Goal: Communication & Community: Answer question/provide support

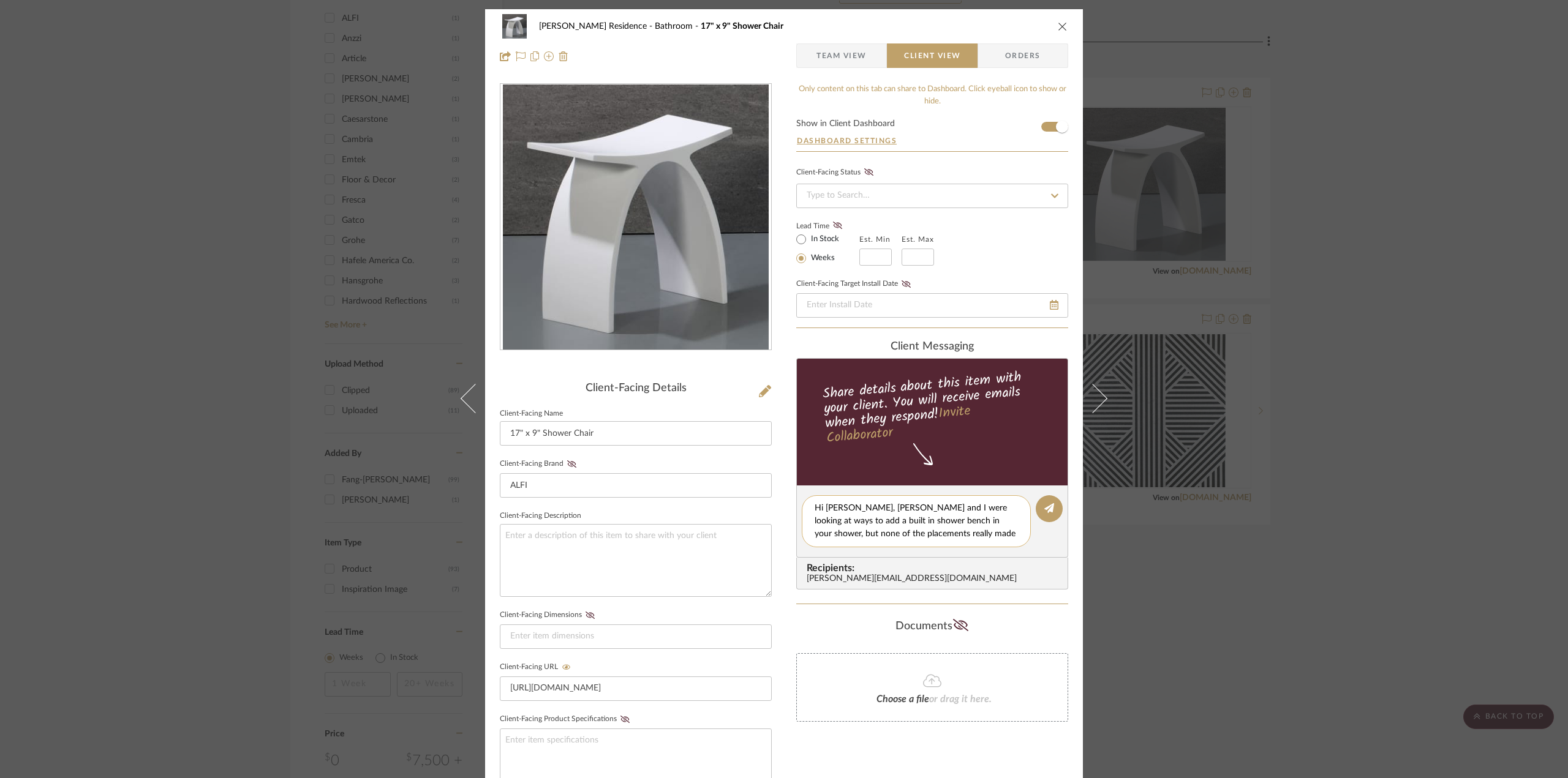
paste textarea "[PERSON_NAME] and I looked at different ways to add a built-in bench in your sh…"
click at [849, 508] on textarea "Hi [PERSON_NAME], [PERSON_NAME] and I looked at different ways to add a built-i…" at bounding box center [921, 527] width 212 height 52
drag, startPoint x: 843, startPoint y: 532, endPoint x: 811, endPoint y: 532, distance: 32.0
click at [815, 532] on textarea "Hi [PERSON_NAME], [PERSON_NAME] and I looked at different ways to add a built-i…" at bounding box center [921, 527] width 212 height 52
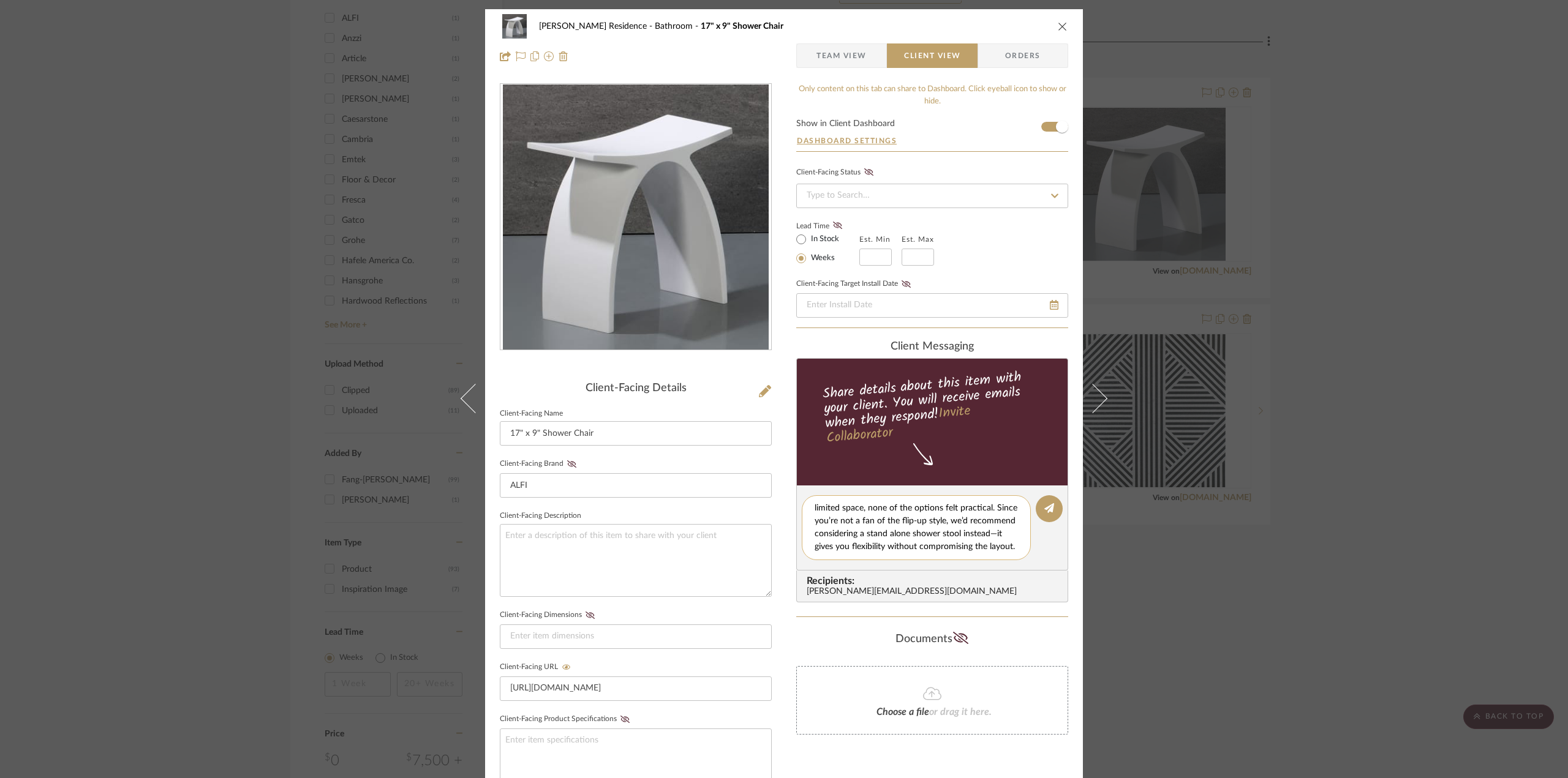
click at [907, 532] on textarea "Hi [PERSON_NAME], [PERSON_NAME] and I looked at different ways to add a built-i…" at bounding box center [921, 527] width 212 height 52
click at [906, 532] on textarea "Hi [PERSON_NAME], [PERSON_NAME] and I looked at different ways to add a built-i…" at bounding box center [921, 527] width 212 height 52
click at [912, 534] on textarea "Hi [PERSON_NAME], [PERSON_NAME] and I looked at different ways to add a built-i…" at bounding box center [921, 527] width 212 height 52
drag, startPoint x: 886, startPoint y: 541, endPoint x: 991, endPoint y: 522, distance: 106.7
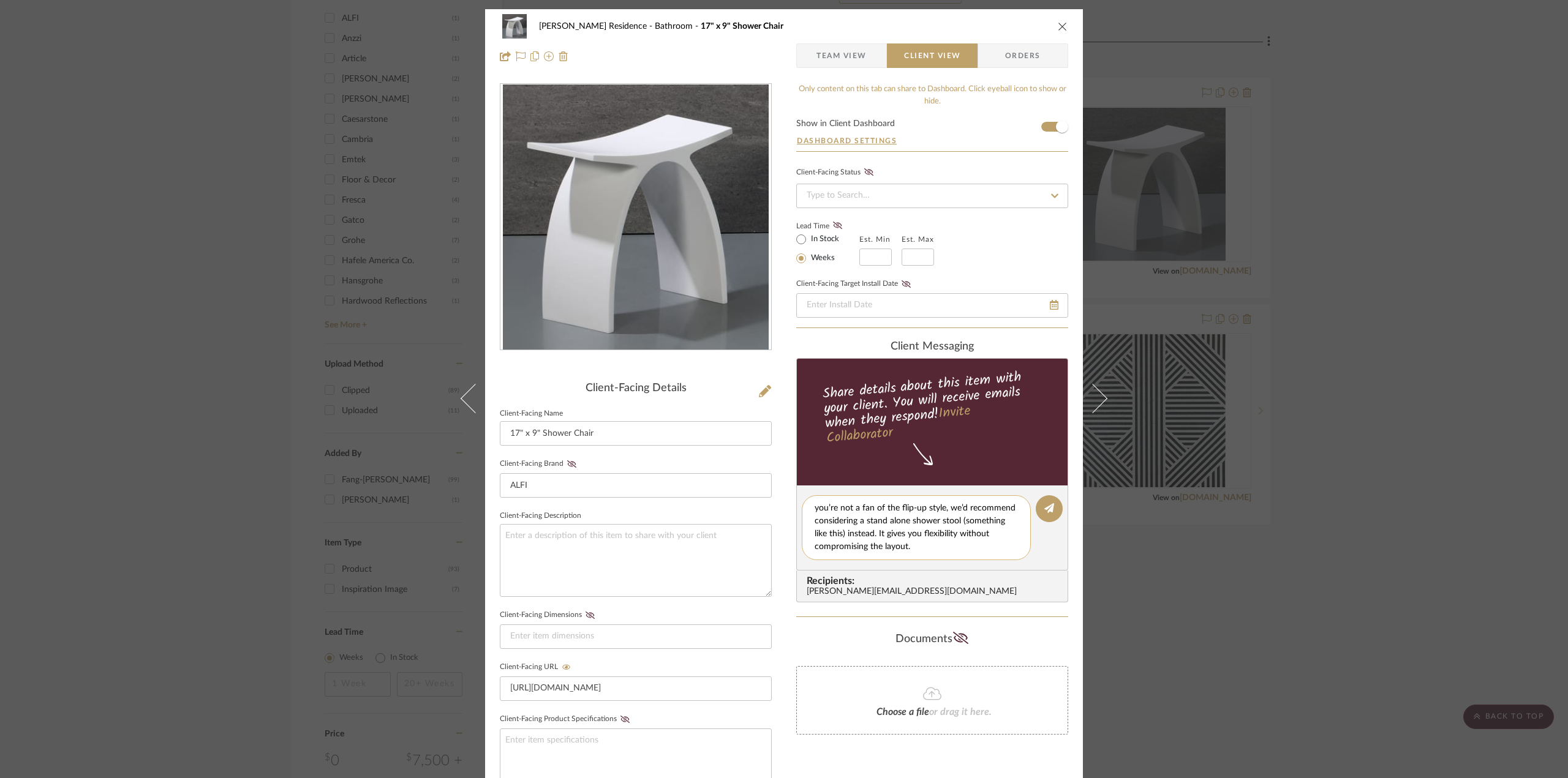
click at [991, 522] on textarea "Hi [PERSON_NAME], [PERSON_NAME] and I looked at different ways to add a built-i…" at bounding box center [921, 527] width 212 height 52
drag, startPoint x: 963, startPoint y: 548, endPoint x: 994, endPoint y: 537, distance: 32.9
click at [994, 537] on textarea "Hi [PERSON_NAME], [PERSON_NAME] and I looked at different ways to add a built-i…" at bounding box center [921, 527] width 212 height 52
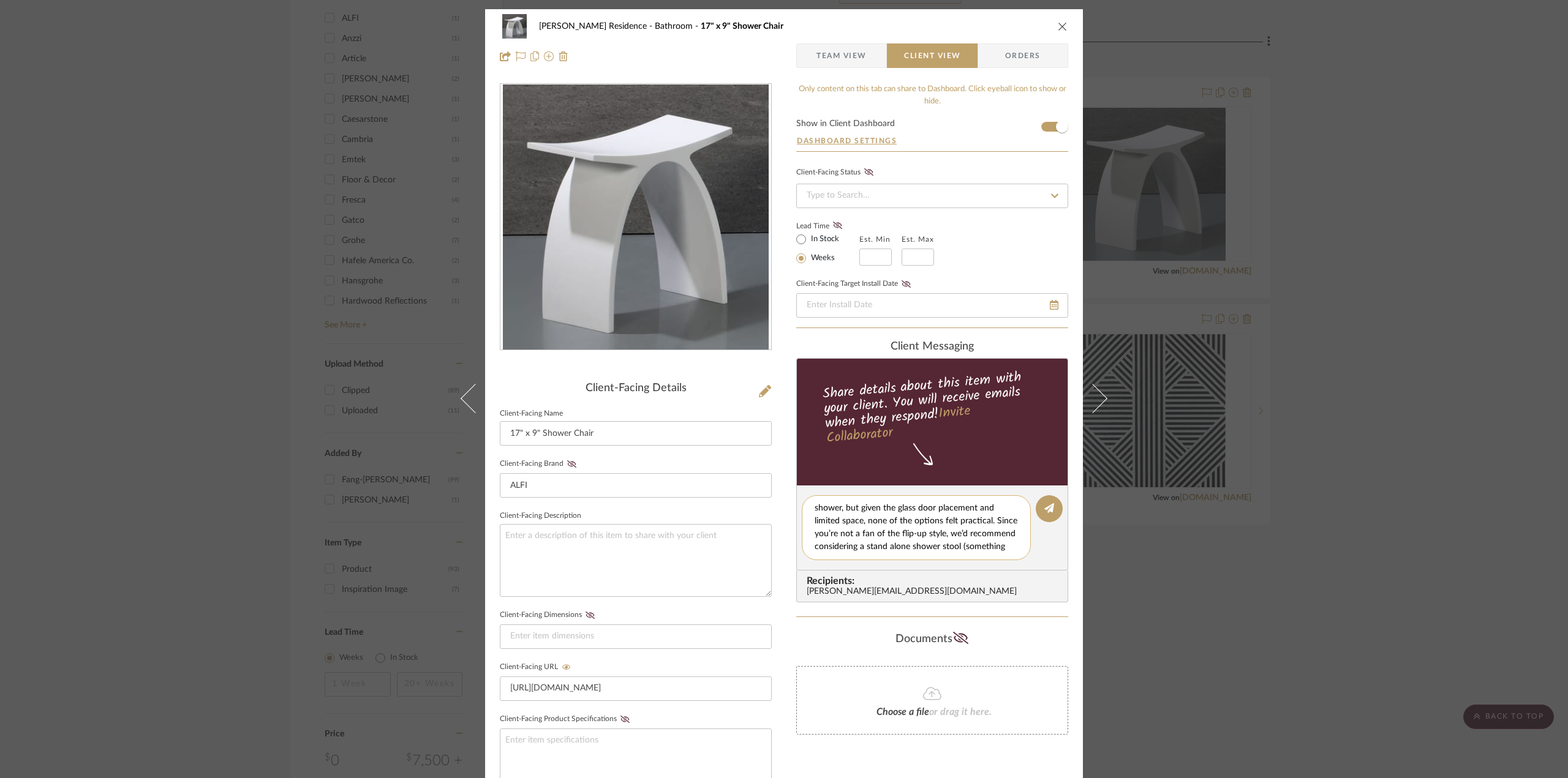
click at [933, 520] on textarea "Hi [PERSON_NAME], [PERSON_NAME] and I looked at different ways to add a built-i…" at bounding box center [921, 527] width 212 height 52
click at [962, 540] on textarea "Hi [PERSON_NAME], [PERSON_NAME] and I looked at different ways to add a built-i…" at bounding box center [921, 527] width 212 height 52
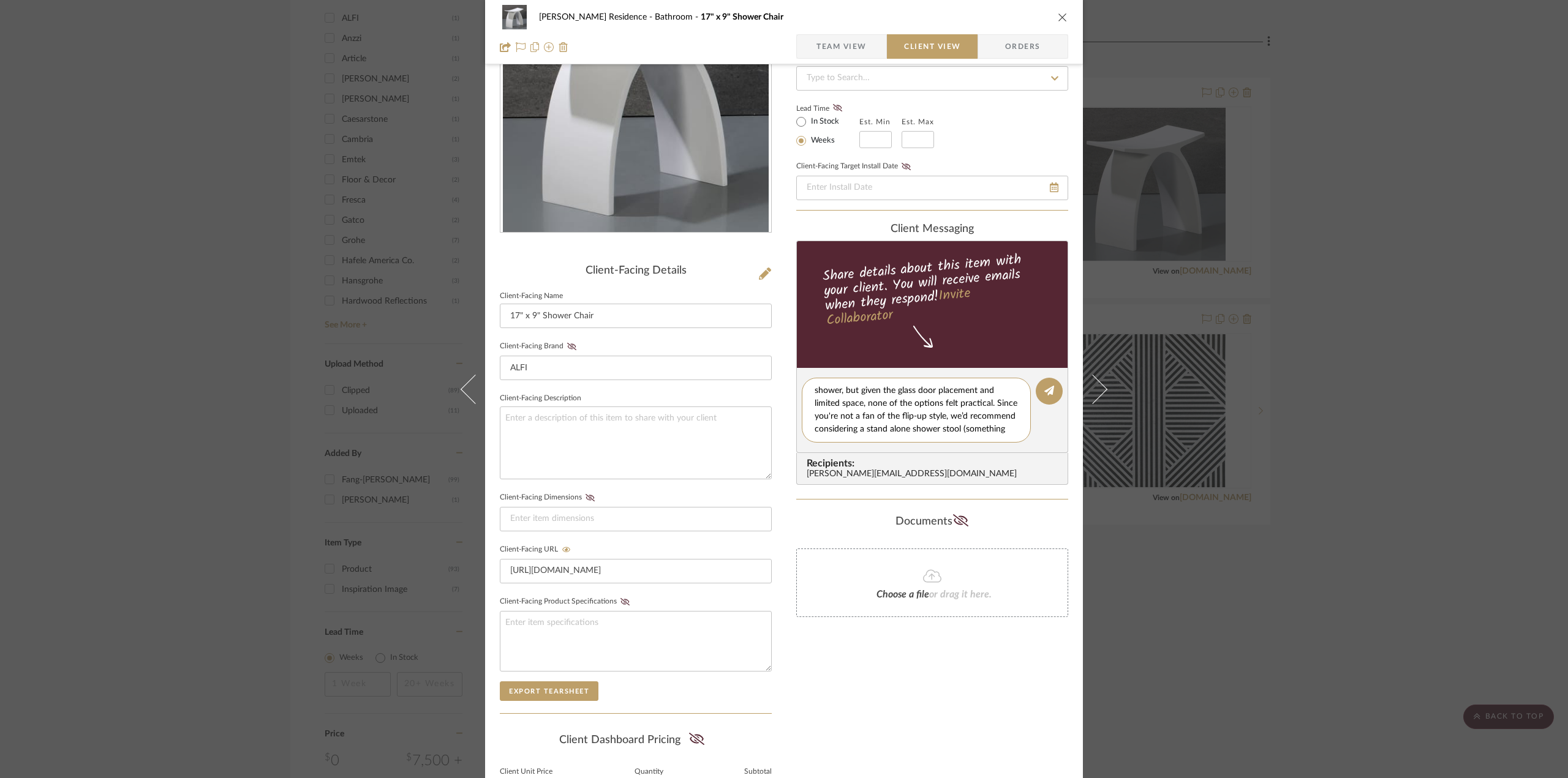
scroll to position [122, 0]
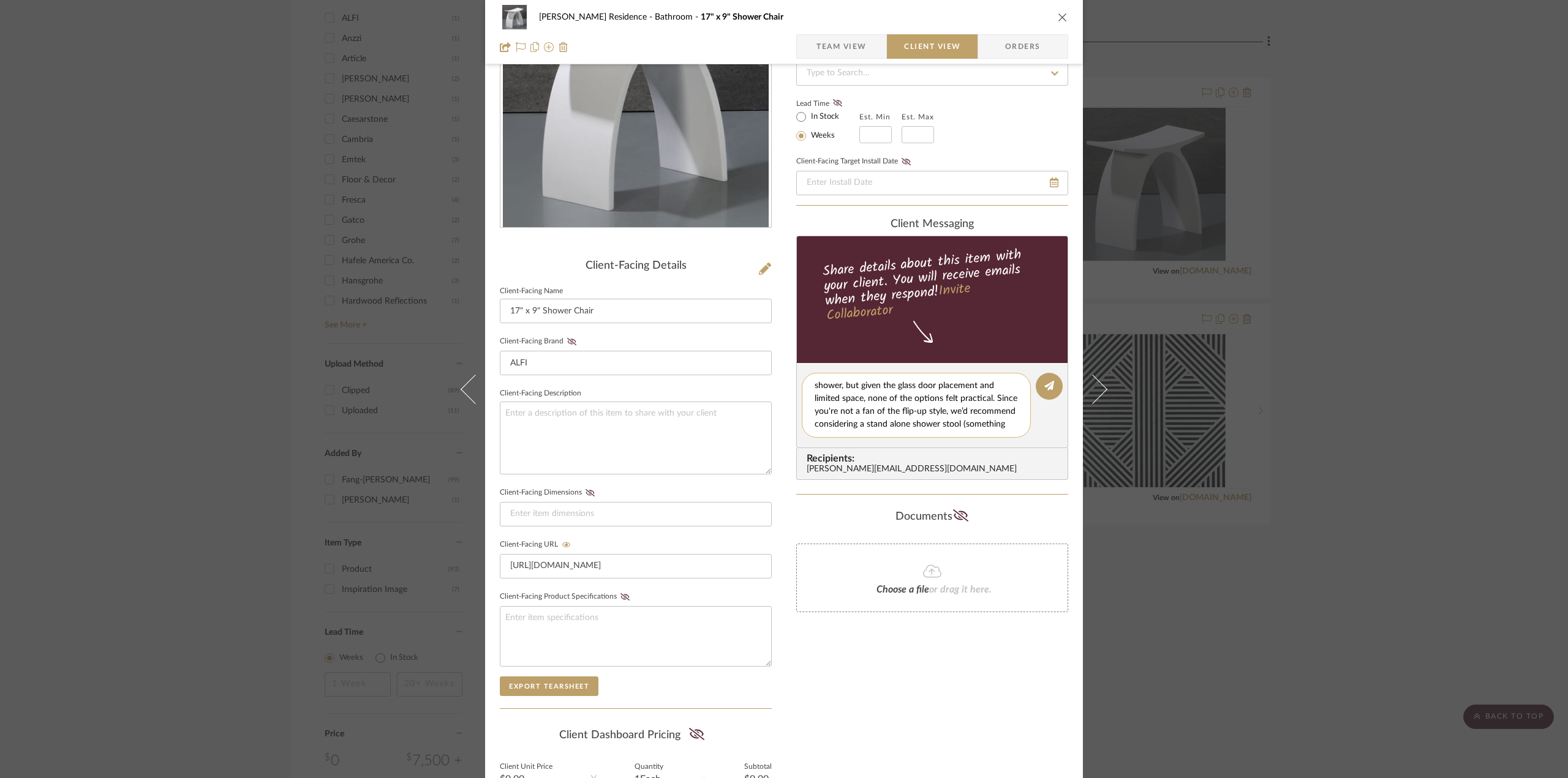
click at [995, 423] on textarea "Hi [PERSON_NAME], [PERSON_NAME] and I looked at different ways to add a built-i…" at bounding box center [921, 405] width 212 height 52
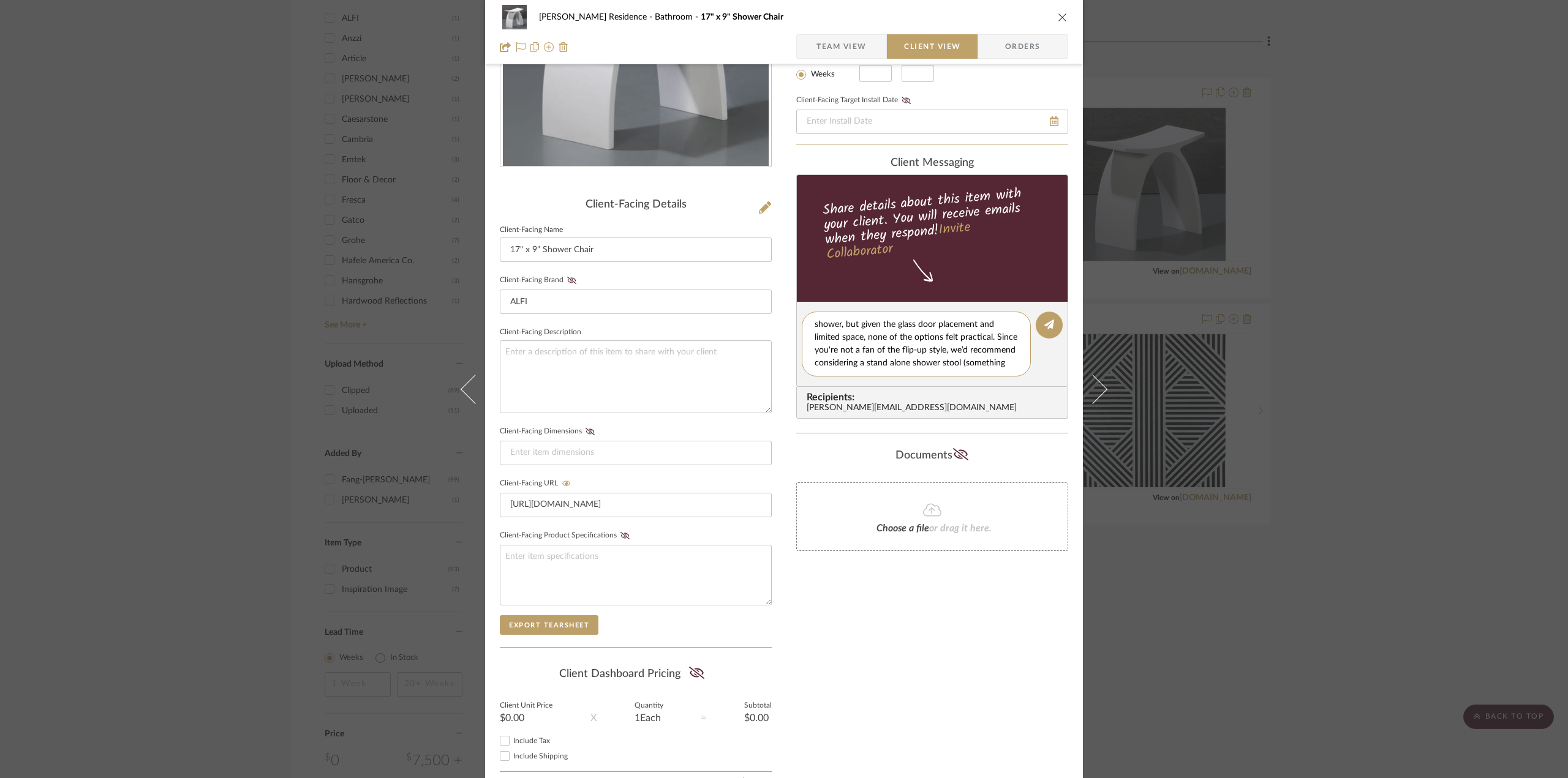
scroll to position [0, 0]
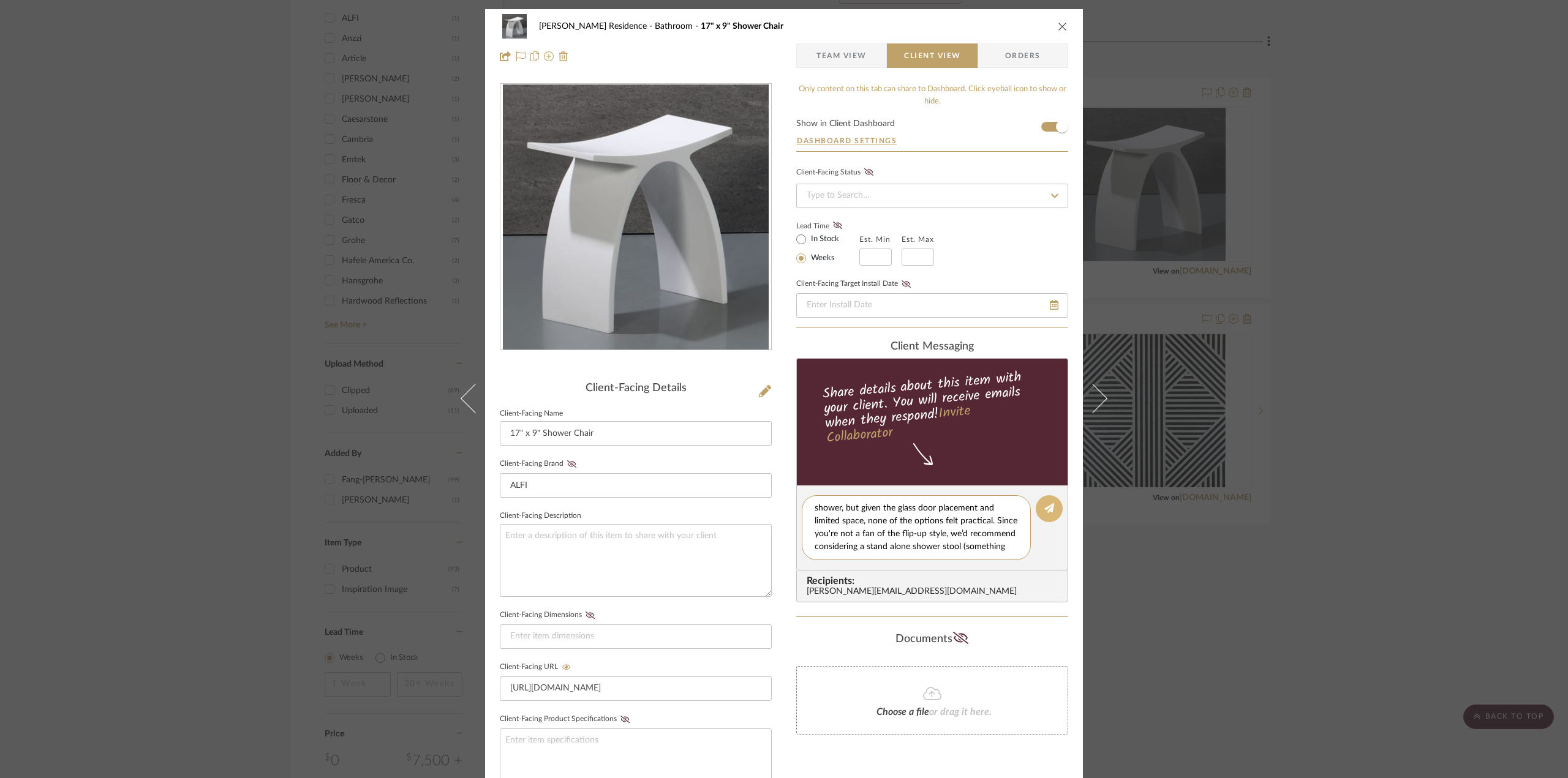
type textarea "Hi [PERSON_NAME], [PERSON_NAME] and I looked at different ways to add a built-i…"
click at [1046, 510] on icon at bounding box center [1049, 508] width 9 height 9
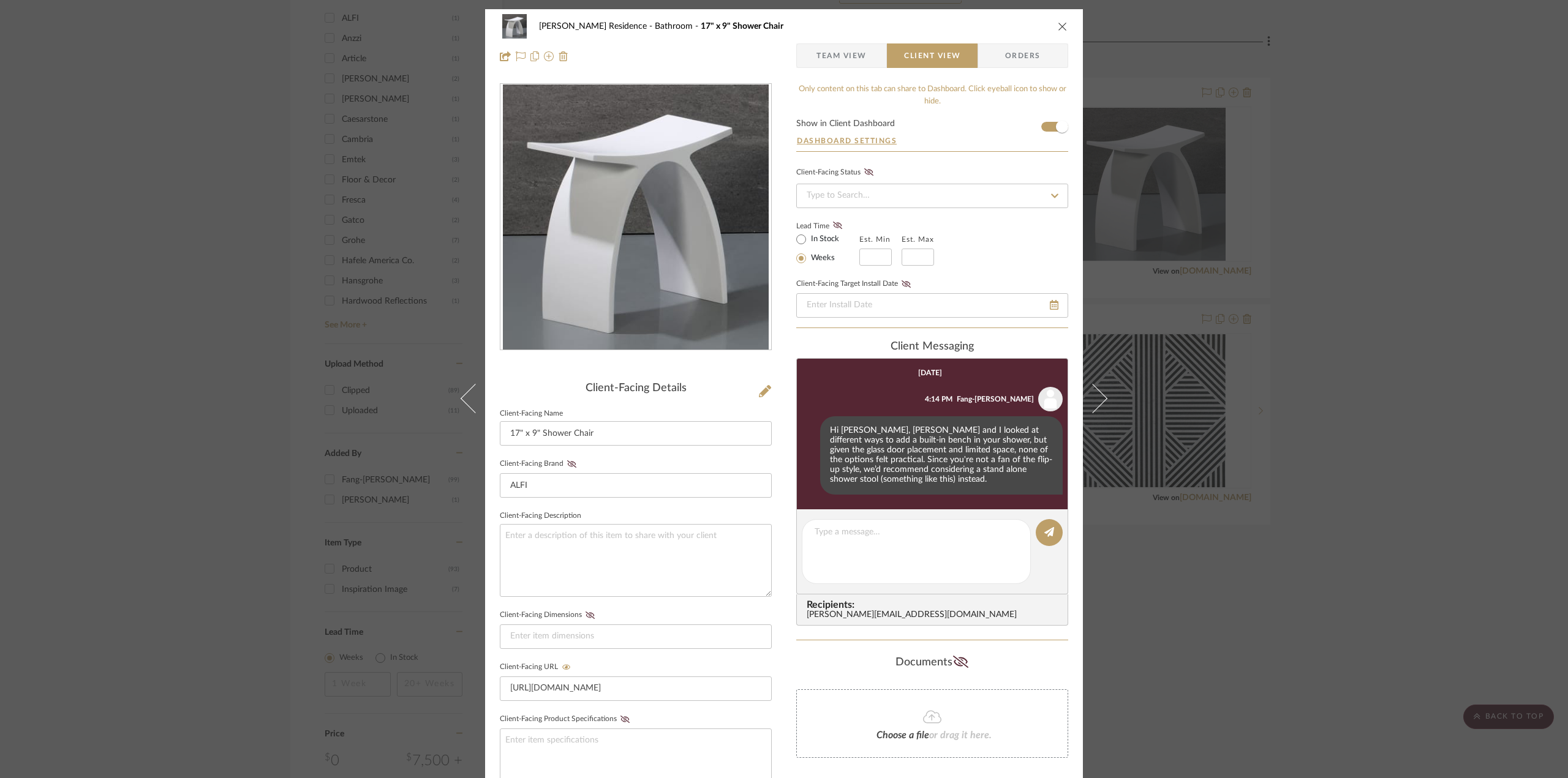
click at [1361, 301] on div "[PERSON_NAME] Residence Bathroom 17" x 9" Shower Chair Team View Client View Or…" at bounding box center [784, 389] width 1568 height 778
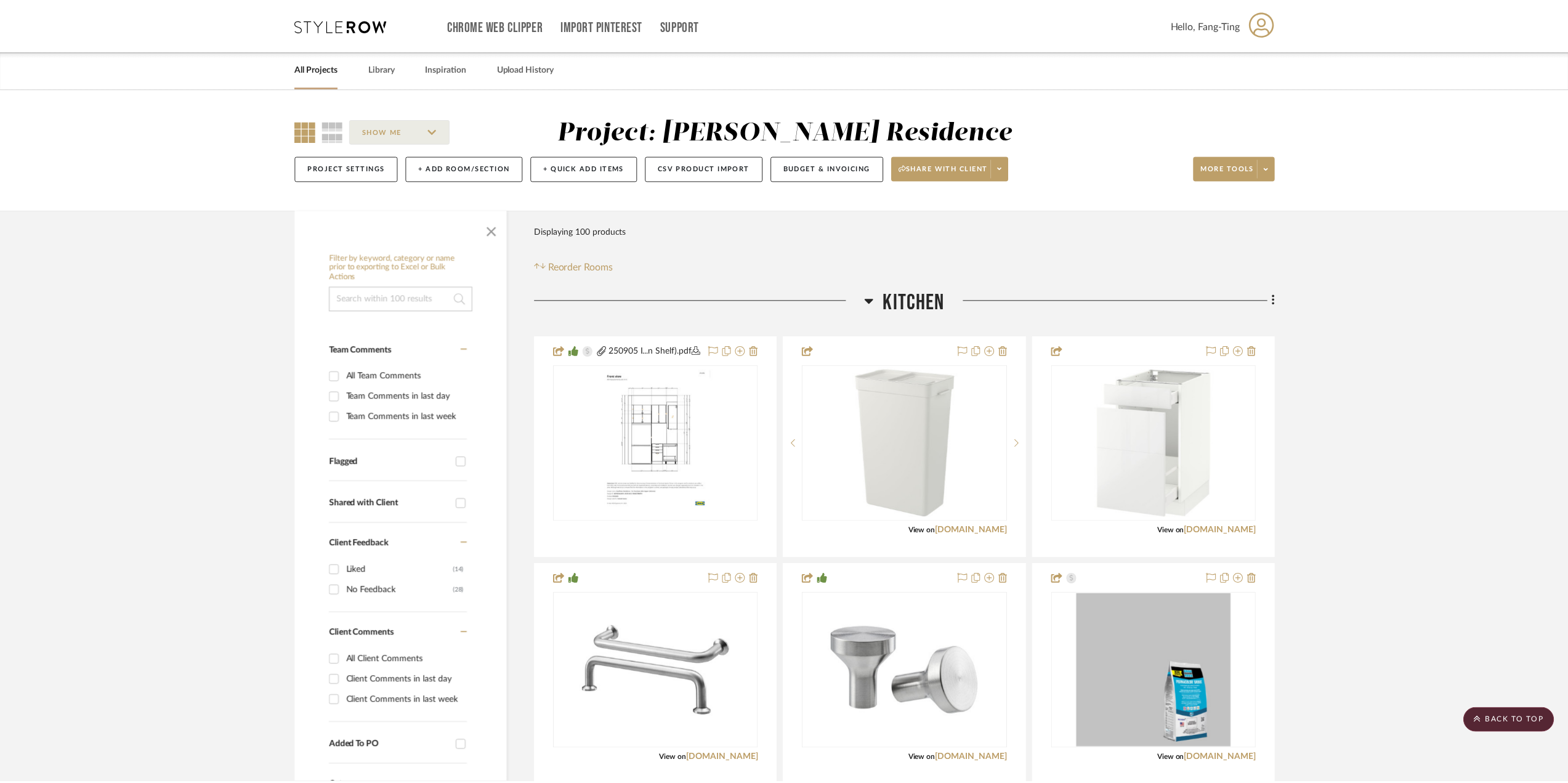
scroll to position [1048, 0]
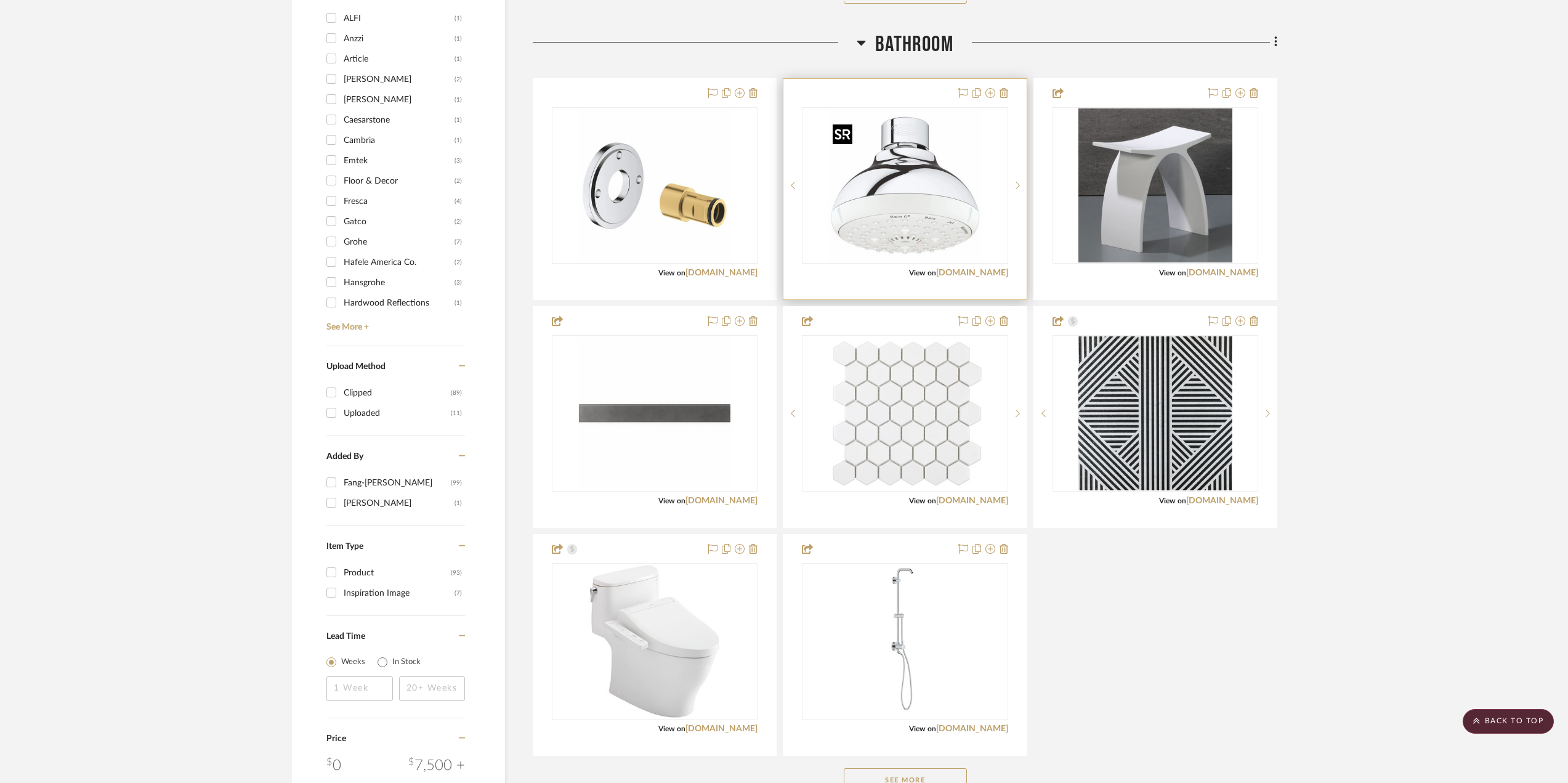
click at [924, 188] on img "0" at bounding box center [905, 185] width 154 height 154
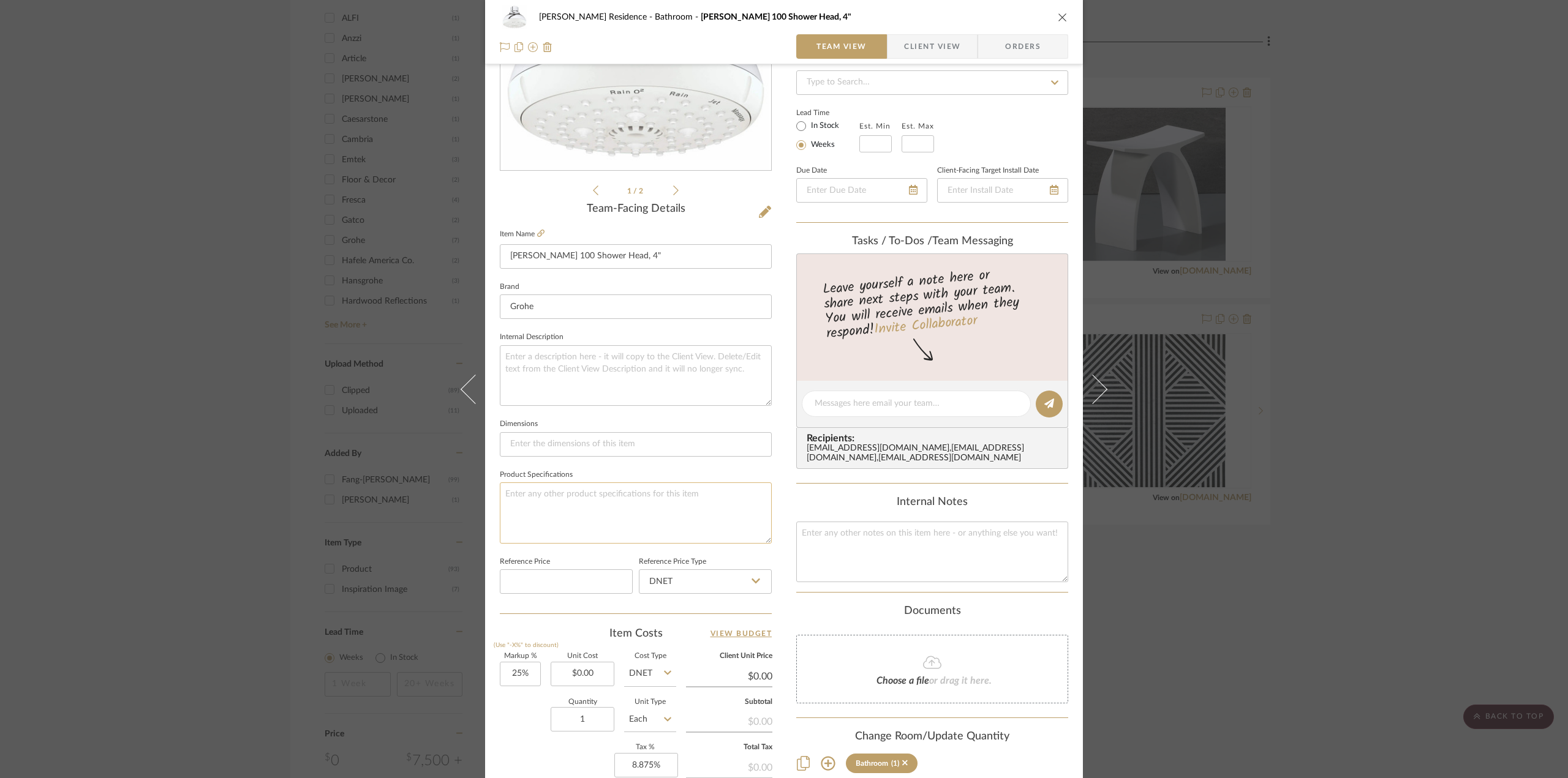
scroll to position [184, 0]
click at [539, 229] on icon at bounding box center [541, 229] width 8 height 8
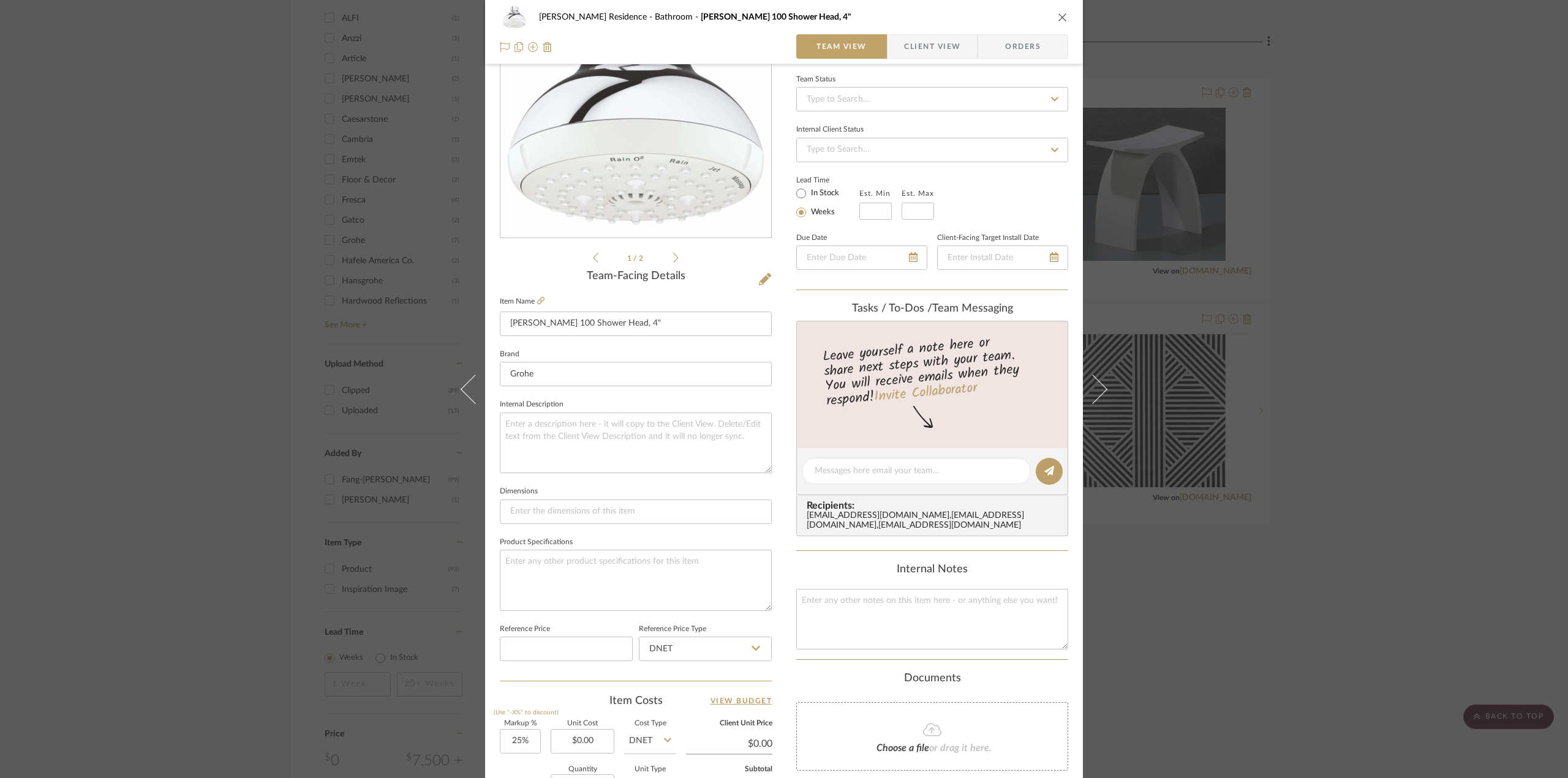
scroll to position [0, 0]
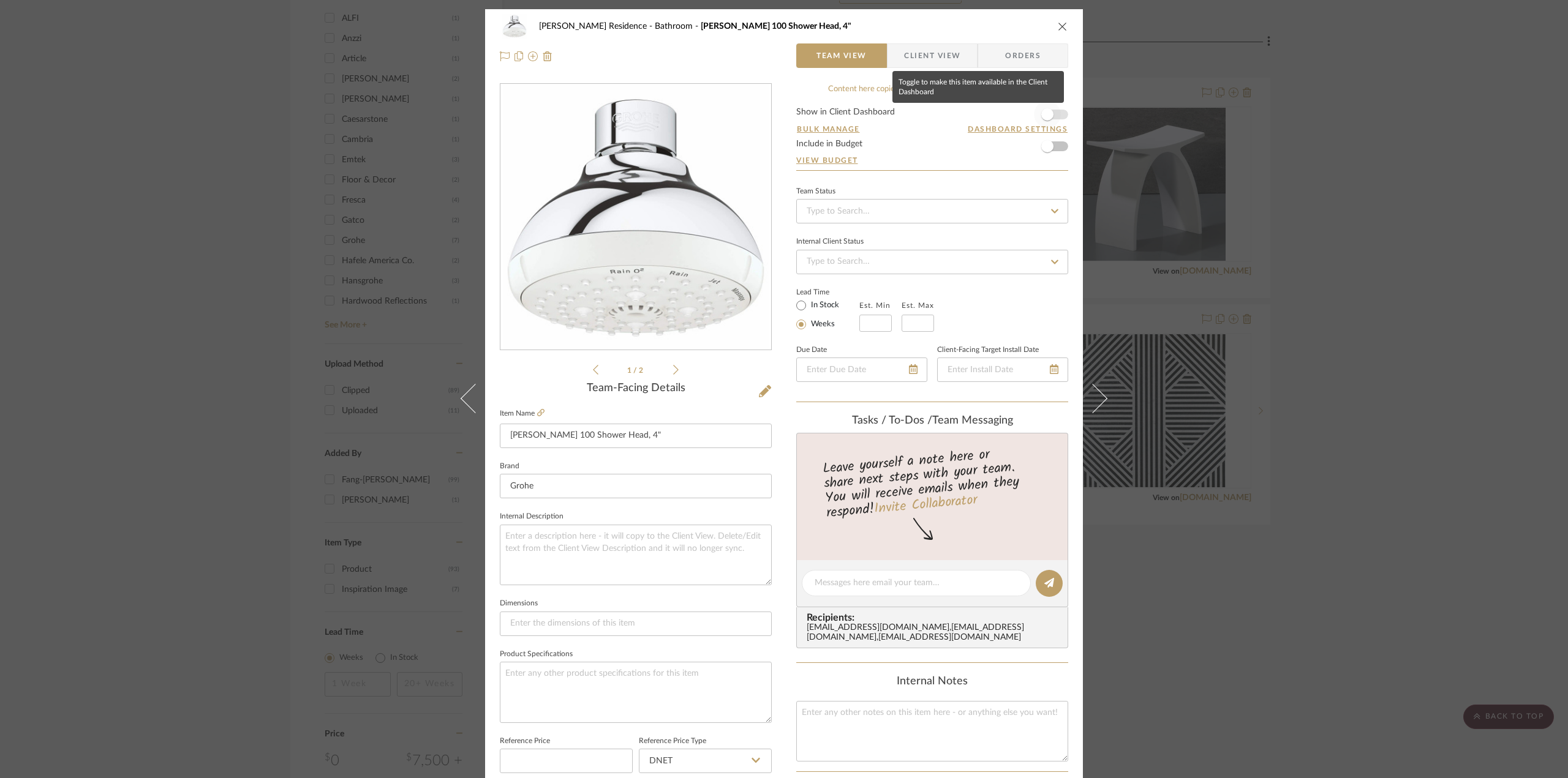
click at [1055, 116] on span "button" at bounding box center [1047, 115] width 27 height 27
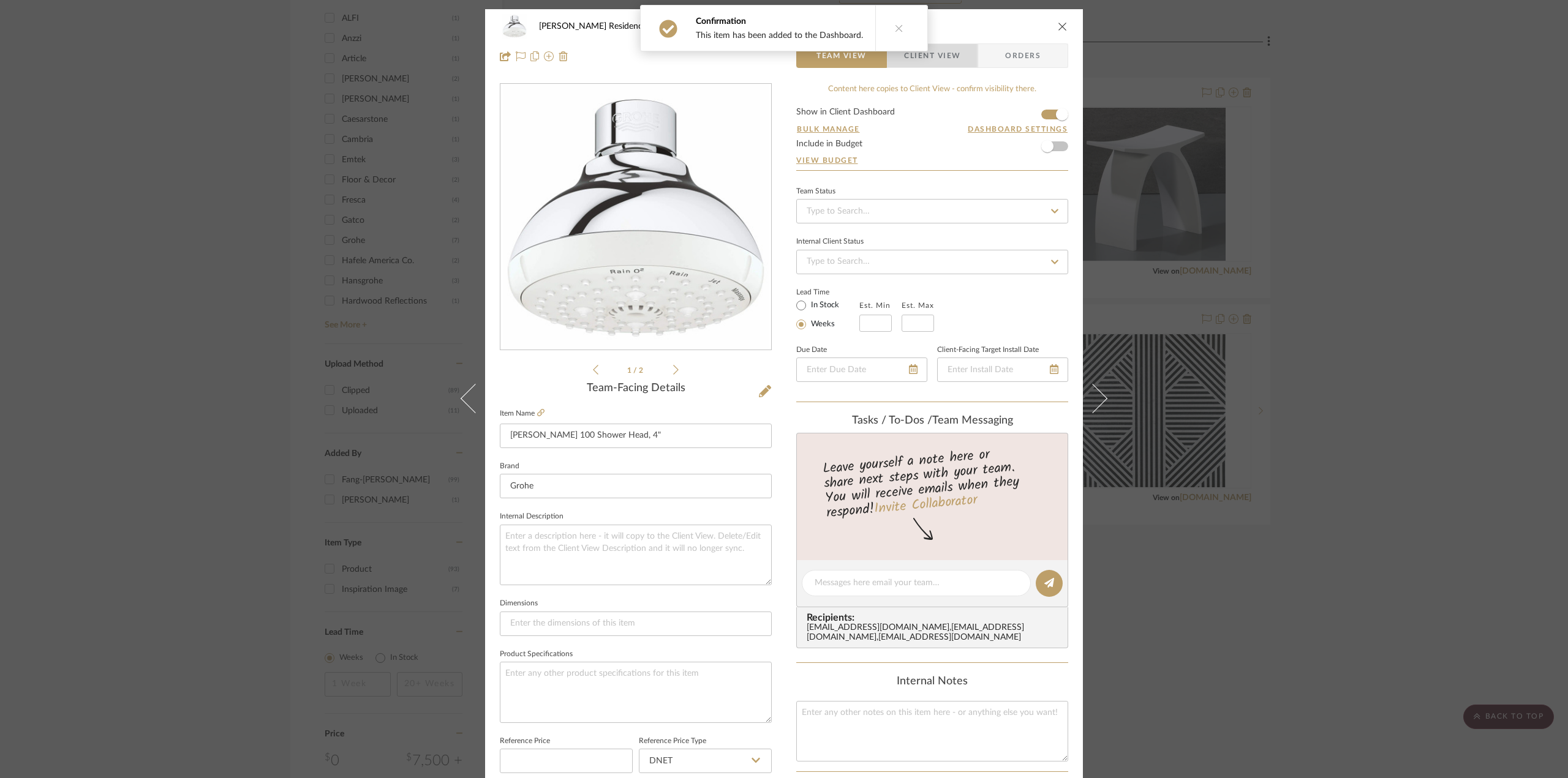
click at [935, 50] on span "Client View" at bounding box center [933, 55] width 56 height 24
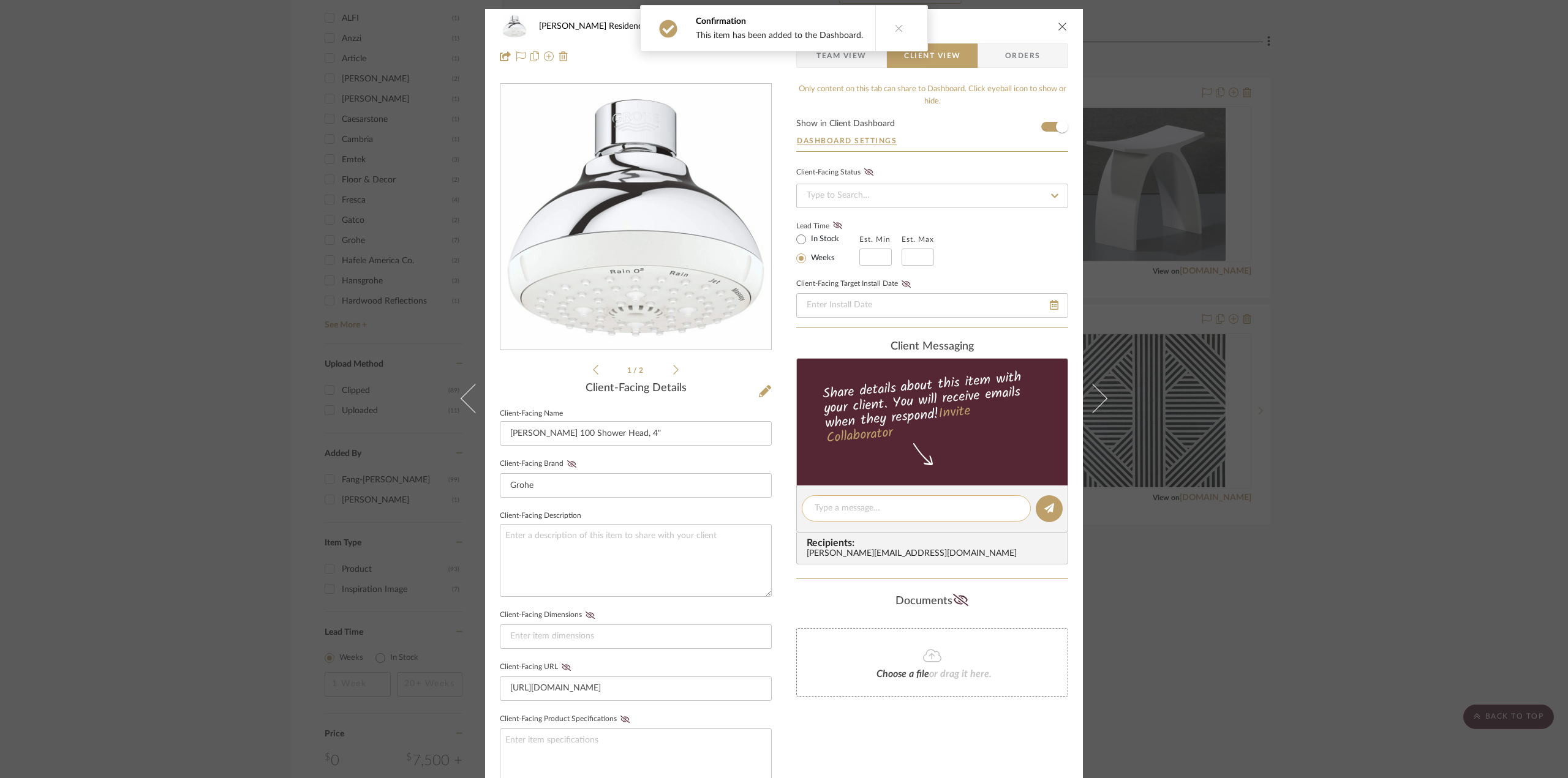
click at [859, 511] on textarea at bounding box center [917, 508] width 203 height 13
type textarea "Hi Anne, I just wanted to share a Grohe shower head"
click at [558, 666] on fa-icon at bounding box center [566, 667] width 15 height 8
click at [1008, 508] on textarea "Hi Anne, I just wanted to share a Grohe shower head" at bounding box center [917, 508] width 203 height 13
click at [976, 502] on textarea "Hi Anne, I just wanted to share a Grohe shower head" at bounding box center [917, 508] width 203 height 13
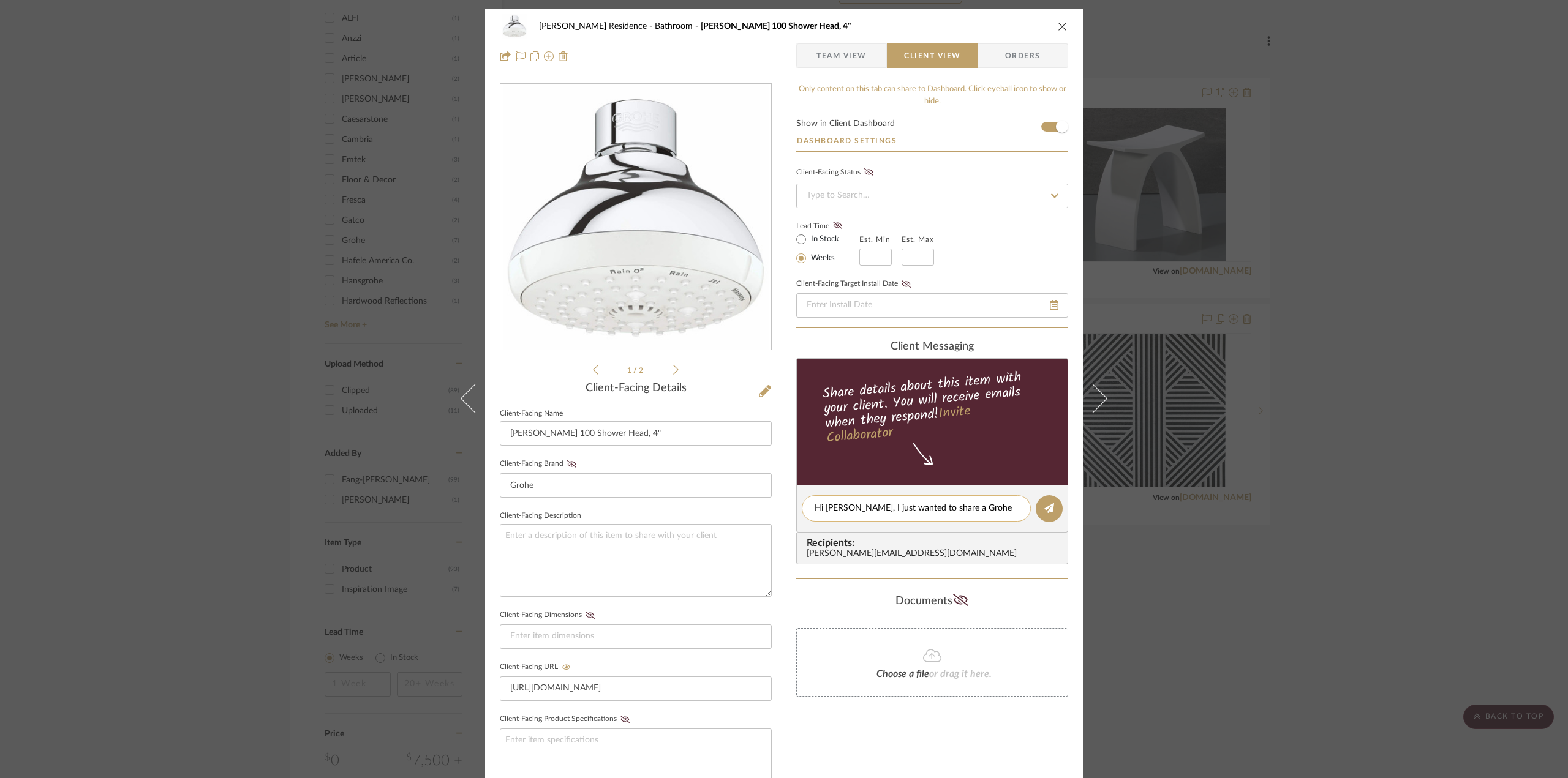
click at [976, 502] on textarea "Hi Anne, I just wanted to share a Grohe shower head" at bounding box center [917, 508] width 203 height 13
drag, startPoint x: 1447, startPoint y: 528, endPoint x: 1413, endPoint y: 507, distance: 40.0
click at [1448, 528] on div "Kauffman Residence Bathroom Tempesta 100 Shower Head, 4" Team View Client View …" at bounding box center [784, 389] width 1568 height 778
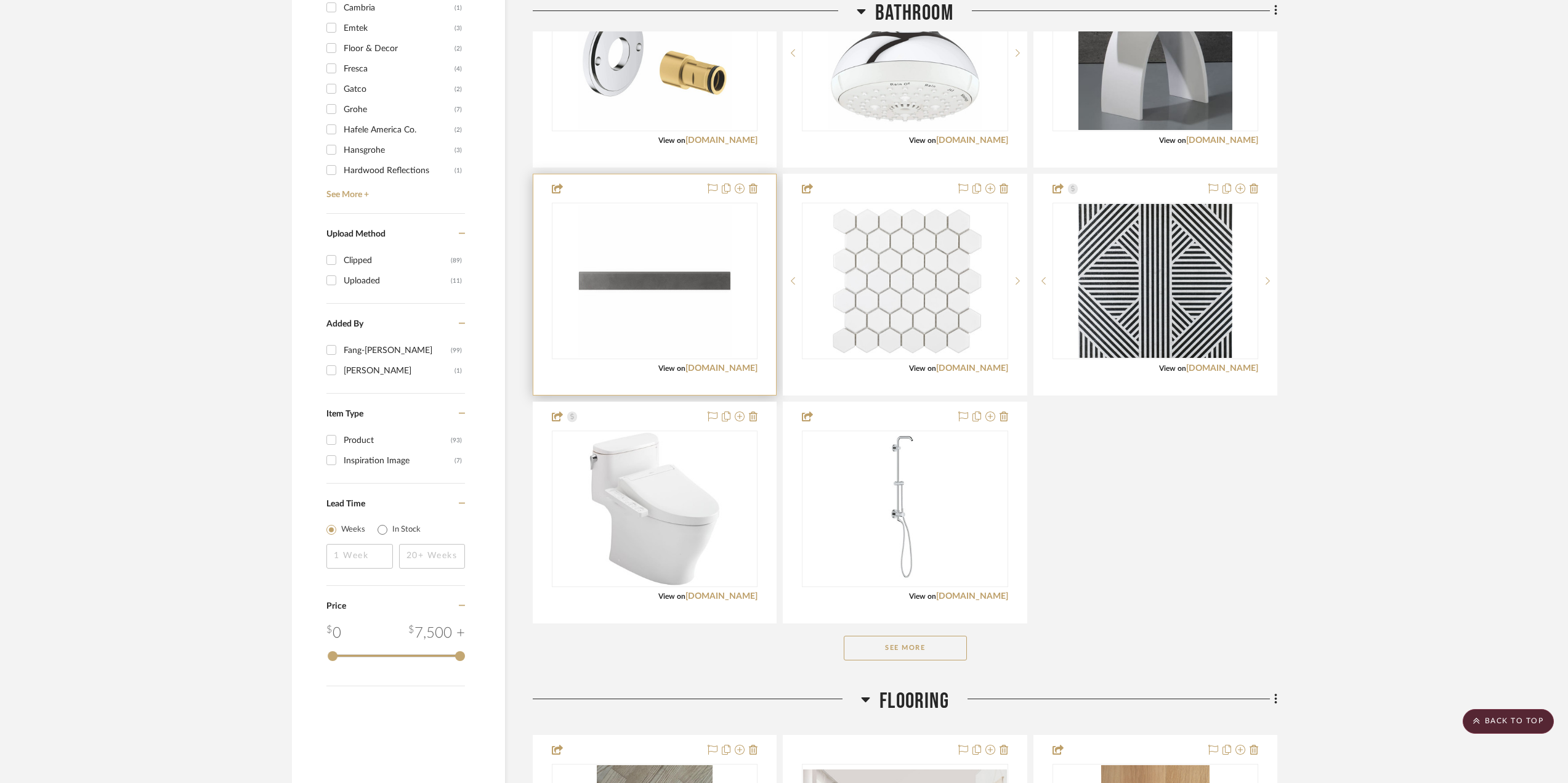
scroll to position [1109, 0]
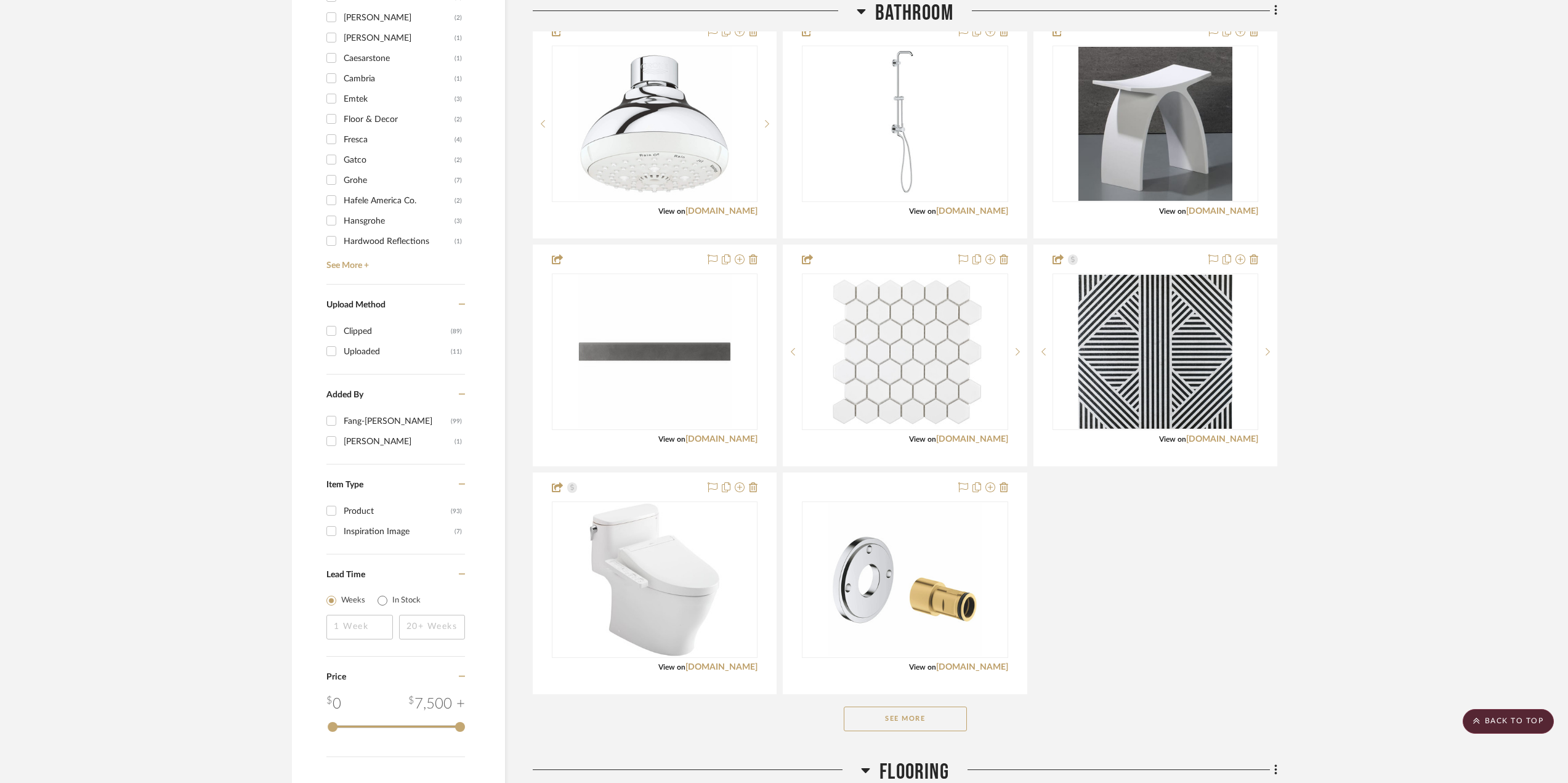
click at [1159, 605] on div "Tempesta 100 Shower Head, 4" View on build.com By Grohe Team Status Internal Cl…" at bounding box center [905, 356] width 745 height 678
click at [836, 131] on div "0" at bounding box center [905, 124] width 204 height 155
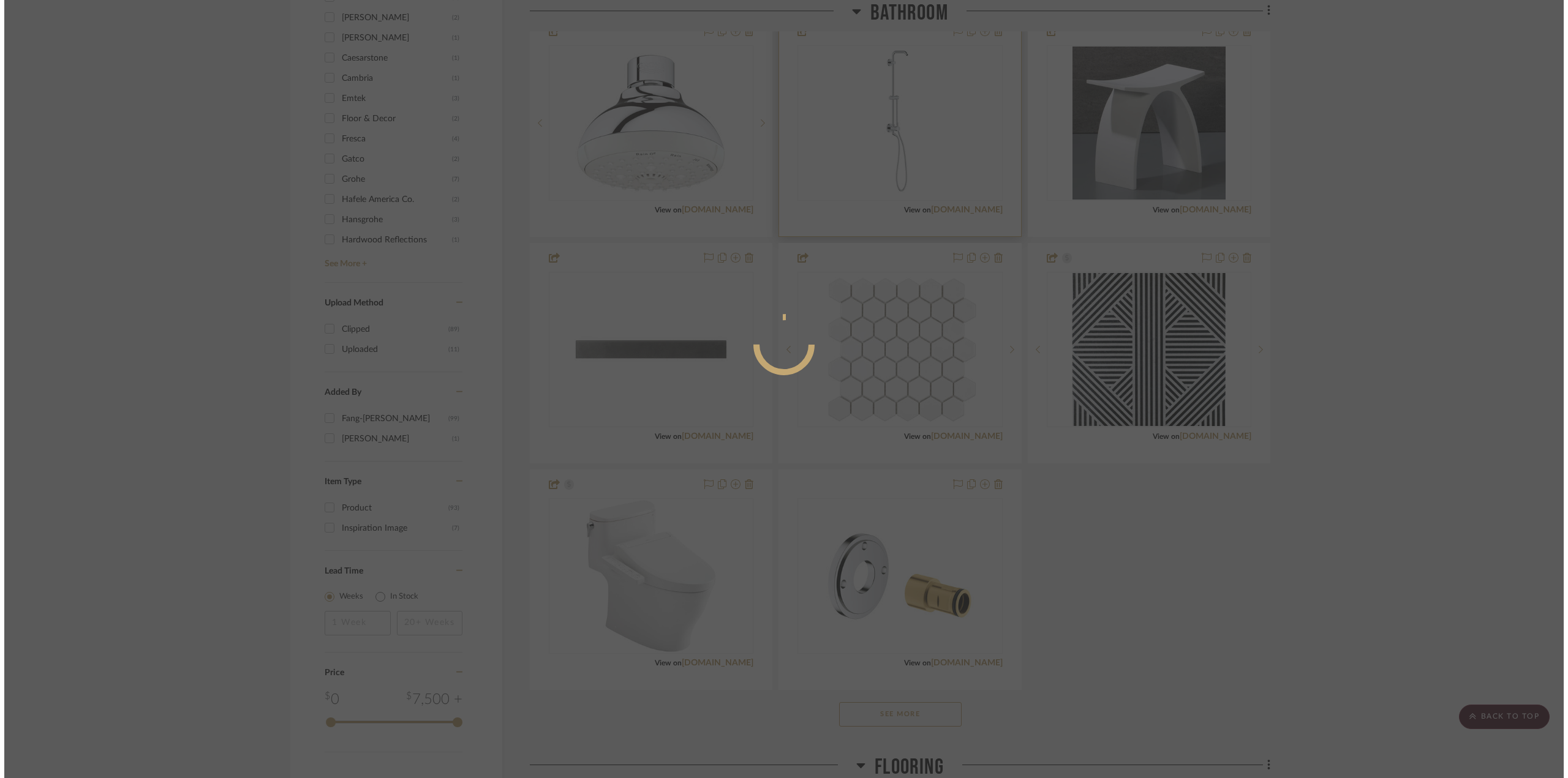
scroll to position [0, 0]
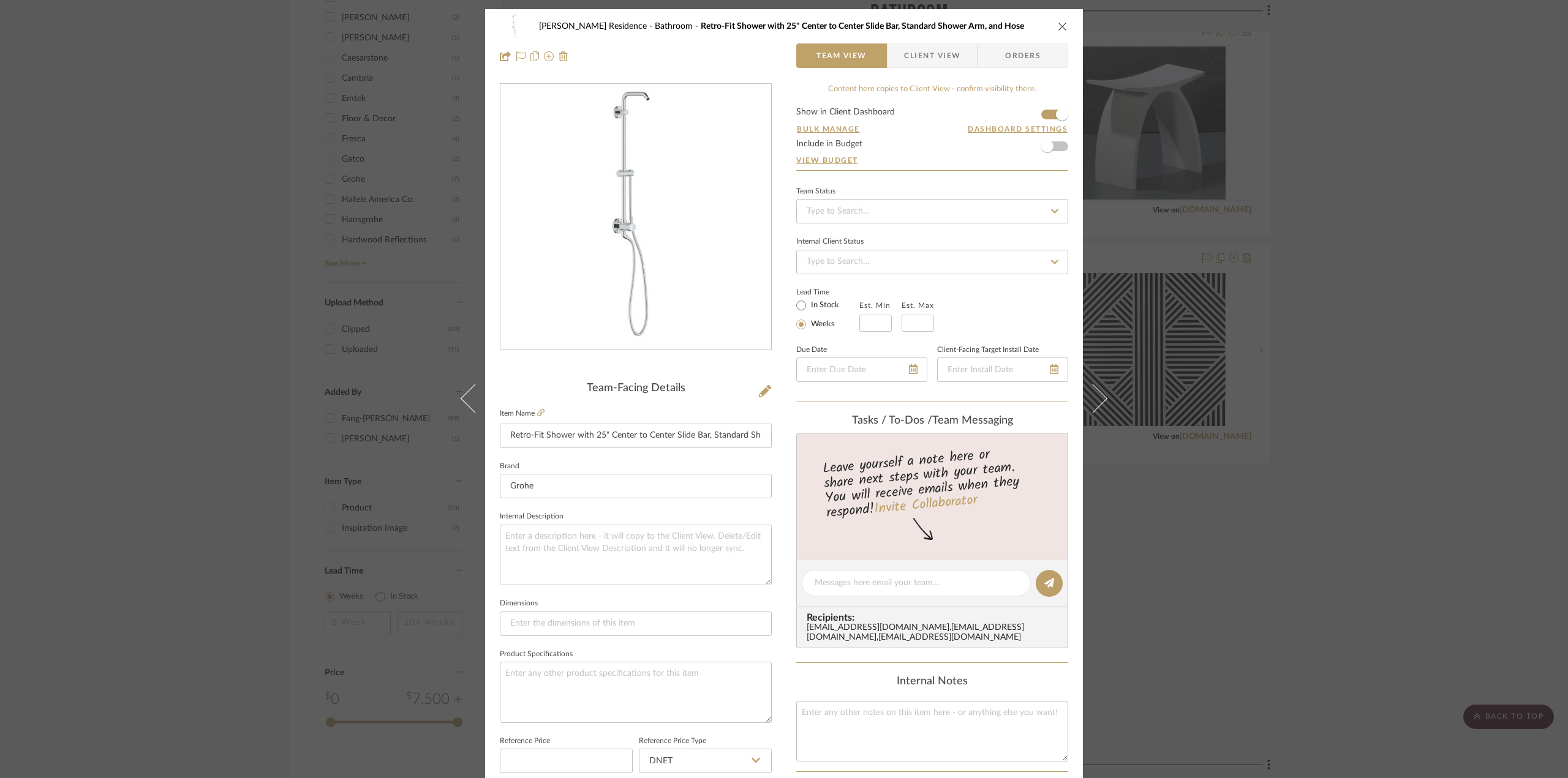
click at [910, 68] on div "Kauffman Residence Bathroom Retro-Fit Shower with 25" Center to Center Slide Ba…" at bounding box center [784, 41] width 598 height 64
click at [919, 48] on span "Client View" at bounding box center [933, 55] width 56 height 24
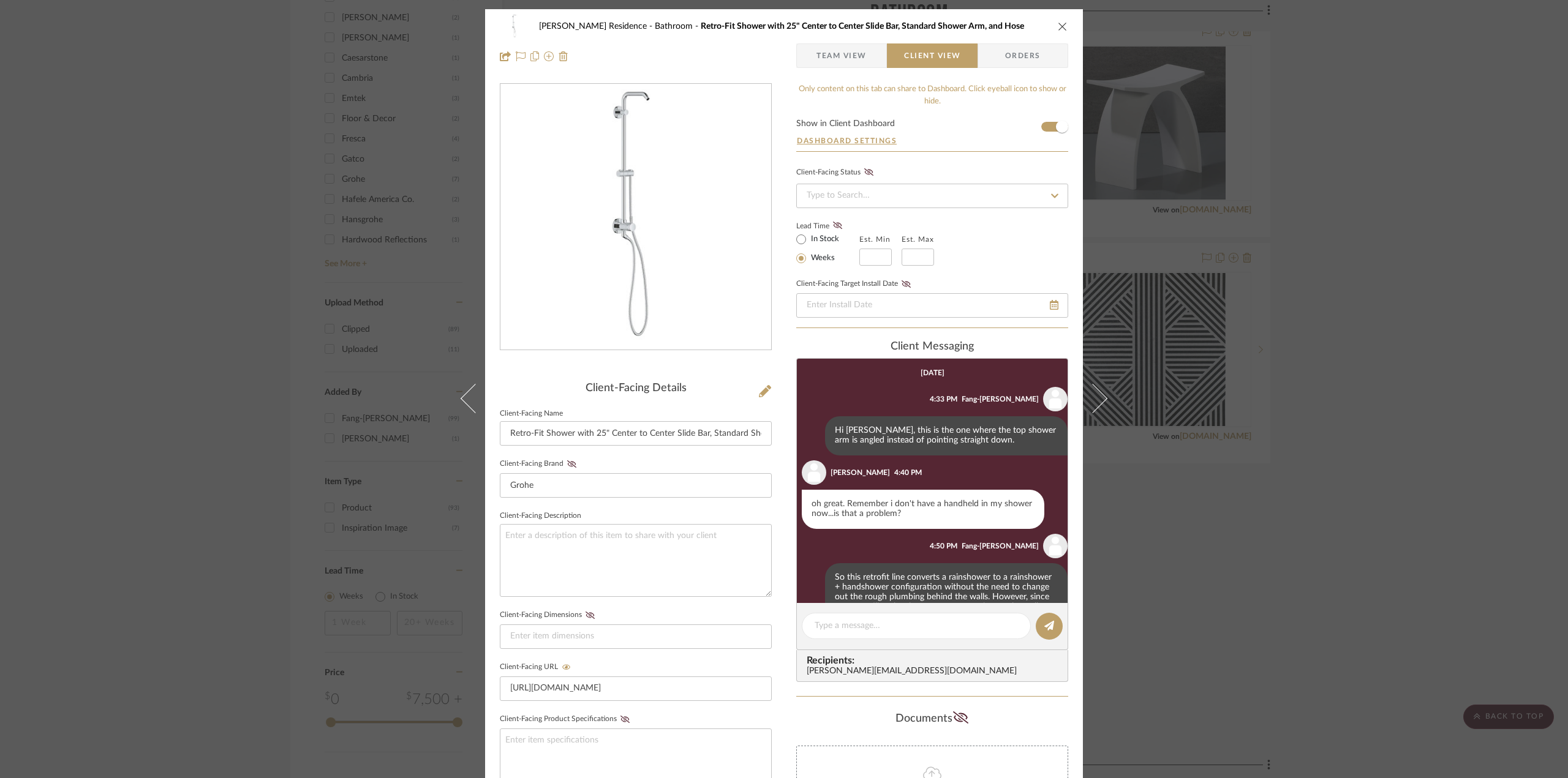
scroll to position [72, 0]
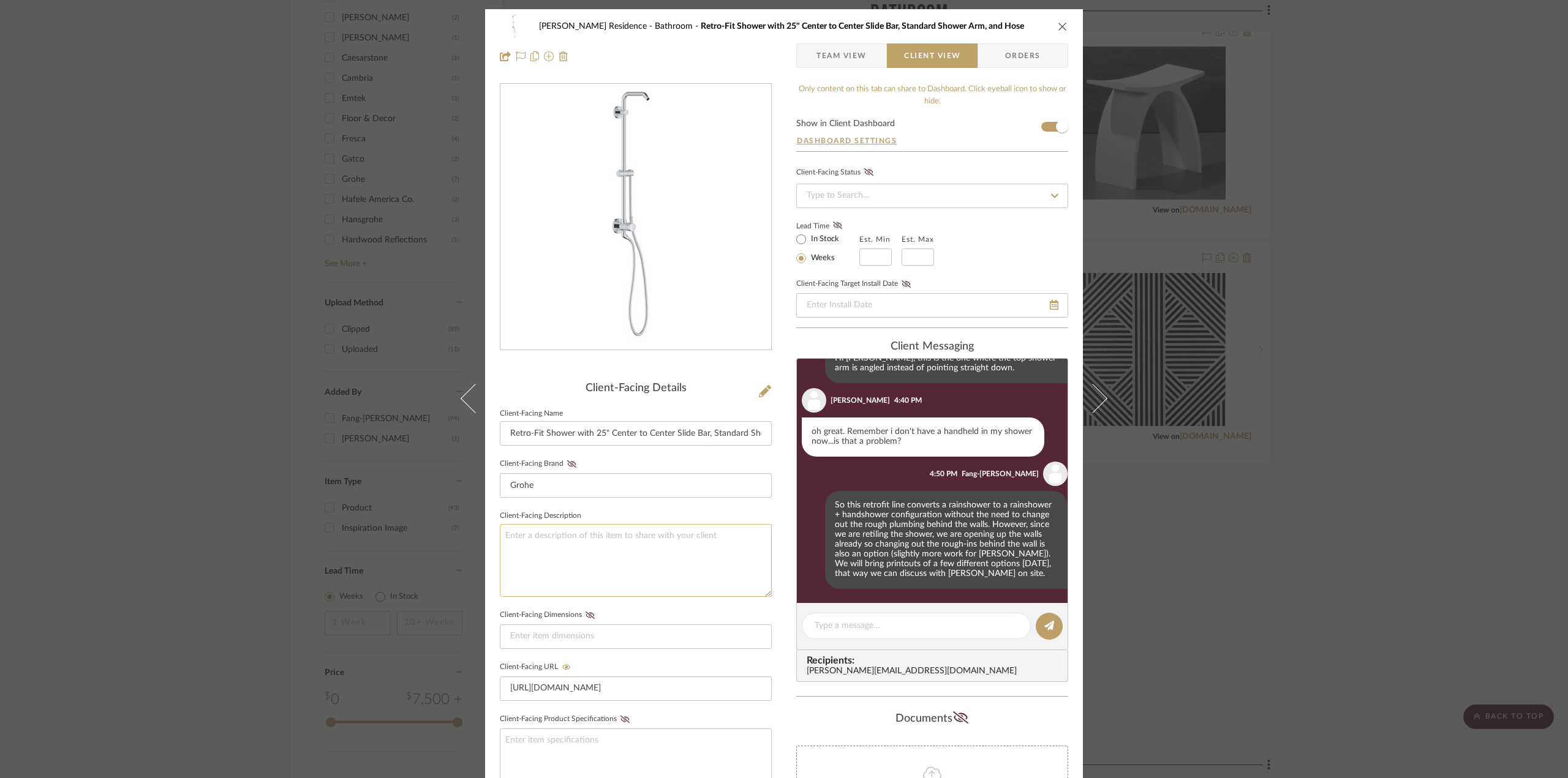
click at [583, 542] on textarea at bounding box center [635, 561] width 272 height 73
click at [703, 533] on textarea "Rain shower head and hand shower head needs to be purchased separately." at bounding box center [635, 561] width 272 height 73
click at [590, 552] on textarea "Rain shower head and hand shower head needs to be separately purchased separate…" at bounding box center [635, 561] width 272 height 73
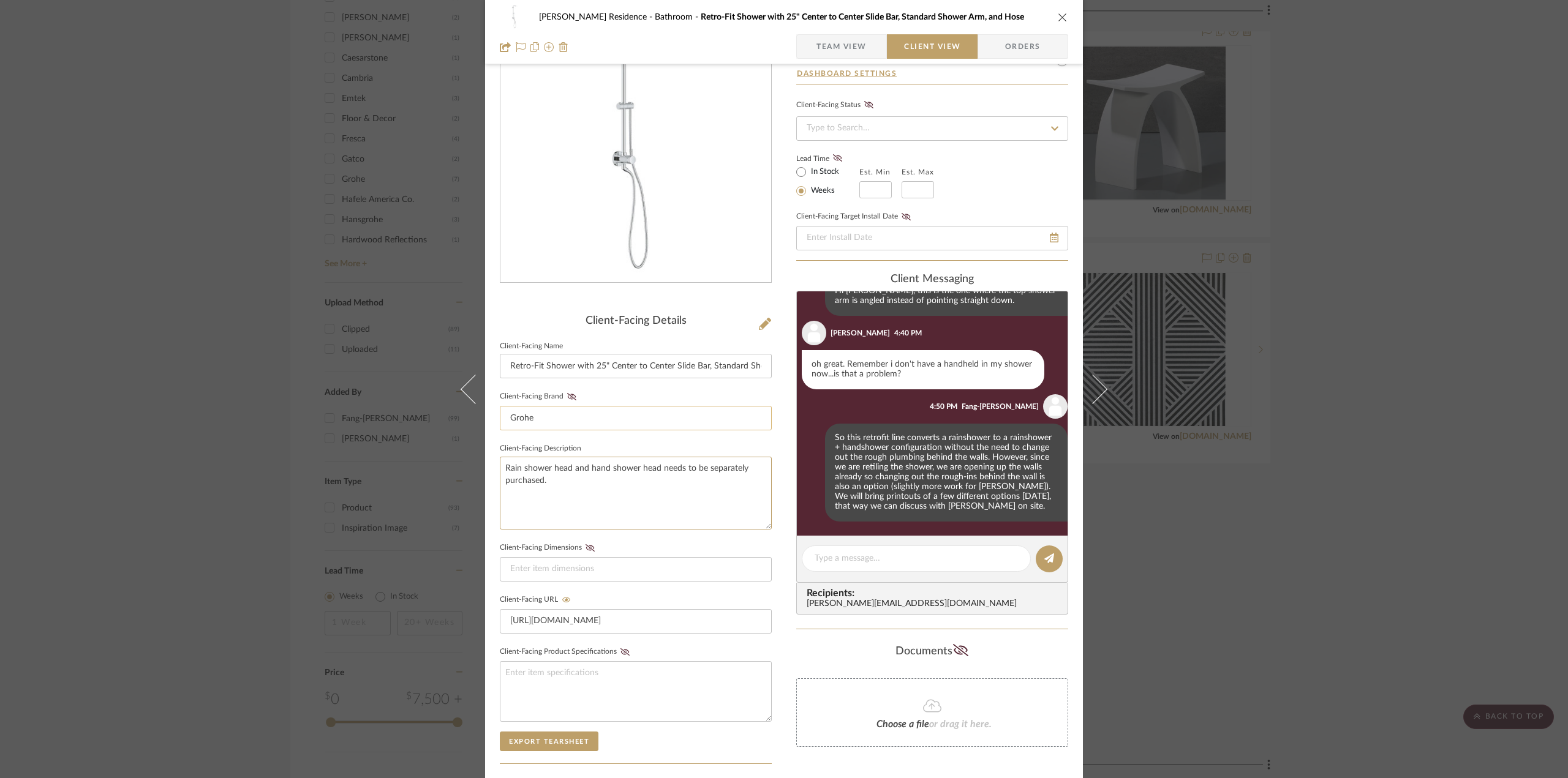
scroll to position [184, 0]
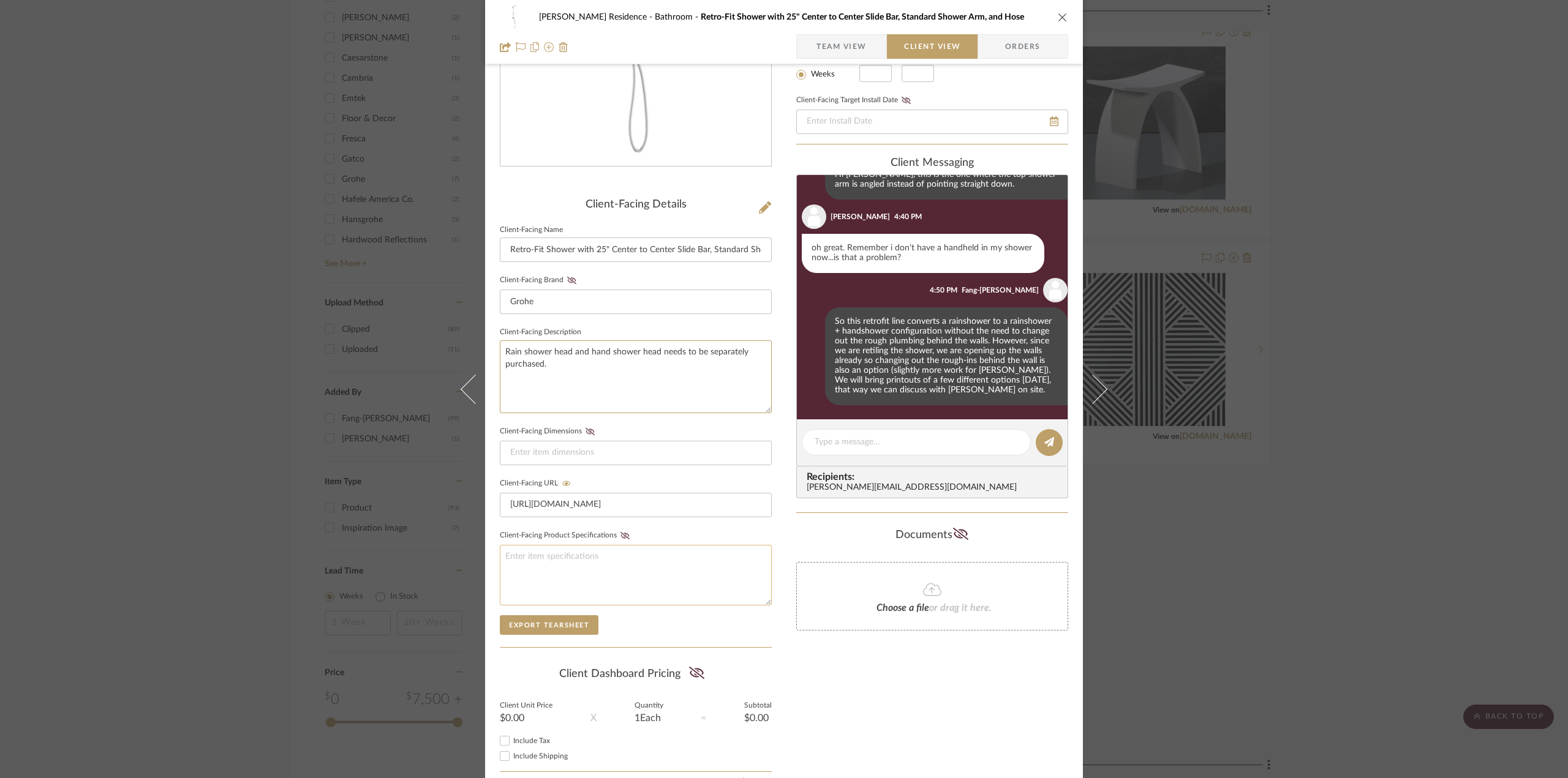
type textarea "Rain shower head and hand shower head needs to be separately purchased."
click at [706, 551] on textarea at bounding box center [635, 575] width 272 height 61
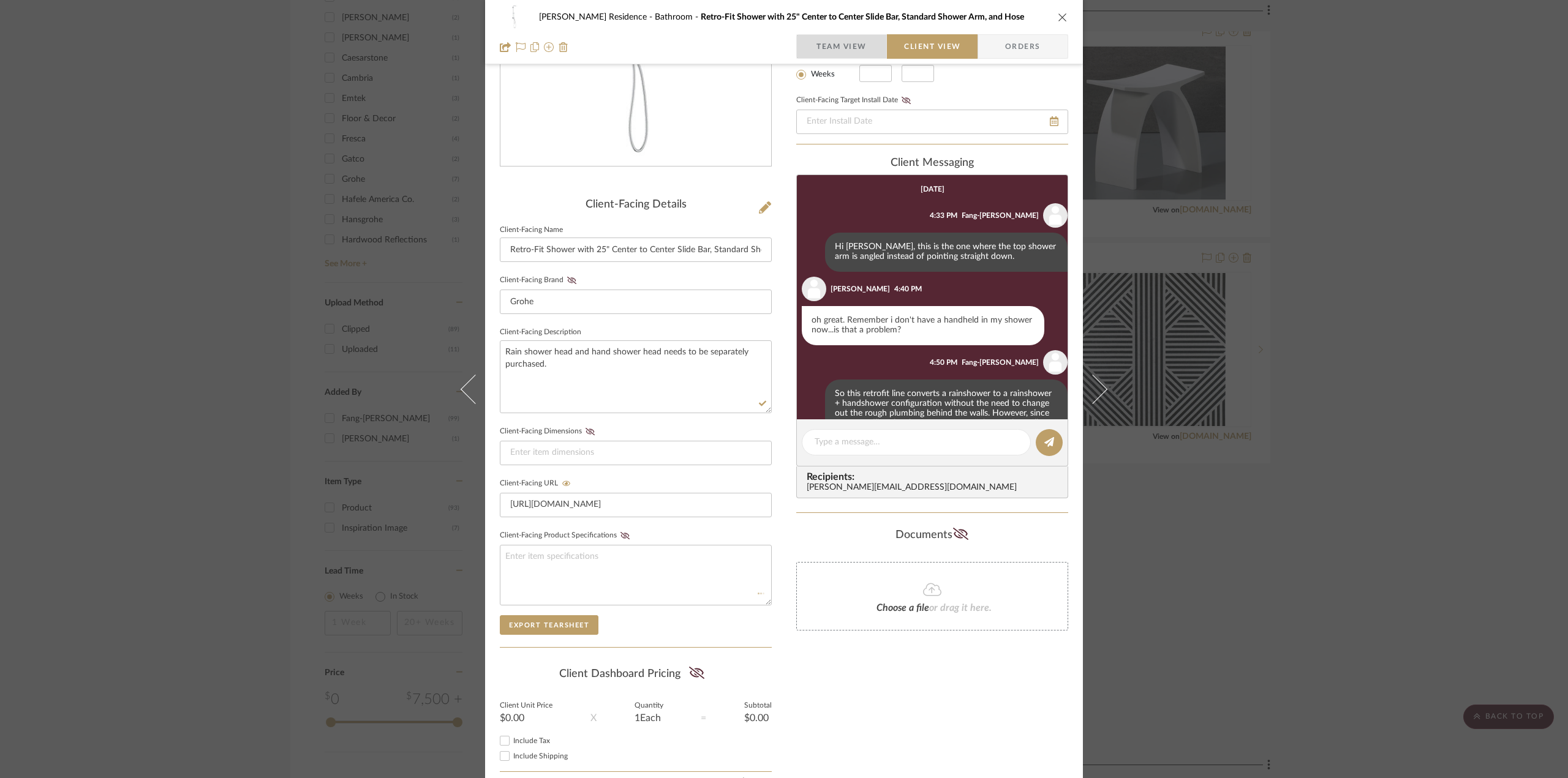
click at [823, 39] on span "Team View" at bounding box center [841, 46] width 50 height 24
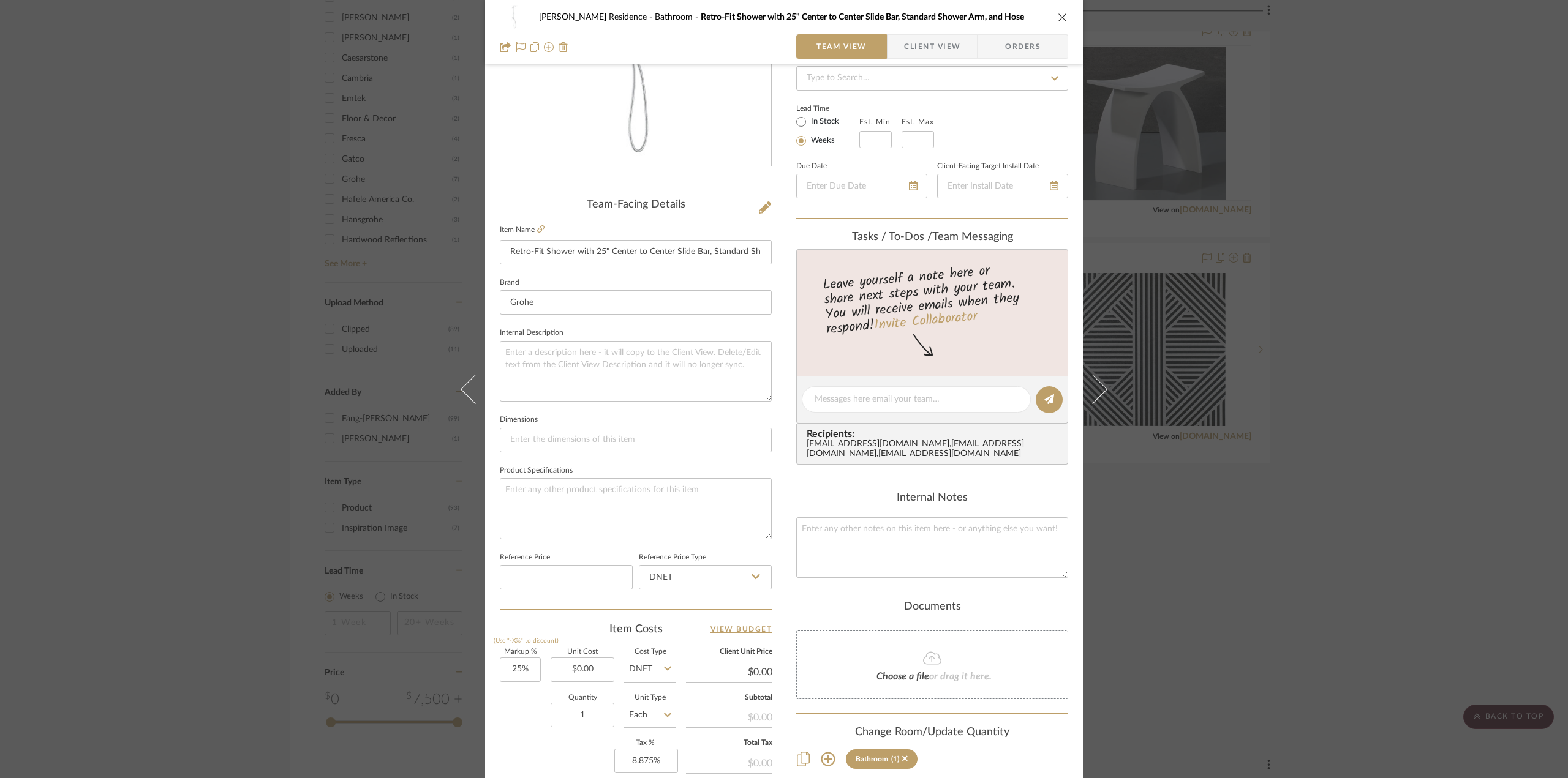
click at [905, 47] on span "Client View" at bounding box center [933, 46] width 56 height 24
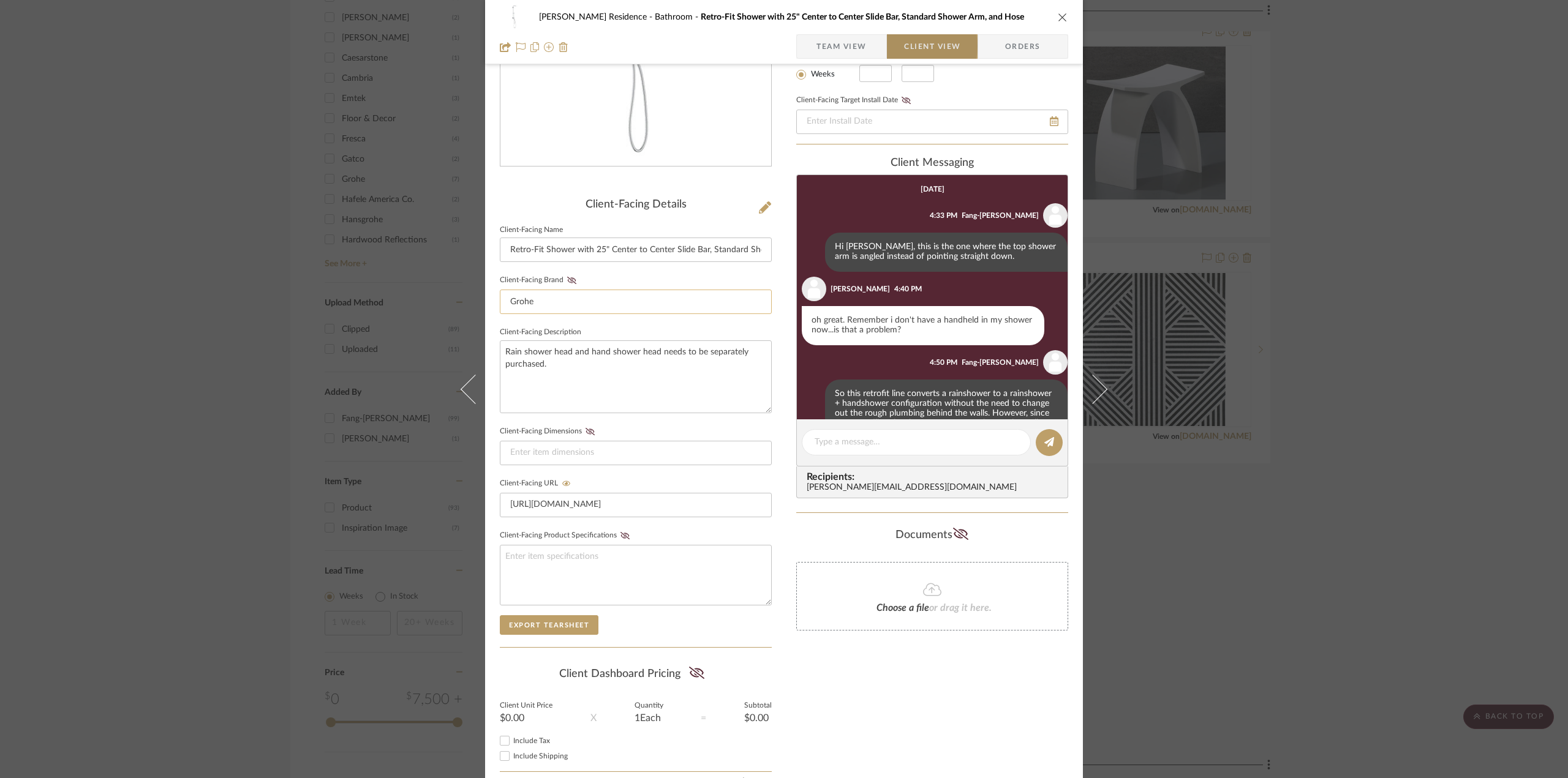
scroll to position [72, 0]
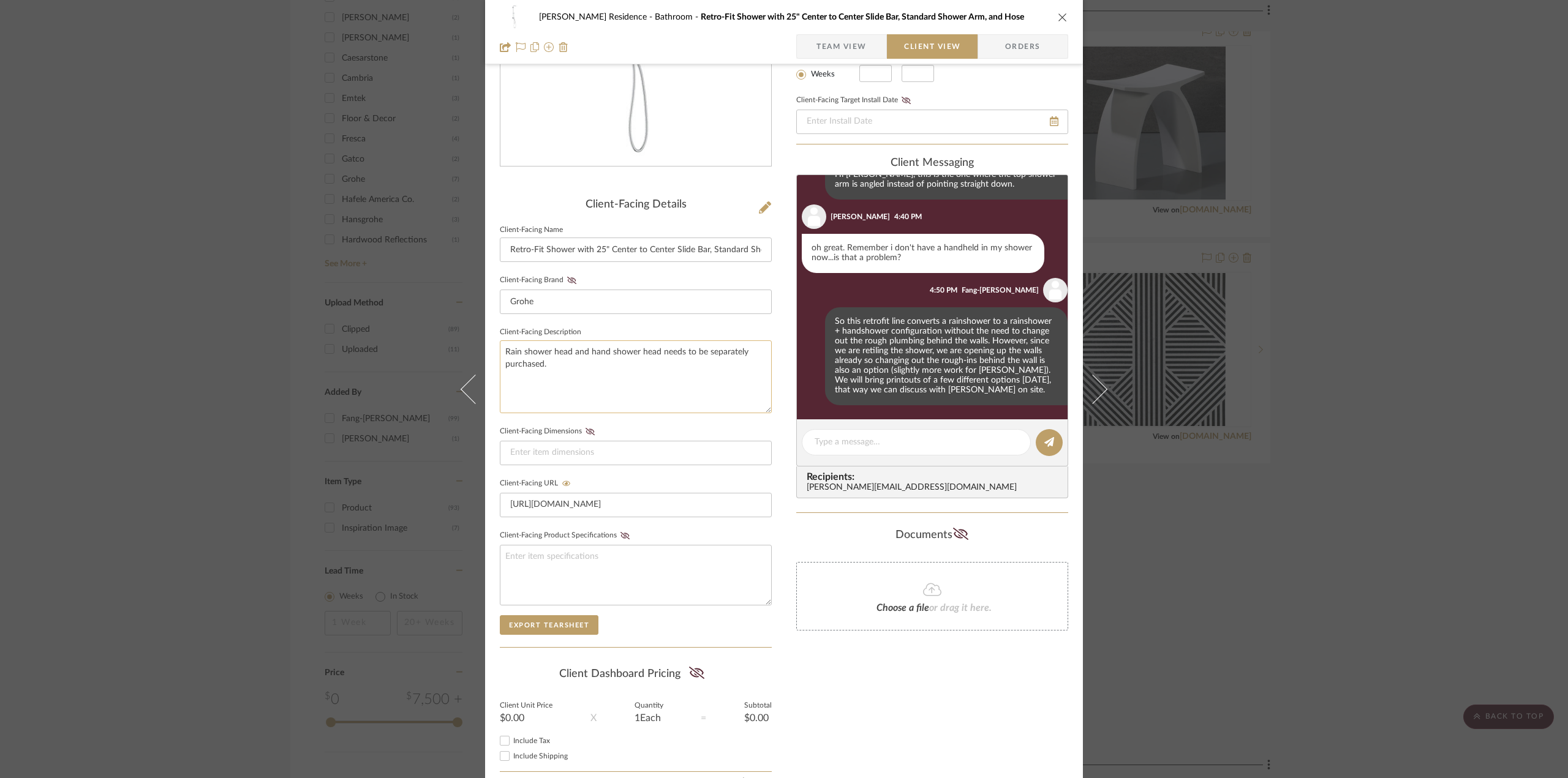
click at [526, 377] on textarea "Rain shower head and hand shower head needs to be separately purchased." at bounding box center [635, 377] width 272 height 73
click at [525, 362] on textarea "Rain shower head and hand shower head needs to be separately purchased." at bounding box center [635, 377] width 272 height 73
drag, startPoint x: 837, startPoint y: 45, endPoint x: 690, endPoint y: 210, distance: 221.0
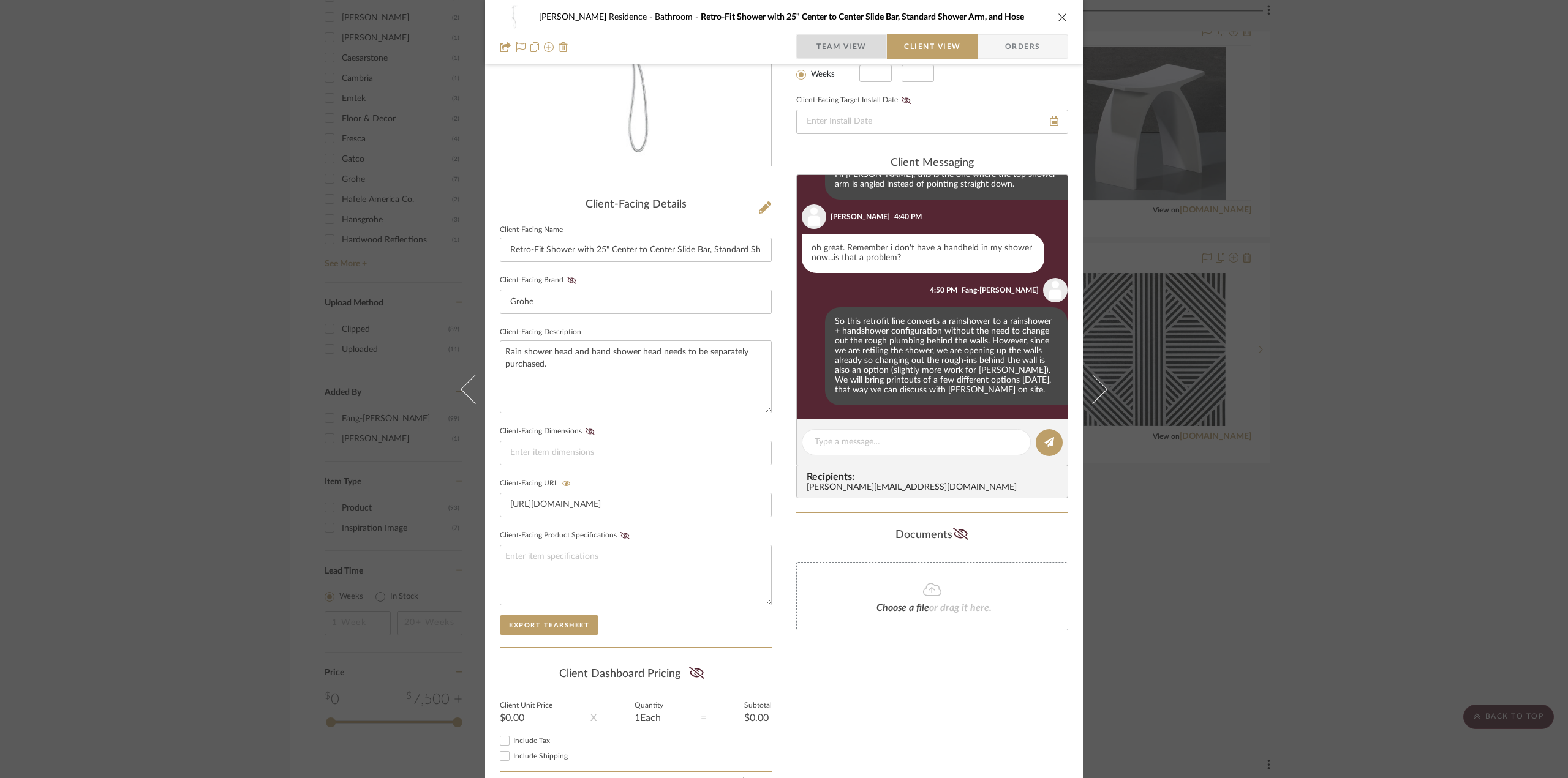
click at [837, 47] on span "Team View" at bounding box center [841, 46] width 50 height 24
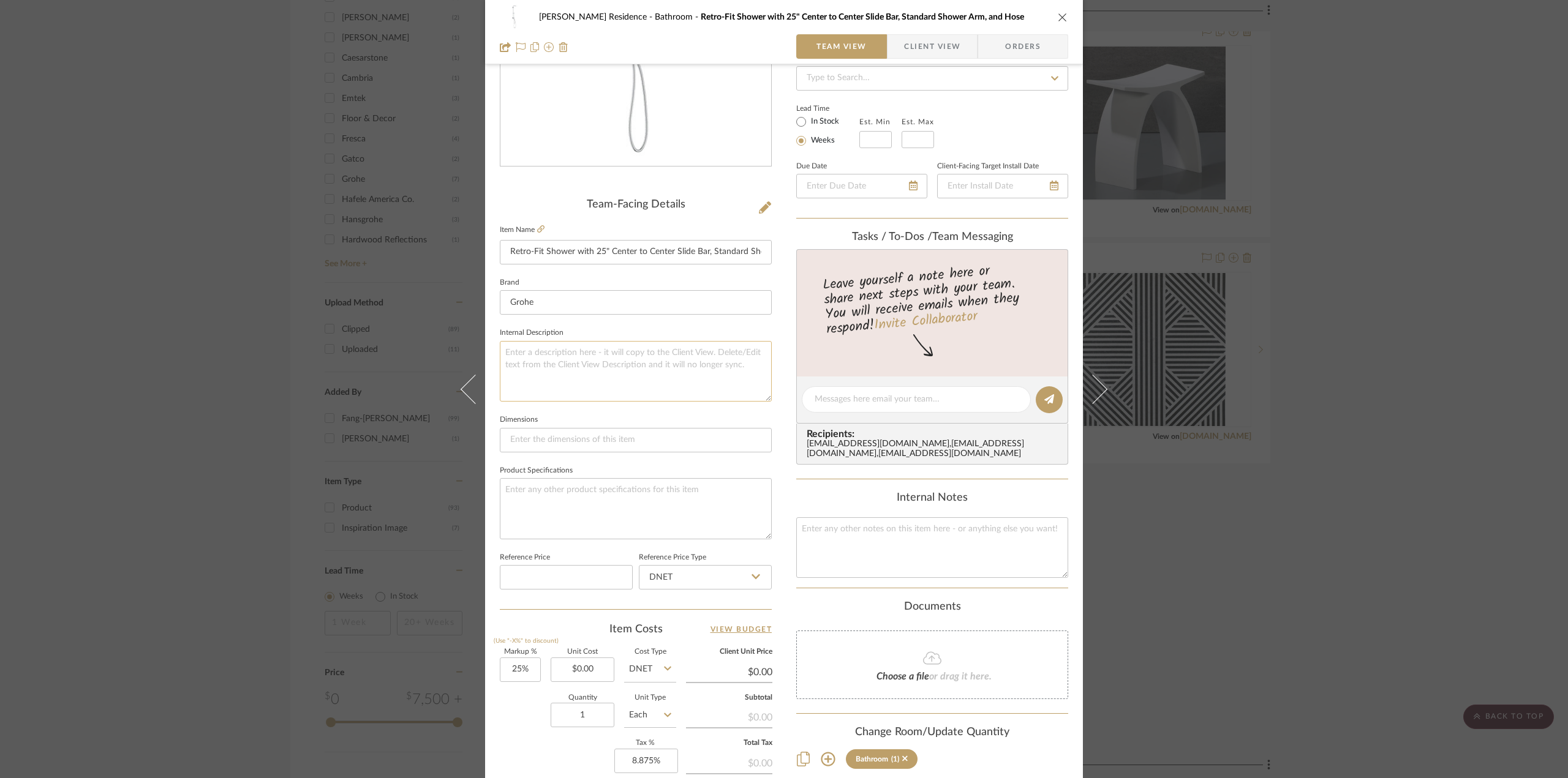
click at [570, 370] on textarea at bounding box center [635, 371] width 272 height 61
paste textarea "Rain shower head and hand shower head needs to be separately purchased."
type textarea "Rain shower head and hand shower head needs to be separately purchased."
click at [912, 47] on span "Client View" at bounding box center [933, 46] width 56 height 24
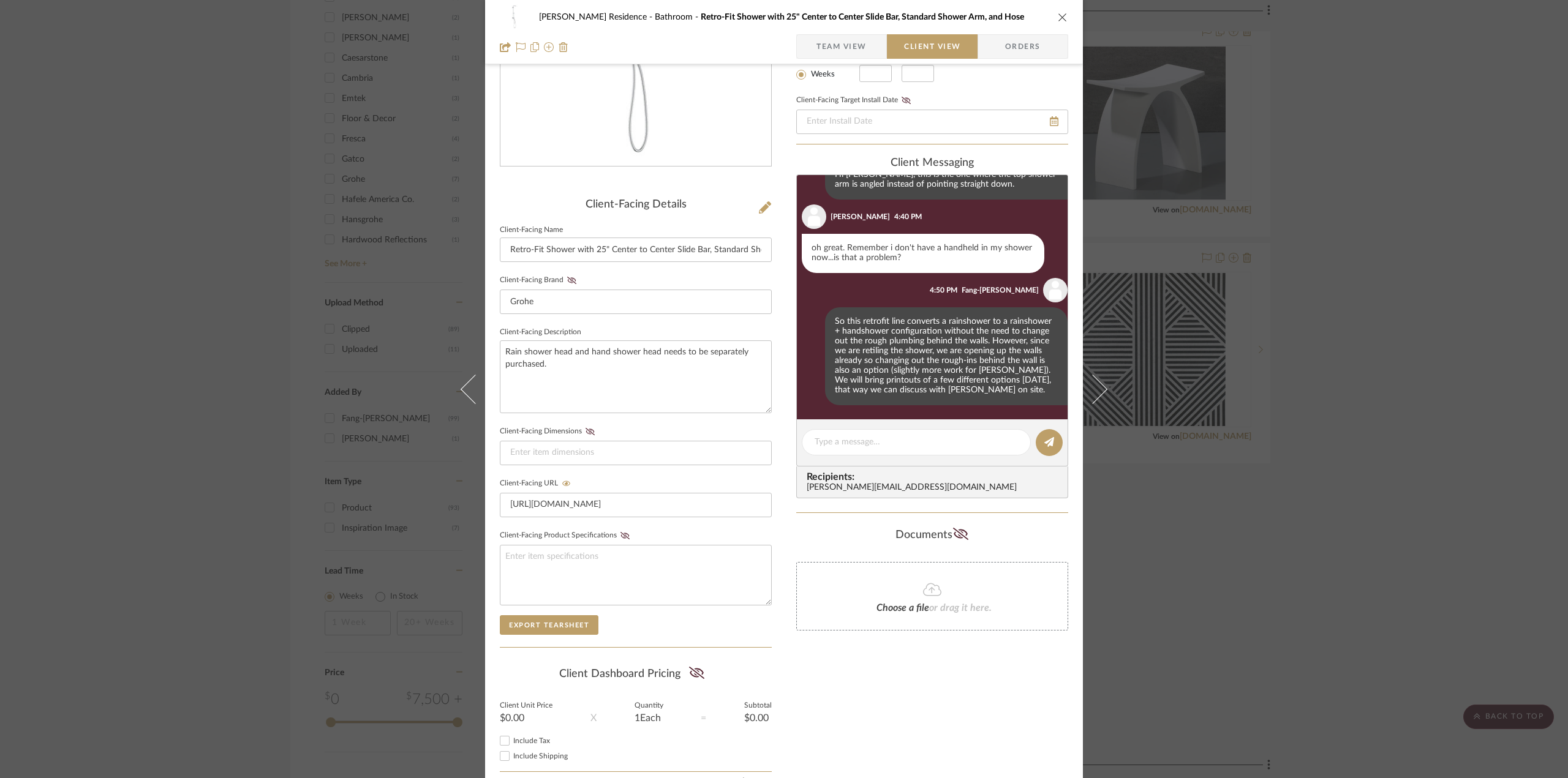
click at [1425, 491] on div "Kauffman Residence Bathroom Retro-Fit Shower with 25" Center to Center Slide Ba…" at bounding box center [784, 389] width 1568 height 778
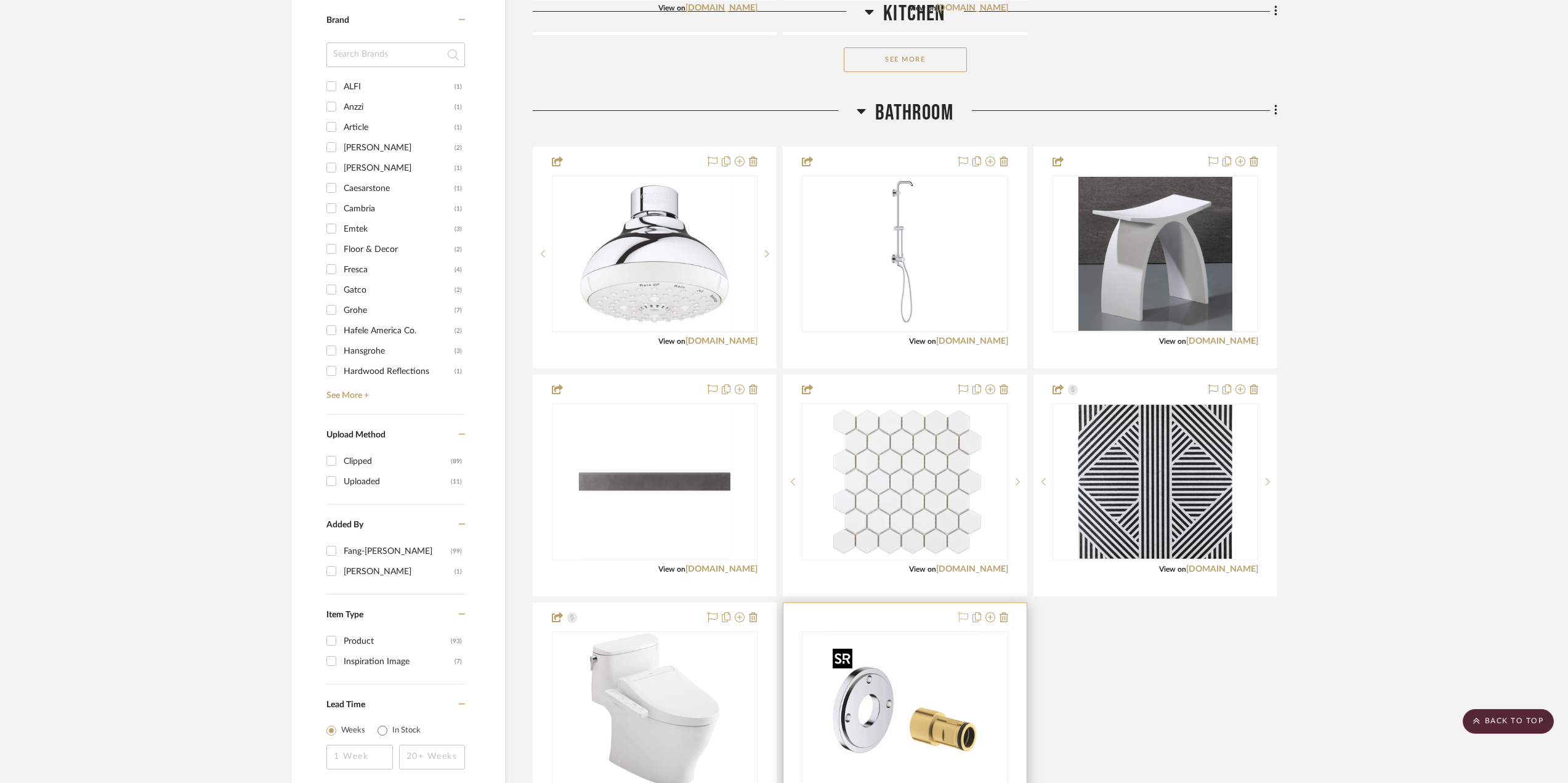
scroll to position [1109, 0]
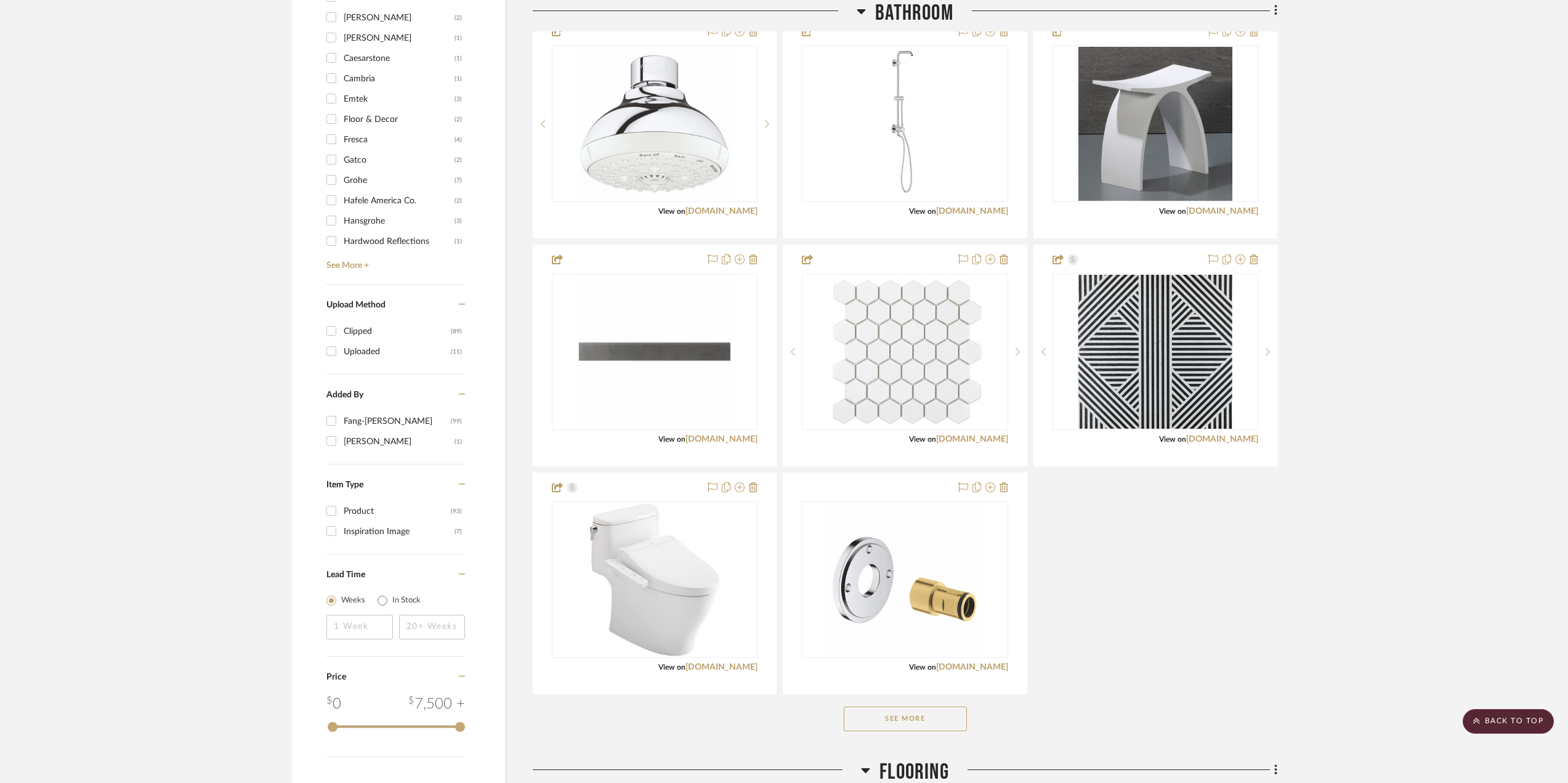
click at [913, 728] on button "See More" at bounding box center [905, 719] width 123 height 25
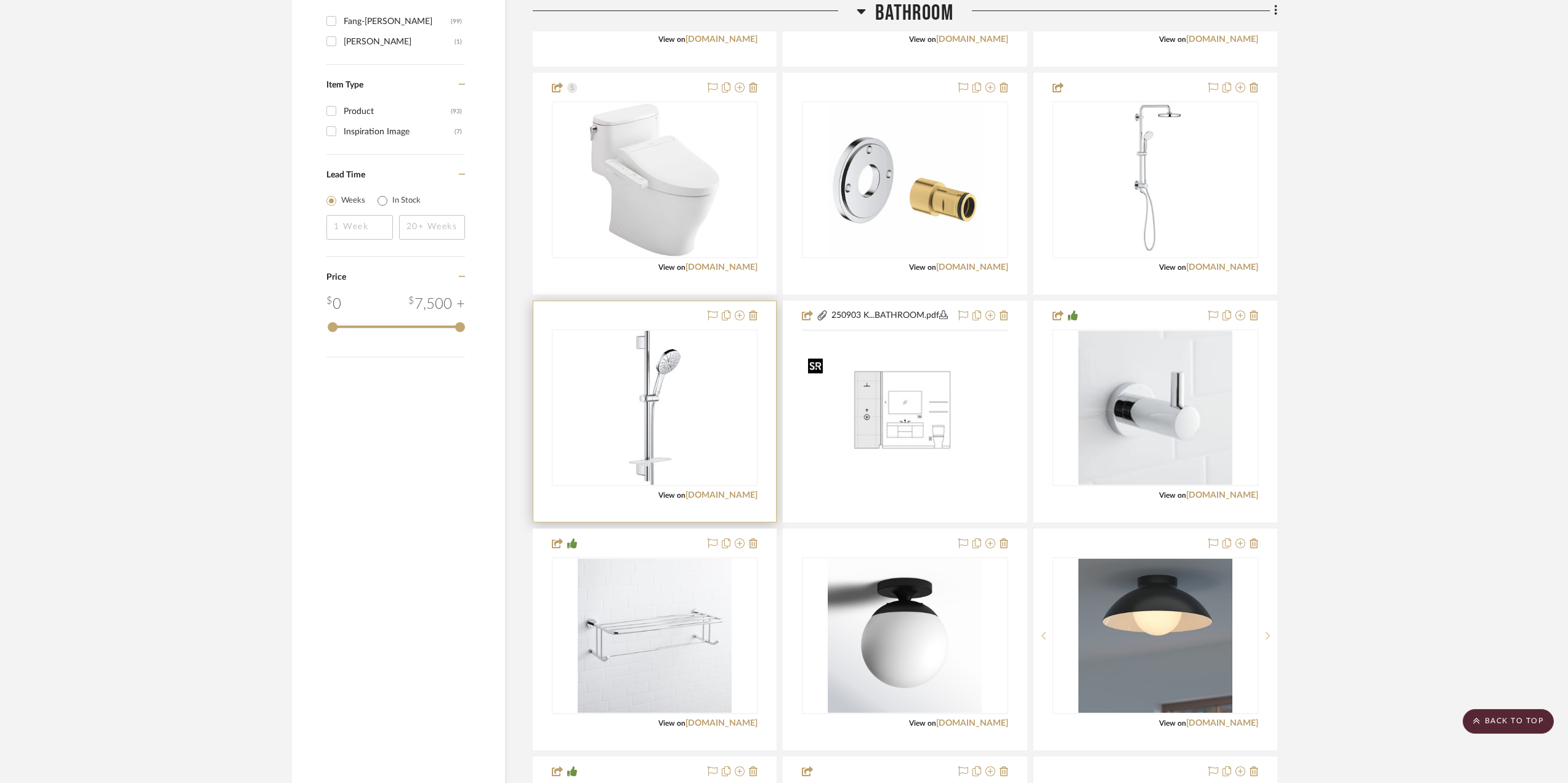
scroll to position [1479, 0]
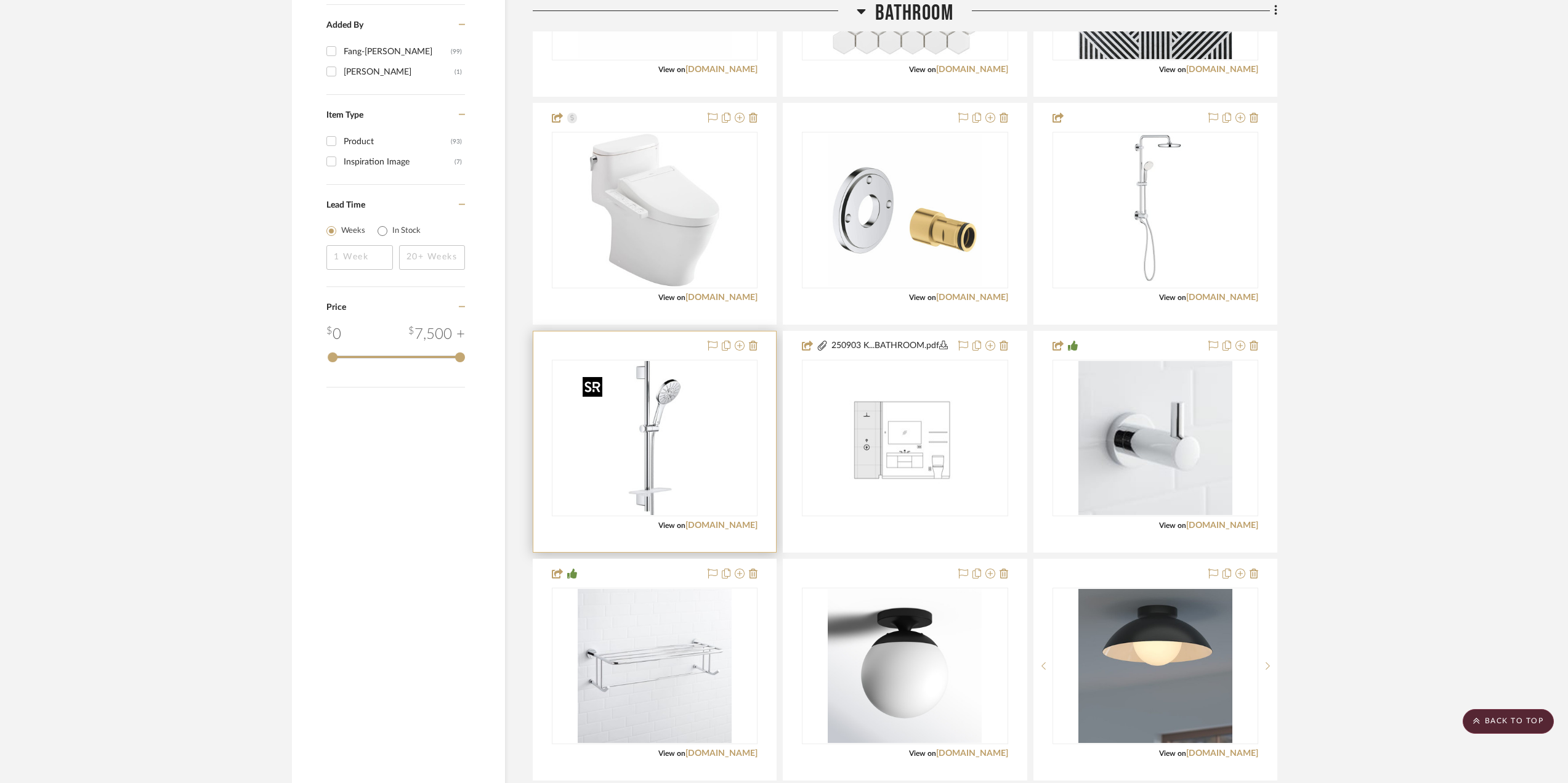
click at [648, 470] on img "0" at bounding box center [654, 438] width 154 height 154
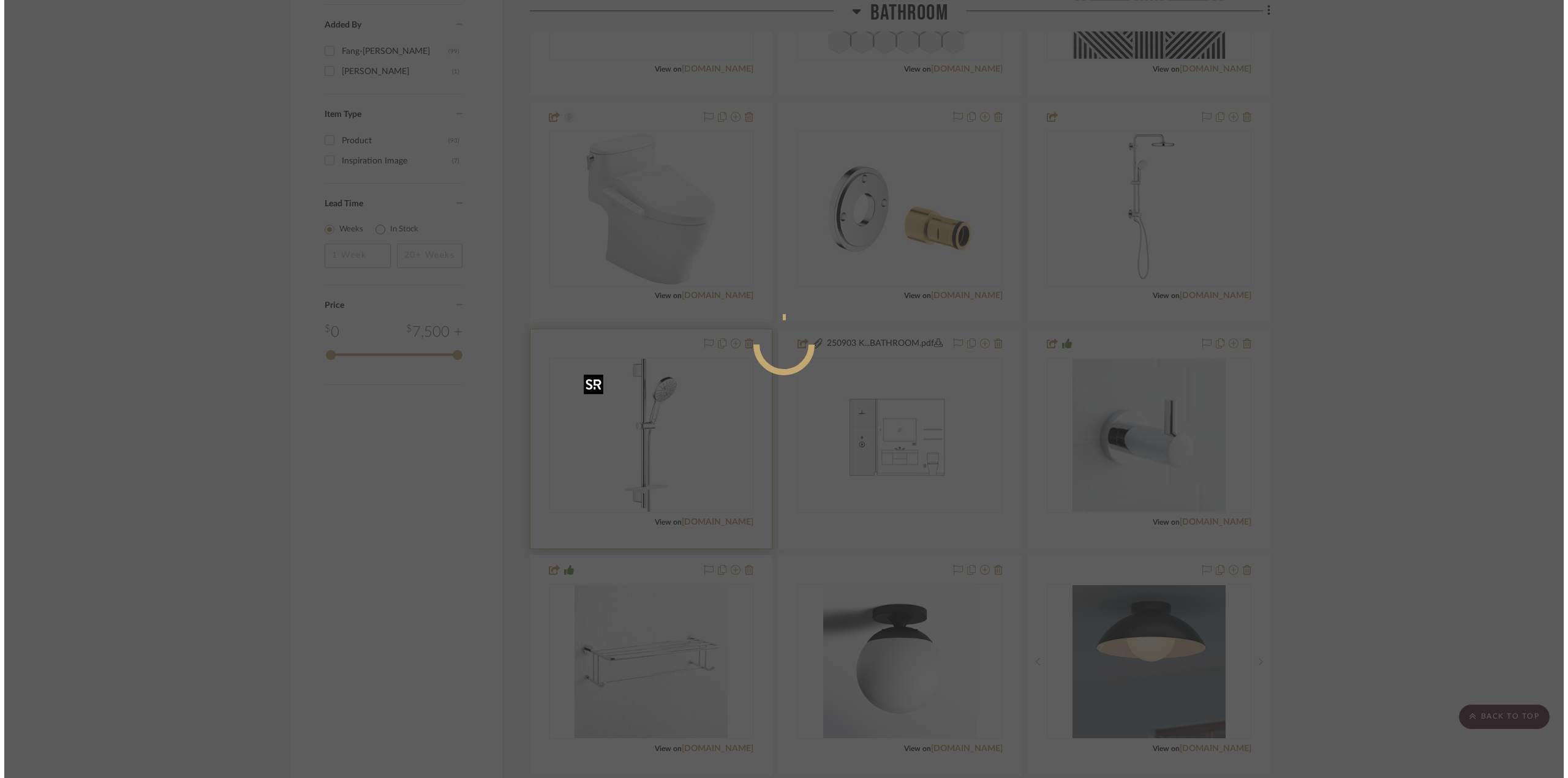
scroll to position [0, 0]
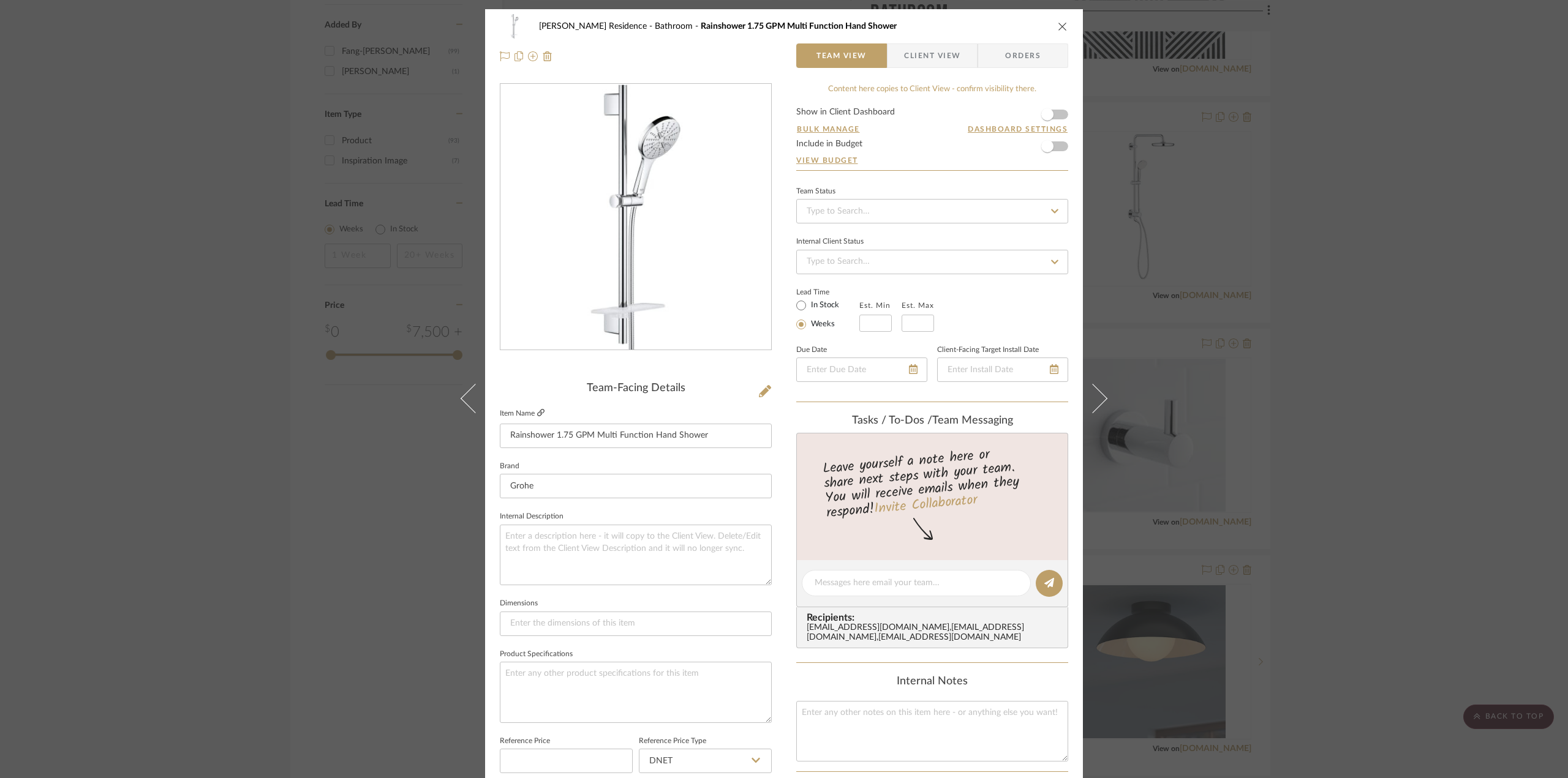
click at [538, 415] on icon at bounding box center [541, 412] width 8 height 8
click at [342, 537] on div "Kauffman Residence Bathroom Rainshower 1.75 GPM Multi Function Hand Shower Team…" at bounding box center [784, 389] width 1568 height 778
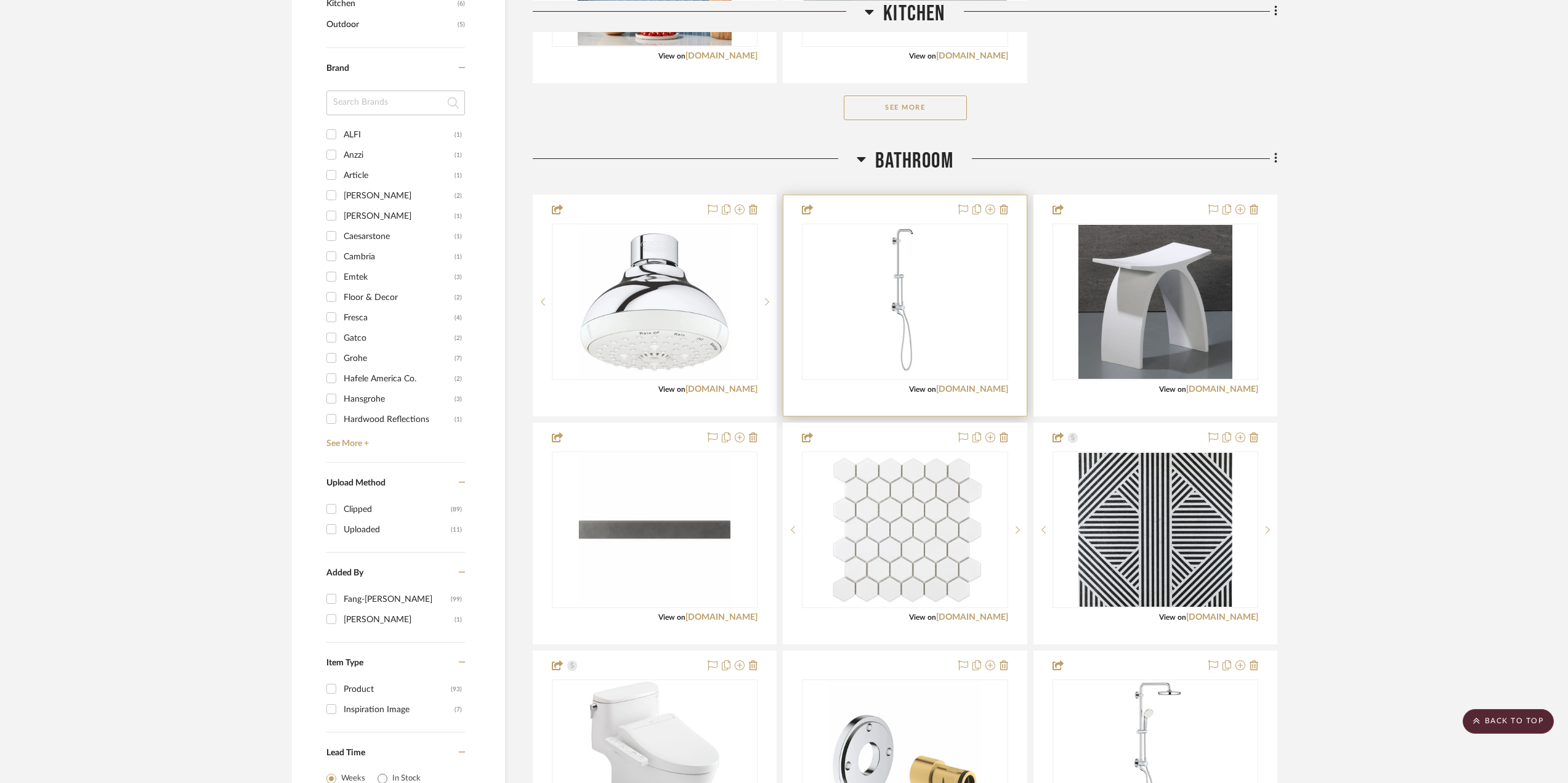
scroll to position [801, 0]
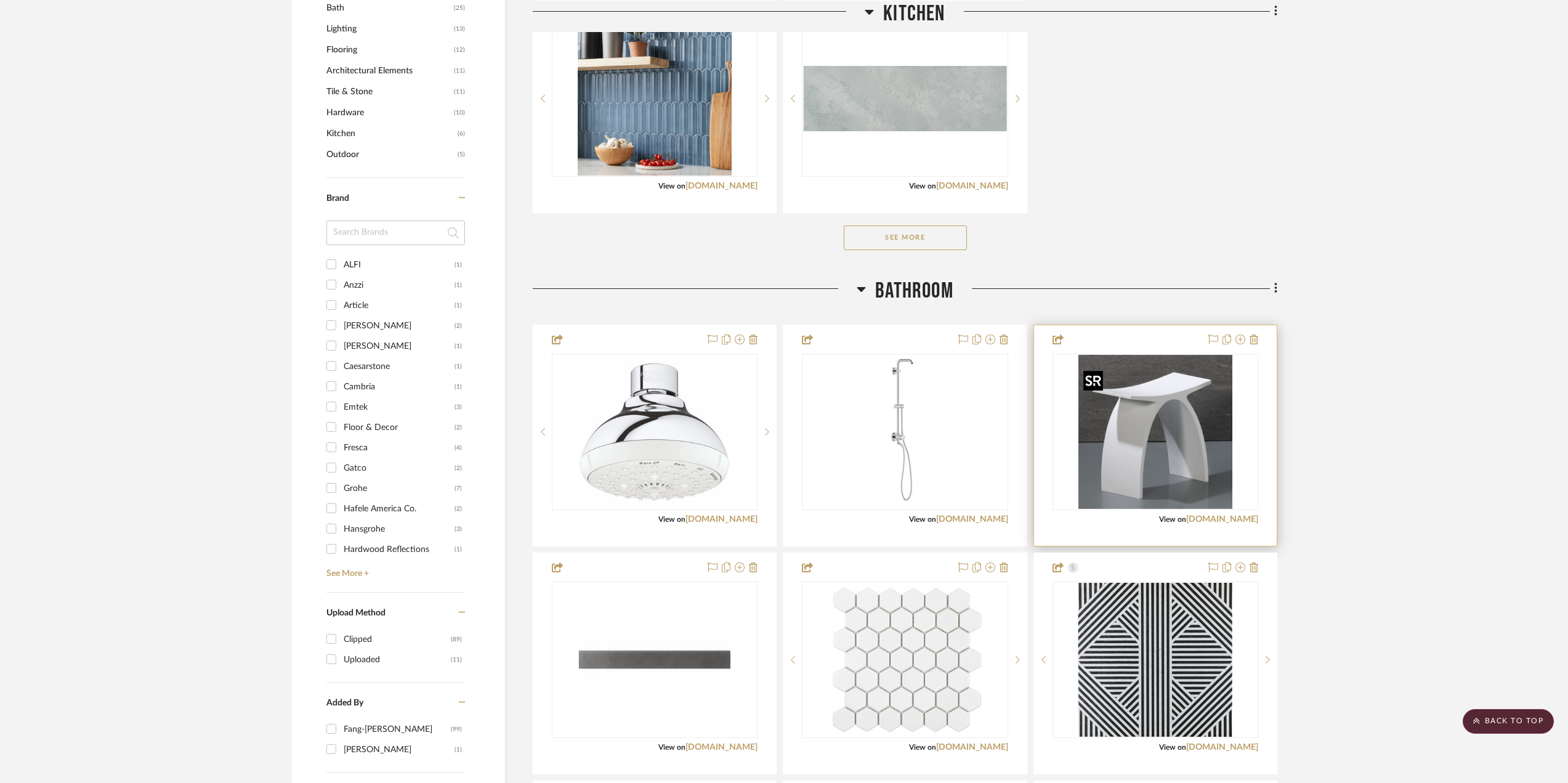
click at [1166, 405] on img "0" at bounding box center [1155, 431] width 154 height 154
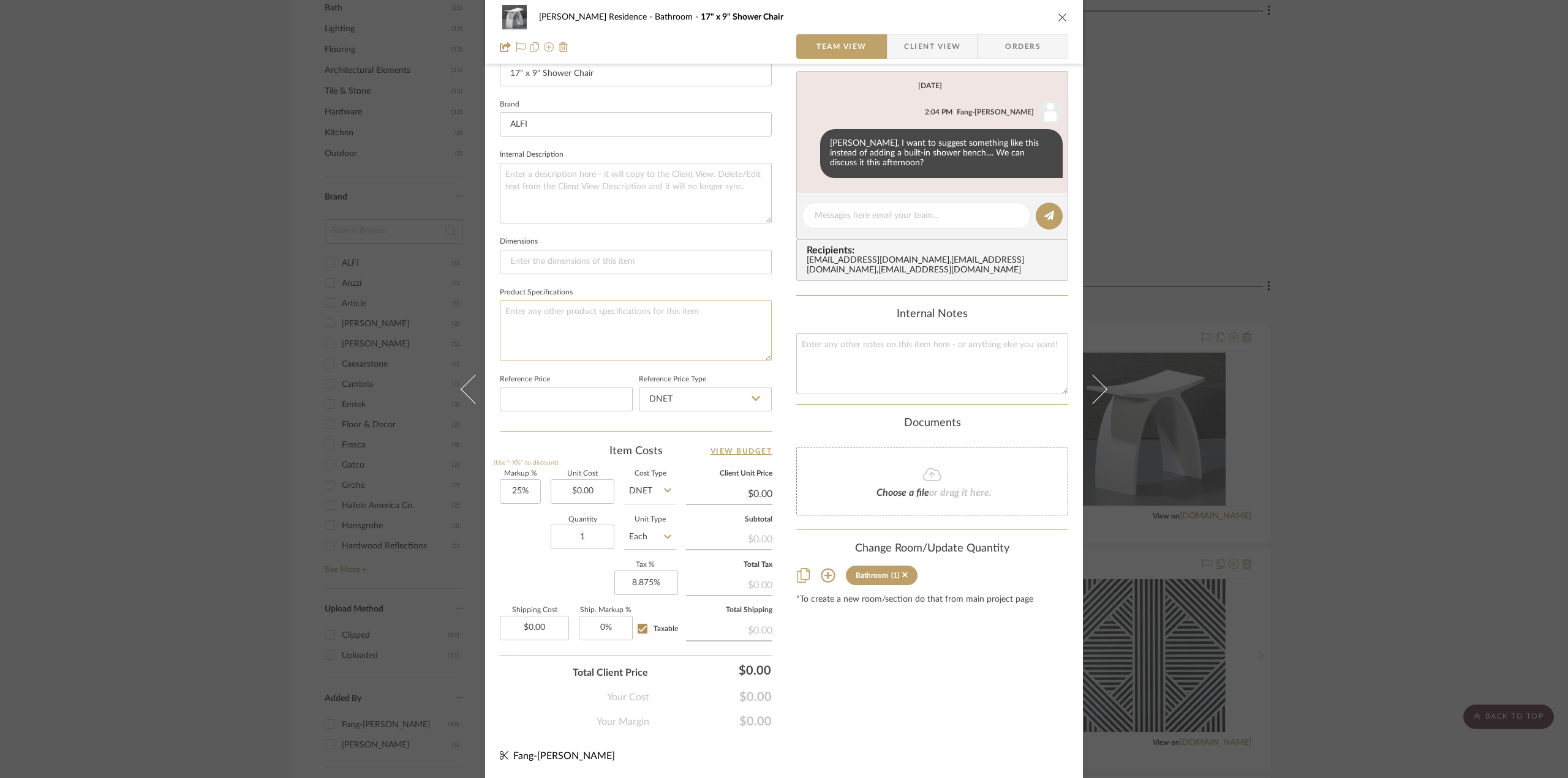
scroll to position [179, 0]
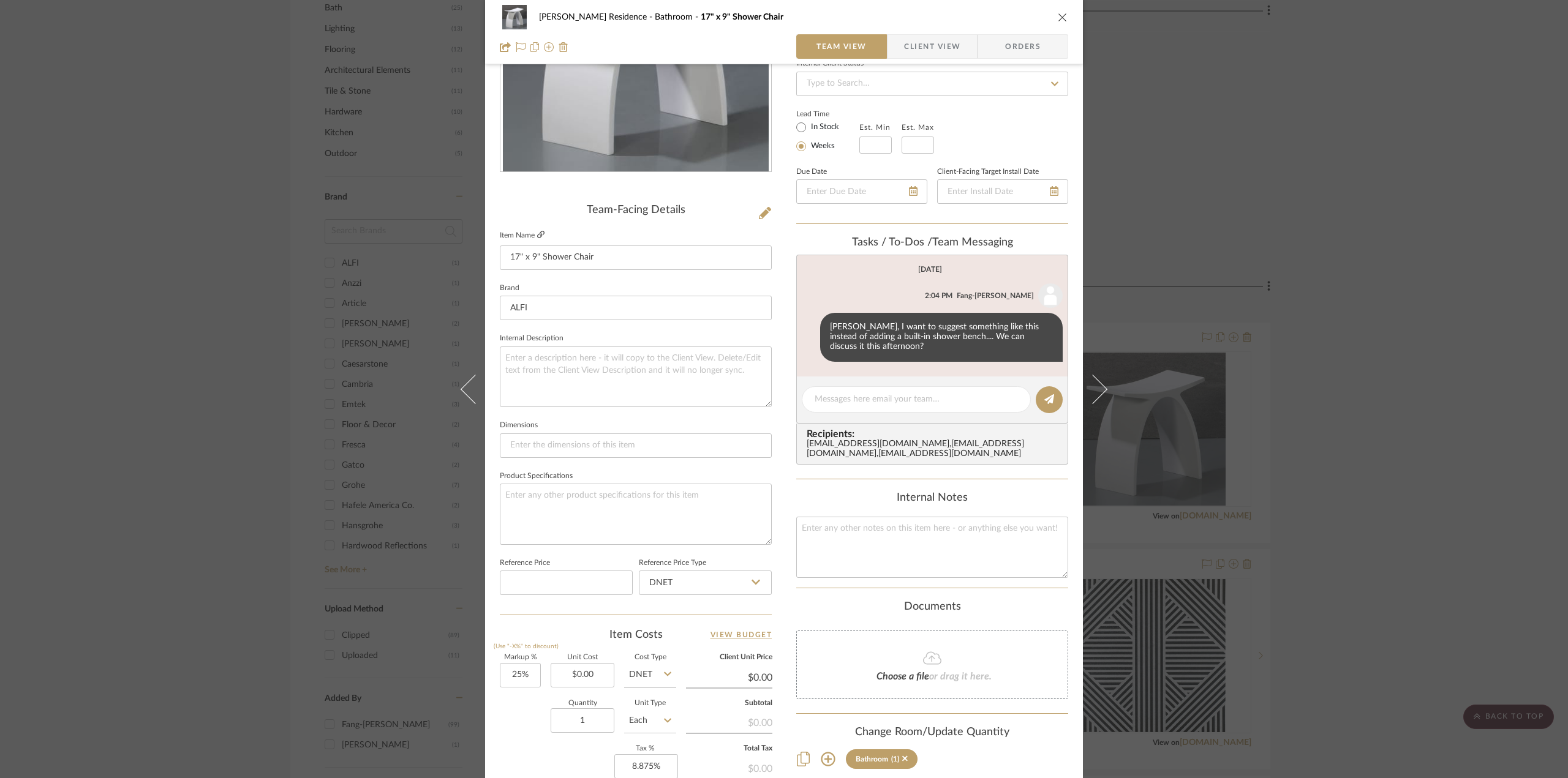
click at [539, 231] on icon at bounding box center [541, 235] width 8 height 8
click at [917, 47] on span "Client View" at bounding box center [933, 46] width 56 height 24
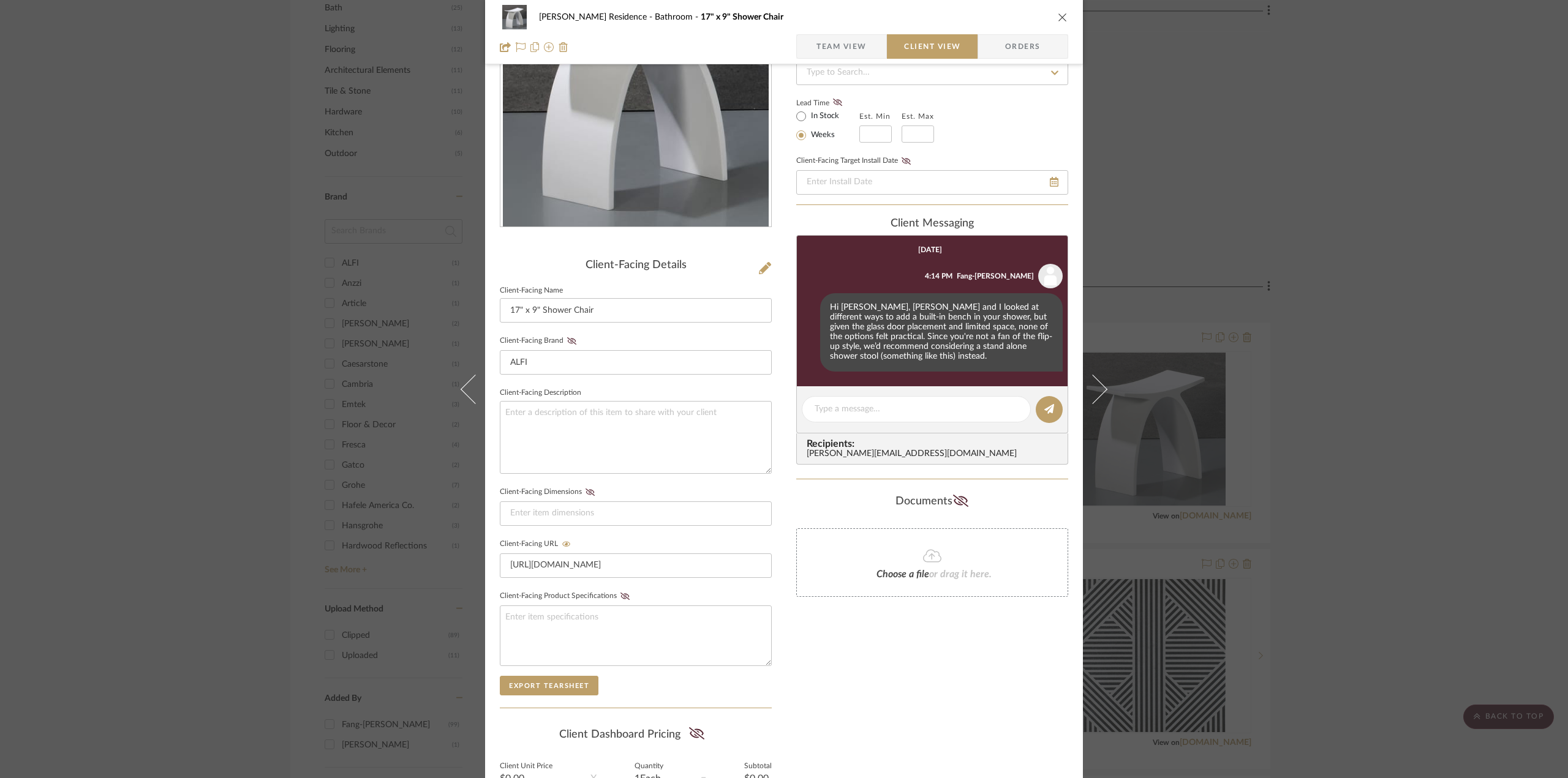
scroll to position [0, 0]
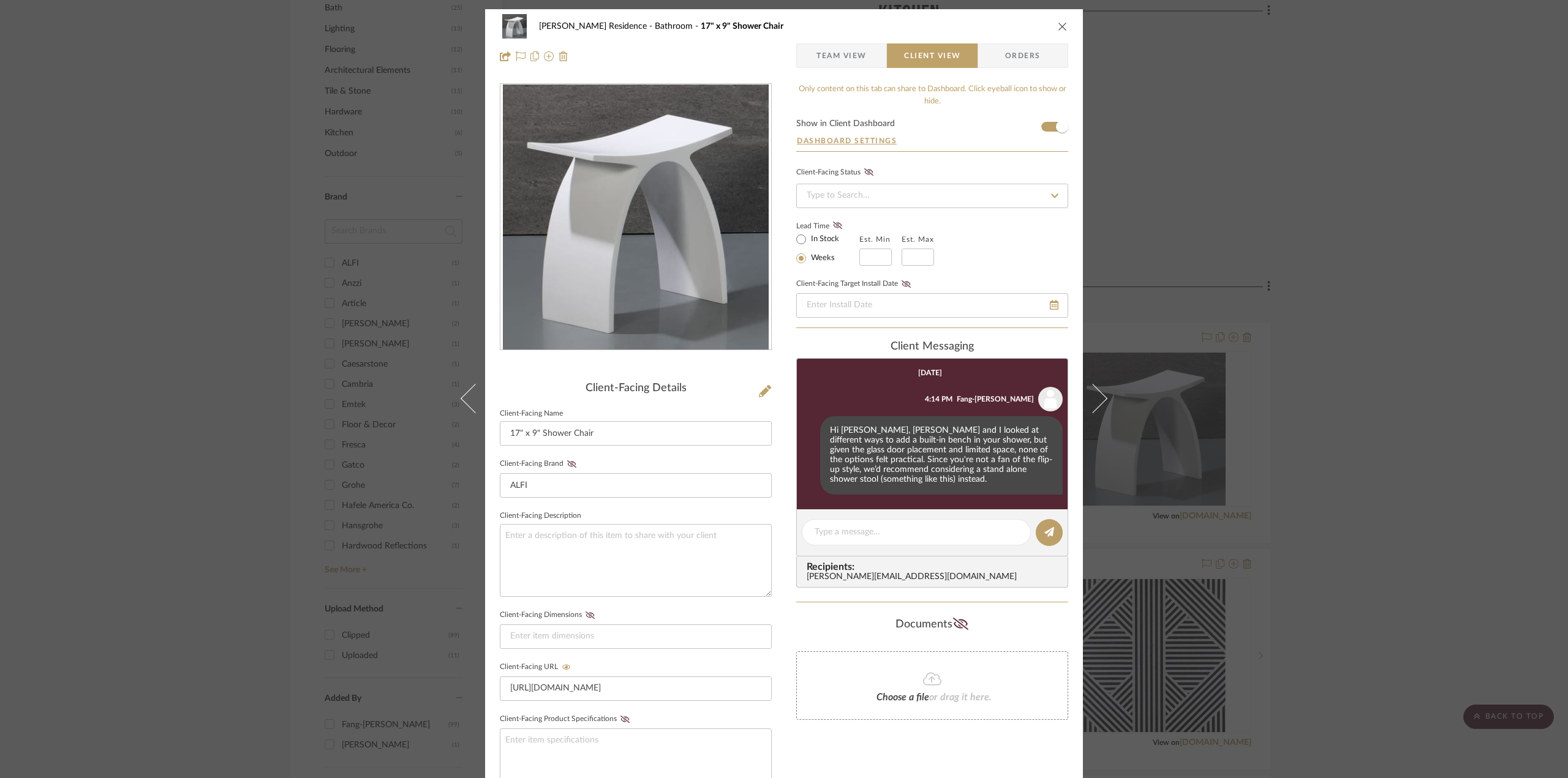
click at [1287, 203] on div "Kauffman Residence Bathroom 17" x 9" Shower Chair Team View Client View Orders …" at bounding box center [784, 389] width 1568 height 778
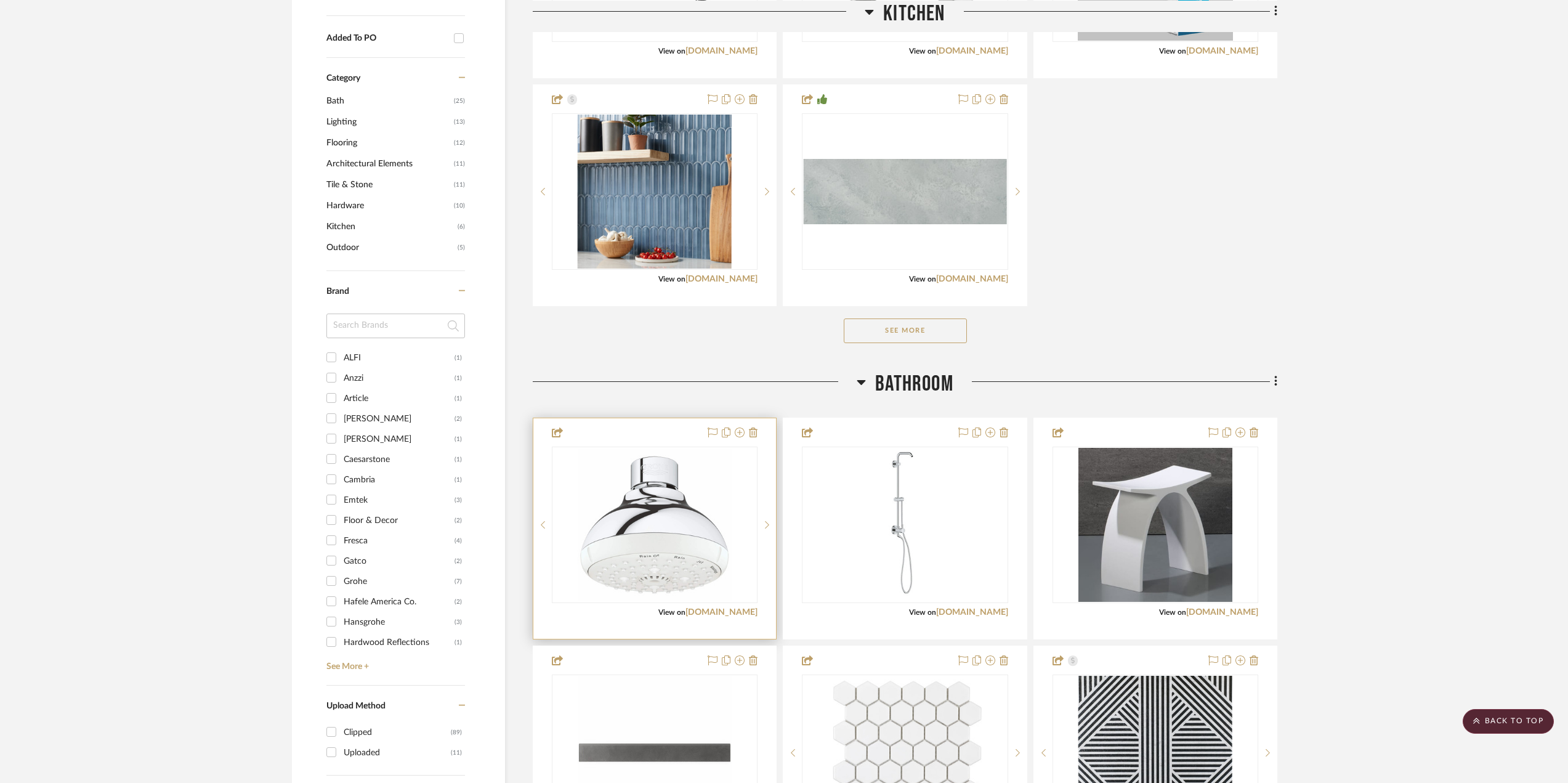
scroll to position [986, 0]
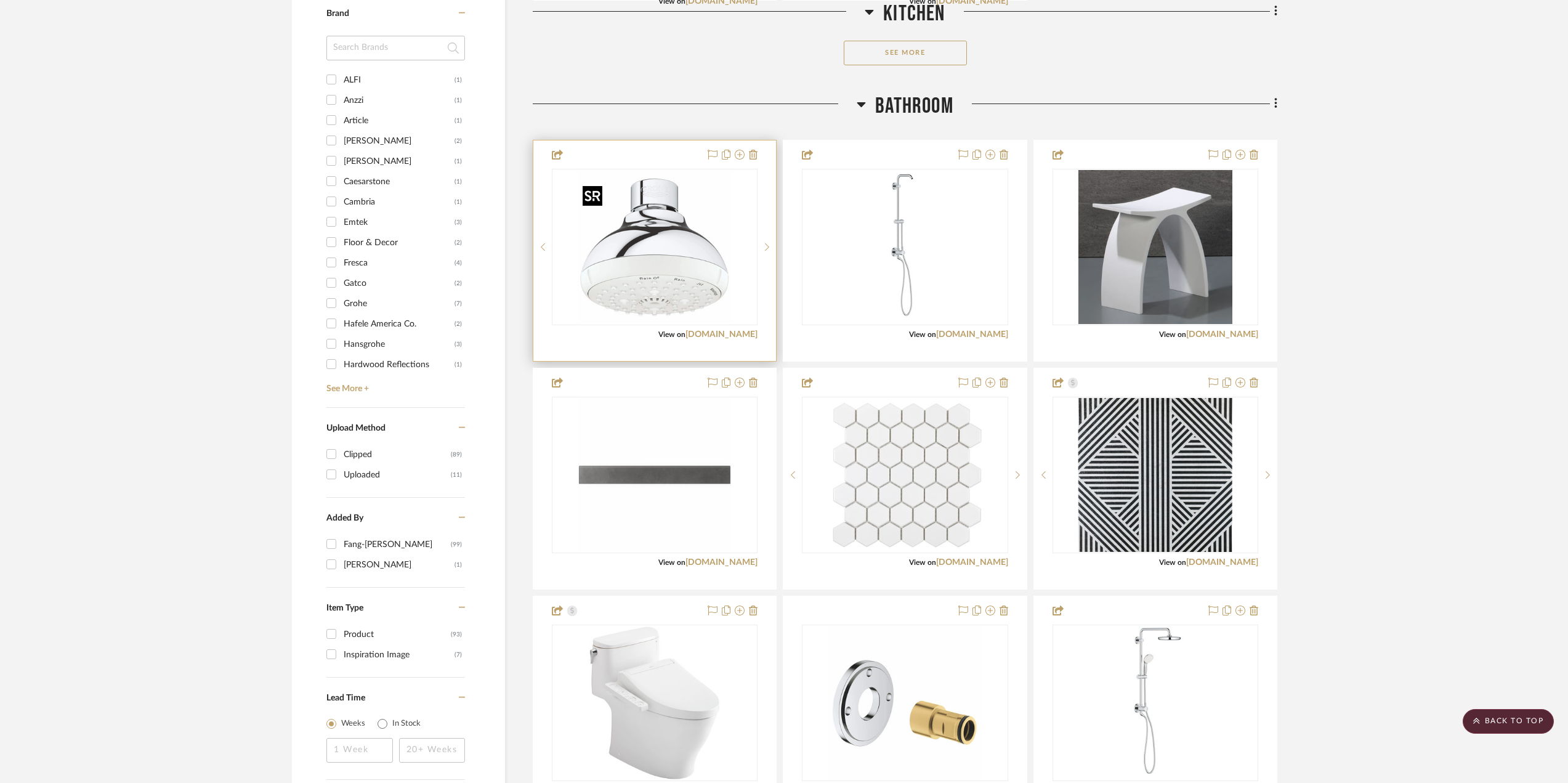
click at [728, 253] on img "0" at bounding box center [654, 247] width 154 height 154
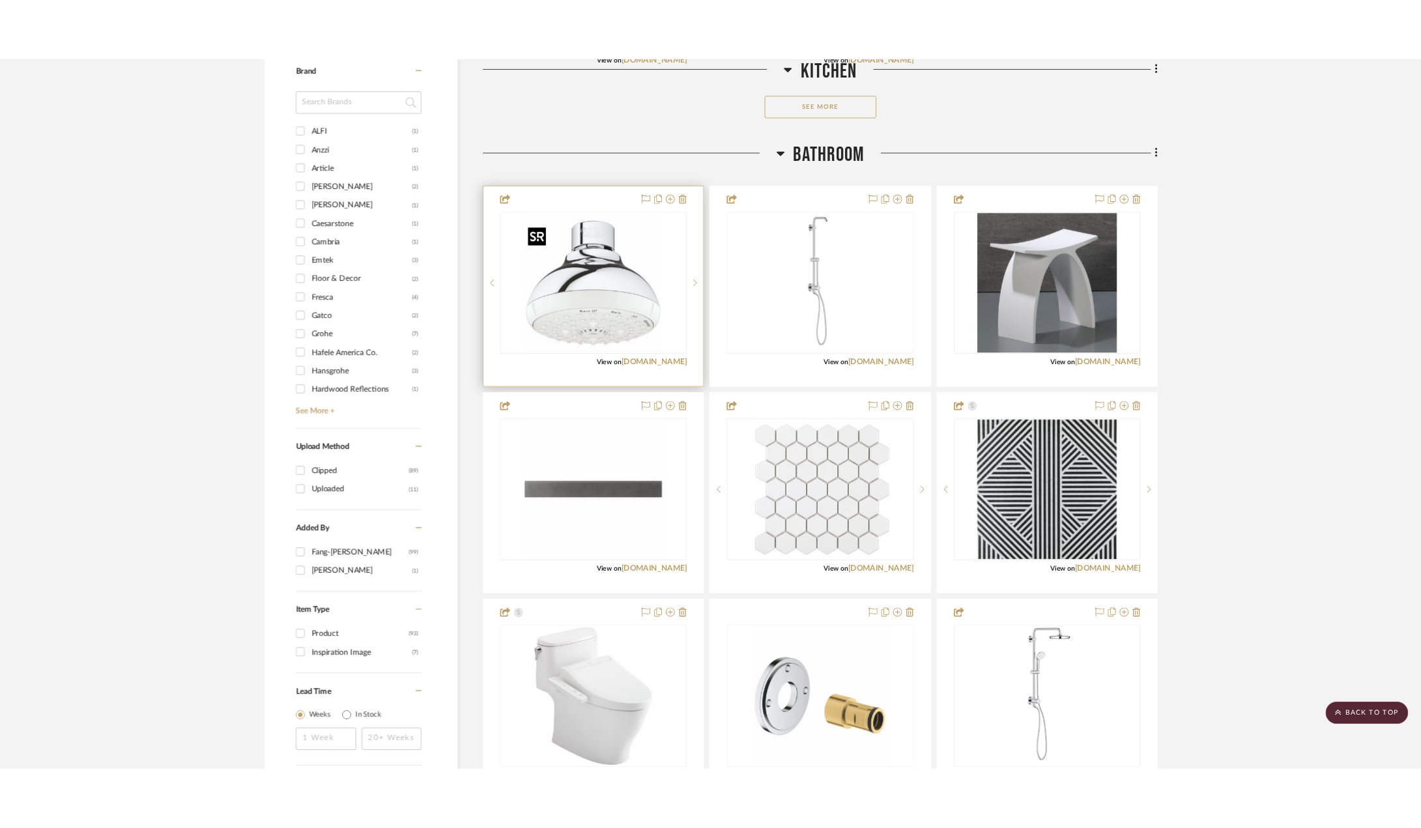
scroll to position [0, 0]
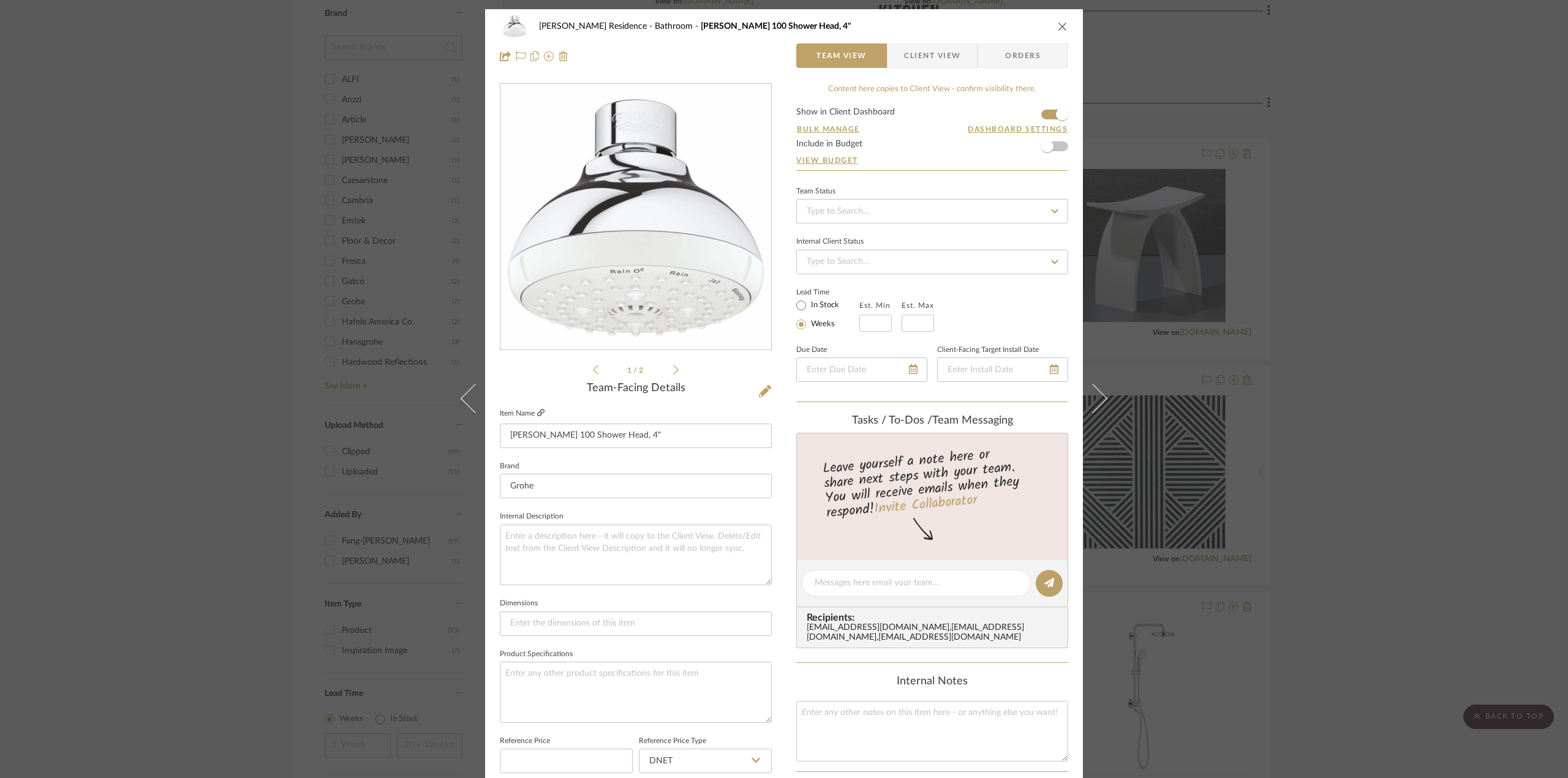
click at [538, 414] on icon at bounding box center [541, 412] width 8 height 8
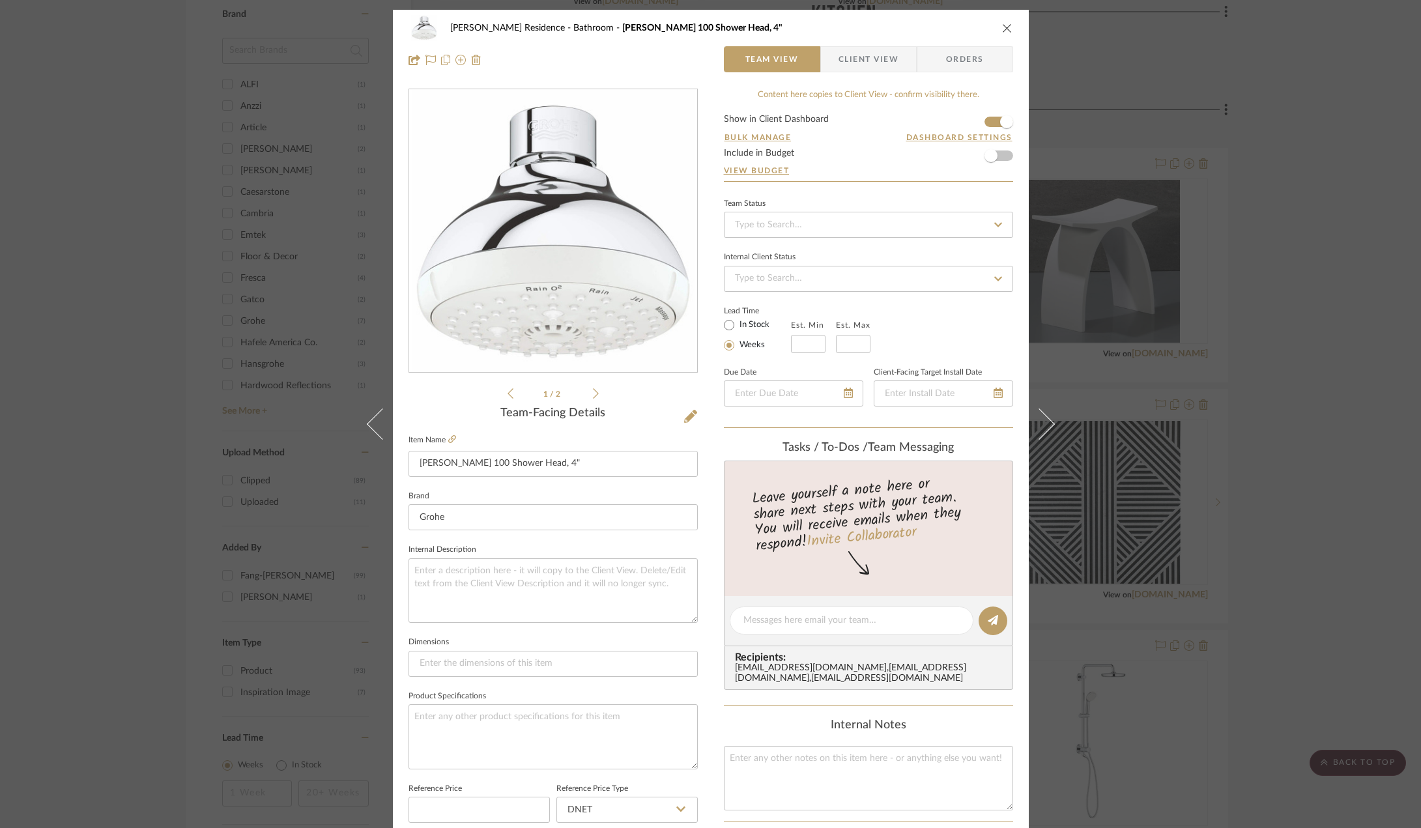
click at [1297, 438] on div "Kauffman Residence Bathroom Tempesta 100 Shower Head, 4" Team View Client View …" at bounding box center [710, 414] width 1421 height 828
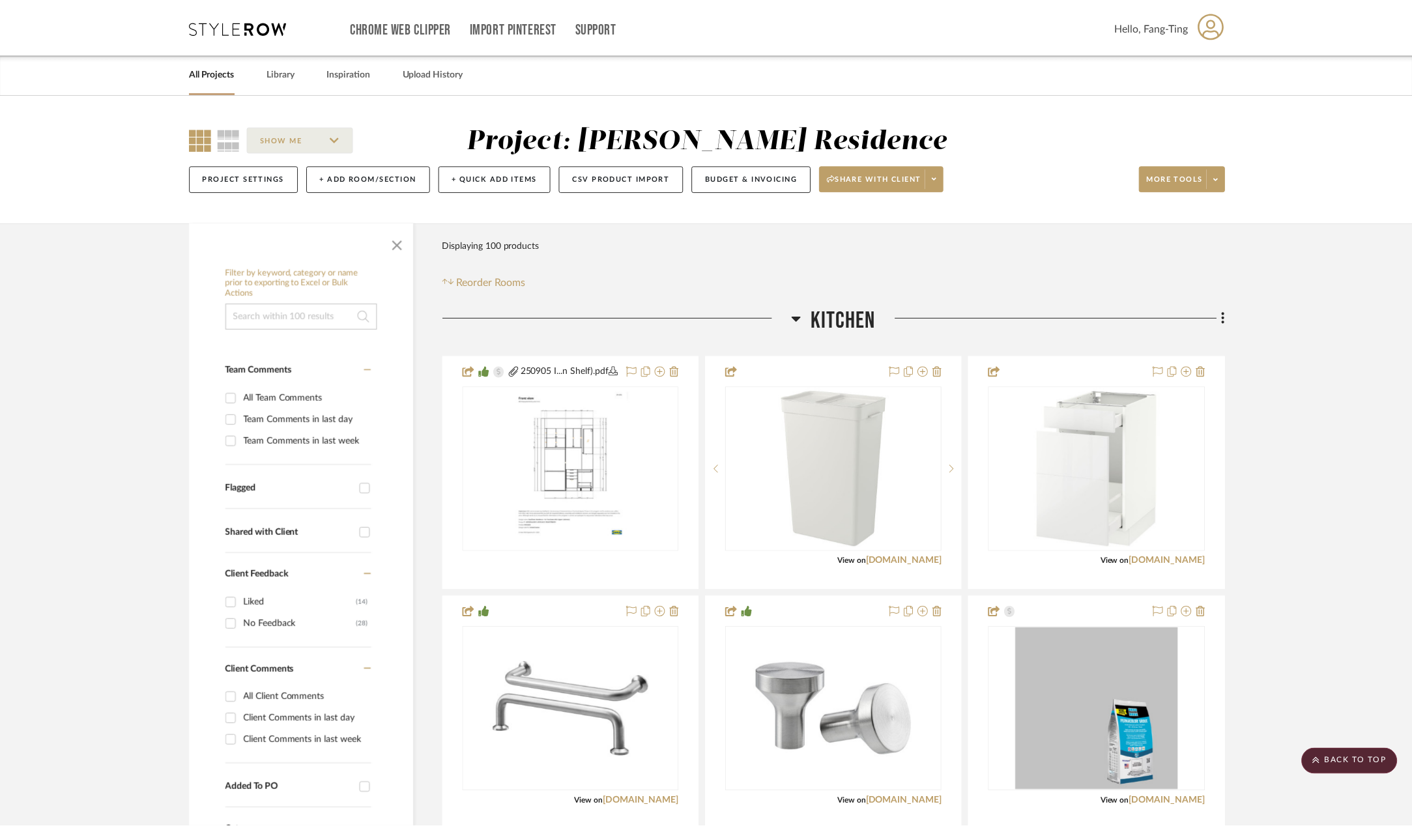
scroll to position [1043, 0]
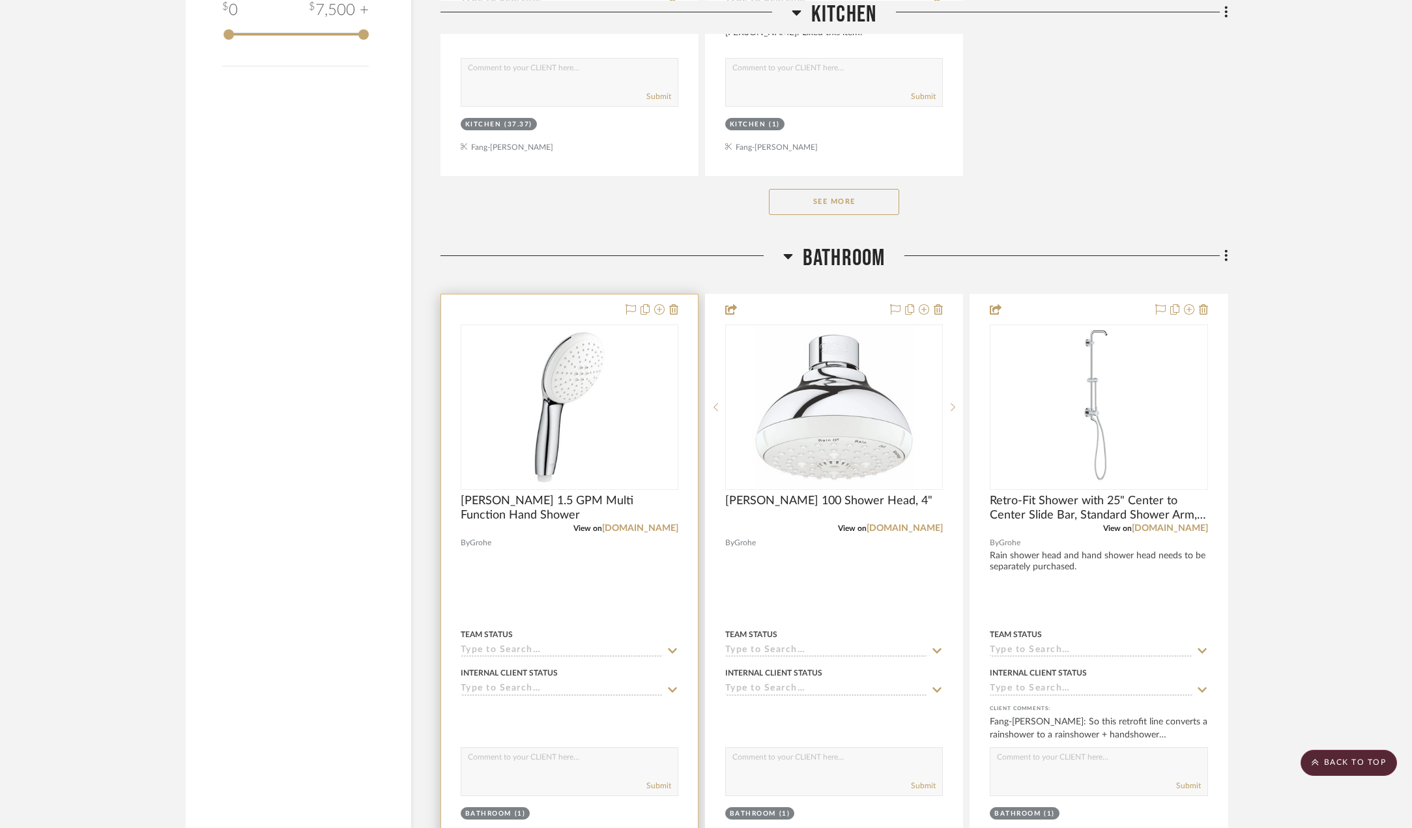
scroll to position [2020, 0]
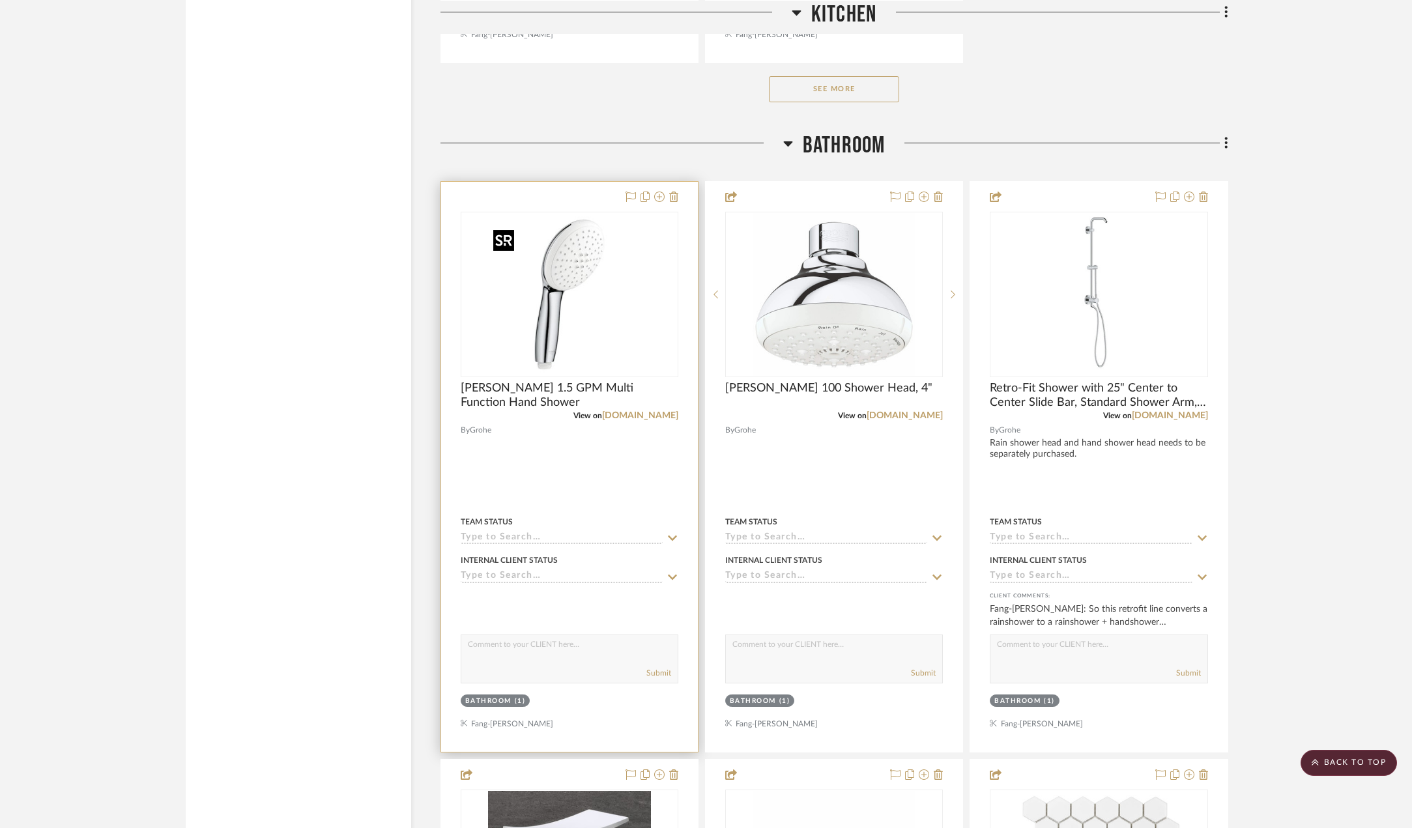
click at [609, 300] on img "0" at bounding box center [569, 294] width 163 height 163
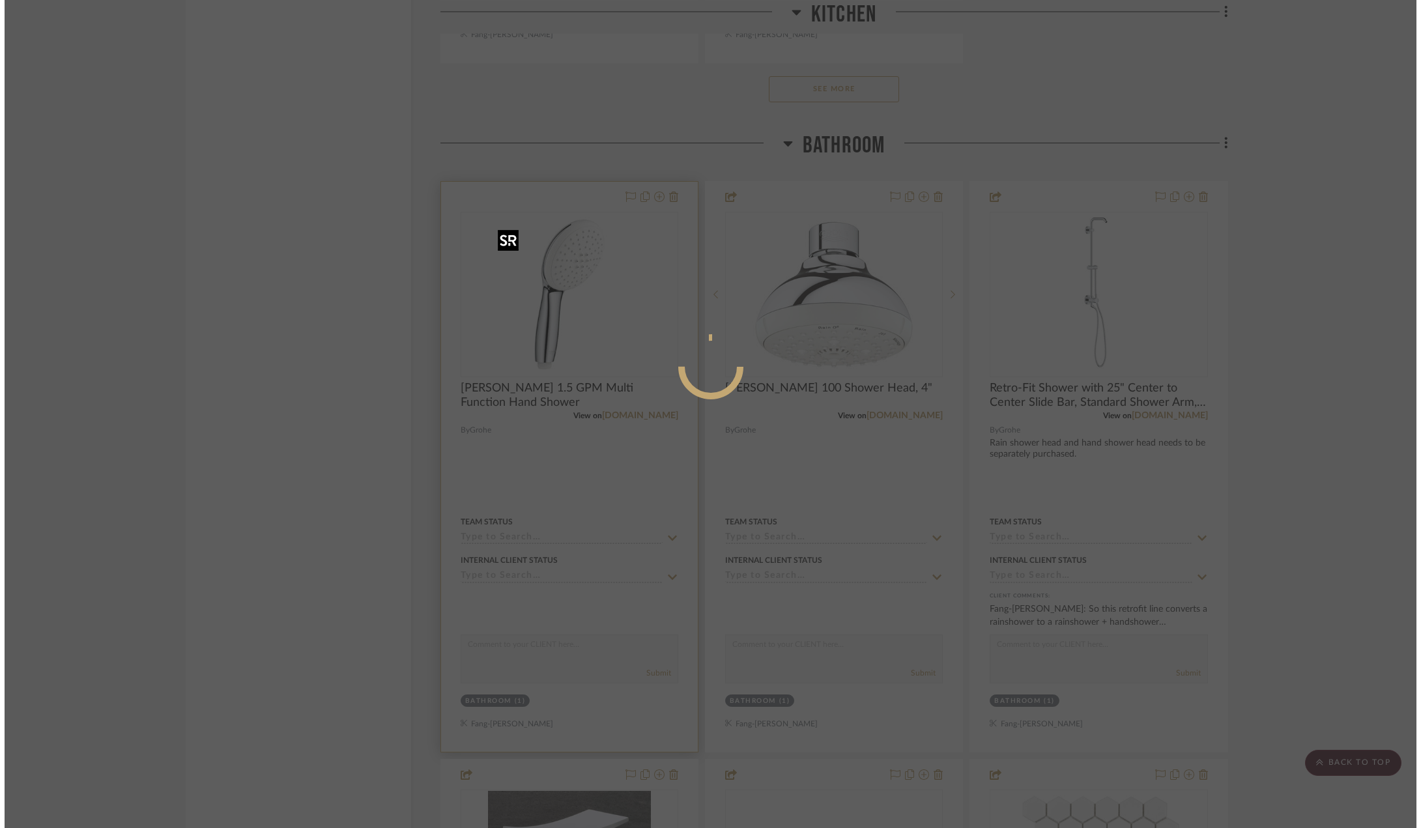
scroll to position [0, 0]
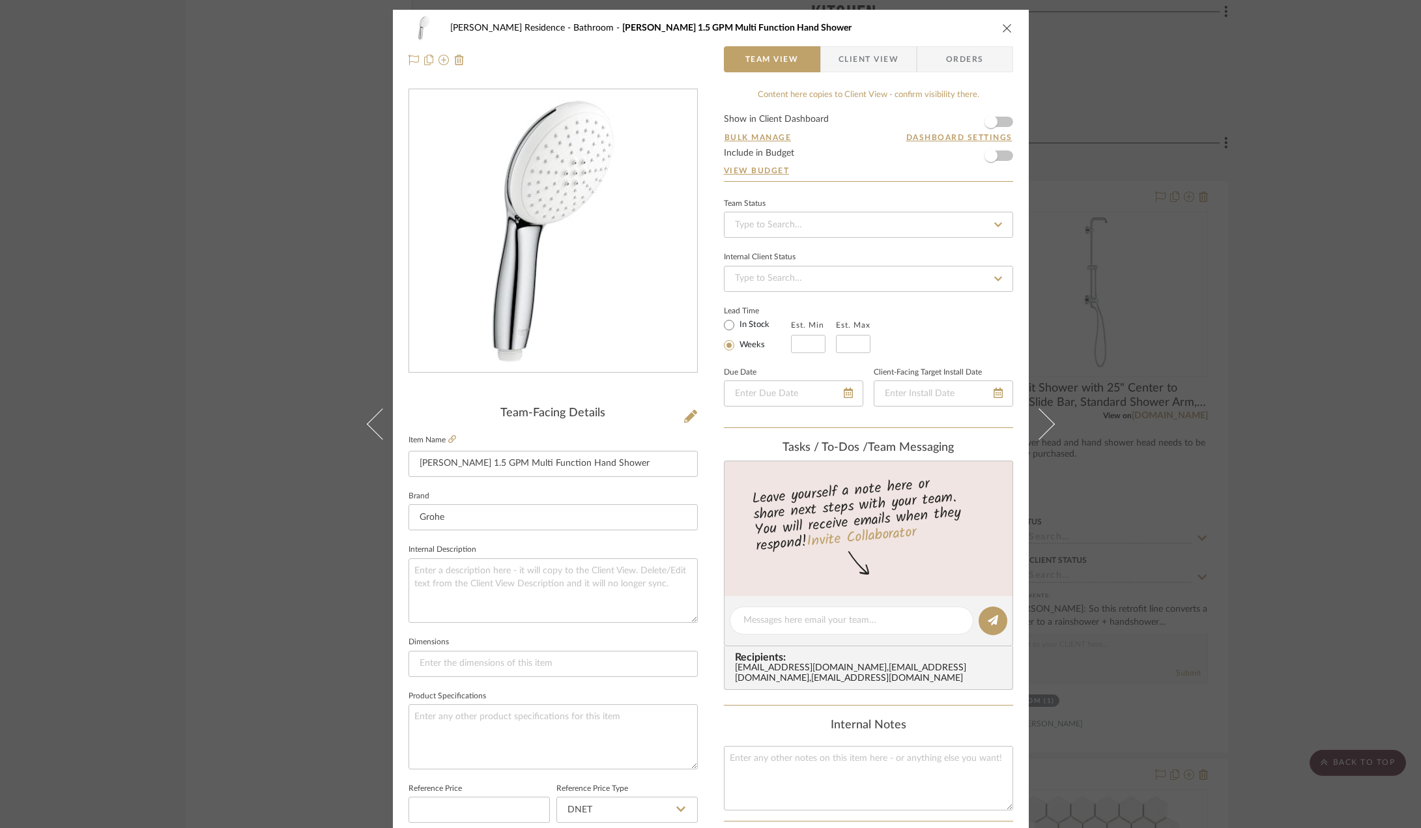
click at [1230, 362] on div "Kauffman Residence Bathroom Tempesta 1.5 GPM Multi Function Hand Shower Team Vi…" at bounding box center [710, 414] width 1421 height 828
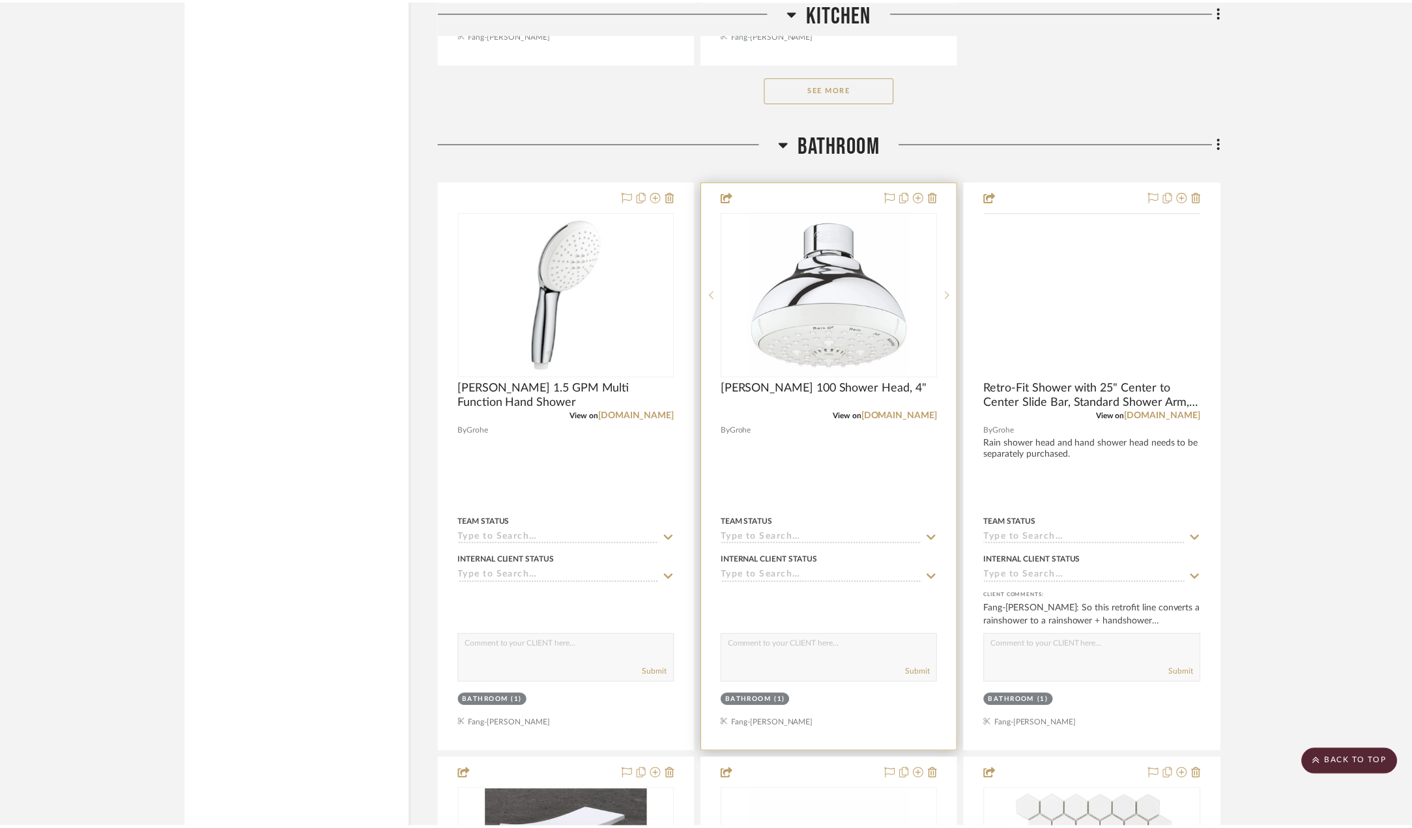
scroll to position [2020, 0]
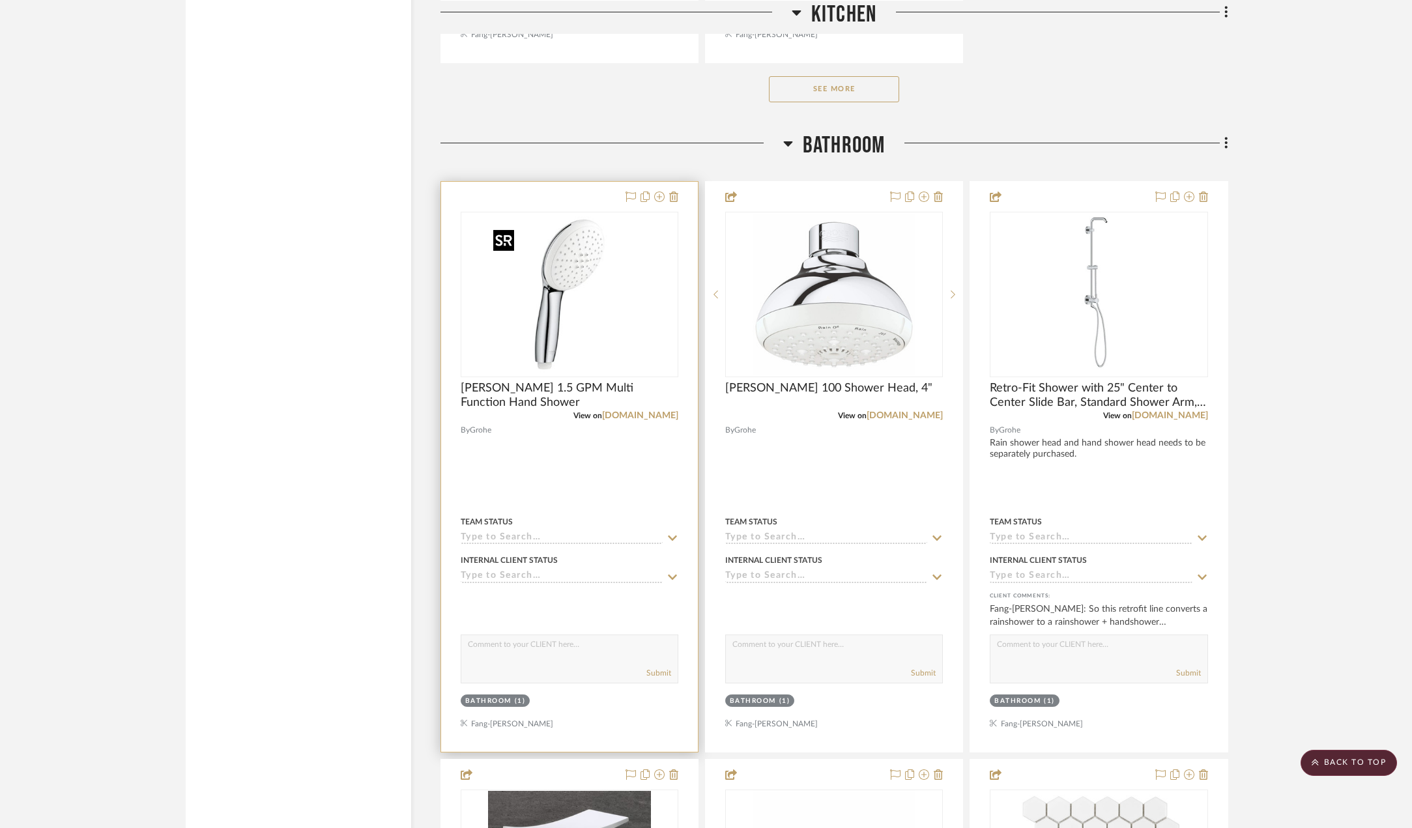
click at [581, 269] on img "0" at bounding box center [569, 294] width 163 height 163
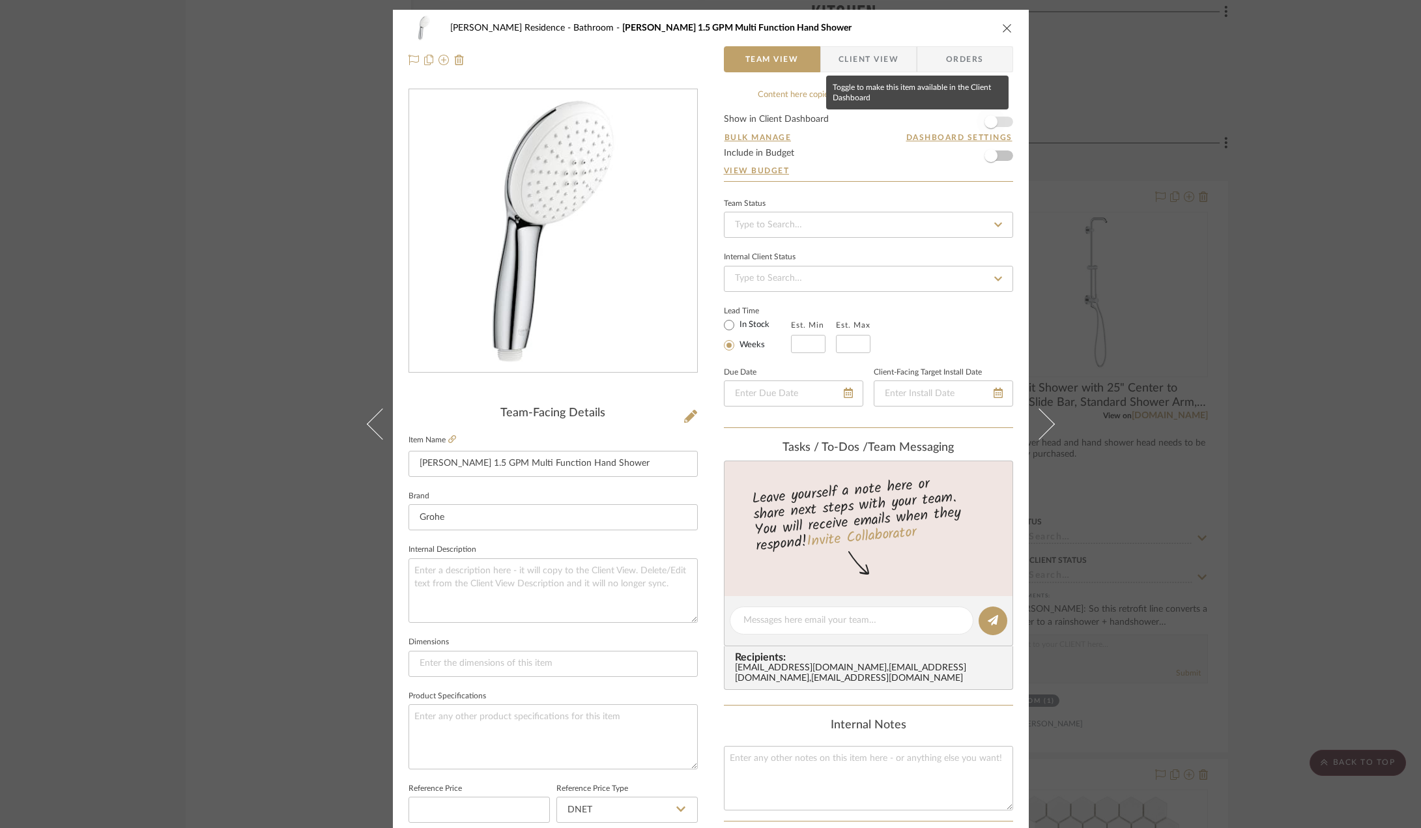
click at [987, 123] on span "button" at bounding box center [991, 121] width 13 height 13
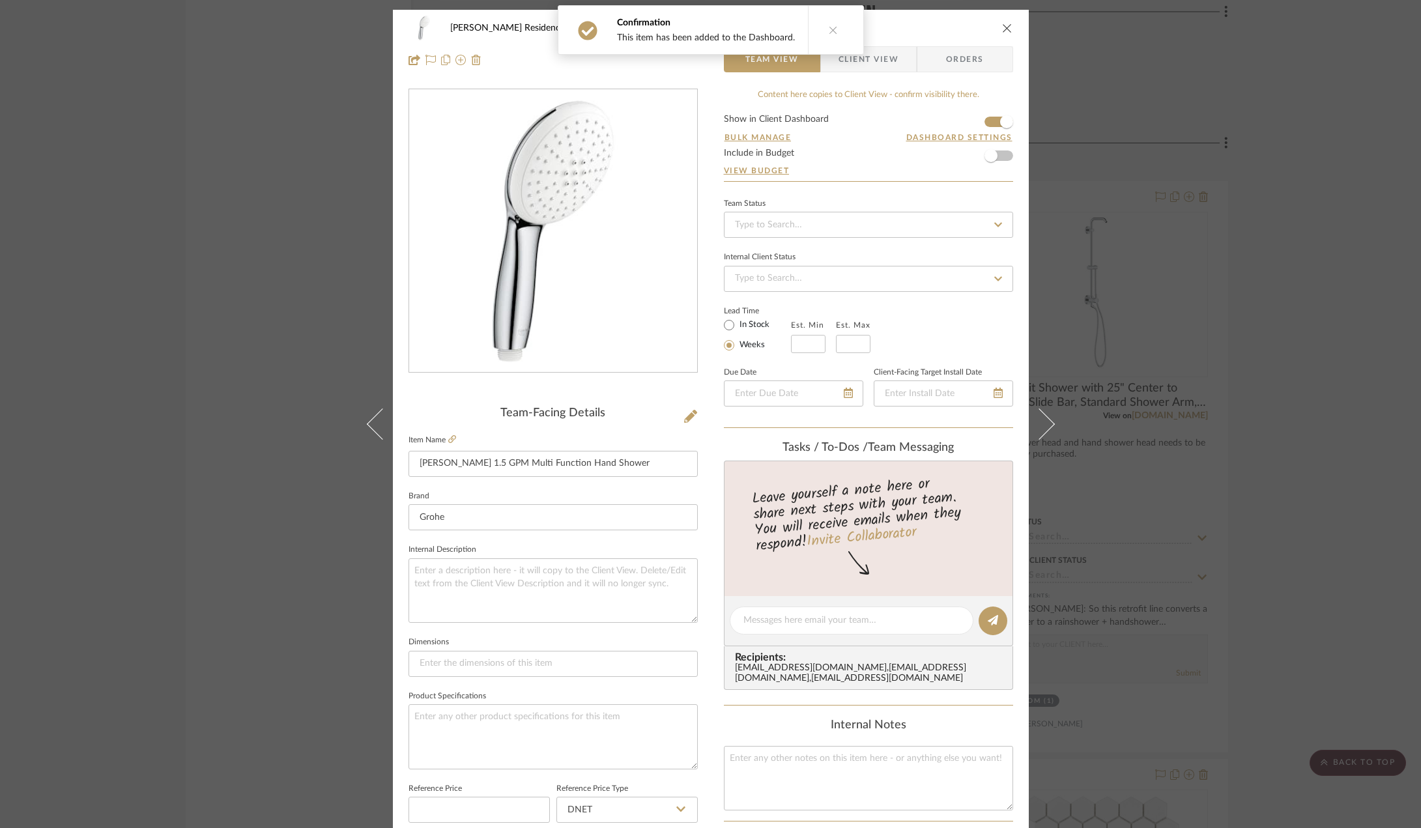
click at [878, 61] on span "Client View" at bounding box center [869, 59] width 60 height 26
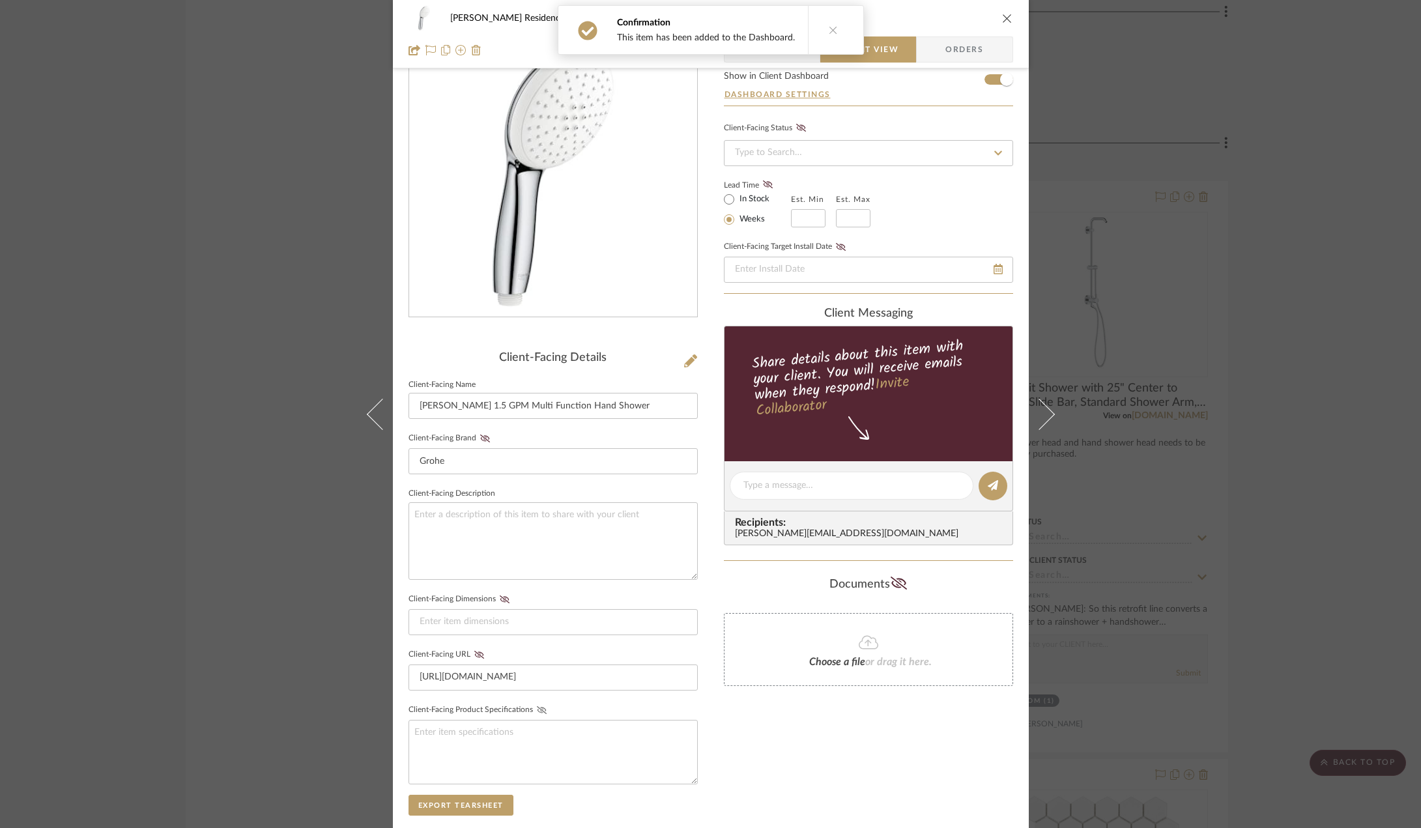
scroll to position [130, 0]
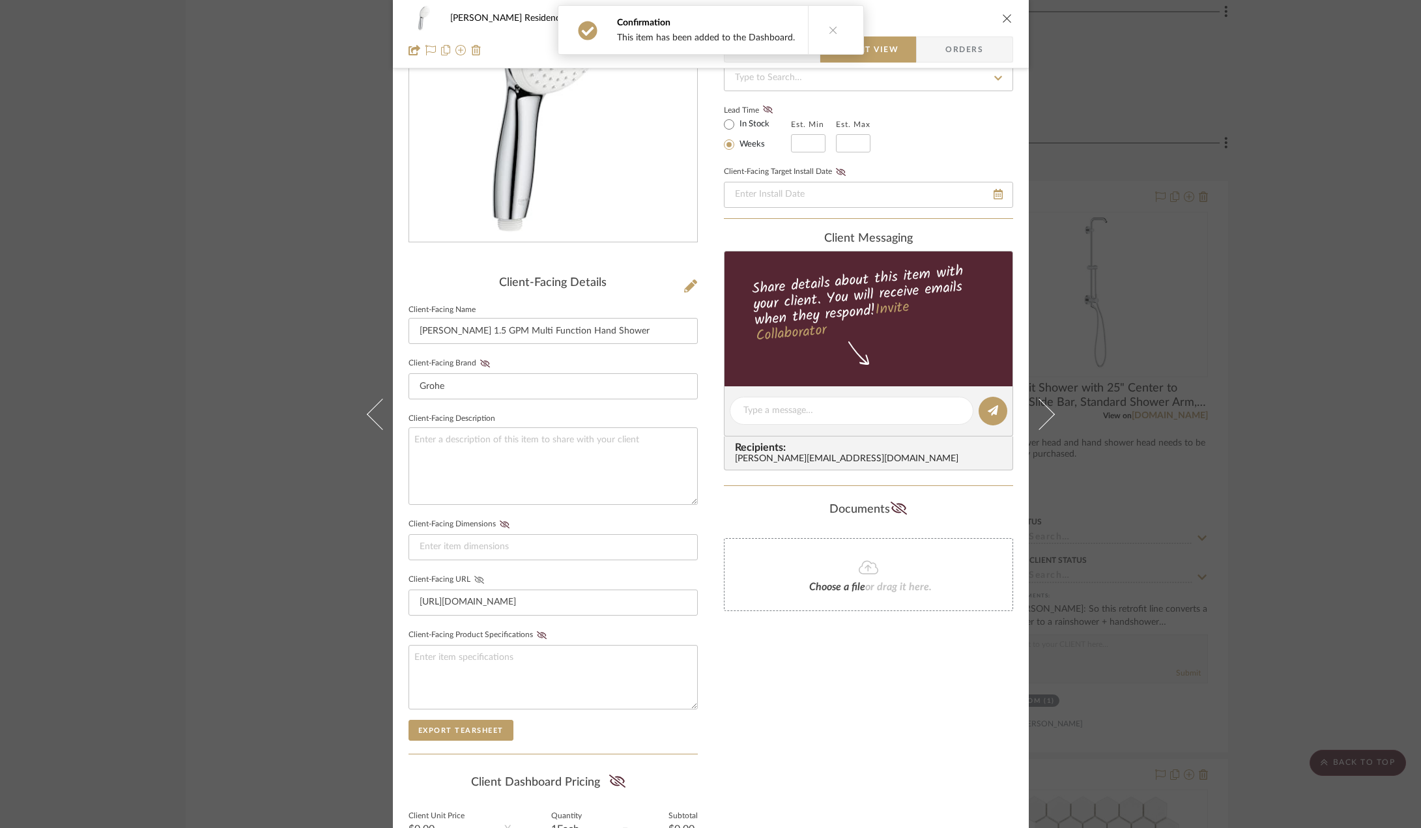
click at [474, 583] on icon at bounding box center [479, 580] width 10 height 8
click at [1284, 479] on div "Kauffman Residence Bathroom Tempesta 1.5 GPM Multi Function Hand Shower Team Vi…" at bounding box center [710, 414] width 1421 height 828
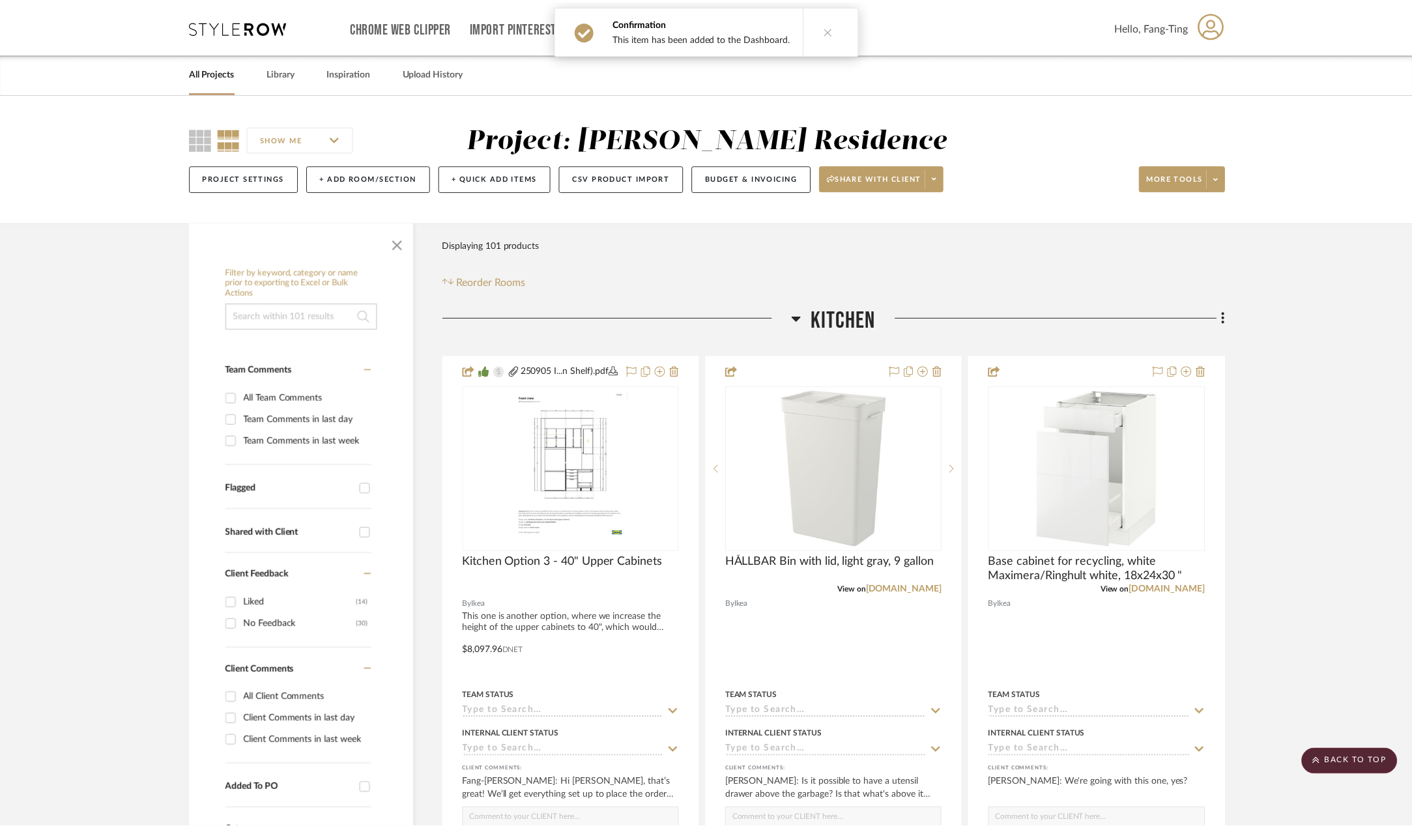
scroll to position [2020, 0]
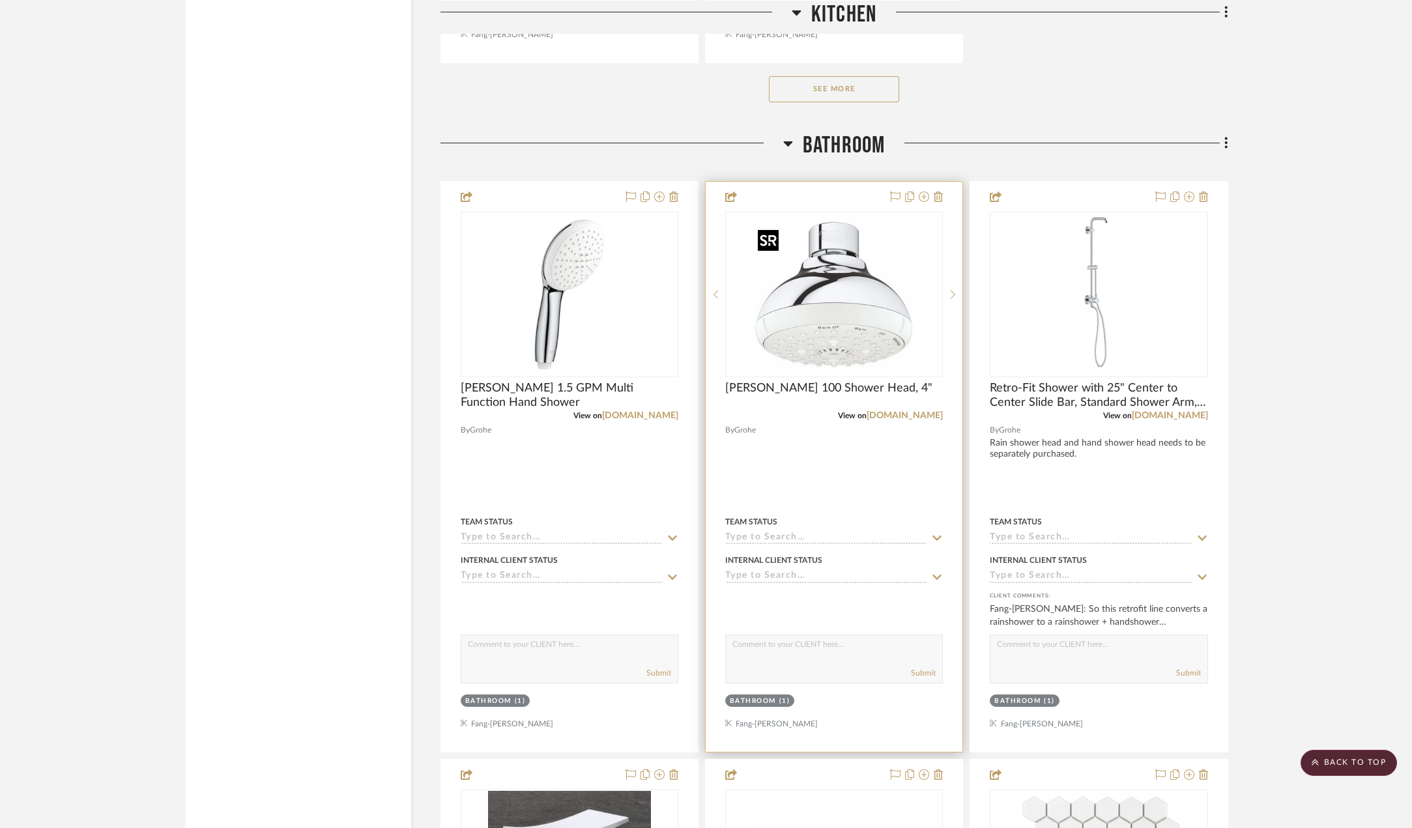
click at [863, 304] on img "0" at bounding box center [834, 294] width 163 height 163
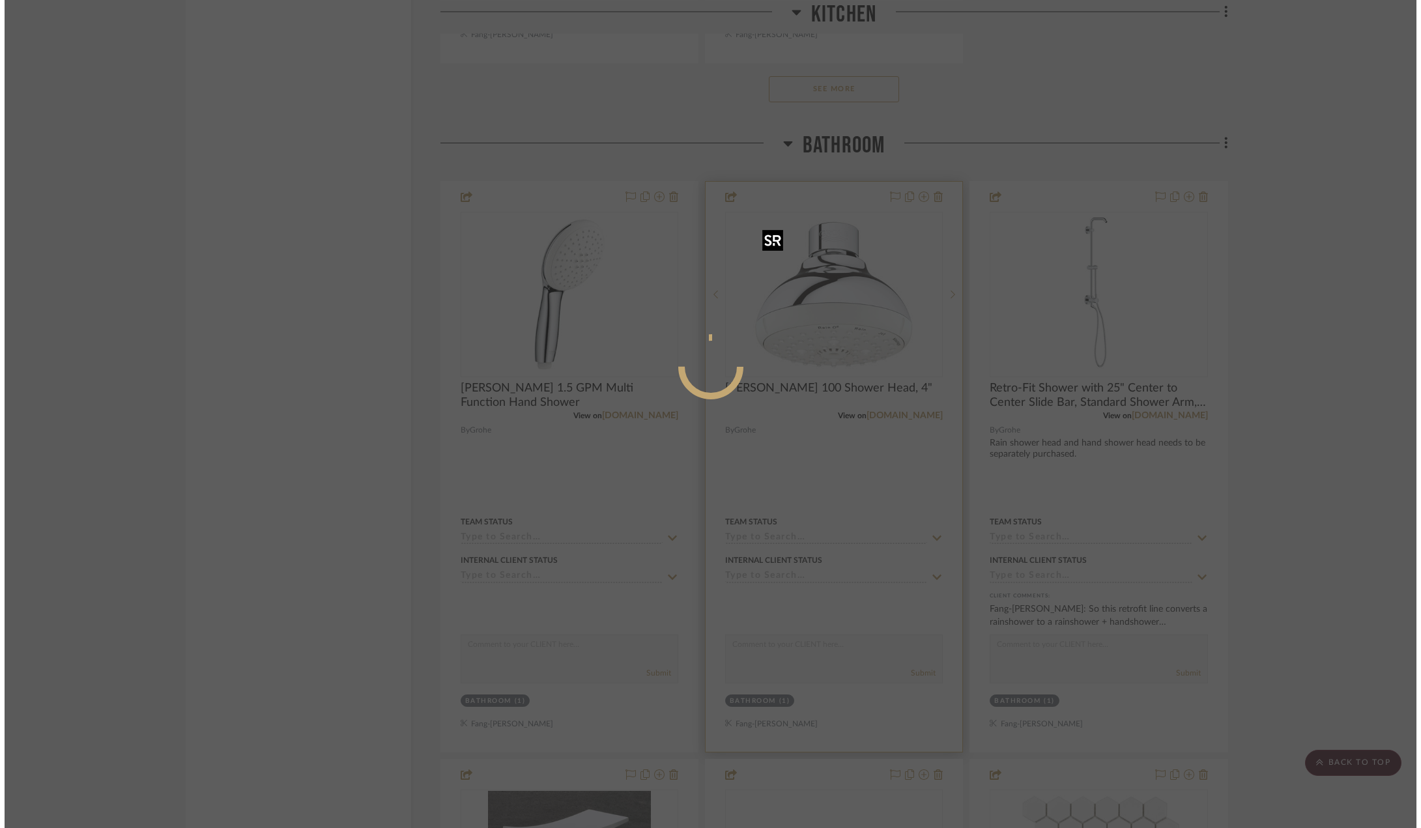
scroll to position [0, 0]
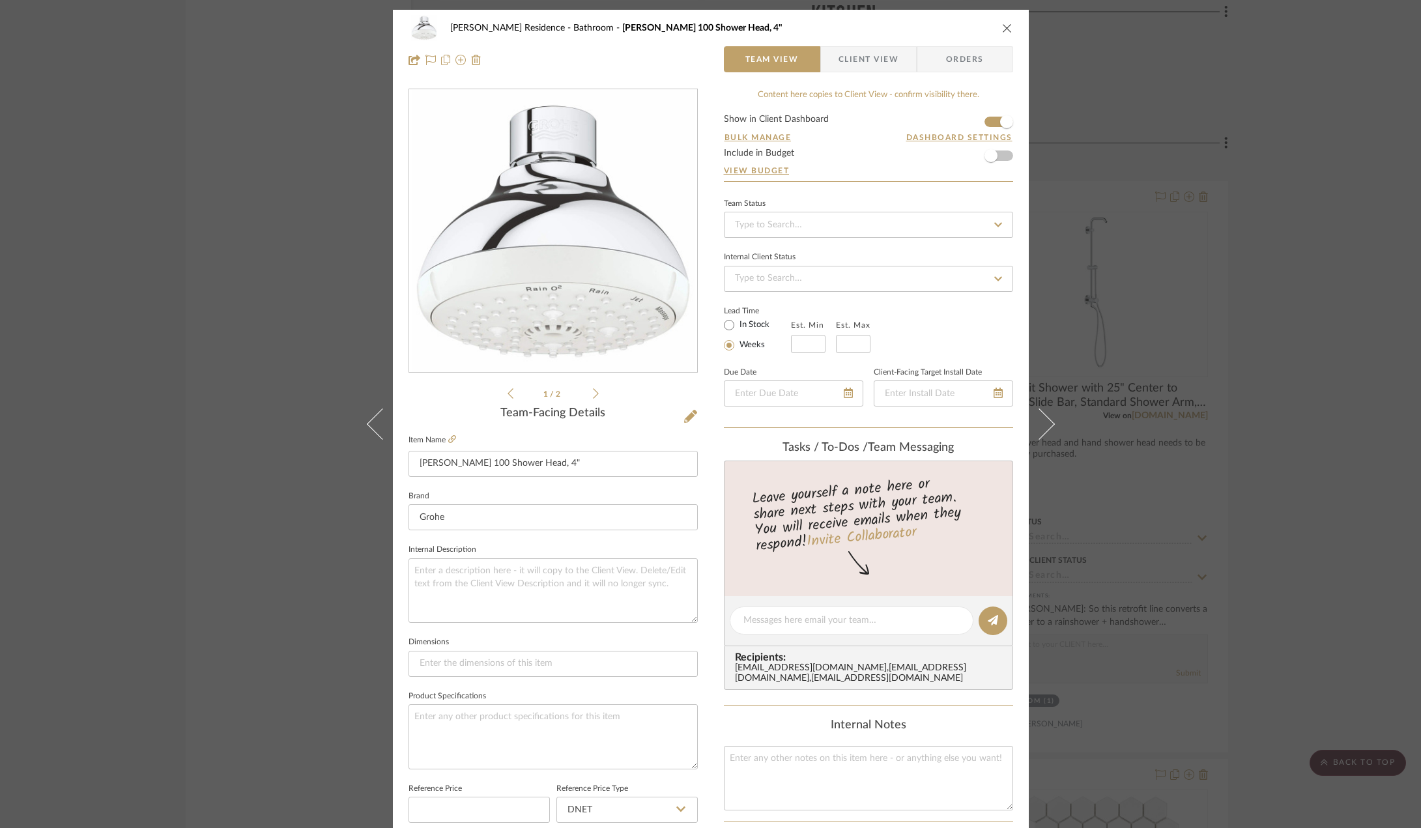
click at [853, 50] on span "Client View" at bounding box center [869, 59] width 60 height 26
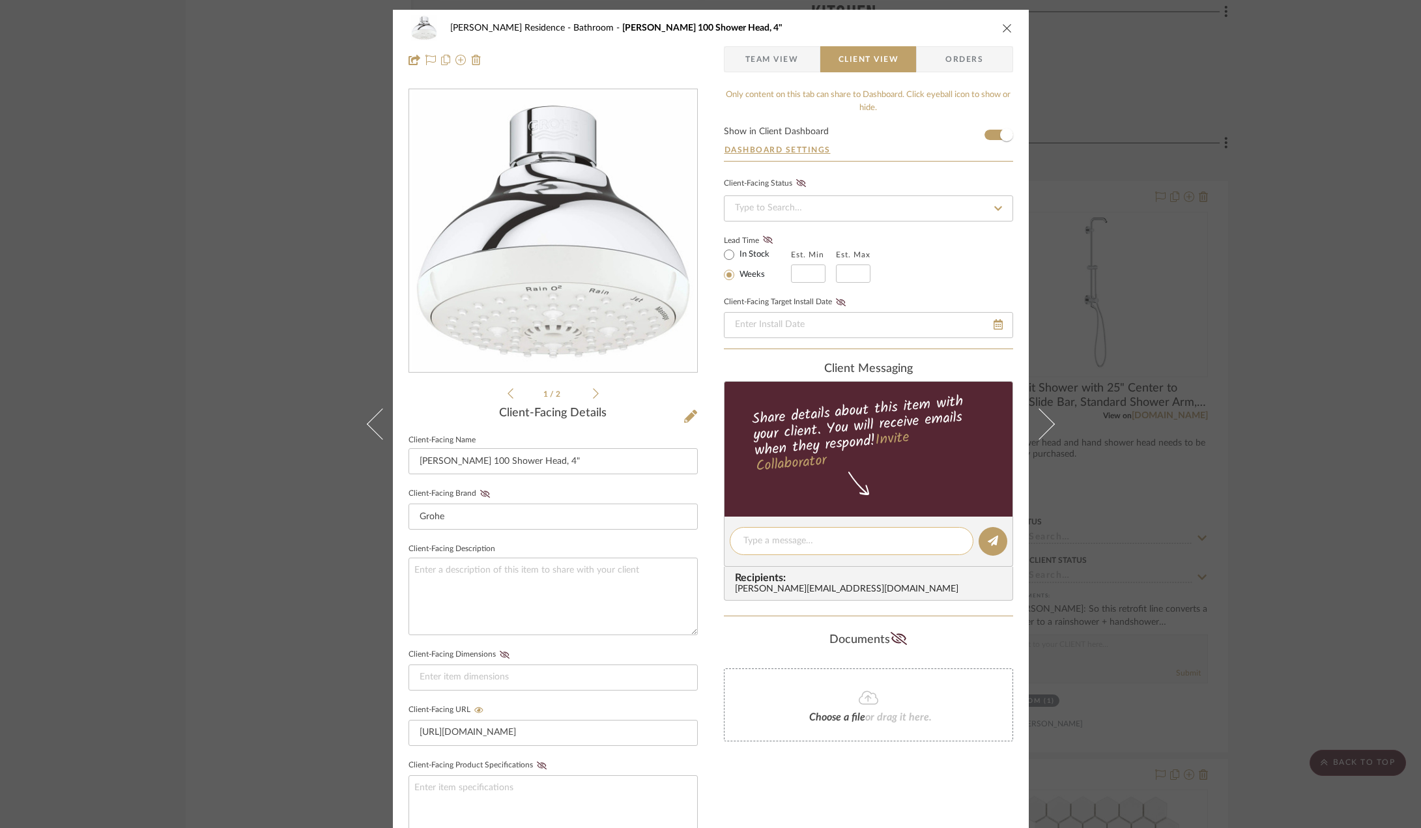
click at [765, 537] on textarea at bounding box center [852, 541] width 216 height 14
type textarea "Hi Anne, just putting some shower hea"
click at [799, 542] on textarea "Hi Anne, just putting some shower hea" at bounding box center [852, 541] width 216 height 14
click at [800, 541] on textarea "Hi Anne, just putting some shower hea" at bounding box center [852, 541] width 216 height 14
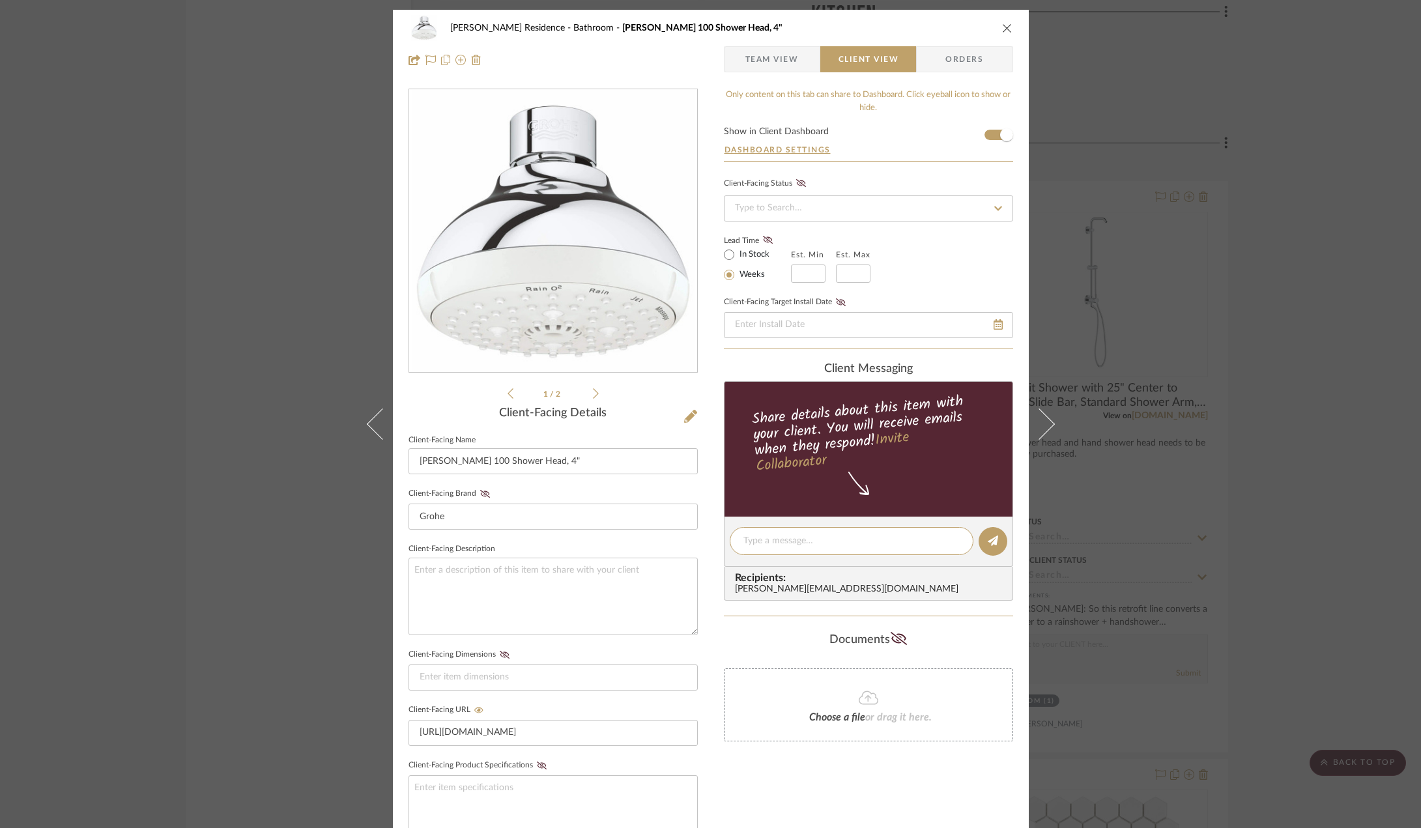
click at [1340, 491] on div "Kauffman Residence Bathroom Tempesta 100 Shower Head, 4" Team View Client View …" at bounding box center [710, 414] width 1421 height 828
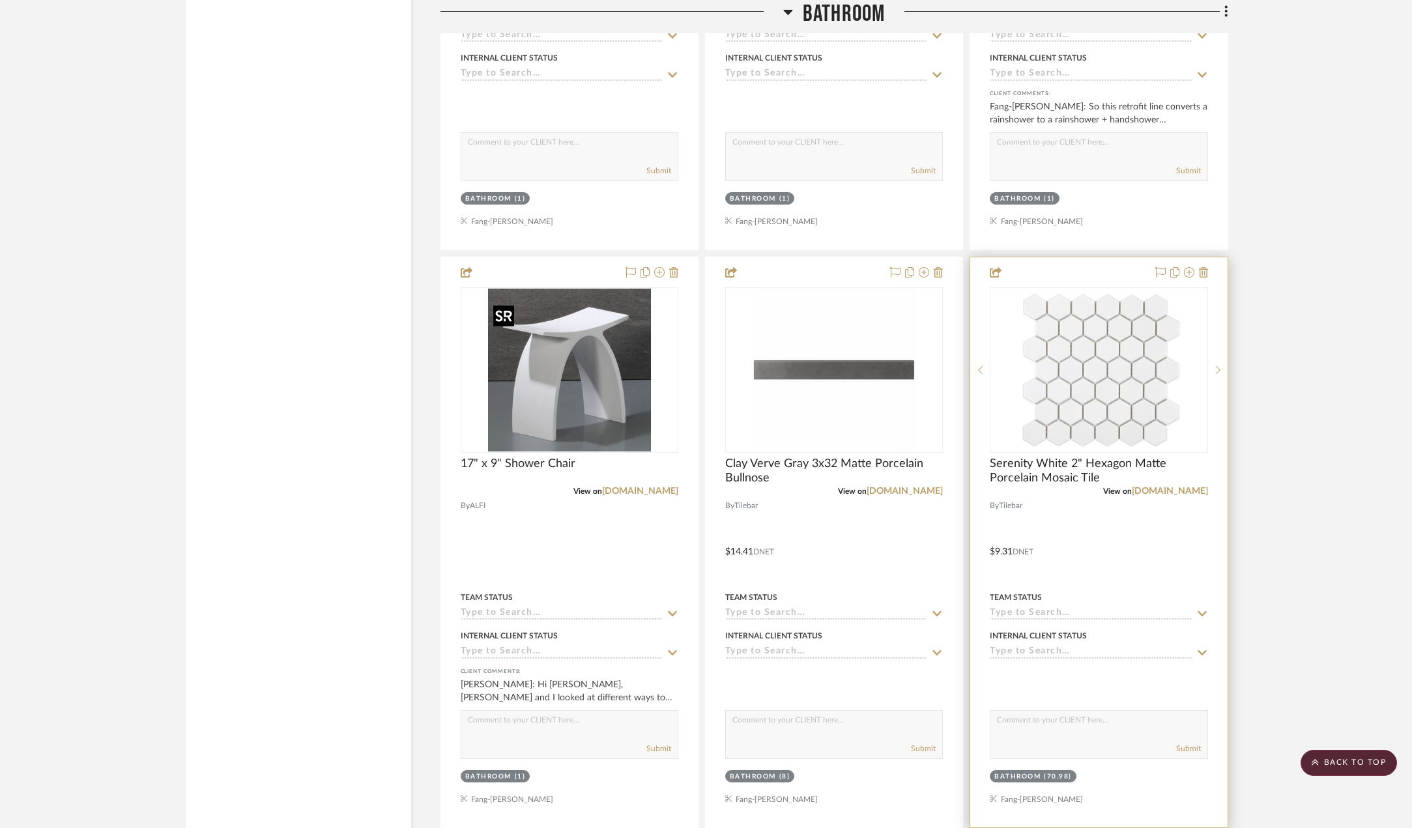
scroll to position [2607, 0]
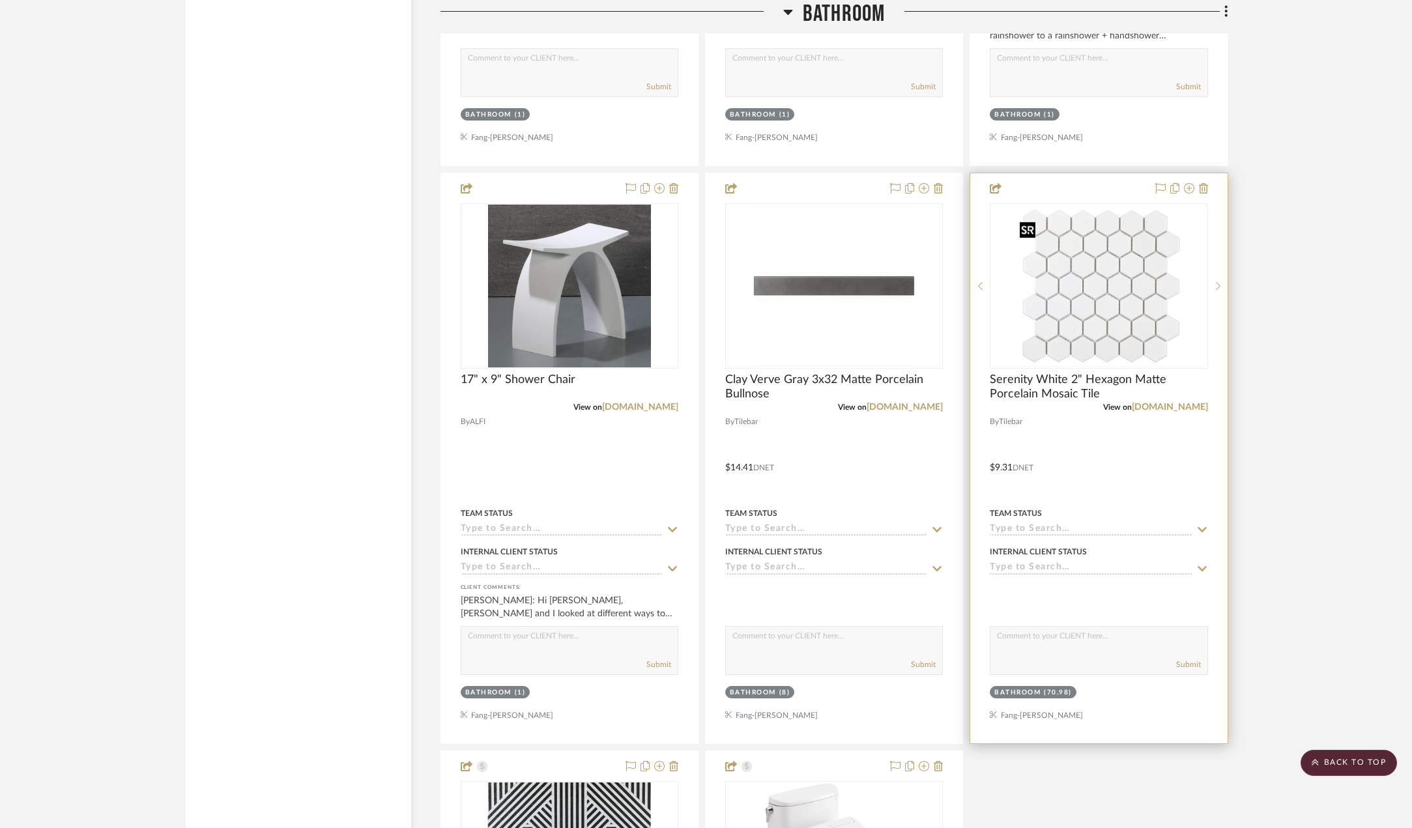
click at [1093, 291] on img "0" at bounding box center [1099, 286] width 168 height 163
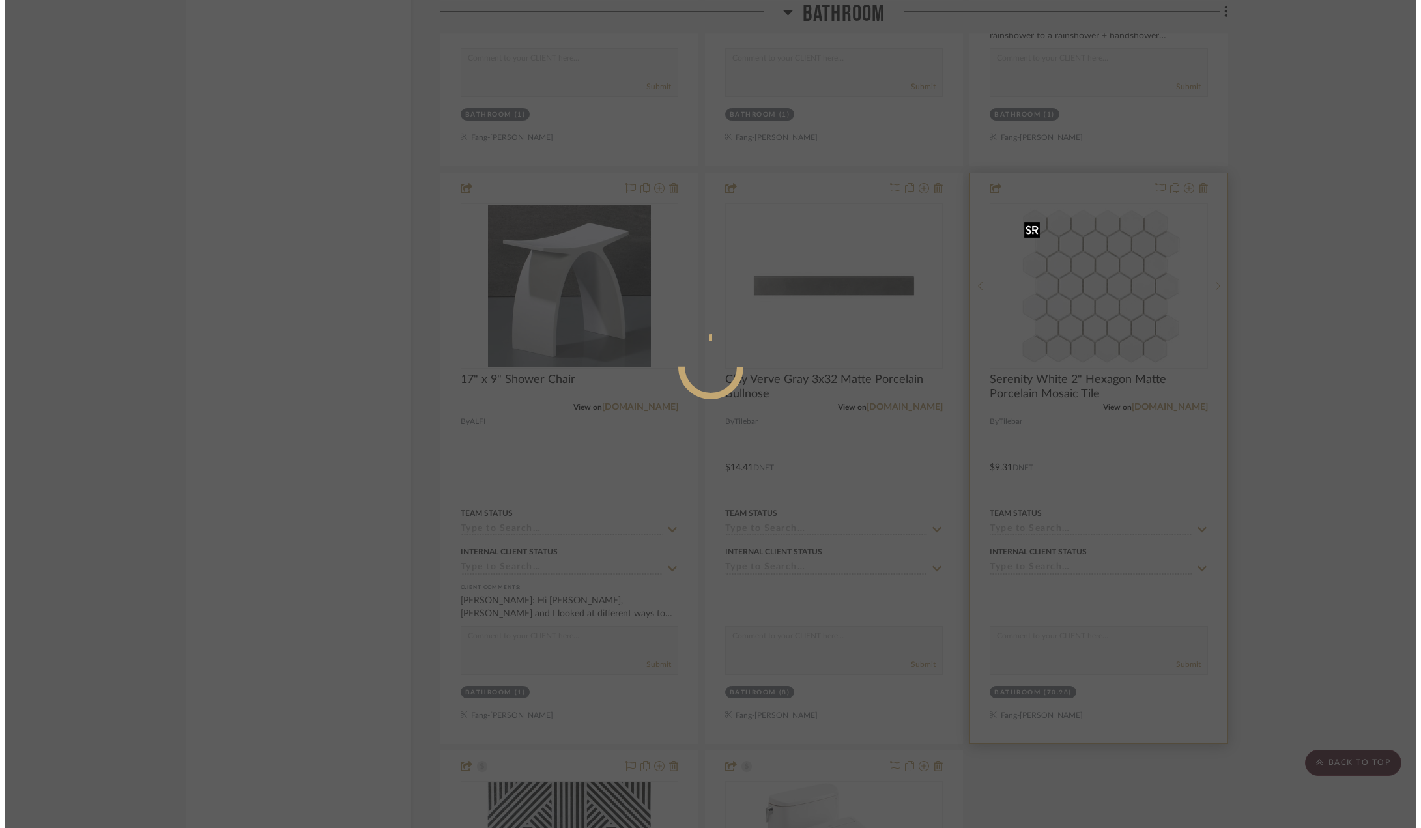
scroll to position [0, 0]
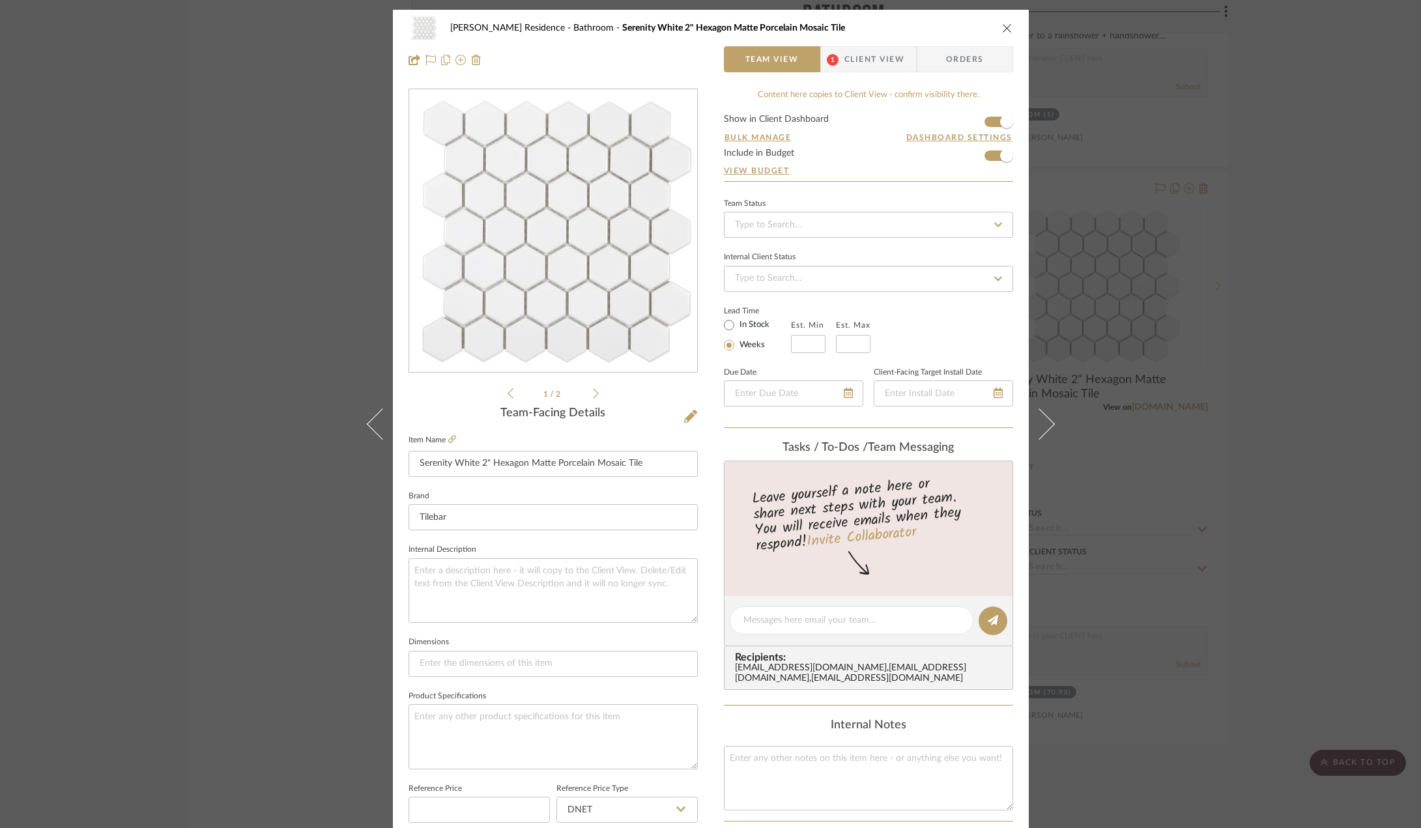
click at [859, 67] on span "Client View" at bounding box center [875, 59] width 60 height 26
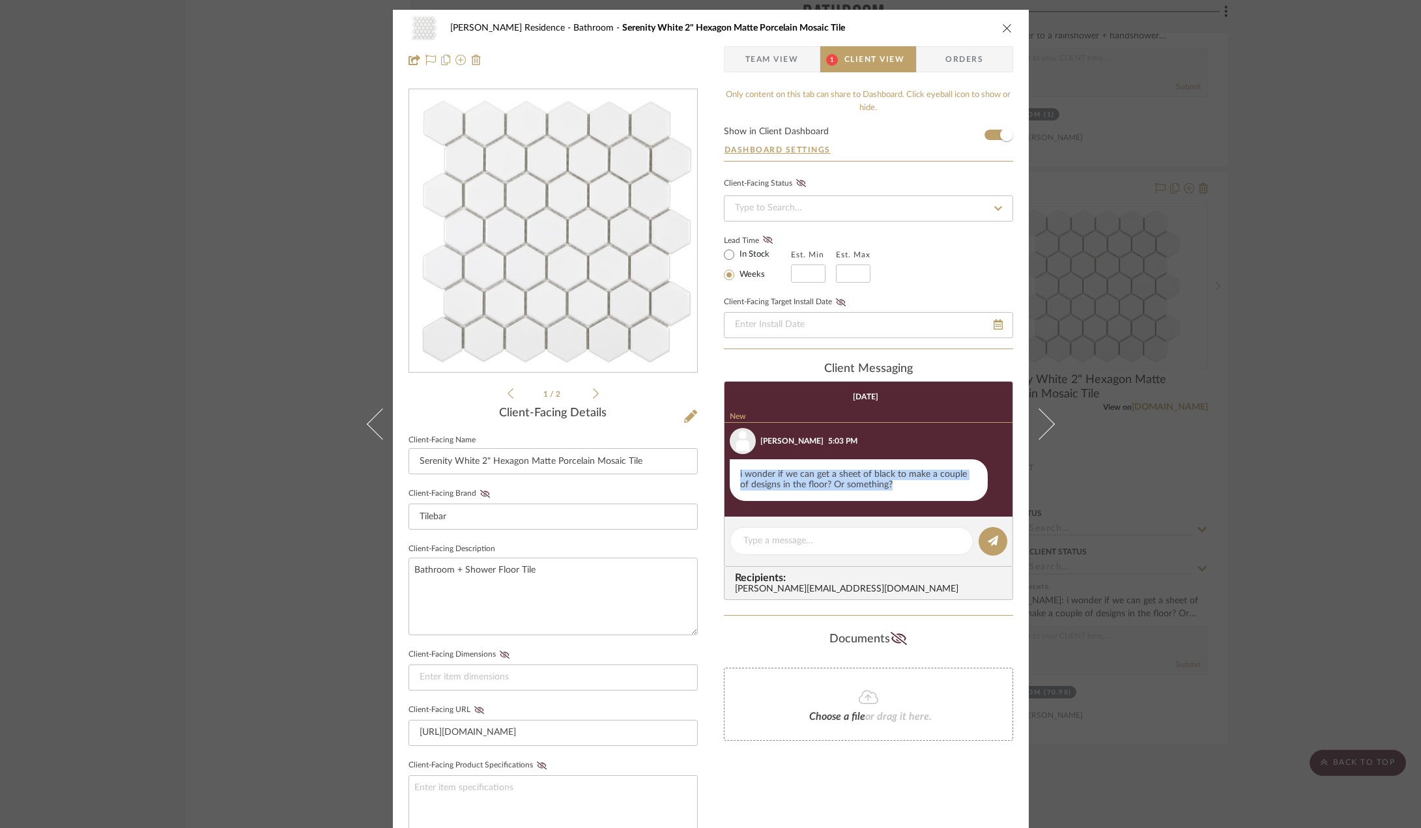
drag, startPoint x: 889, startPoint y: 485, endPoint x: 734, endPoint y: 471, distance: 155.1
click at [734, 471] on div "i wonder if we can get a sheet of black to make a couple of designs in the floo…" at bounding box center [859, 480] width 258 height 42
copy div "i wonder if we can get a sheet of black to make a couple of designs in the floo…"
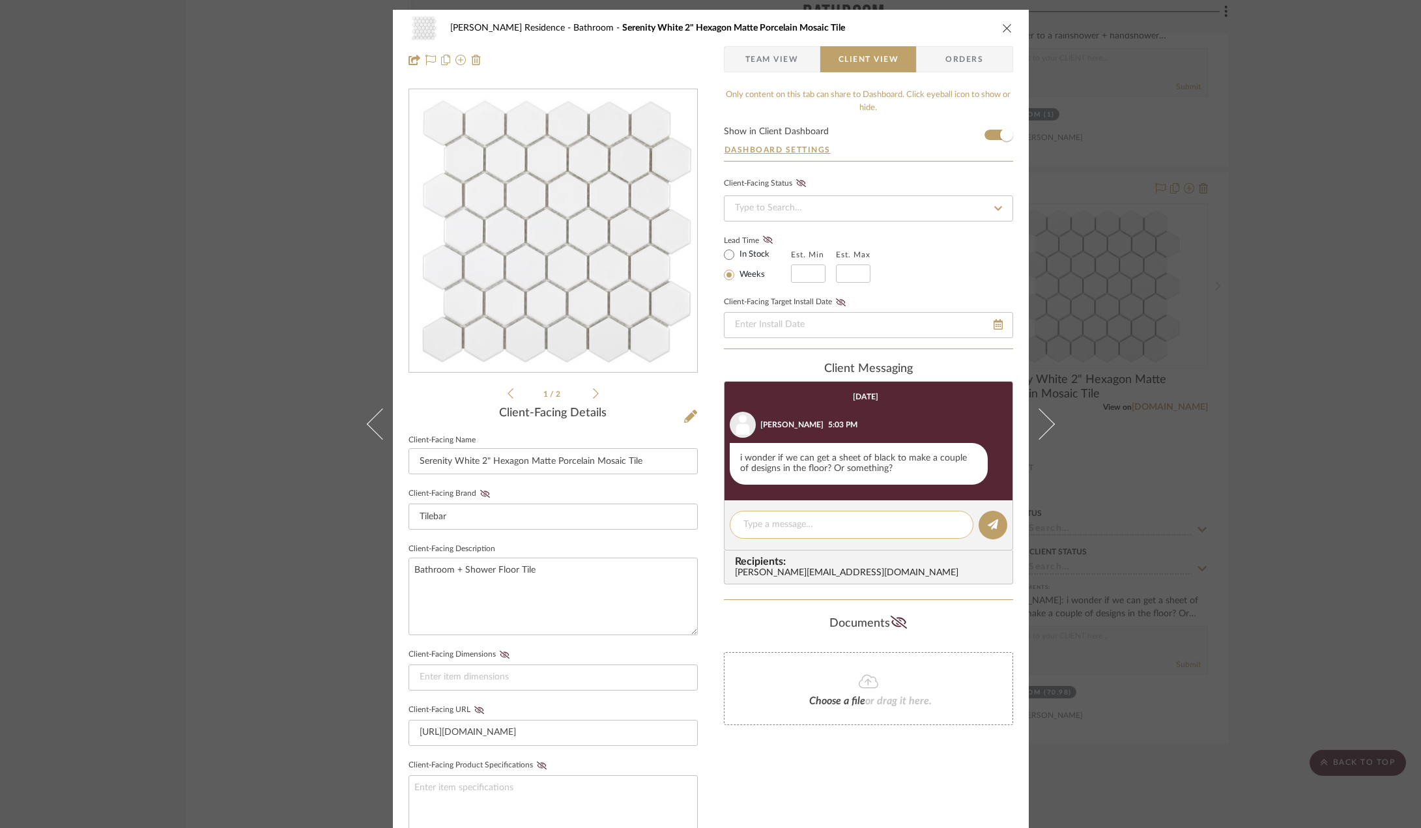
click at [845, 530] on textarea at bounding box center [852, 525] width 216 height 14
paste textarea "That’s a fun idea! Just to clarify—if we ordered a sheet of black mosaics, it w…"
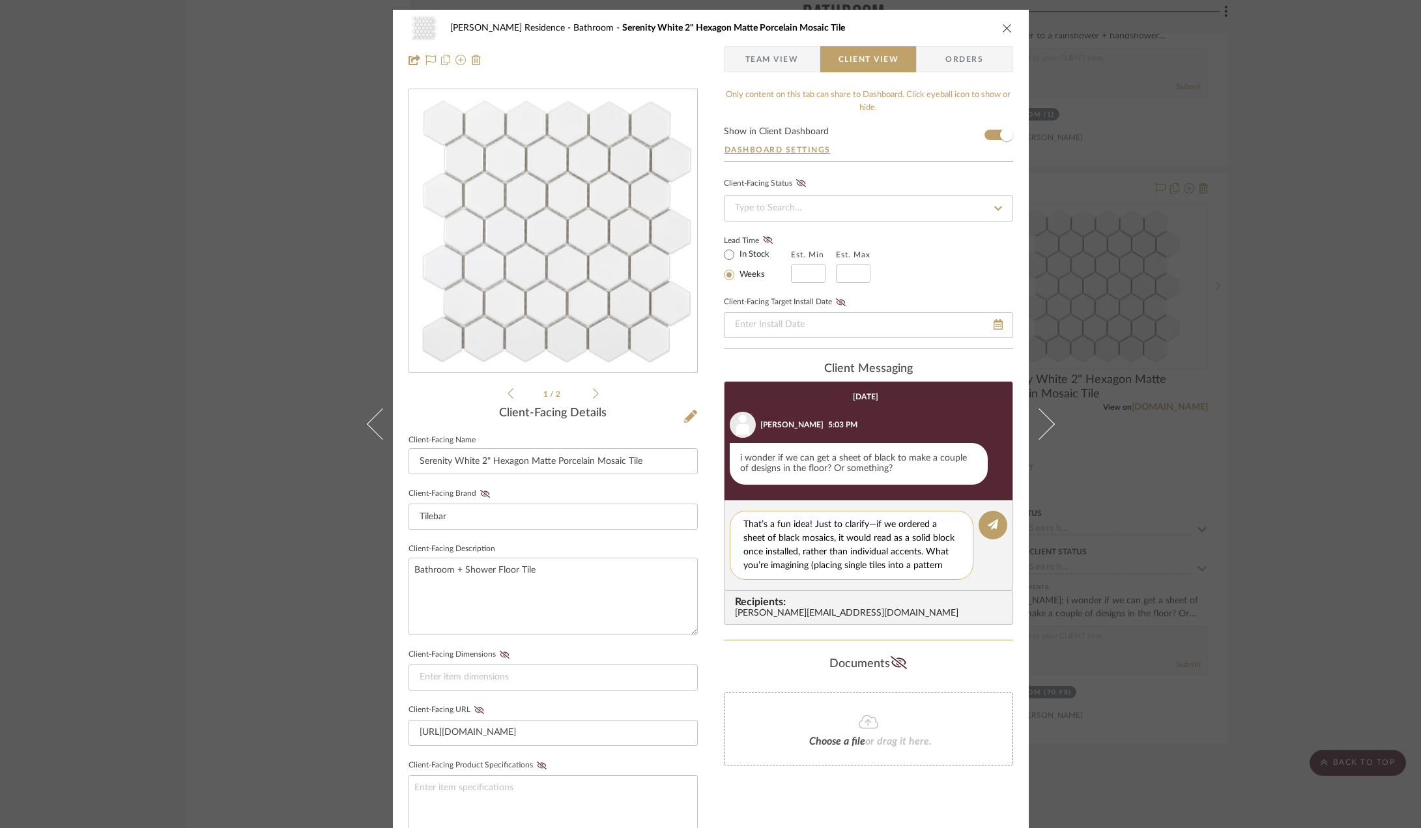
click at [816, 522] on textarea "That’s a fun idea! Just to clarify—if we ordered a sheet of black mosaics, it w…" at bounding box center [857, 545] width 226 height 55
click at [807, 524] on textarea "That’s a fun idea! Just to clarify—if we ordered a sheet of black mosaics, it w…" at bounding box center [857, 545] width 226 height 55
drag, startPoint x: 866, startPoint y: 521, endPoint x: 810, endPoint y: 523, distance: 56.1
click at [810, 523] on textarea "That’s a fun idea! Just to clarify—if we ordered a sheet of black mosaics, it w…" at bounding box center [857, 545] width 226 height 55
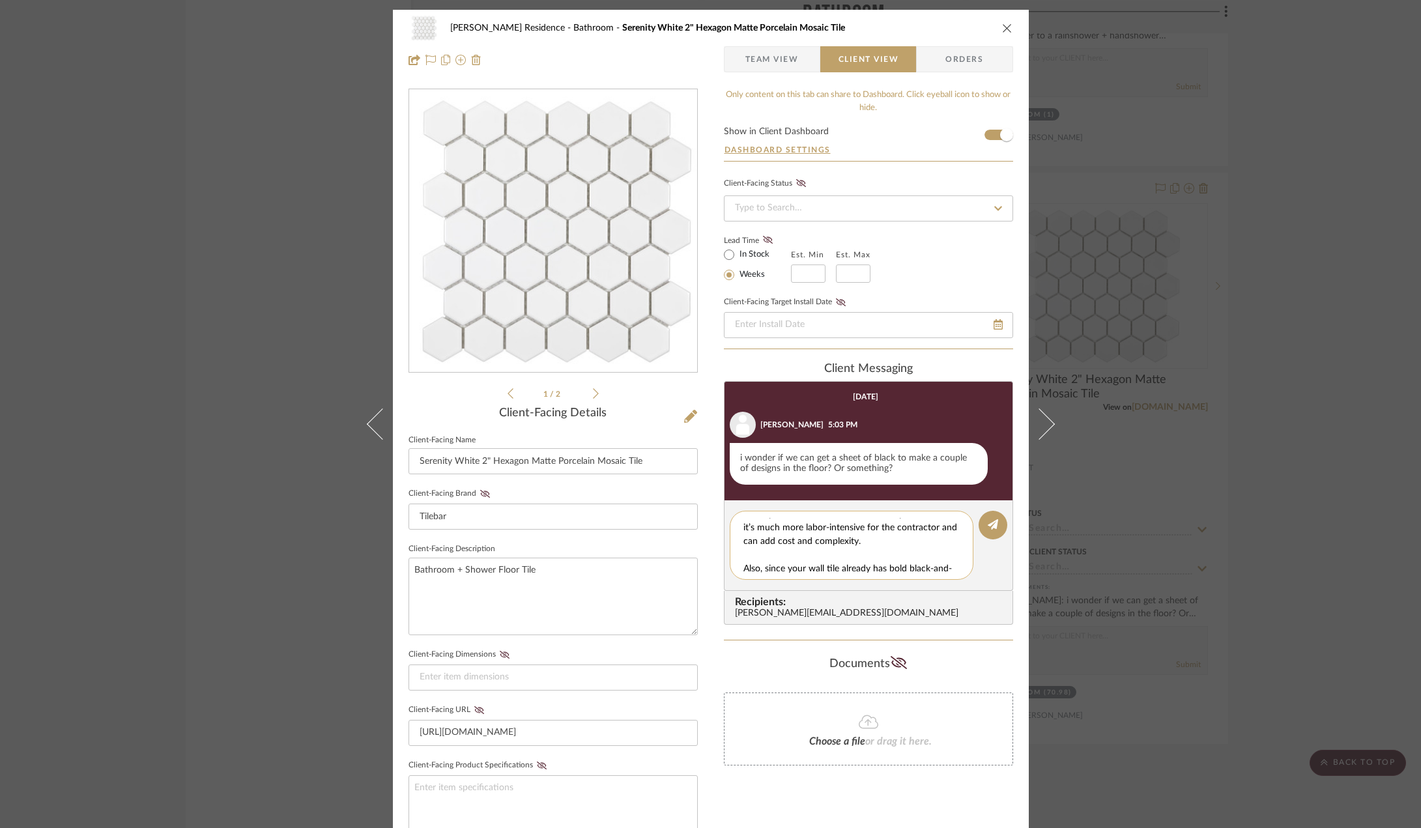
click at [890, 542] on textarea "That’s a fun idea, but I just want to clarify, if we ordered a sheet of black m…" at bounding box center [857, 545] width 226 height 55
drag, startPoint x: 782, startPoint y: 554, endPoint x: 838, endPoint y: 571, distance: 58.5
click at [838, 571] on textarea "That’s a fun idea, but I just want to clarify, if we ordered a sheet of black m…" at bounding box center [857, 545] width 226 height 55
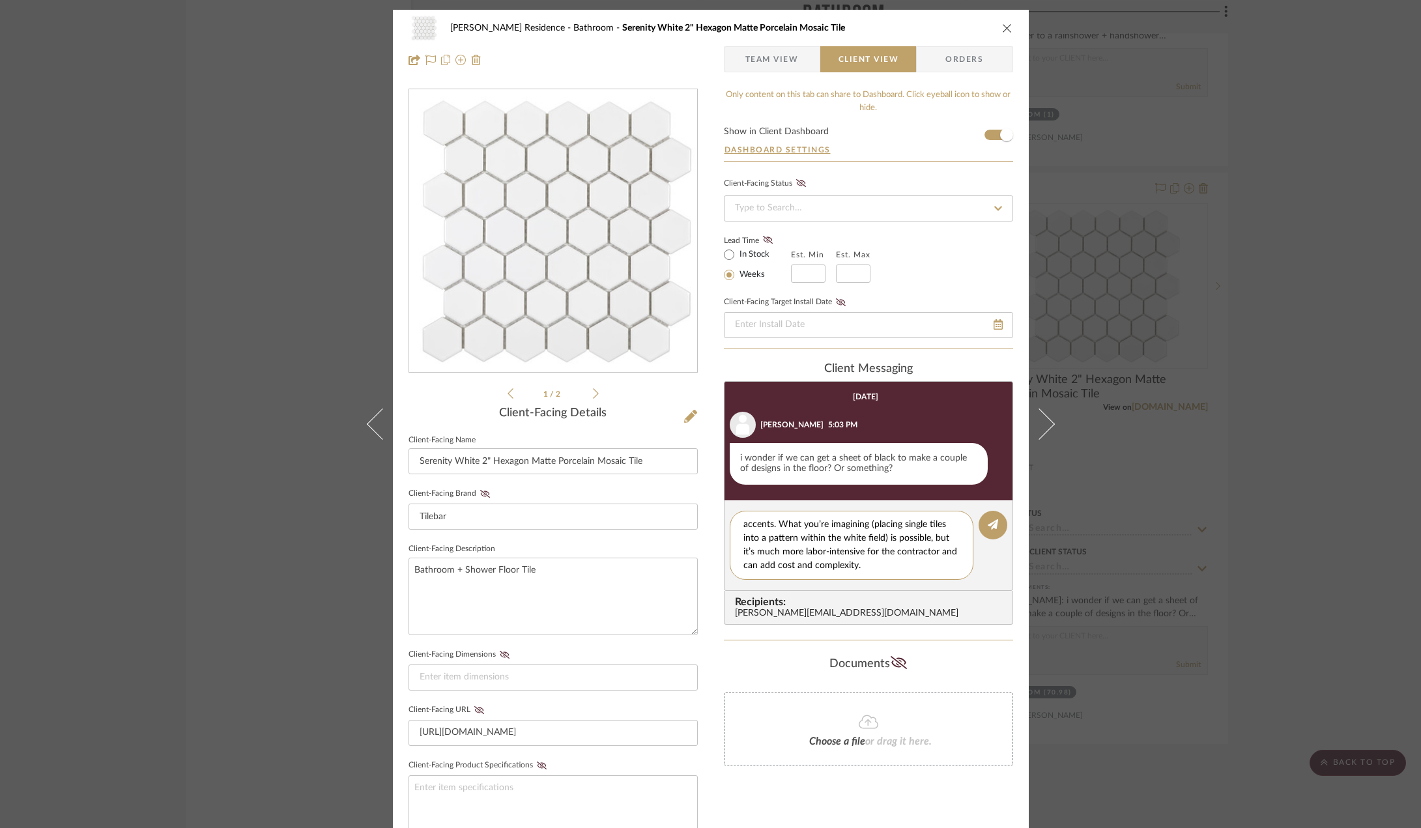
type textarea "That’s a fun idea, but I just want to clarify, if we ordered a sheet of black m…"
click at [1298, 379] on div "Kauffman Residence Bathroom Serenity White 2" Hexagon Matte Porcelain Mosaic Ti…" at bounding box center [710, 414] width 1421 height 828
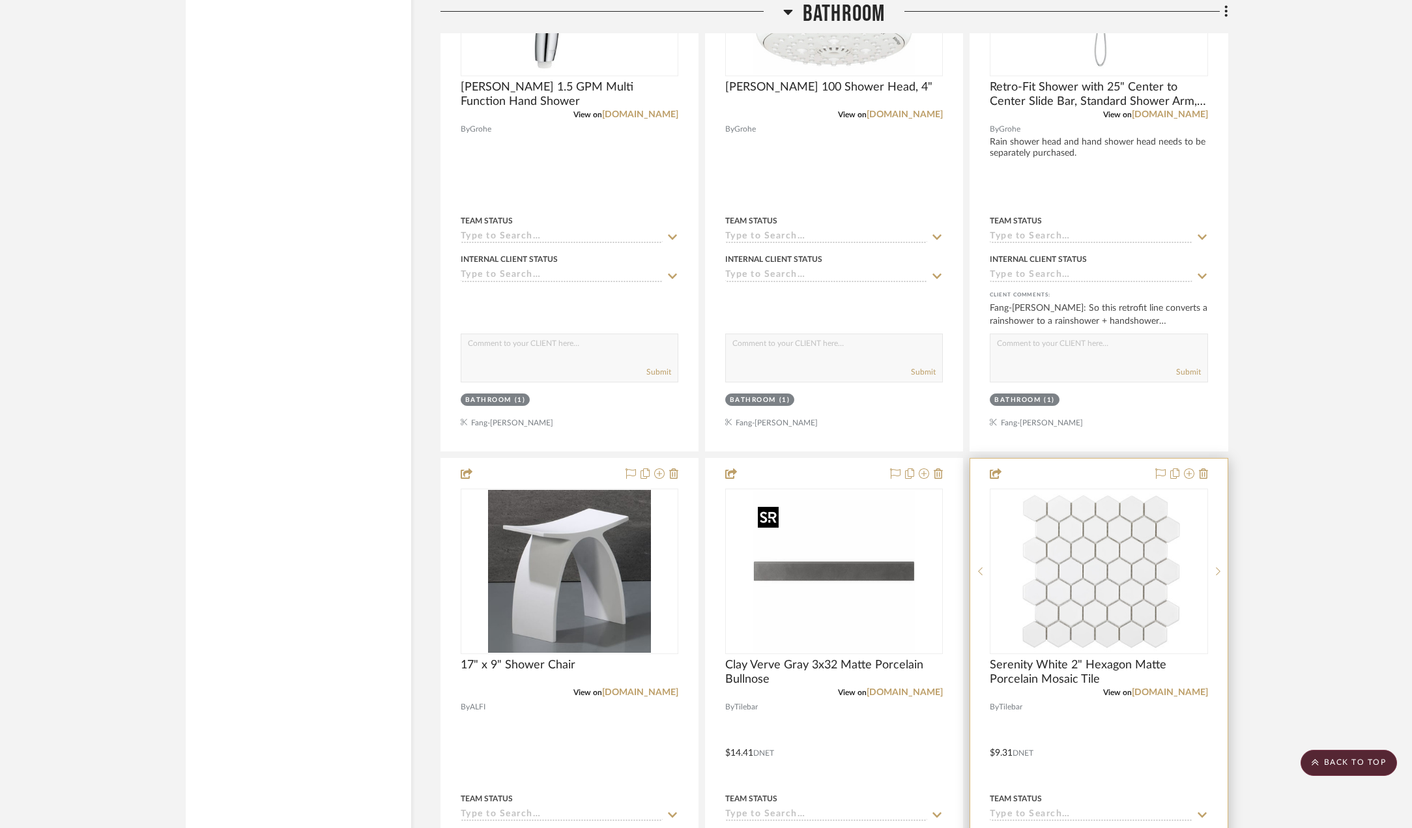
scroll to position [2216, 0]
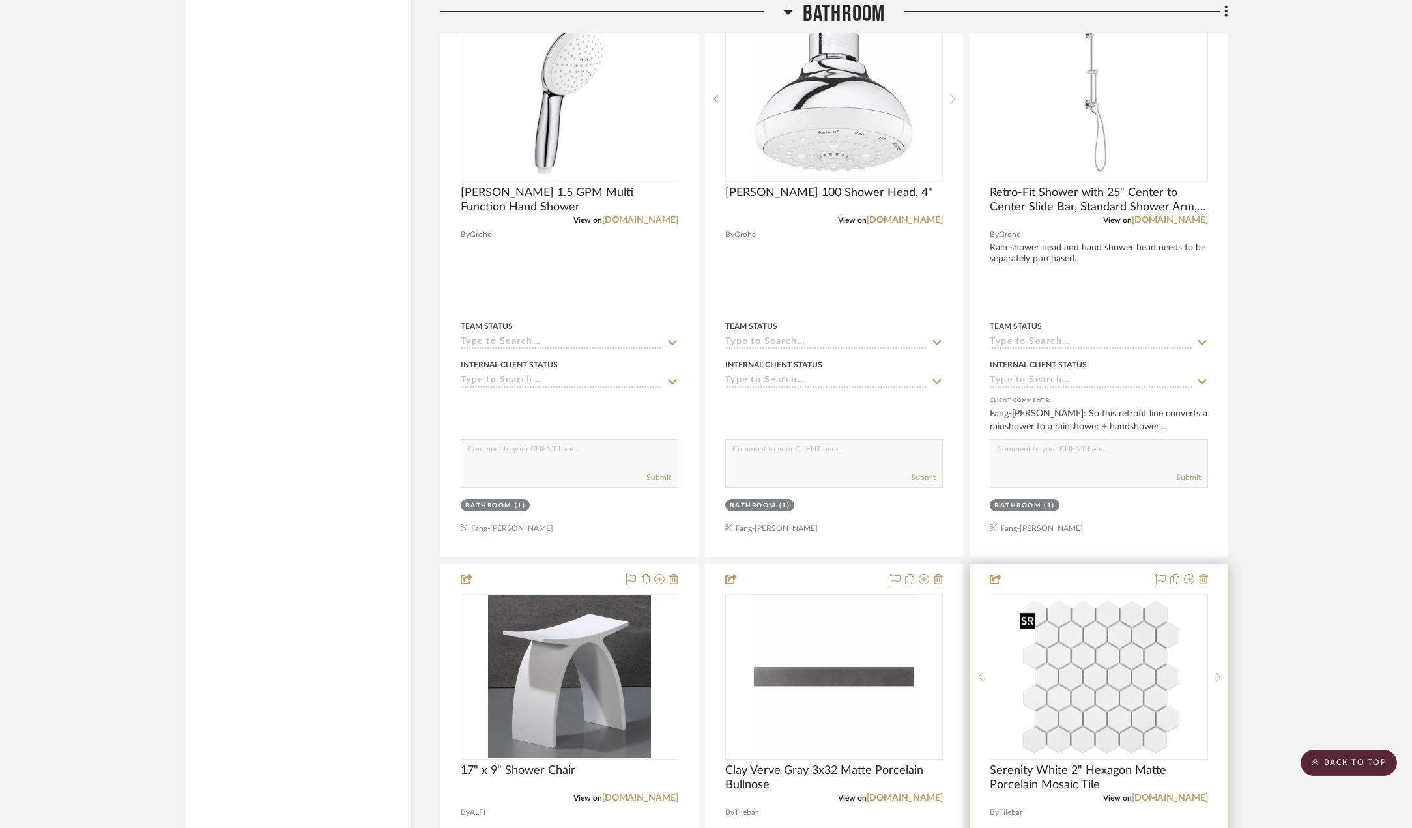
click at [1158, 706] on img "0" at bounding box center [1099, 677] width 168 height 163
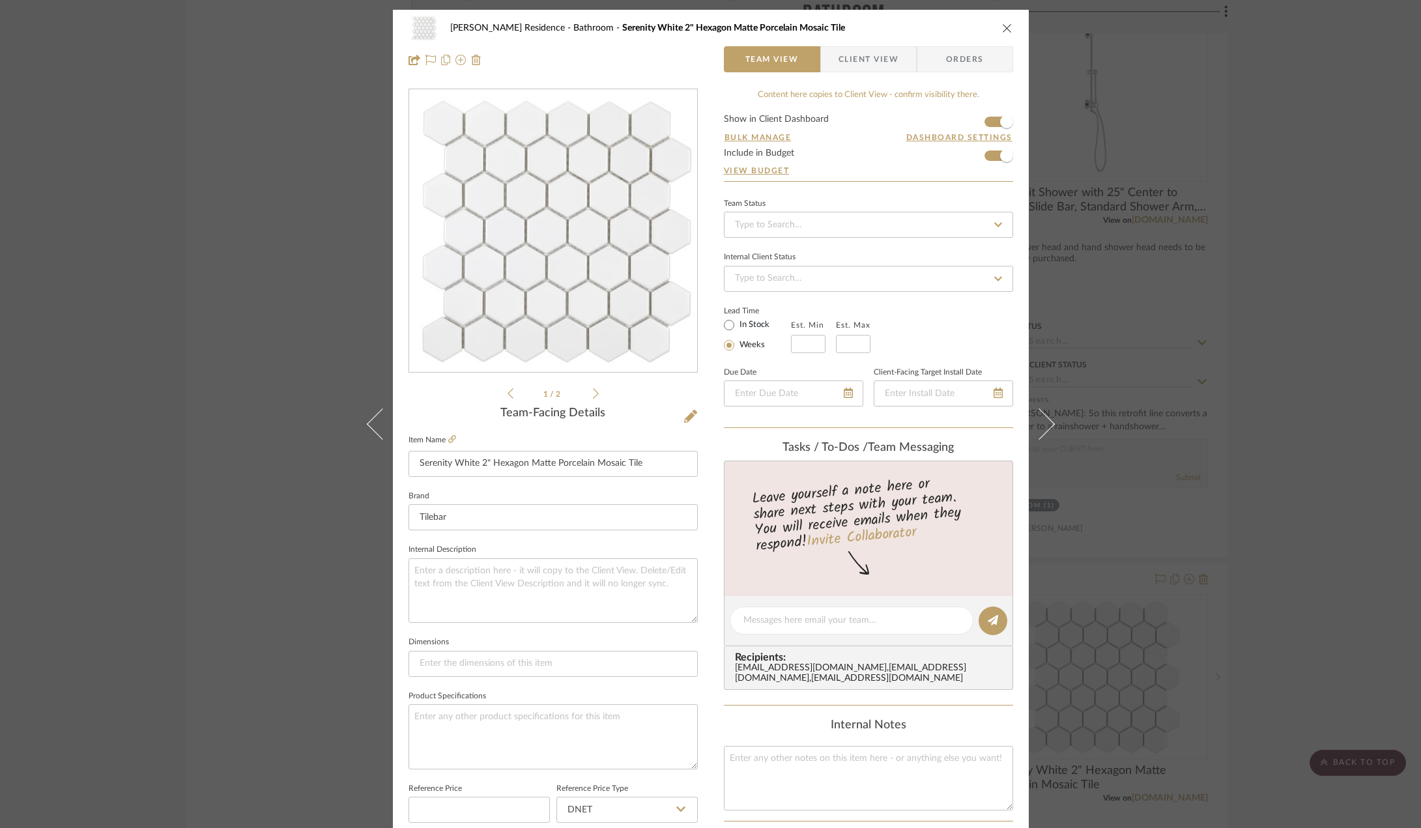
click at [854, 66] on span "Client View" at bounding box center [869, 59] width 60 height 26
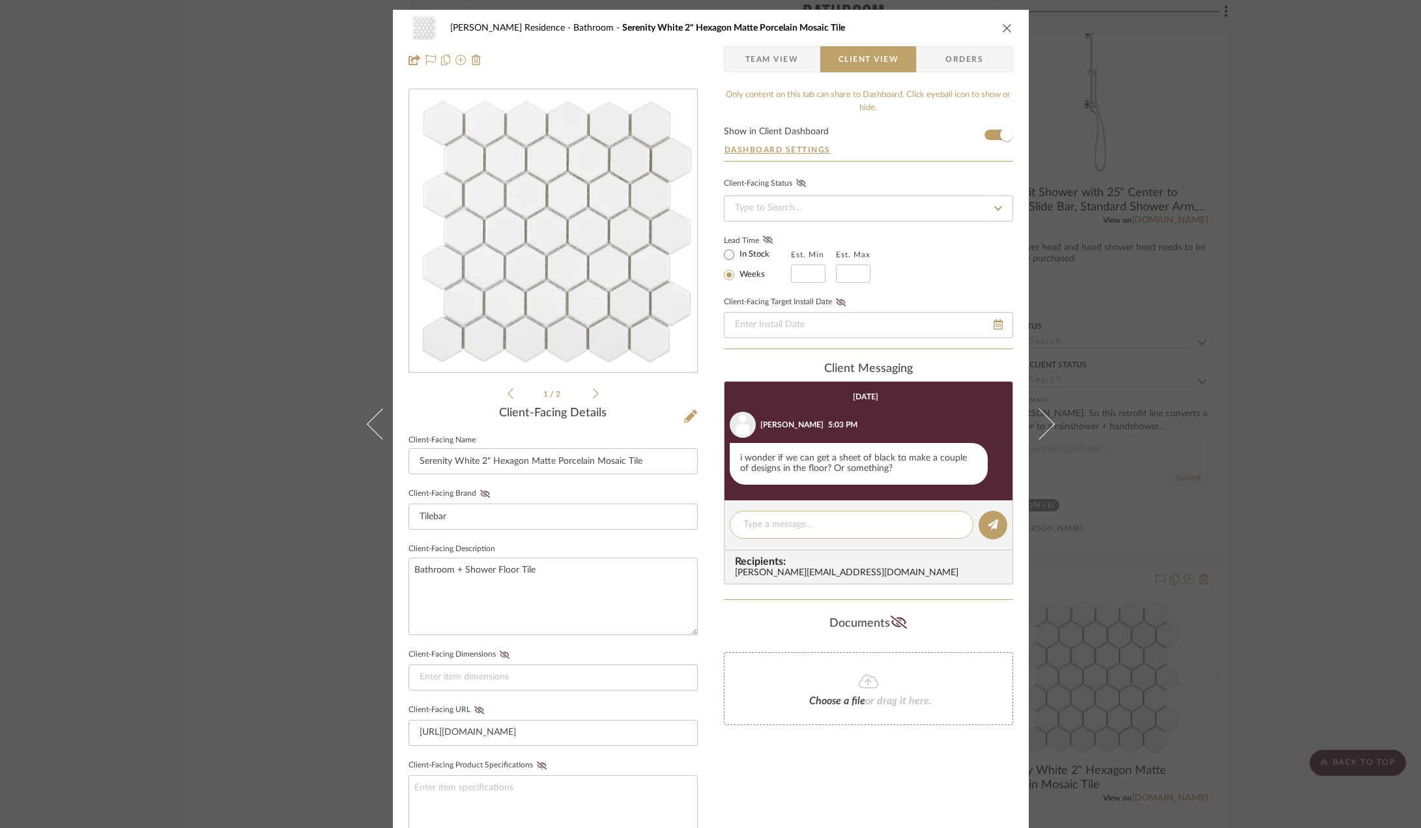
click at [869, 527] on textarea at bounding box center [852, 525] width 216 height 14
paste textarea "That’s a fun idea! Just to clarify—if we ordered a sheet of black mosaics, it w…"
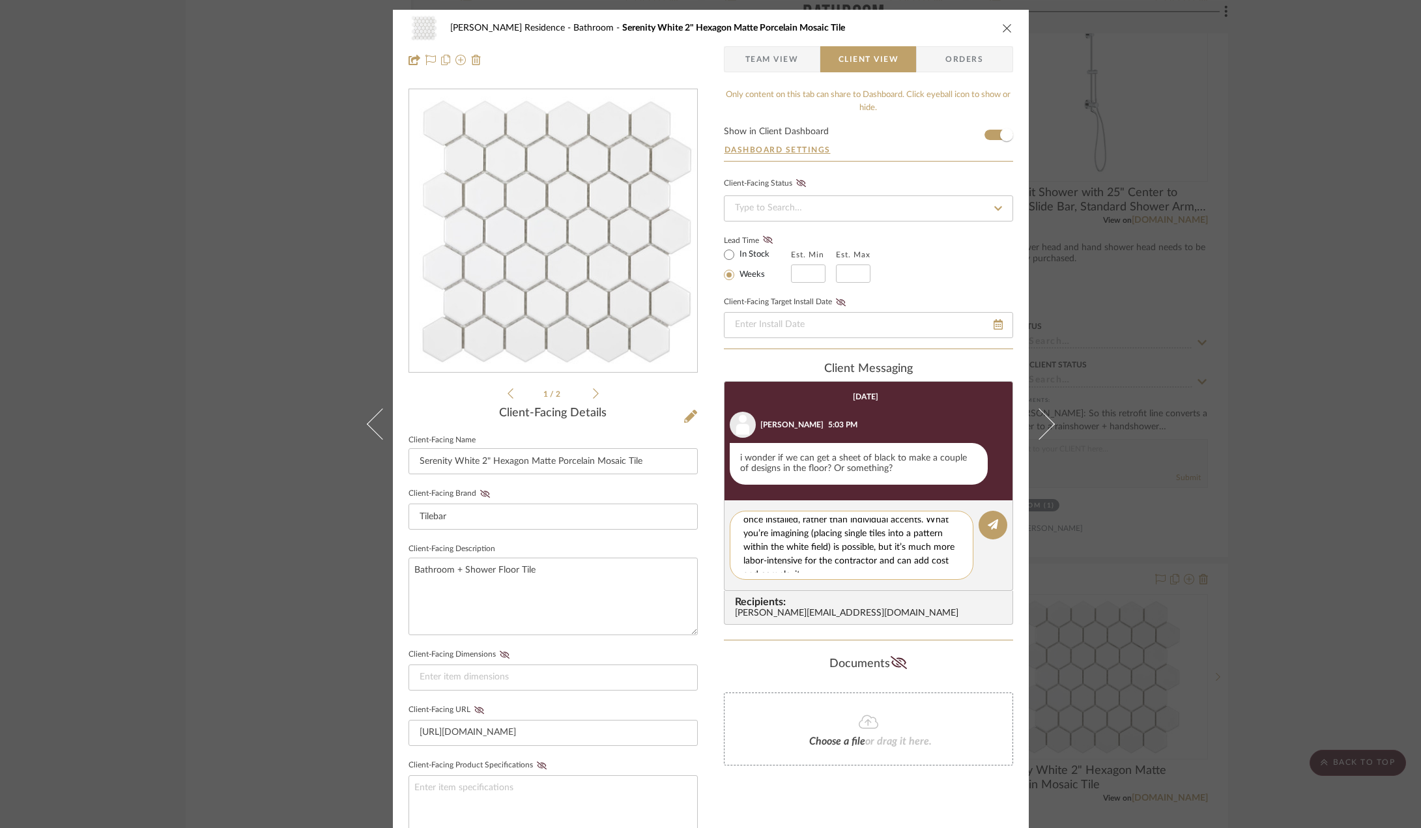
scroll to position [85, 0]
drag, startPoint x: 830, startPoint y: 565, endPoint x: 739, endPoint y: 553, distance: 92.1
click at [744, 553] on textarea "That’s a fun idea! Just to clarify—if we ordered a sheet of black mosaics, it w…" at bounding box center [857, 545] width 226 height 55
type textarea "That’s a fun idea! Just to clarify—if we ordered a sheet of black mosaics, it w…"
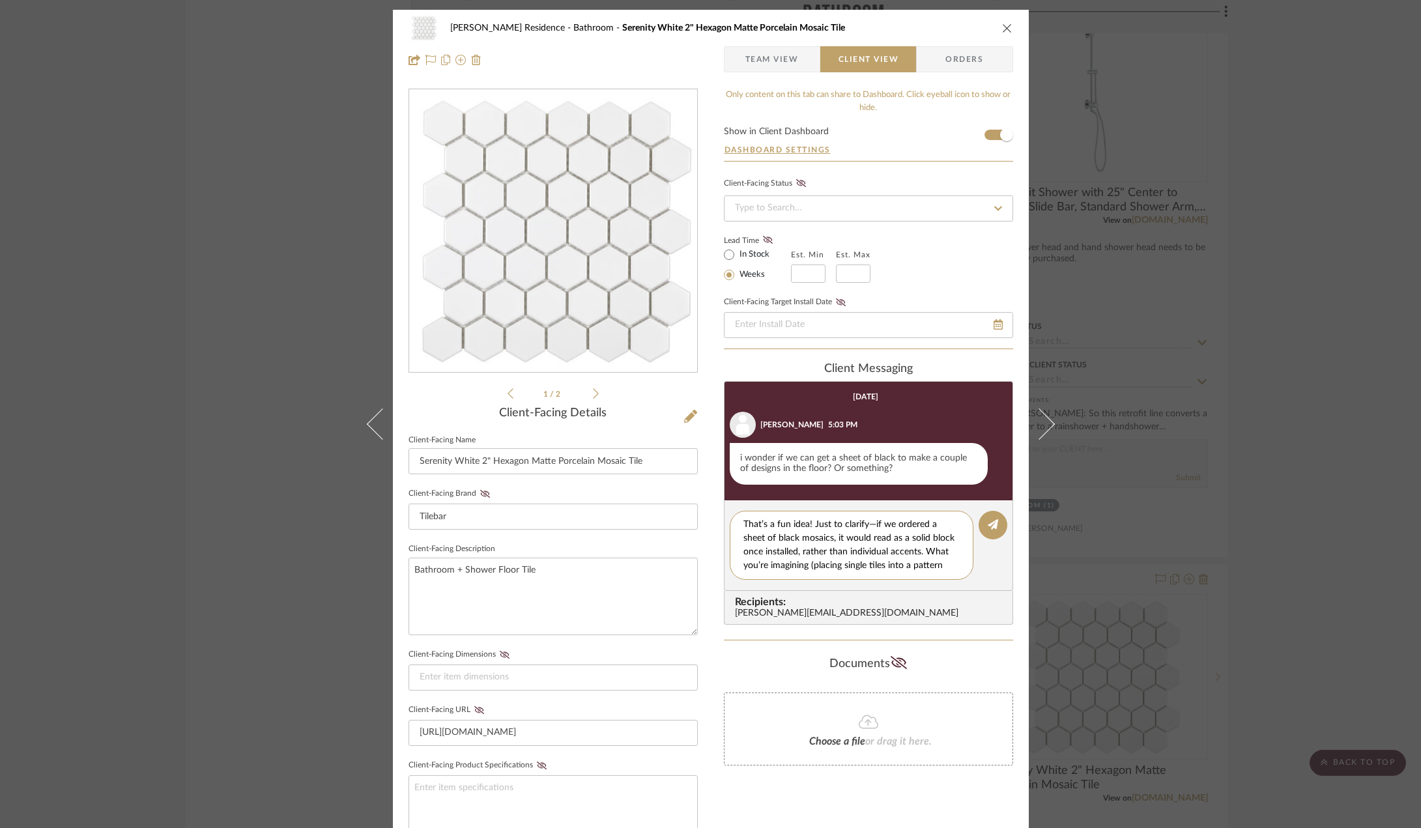
drag, startPoint x: 879, startPoint y: 566, endPoint x: 677, endPoint y: 485, distance: 217.6
click at [677, 485] on div "Kauffman Residence Bathroom Serenity White 2" Hexagon Matte Porcelain Mosaic Ti…" at bounding box center [711, 552] width 636 height 1085
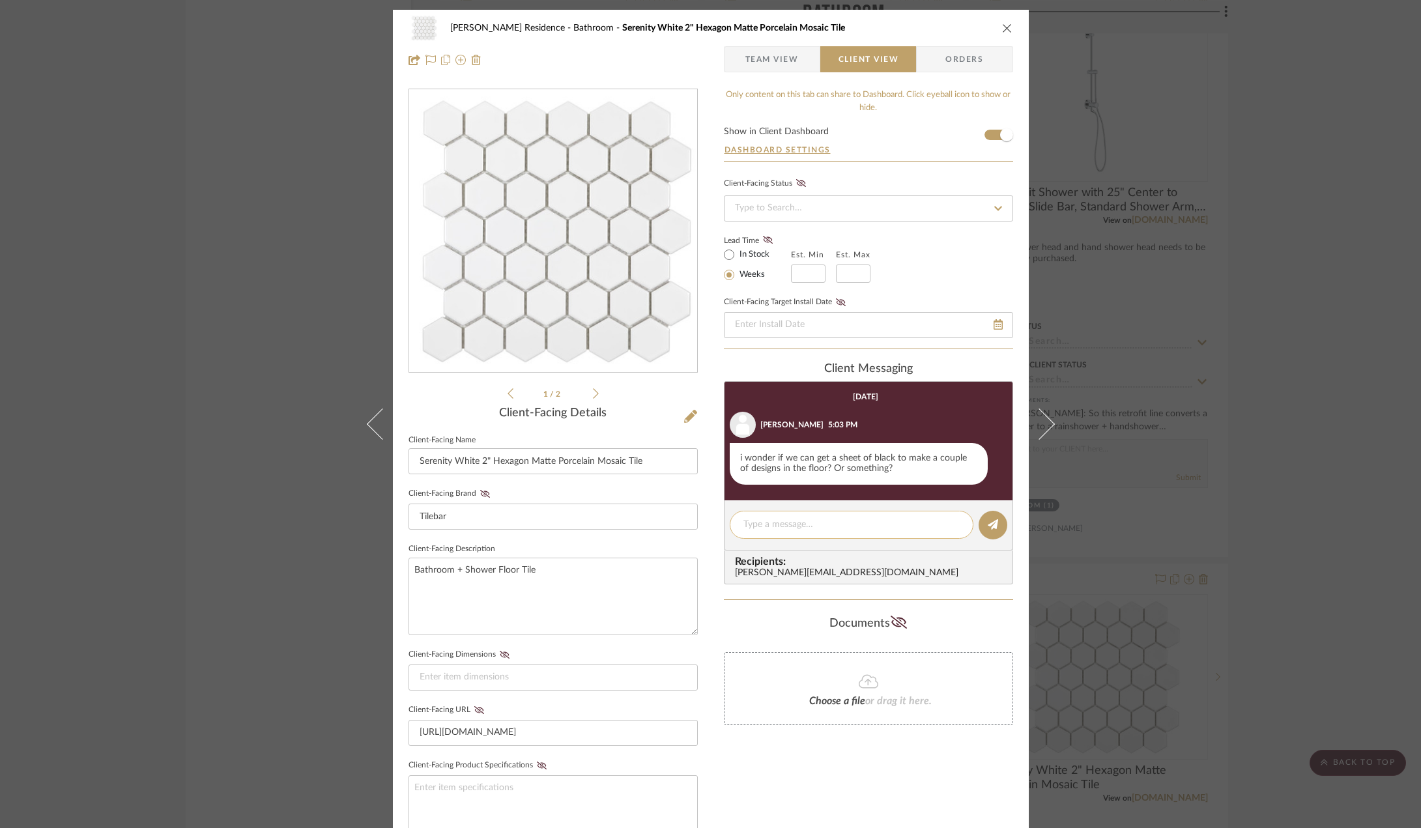
click at [762, 522] on textarea at bounding box center [852, 525] width 216 height 14
paste textarea "That’s a creative idea! The challenge is that a sheet of black mosaics would lo…"
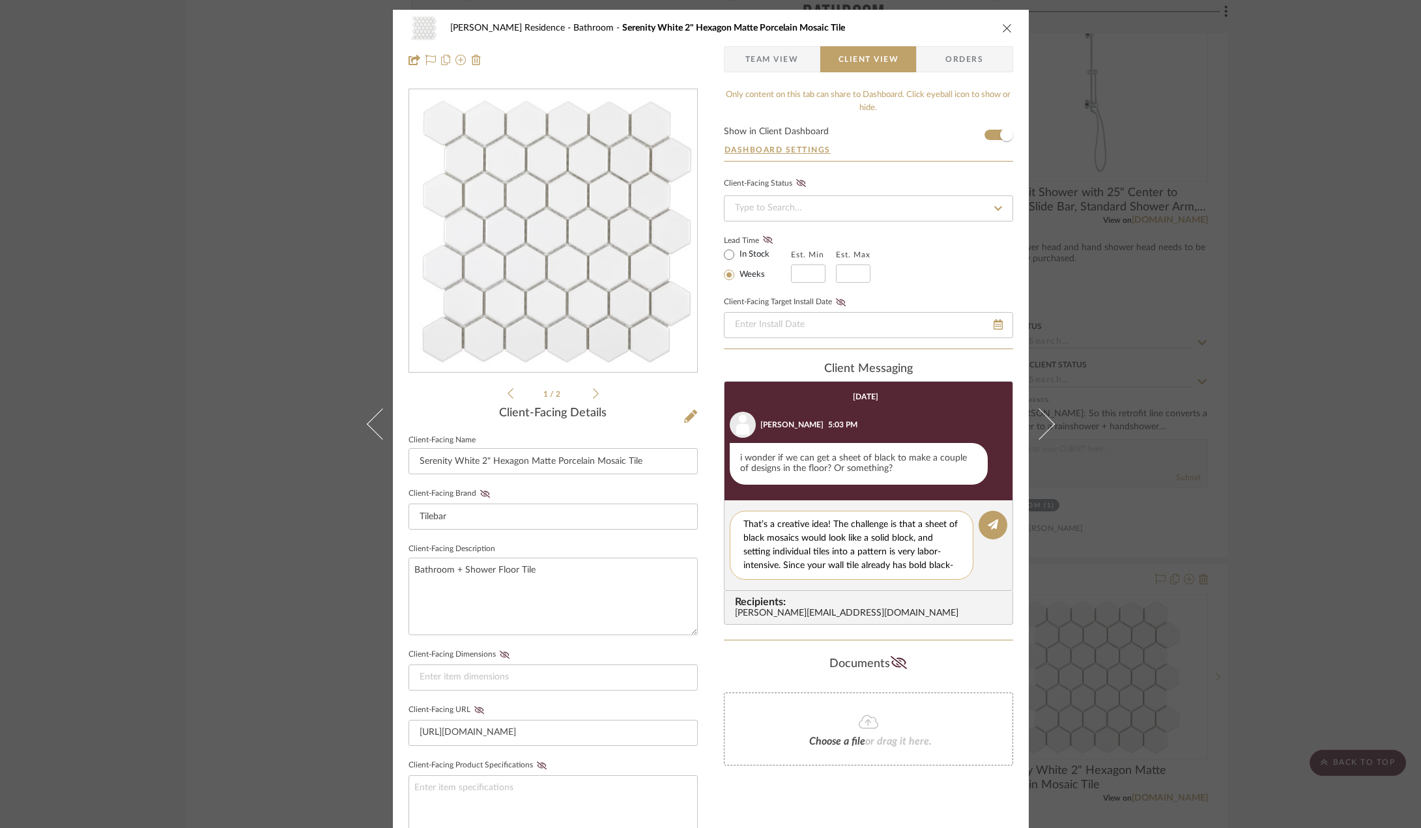
click at [807, 523] on textarea "That’s a creative idea! The challenge is that a sheet of black mosaics would lo…" at bounding box center [857, 545] width 226 height 55
click at [800, 565] on textarea "That’s an interesting idea! The challenge is that a sheet of black mosaics woul…" at bounding box center [857, 545] width 226 height 55
drag, startPoint x: 939, startPoint y: 551, endPoint x: 897, endPoint y: 551, distance: 41.7
click at [937, 551] on textarea "That’s an interesting idea! The challenge is that a sheet of black mosaics woul…" at bounding box center [857, 545] width 226 height 55
click at [802, 568] on textarea "That’s an interesting idea! The challenge is that a sheet of black mosaics woul…" at bounding box center [857, 545] width 226 height 55
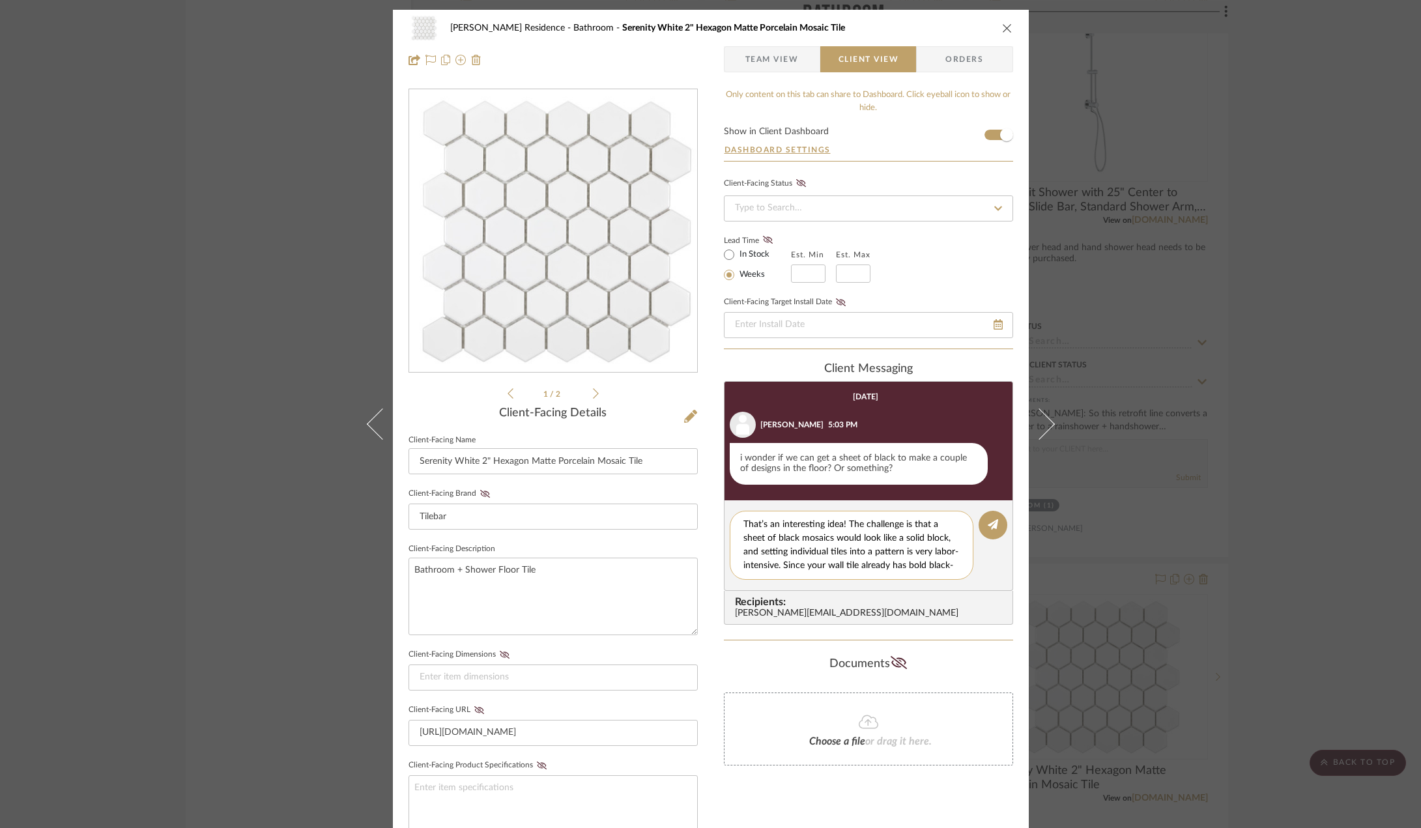
click at [942, 539] on textarea "That’s an interesting idea! The challenge is that a sheet of black mosaics woul…" at bounding box center [857, 545] width 226 height 55
click at [869, 550] on textarea "That’s an interesting idea! The challenge is that a sheet of black mosaics woul…" at bounding box center [857, 545] width 226 height 55
drag, startPoint x: 872, startPoint y: 552, endPoint x: 899, endPoint y: 549, distance: 26.9
click at [899, 549] on textarea "That’s an interesting idea! The challenge is that a sheet of black mosaics woul…" at bounding box center [857, 545] width 226 height 55
drag, startPoint x: 896, startPoint y: 549, endPoint x: 888, endPoint y: 549, distance: 8.5
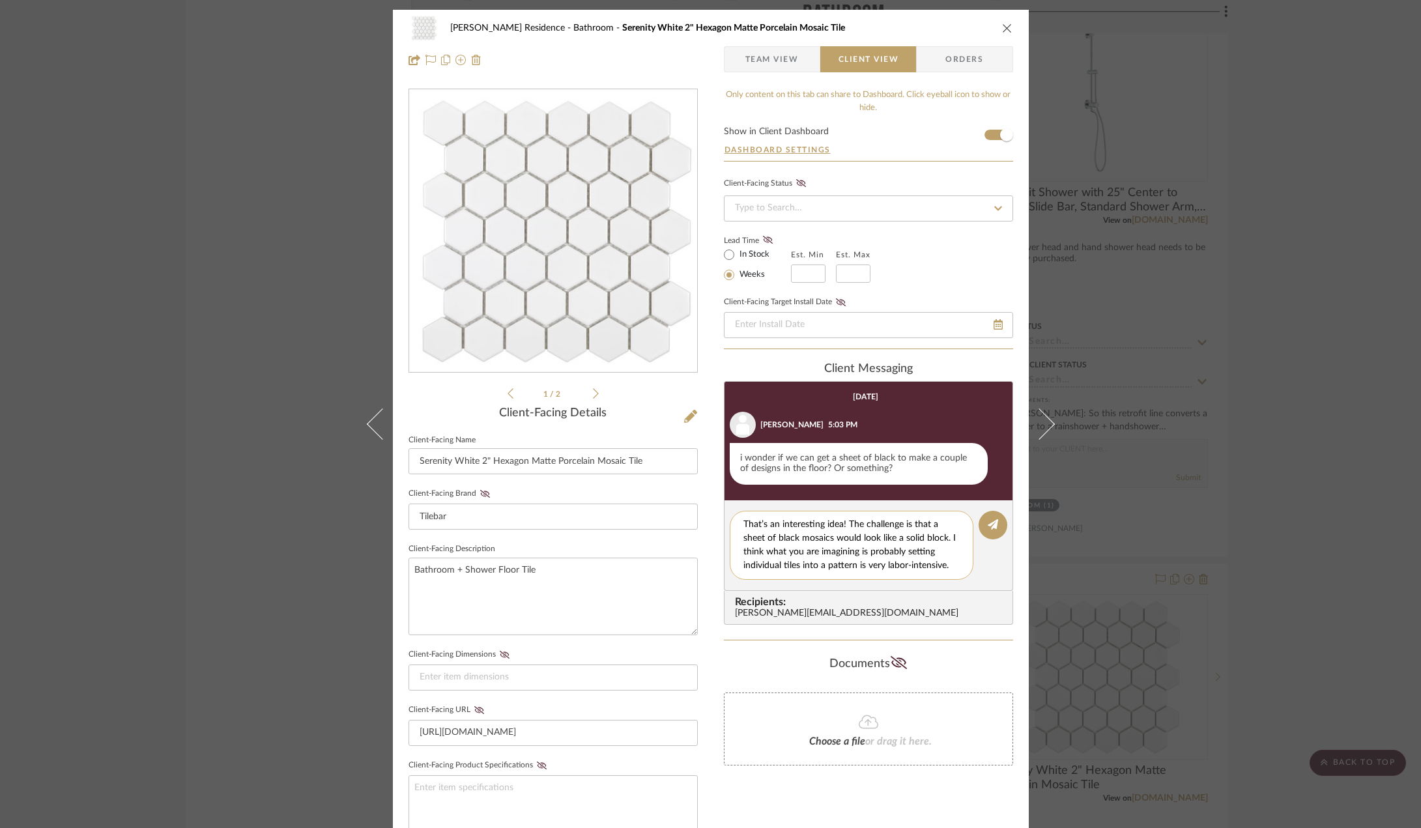
click at [895, 549] on textarea "That’s an interesting idea! The challenge is that a sheet of black mosaics woul…" at bounding box center [857, 545] width 226 height 55
click at [905, 551] on textarea "That’s an interesting idea! The challenge is that a sheet of black mosaics woul…" at bounding box center [857, 545] width 226 height 55
drag, startPoint x: 870, startPoint y: 551, endPoint x: 948, endPoint y: 542, distance: 78.7
click at [948, 542] on textarea "That’s an interesting idea! The challenge is that a sheet of black mosaics woul…" at bounding box center [857, 545] width 226 height 55
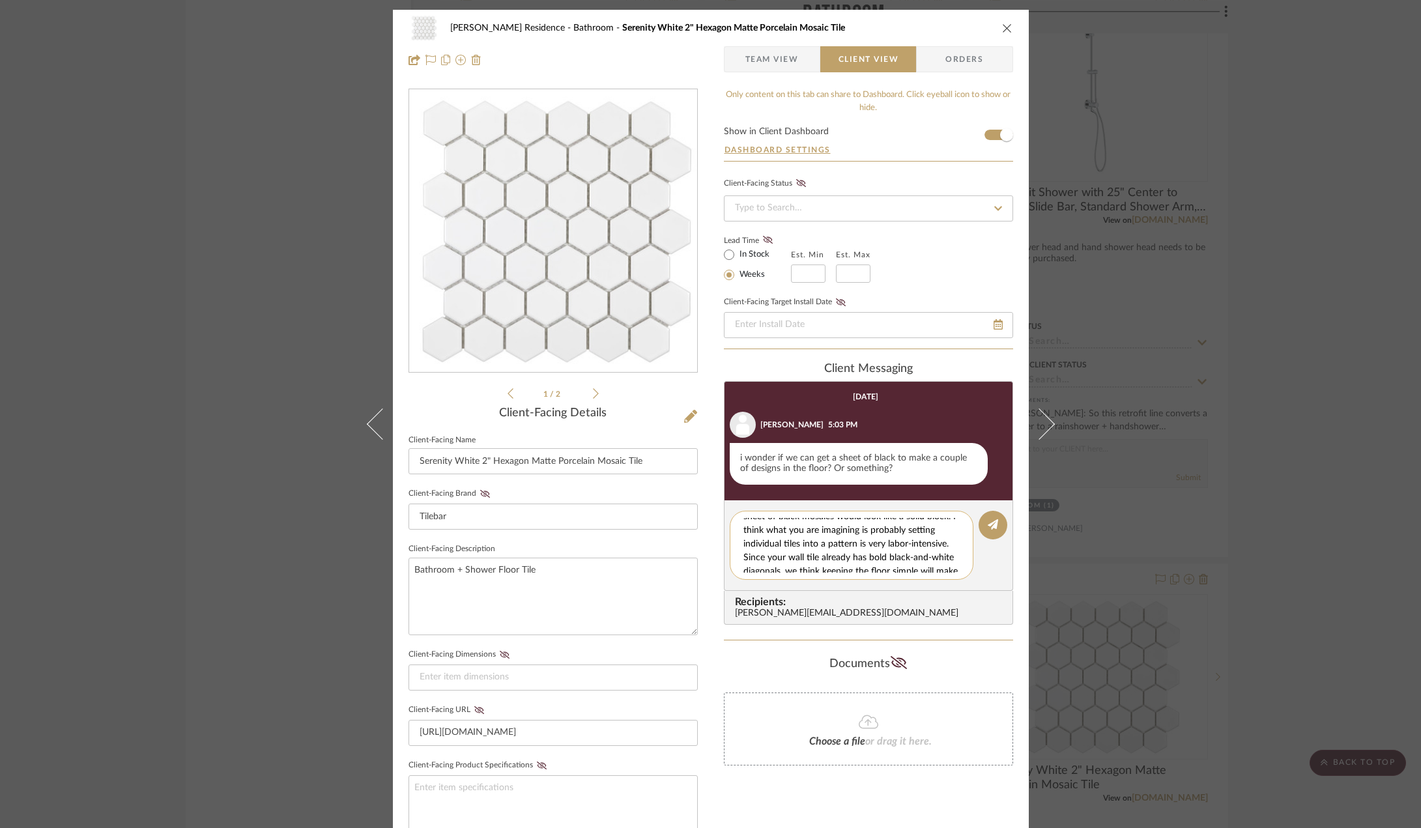
paste textarea "(placing single tiles into a pattern within the white field)"
drag, startPoint x: 866, startPoint y: 529, endPoint x: 889, endPoint y: 547, distance: 28.8
click at [868, 532] on textarea "That’s an interesting idea! The challenge is that a sheet of black mosaics woul…" at bounding box center [857, 545] width 226 height 55
click at [887, 543] on textarea "That’s an interesting idea! The challenge is that a sheet of black mosaics woul…" at bounding box center [857, 545] width 226 height 55
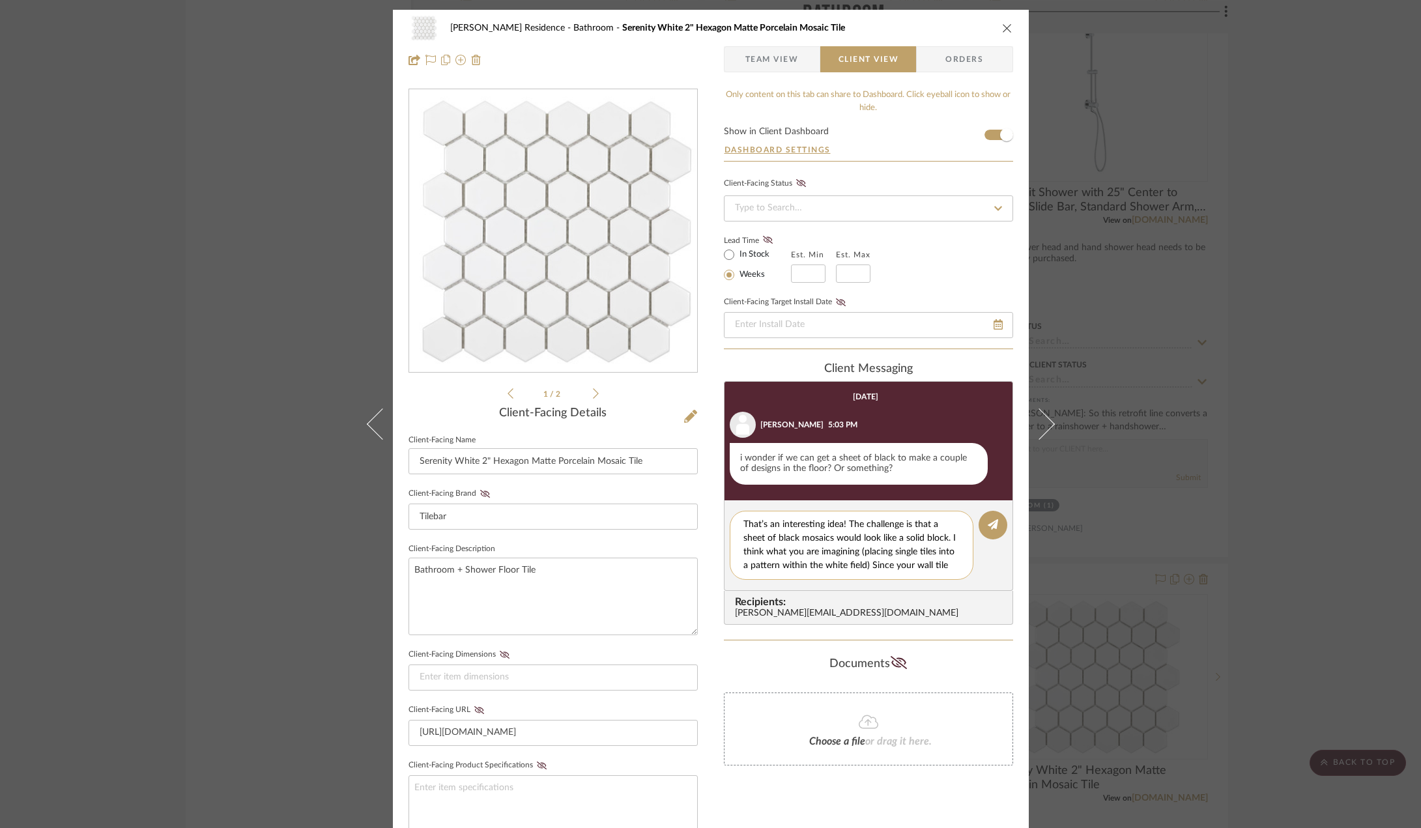
click at [882, 564] on textarea "That’s an interesting idea! The challenge is that a sheet of black mosaics woul…" at bounding box center [857, 545] width 226 height 55
paste textarea "but it’s much more labor-intensive for the contractor and can add cost and comp…"
click at [891, 537] on textarea "That’s an interesting idea! The challenge is that a sheet of black mosaics woul…" at bounding box center [857, 545] width 226 height 55
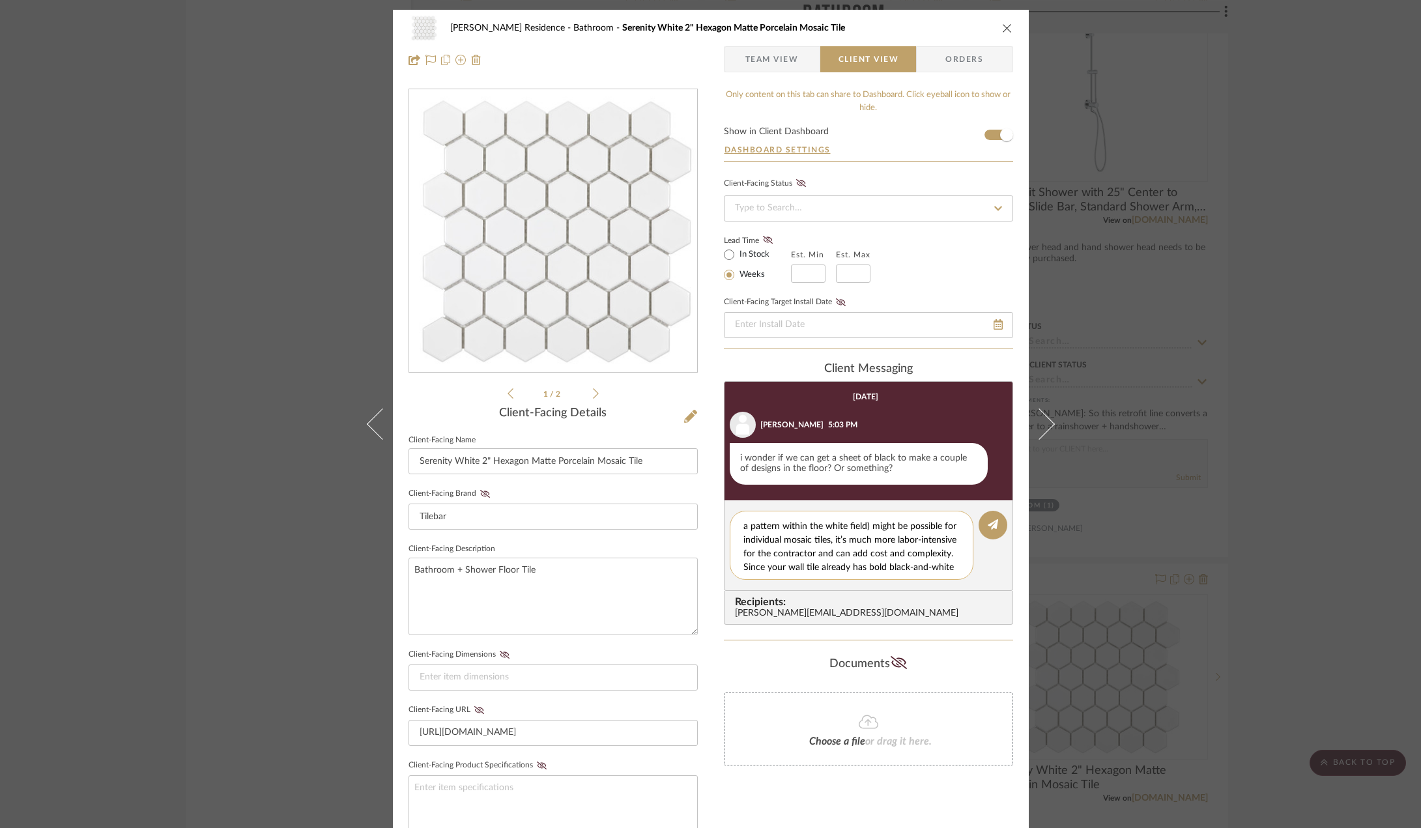
drag, startPoint x: 876, startPoint y: 539, endPoint x: 787, endPoint y: 541, distance: 88.6
click at [787, 541] on textarea "That’s an interesting idea! The challenge is that a sheet of black mosaics woul…" at bounding box center [857, 545] width 226 height 55
click at [828, 527] on textarea "That’s an interesting idea! The challenge is that a sheet of black mosaics woul…" at bounding box center [857, 545] width 226 height 55
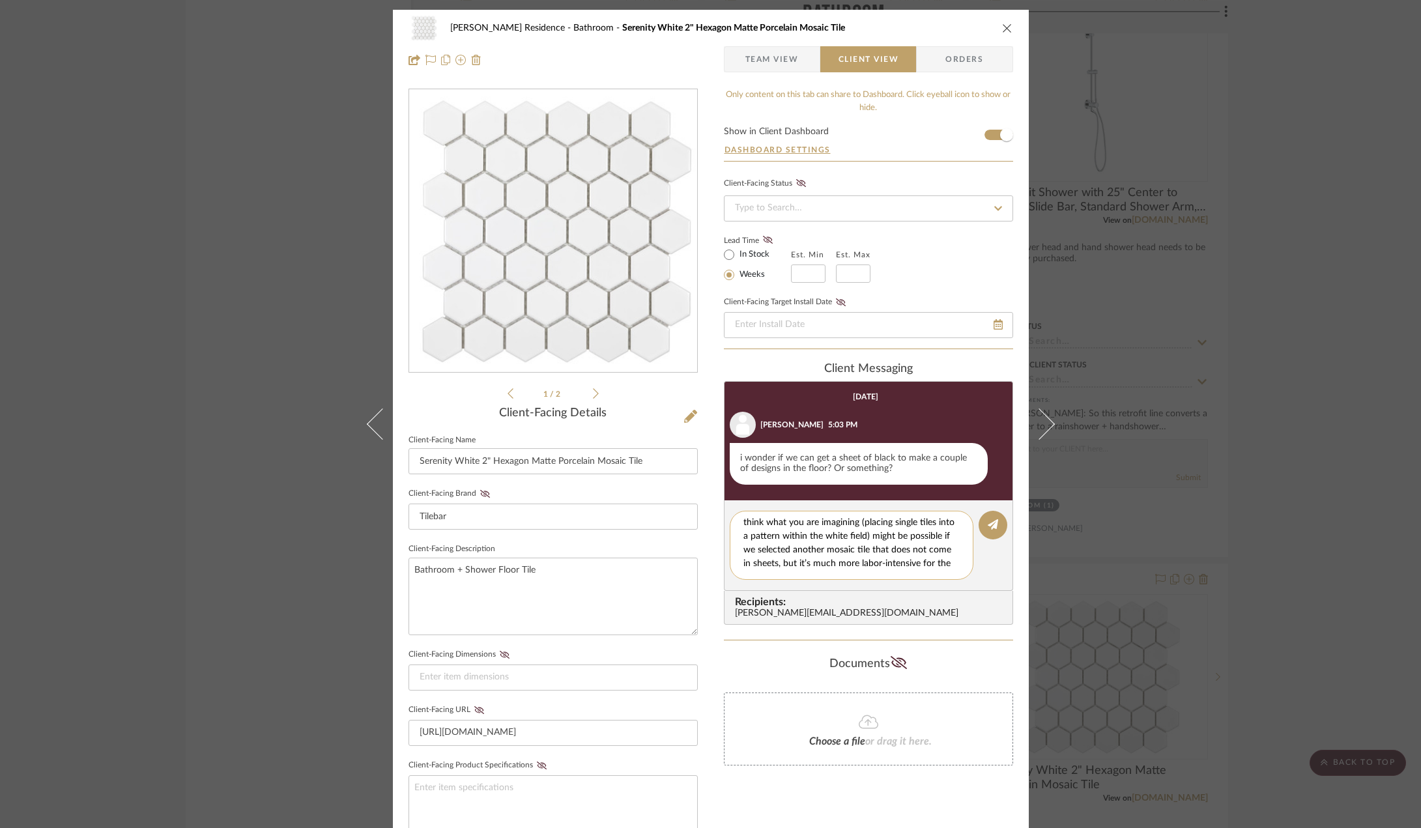
click at [856, 562] on textarea "That’s an interesting idea! The challenge is that a sheet of black mosaics woul…" at bounding box center [857, 545] width 226 height 55
click at [823, 553] on textarea "That’s an interesting idea! The challenge is that a sheet of black mosaics woul…" at bounding box center [857, 545] width 226 height 55
click at [847, 561] on textarea "That’s an interesting idea! The challenge is that a sheet of black mosaics woul…" at bounding box center [857, 545] width 226 height 55
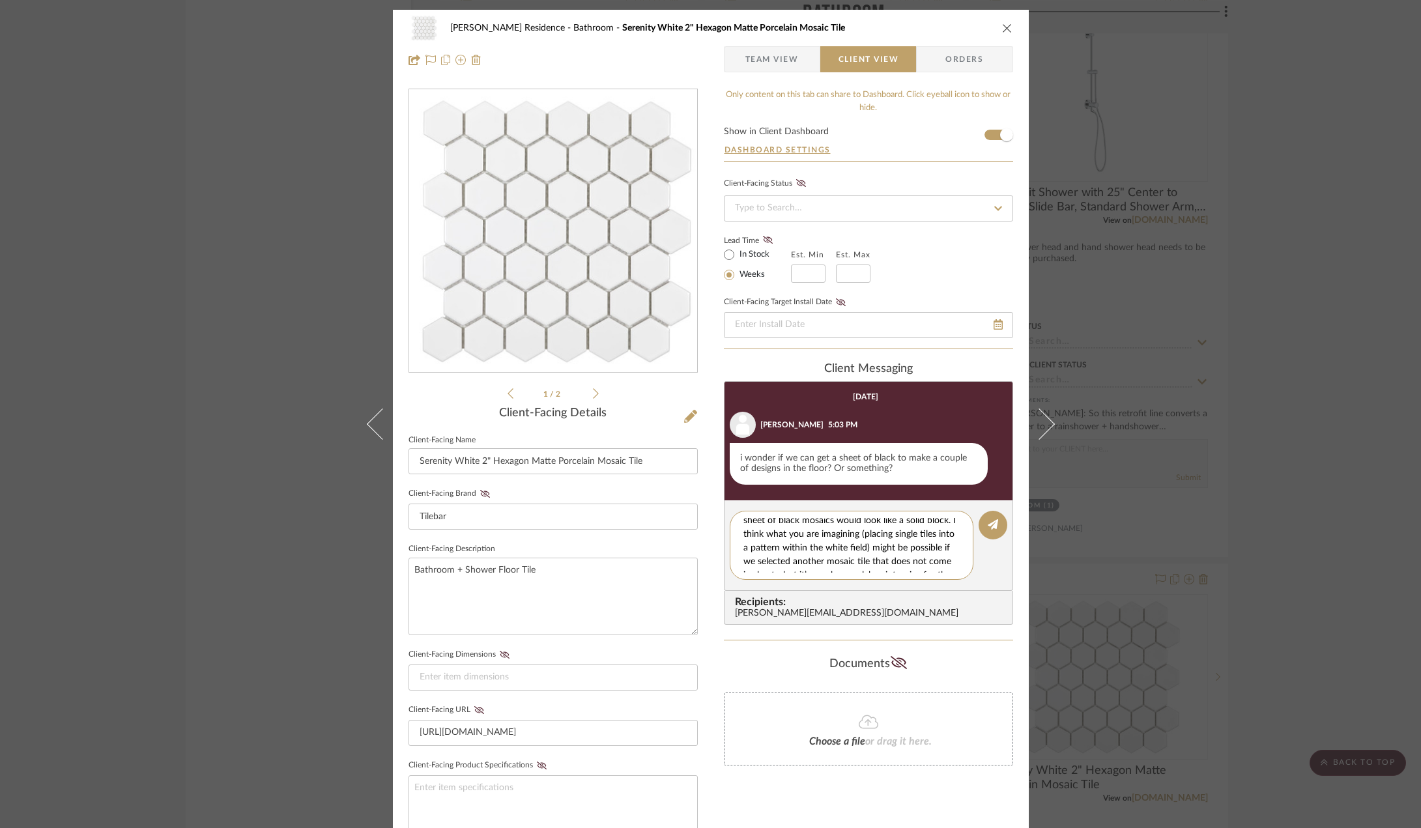
scroll to position [0, 0]
drag, startPoint x: 830, startPoint y: 564, endPoint x: 725, endPoint y: 508, distance: 118.4
click at [725, 508] on editor-of-message "That’s an interesting idea! The challenge is that a sheet of black mosaics woul…" at bounding box center [868, 545] width 289 height 91
paste textarea "read as a solid block. What you’re imagining—placing individual tiles into a pa…"
click at [836, 552] on textarea "That’s an interesting idea! The challenge is that a sheet of black mosaics woul…" at bounding box center [857, 545] width 226 height 55
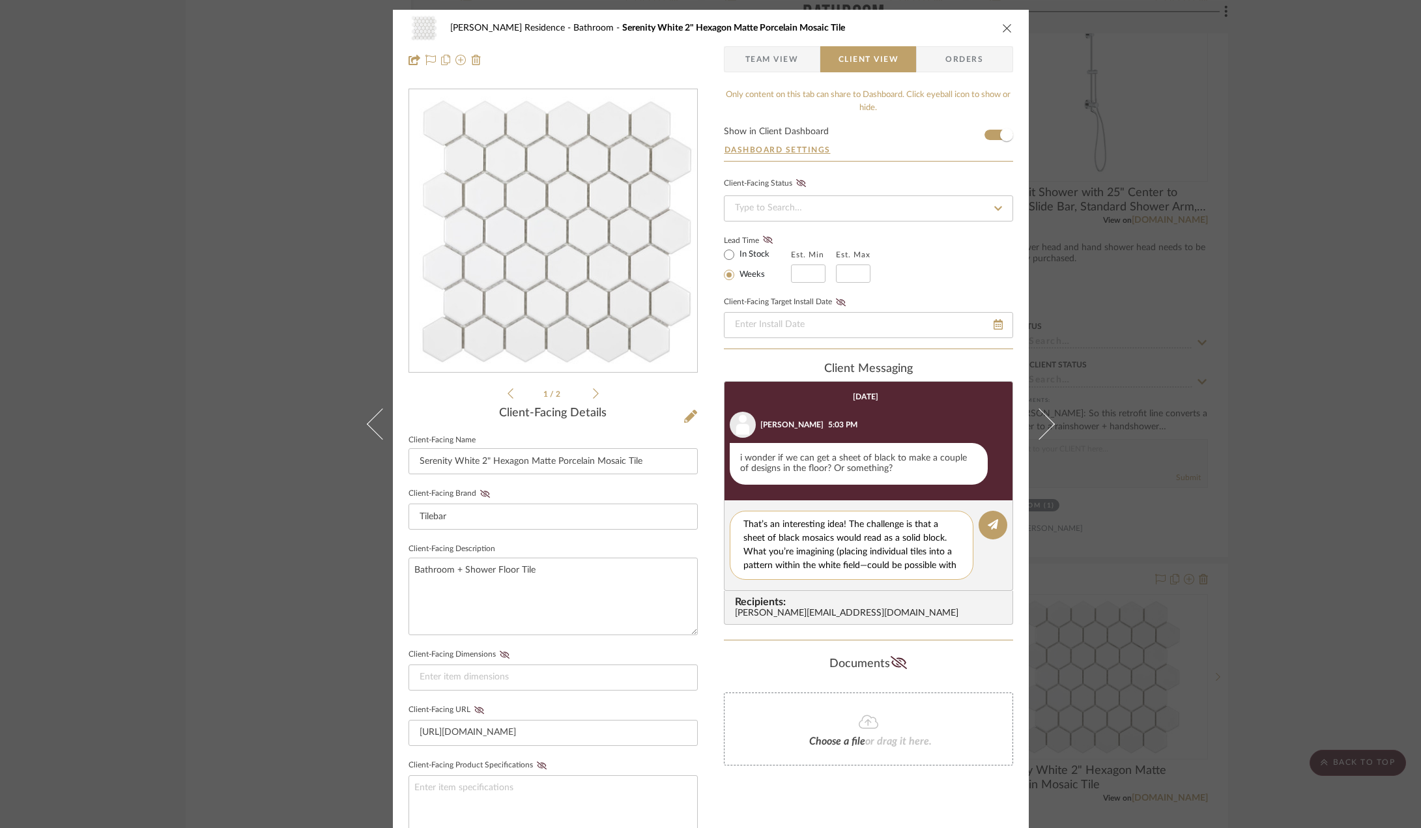
click at [862, 566] on textarea "That’s an interesting idea! The challenge is that a sheet of black mosaics woul…" at bounding box center [857, 545] width 226 height 55
click at [807, 540] on textarea "That’s an interesting idea! The challenge is that a sheet of black mosaics woul…" at bounding box center [857, 545] width 226 height 55
click at [798, 540] on textarea "That’s an interesting idea! The challenge is that a sheet of black mosaics woul…" at bounding box center [857, 545] width 226 height 55
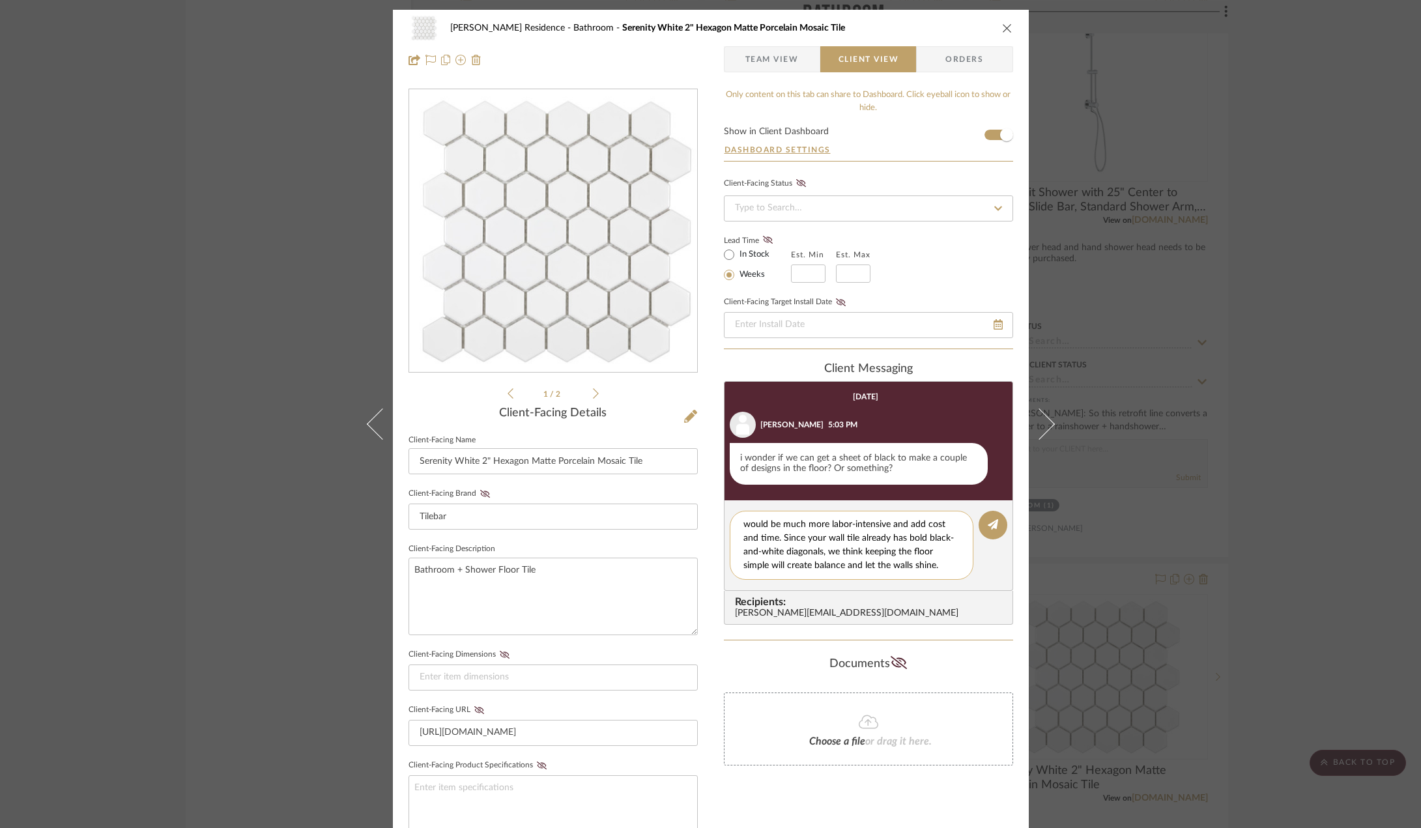
drag, startPoint x: 807, startPoint y: 568, endPoint x: 843, endPoint y: 560, distance: 37.2
click at [828, 565] on textarea "That’s an interesting idea! The challenge is that a sheet of black mosaics woul…" at bounding box center [857, 545] width 226 height 55
click at [847, 564] on textarea "That’s an interesting idea! The challenge is that a sheet of black mosaics woul…" at bounding box center [857, 545] width 226 height 55
drag, startPoint x: 863, startPoint y: 554, endPoint x: 804, endPoint y: 554, distance: 58.7
click at [804, 554] on textarea "That’s an interesting idea! The challenge is that a sheet of black mosaics woul…" at bounding box center [857, 545] width 226 height 55
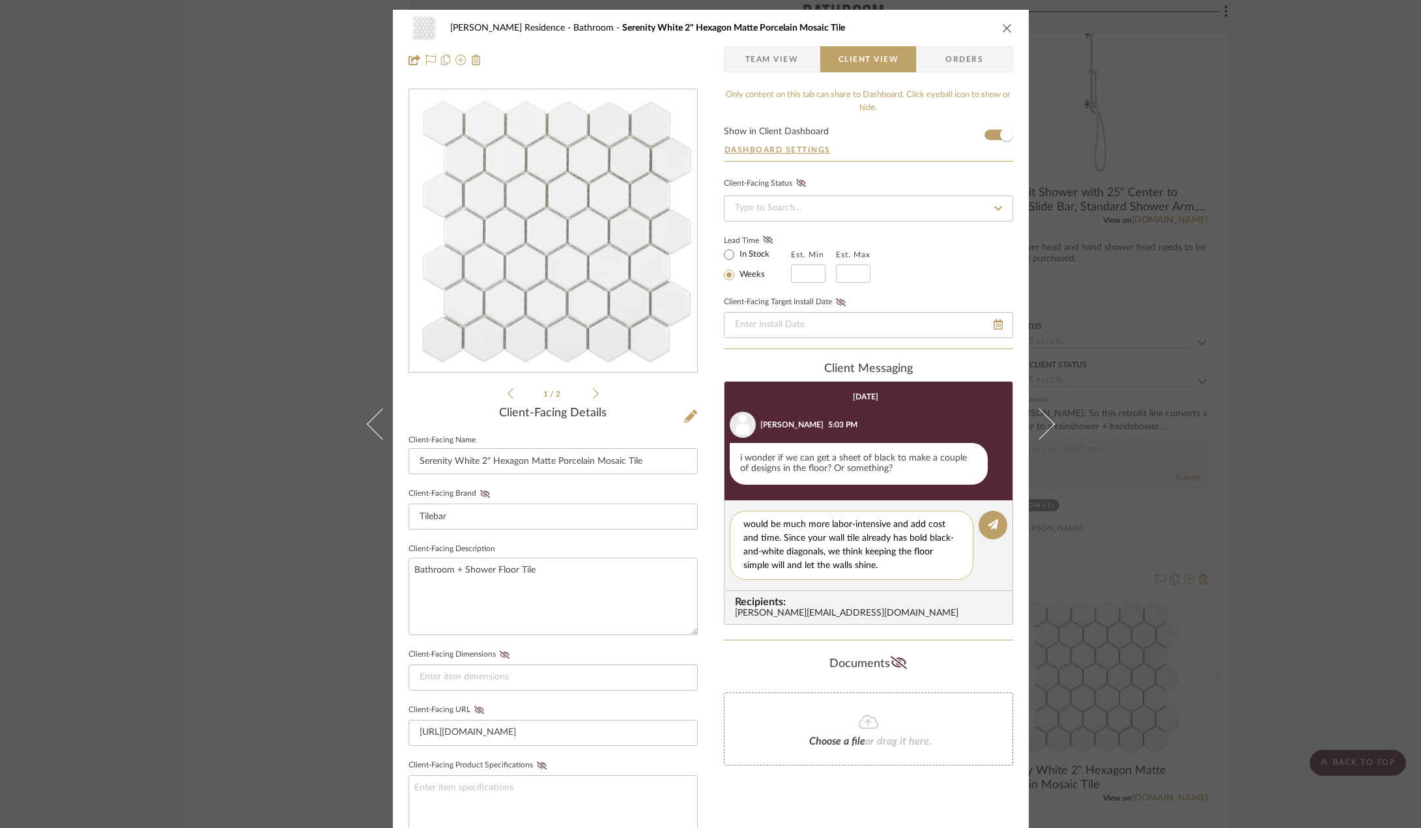
scroll to position [68, 0]
click at [918, 566] on textarea "That’s an interesting idea! The challenge is that a sheet of black mosaics woul…" at bounding box center [857, 545] width 226 height 55
type textarea "That’s an interesting idea! The challenge is that a sheet of black mosaics woul…"
click at [281, 489] on div "Kauffman Residence Bathroom Serenity White 2" Hexagon Matte Porcelain Mosaic Ti…" at bounding box center [710, 414] width 1421 height 828
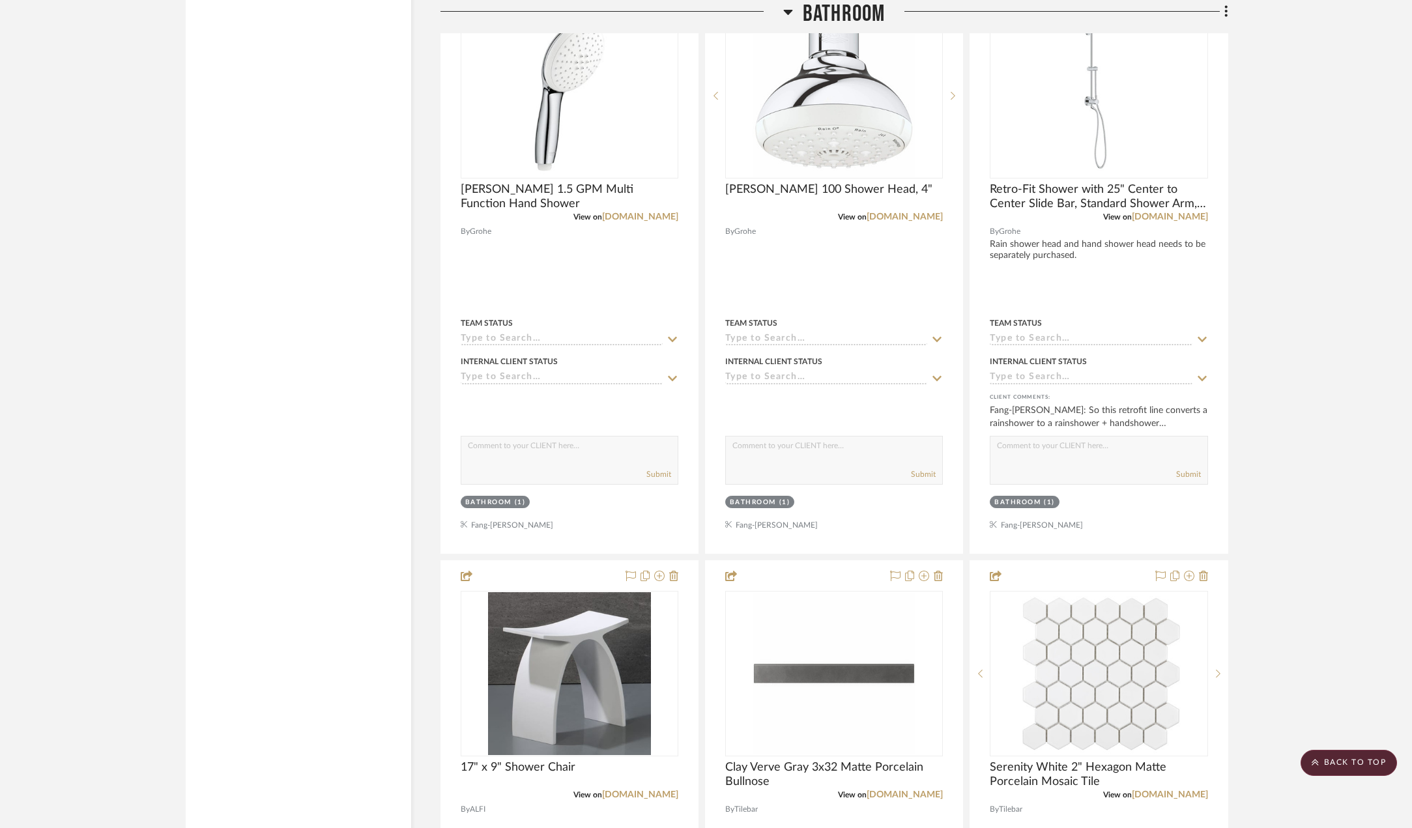
scroll to position [2216, 0]
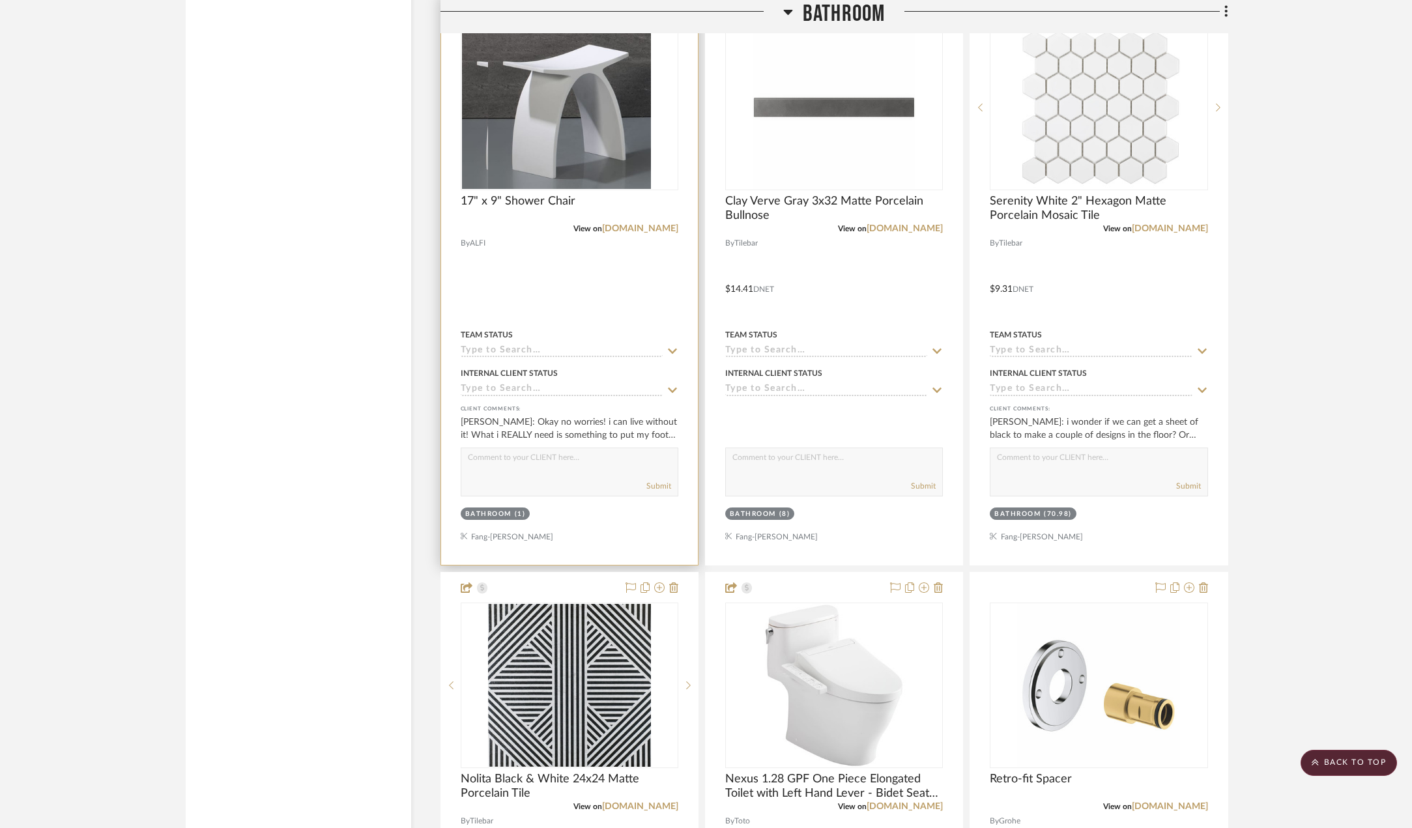
scroll to position [2790, 0]
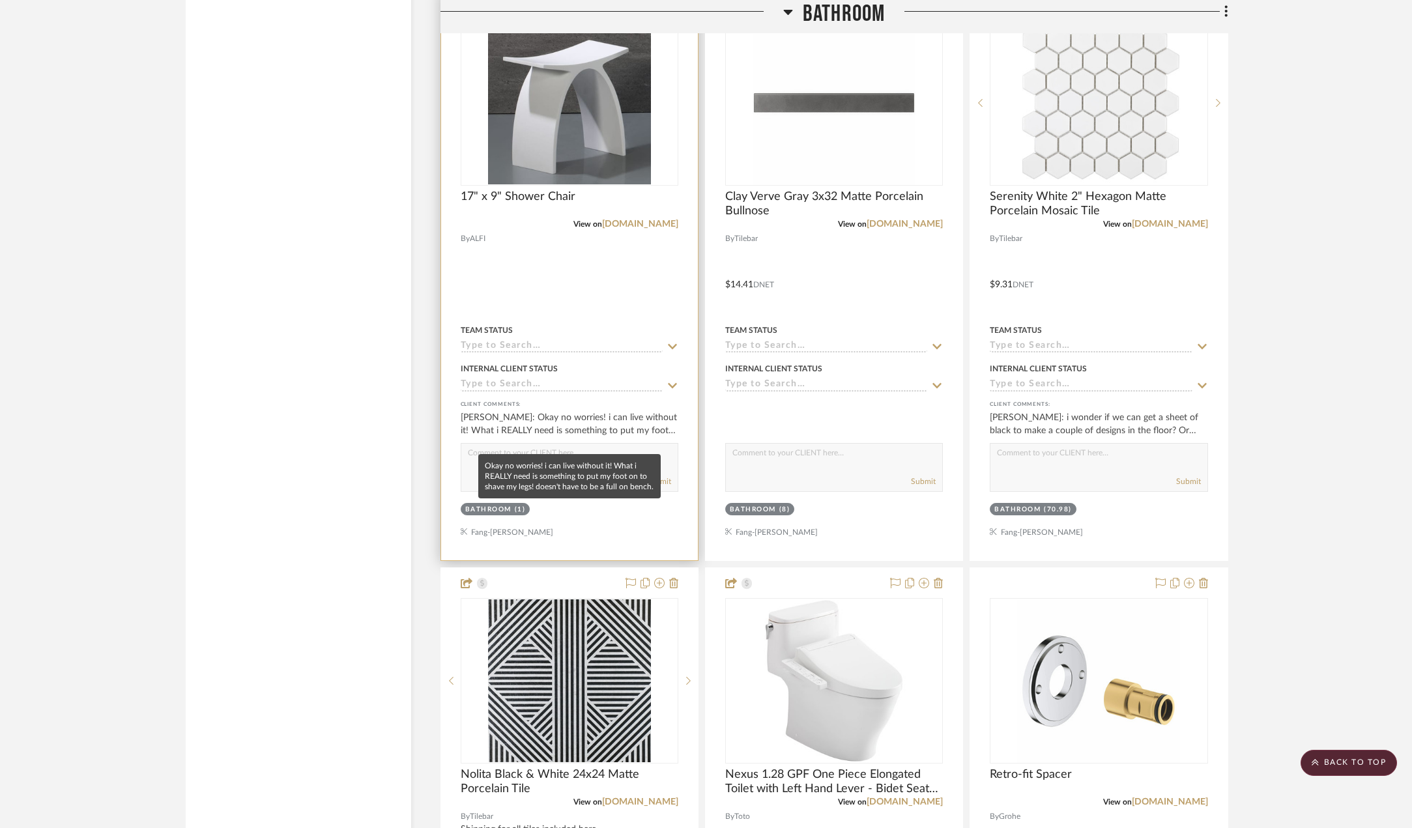
click at [562, 437] on div "Anne Kauffman: Okay no worries! i can live without it! What i REALLY need is so…" at bounding box center [570, 424] width 218 height 26
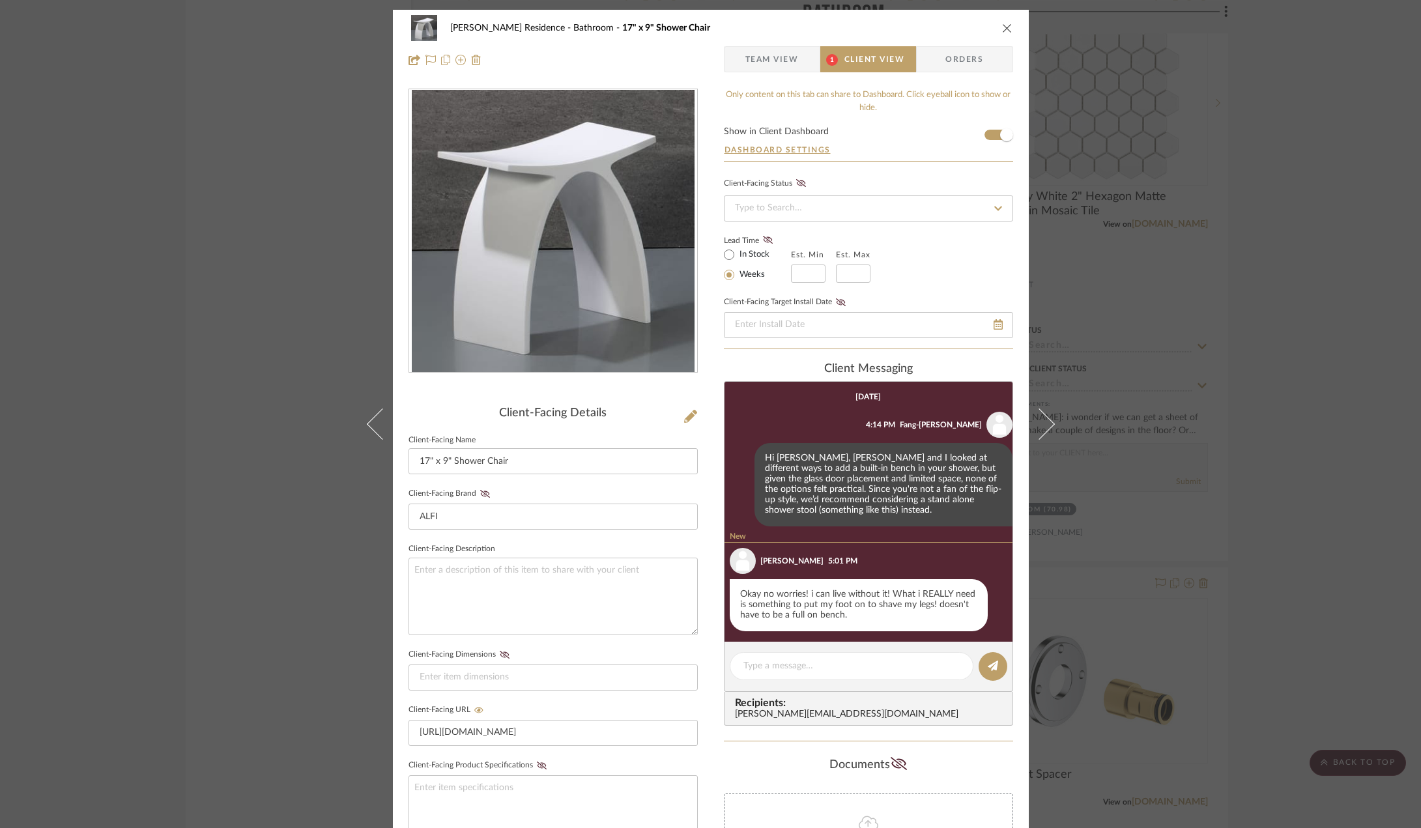
scroll to position [83, 0]
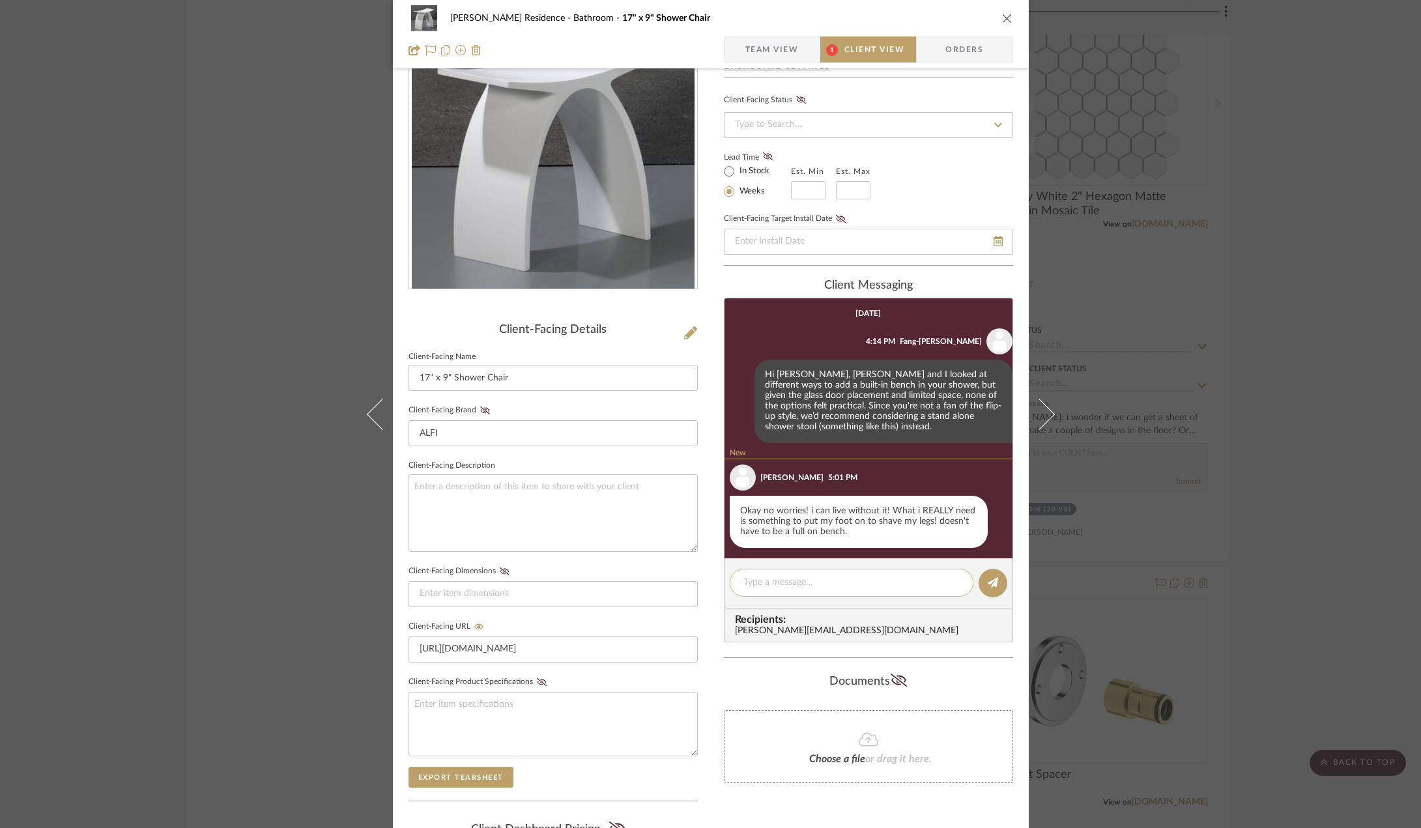
click at [802, 581] on textarea at bounding box center [852, 583] width 216 height 14
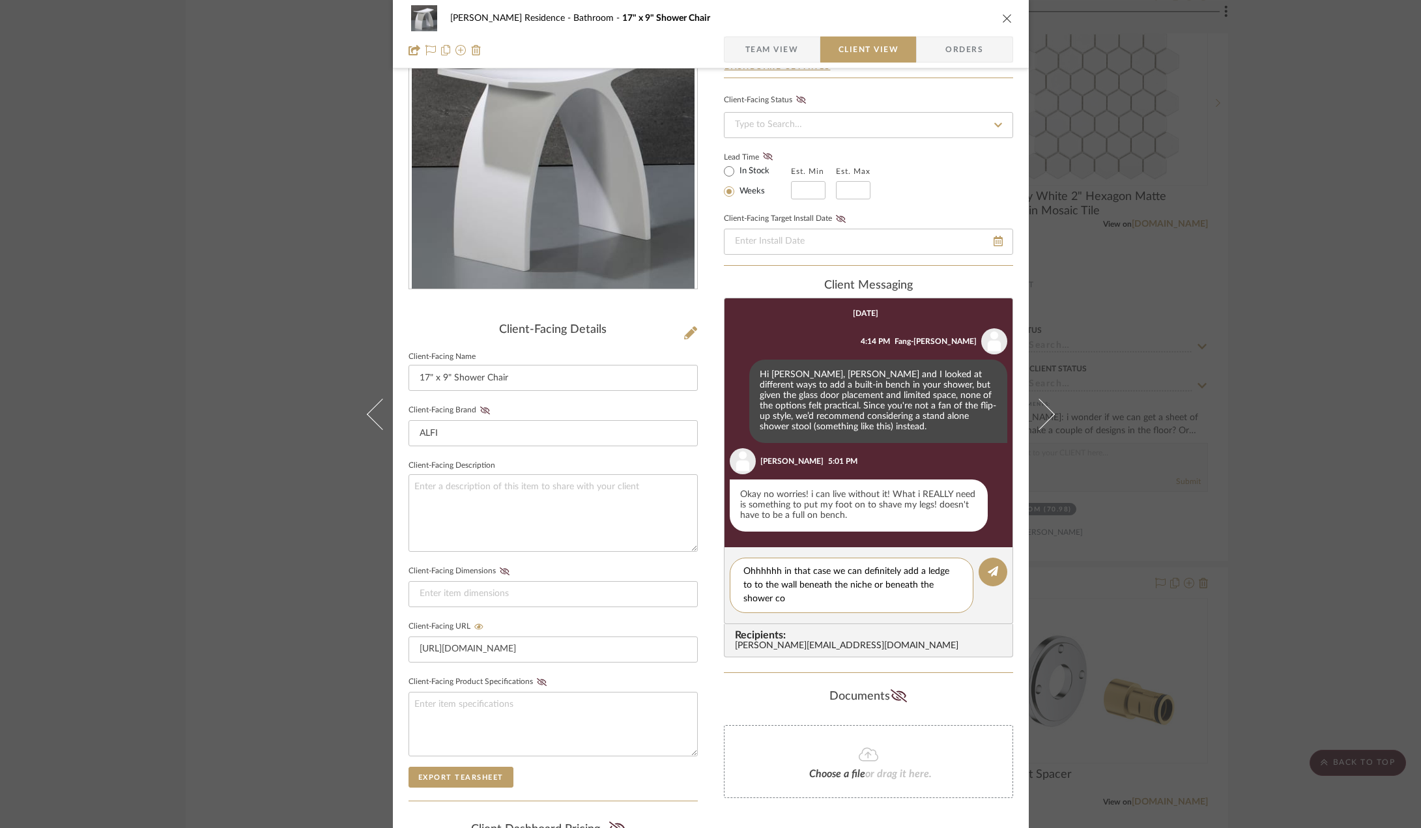
scroll to position [0, 0]
drag, startPoint x: 896, startPoint y: 601, endPoint x: 944, endPoint y: 575, distance: 53.9
click at [944, 575] on textarea "Ohhhhhh in that case we can definitely add a ledge to to the wall beneath the n…" at bounding box center [852, 585] width 216 height 41
click at [922, 604] on textarea "Ohhhhhh in that case we can definitely add a ledge to to the wall beneath the n…" at bounding box center [852, 585] width 216 height 41
drag, startPoint x: 931, startPoint y: 601, endPoint x: 916, endPoint y: 573, distance: 32.7
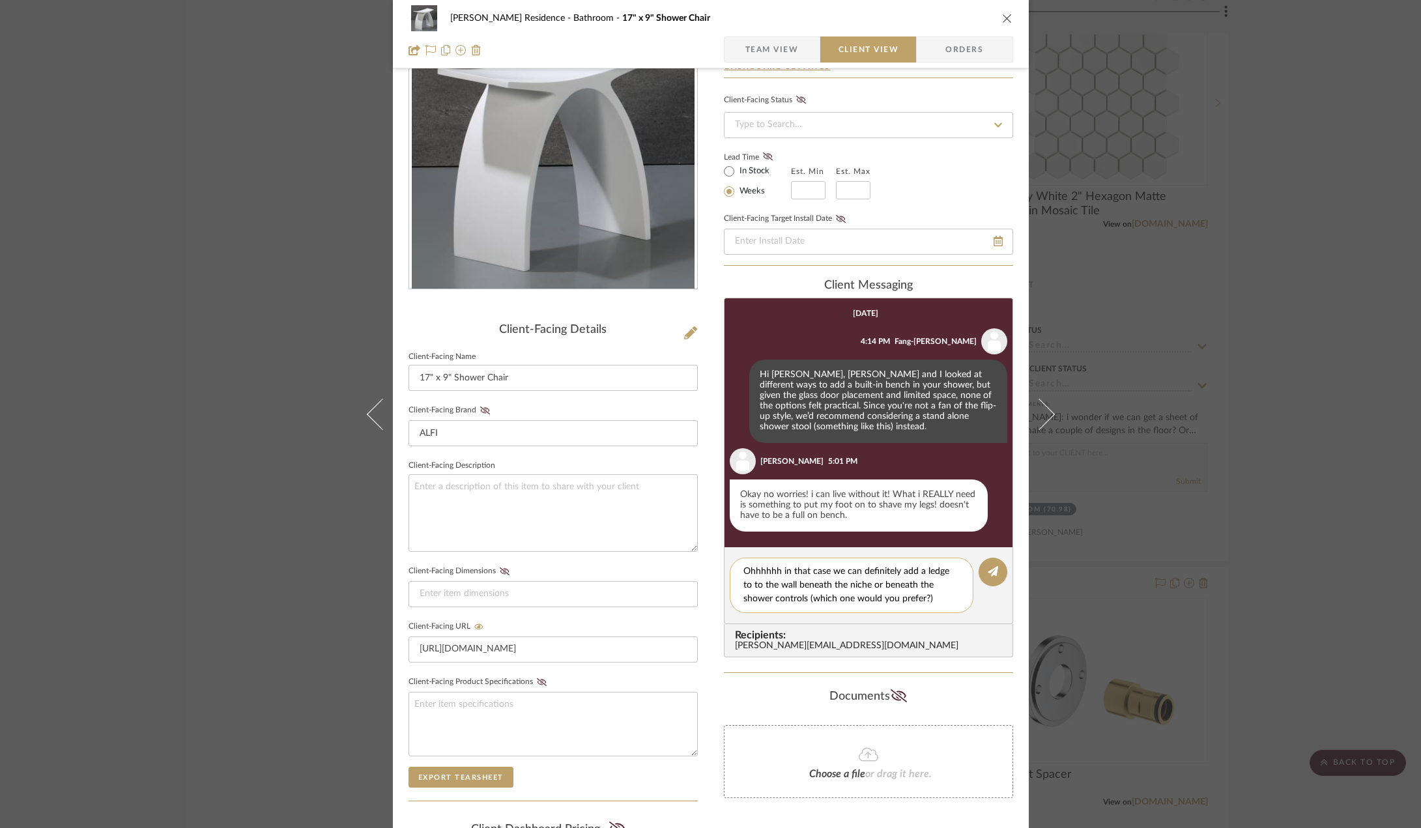
click at [916, 573] on textarea "Ohhhhhh in that case we can definitely add a ledge to to the wall beneath the n…" at bounding box center [852, 585] width 216 height 41
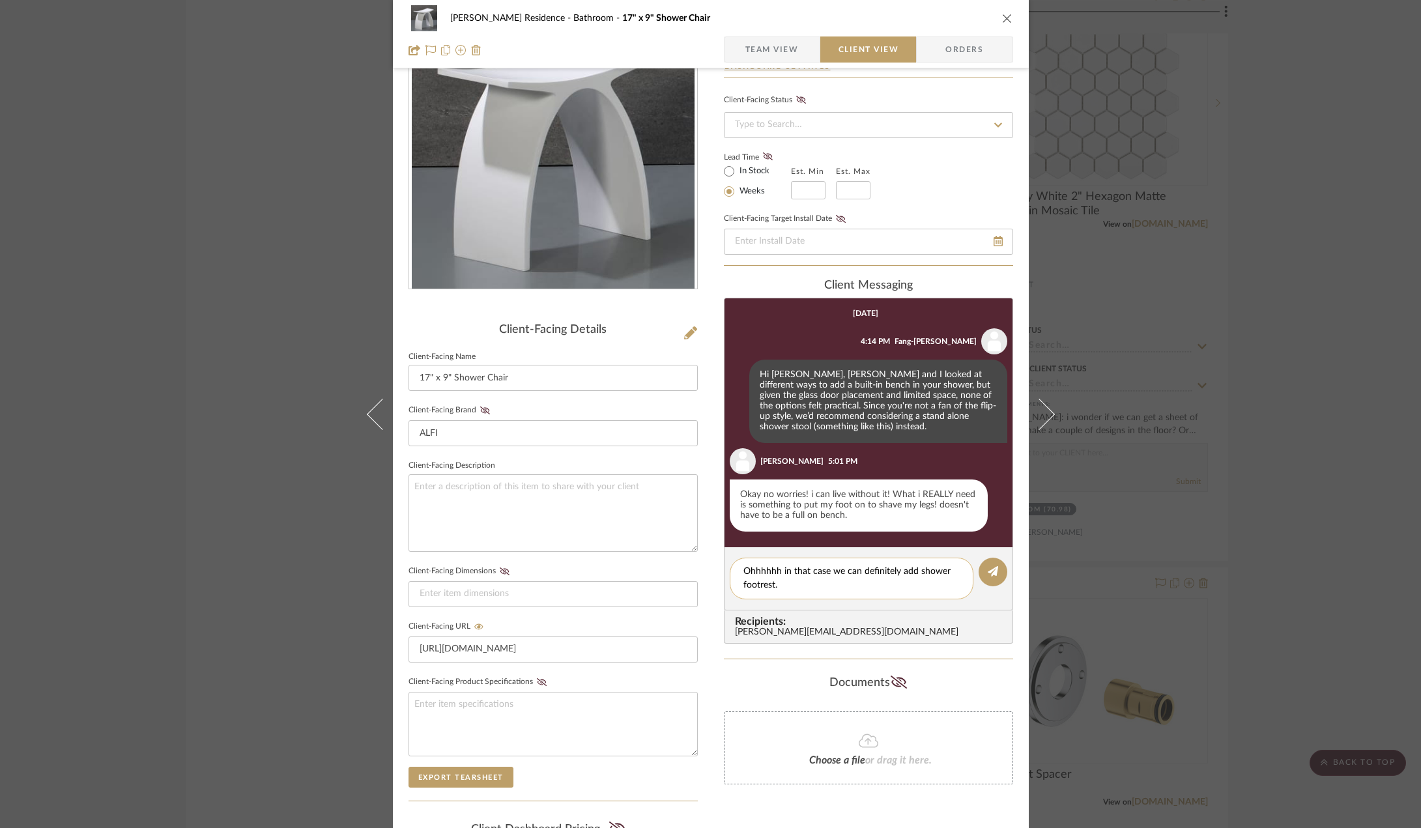
drag, startPoint x: 841, startPoint y: 570, endPoint x: 895, endPoint y: 572, distance: 54.1
click at [895, 572] on textarea "Ohhhhhh in that case we can definitely add shower footrest." at bounding box center [852, 578] width 216 height 27
click at [792, 584] on textarea "Ohhhhhh in that case we definitely have enough space to add shower footrest." at bounding box center [852, 578] width 216 height 27
click at [875, 585] on textarea "Ohhhhhh in that case we definitely have enough space to add a shower footrest." at bounding box center [852, 578] width 216 height 27
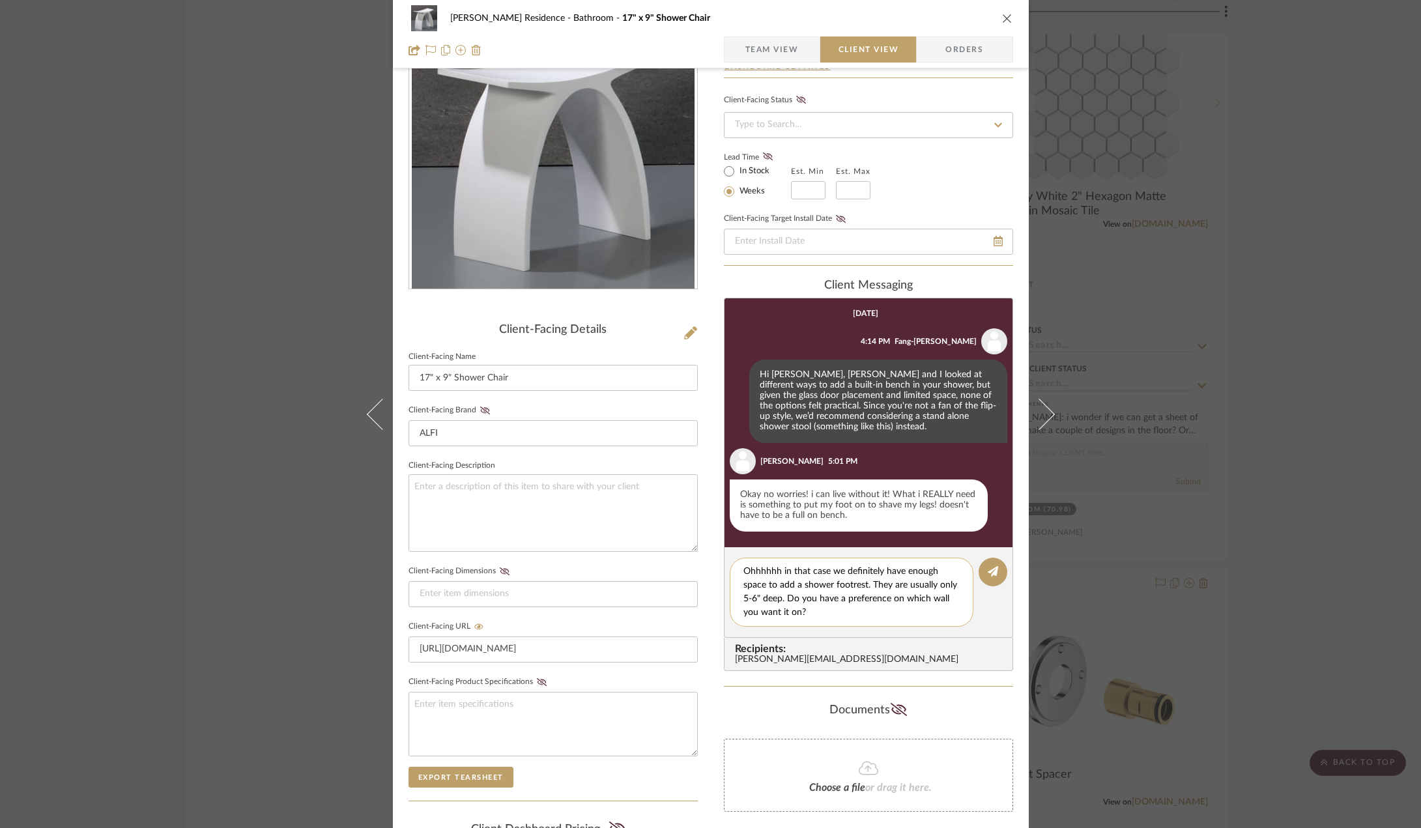
click at [777, 571] on textarea "Ohhhhhh in that case we definitely have enough space to add a shower footrest. …" at bounding box center [852, 592] width 216 height 55
click at [821, 613] on textarea "Oh in that case we definitely have enough space to add a shower footrest. They …" at bounding box center [852, 592] width 216 height 55
type textarea "Oh in that case we definitely have enough space to add a shower footrest. They …"
click at [987, 578] on button at bounding box center [993, 572] width 29 height 29
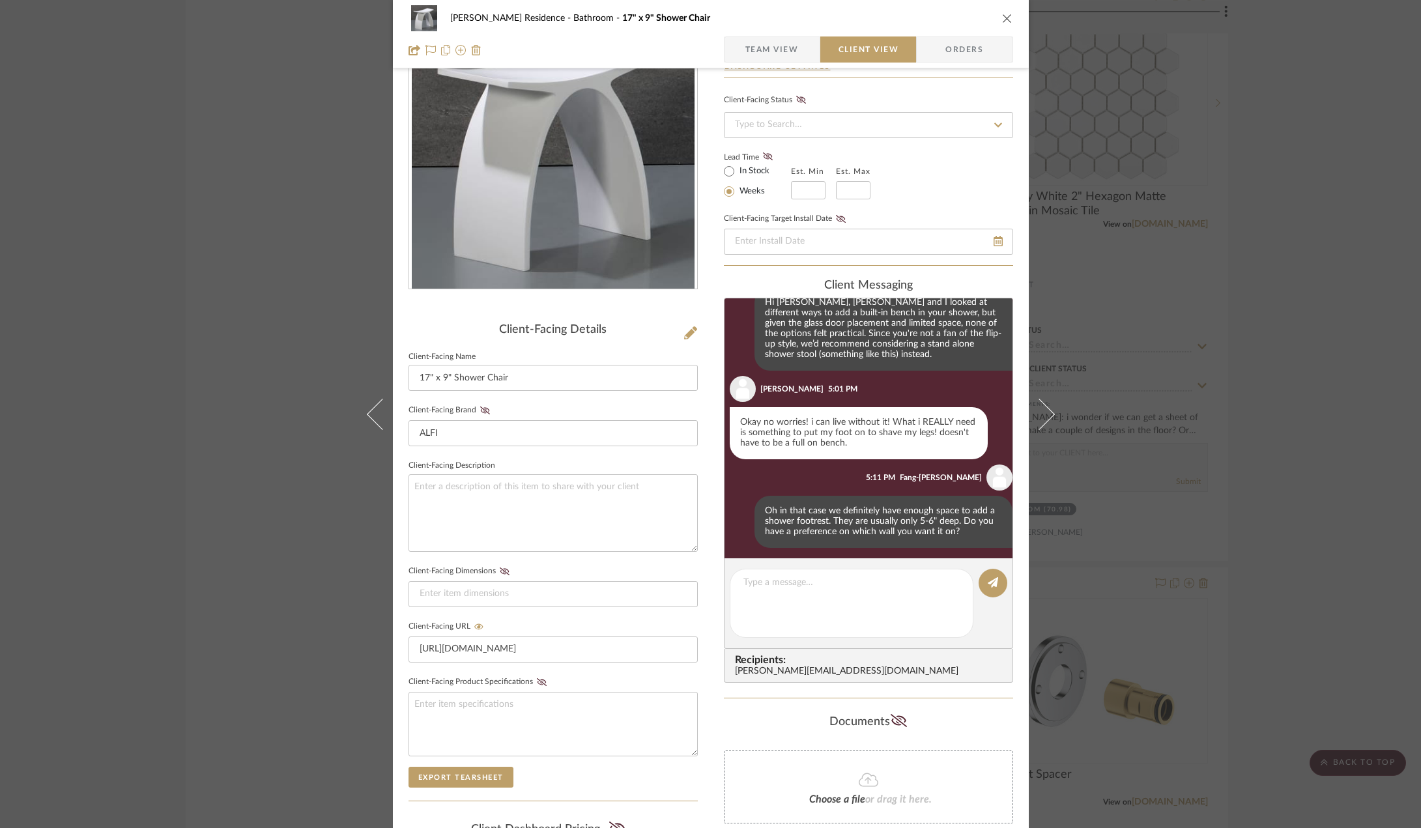
scroll to position [77, 0]
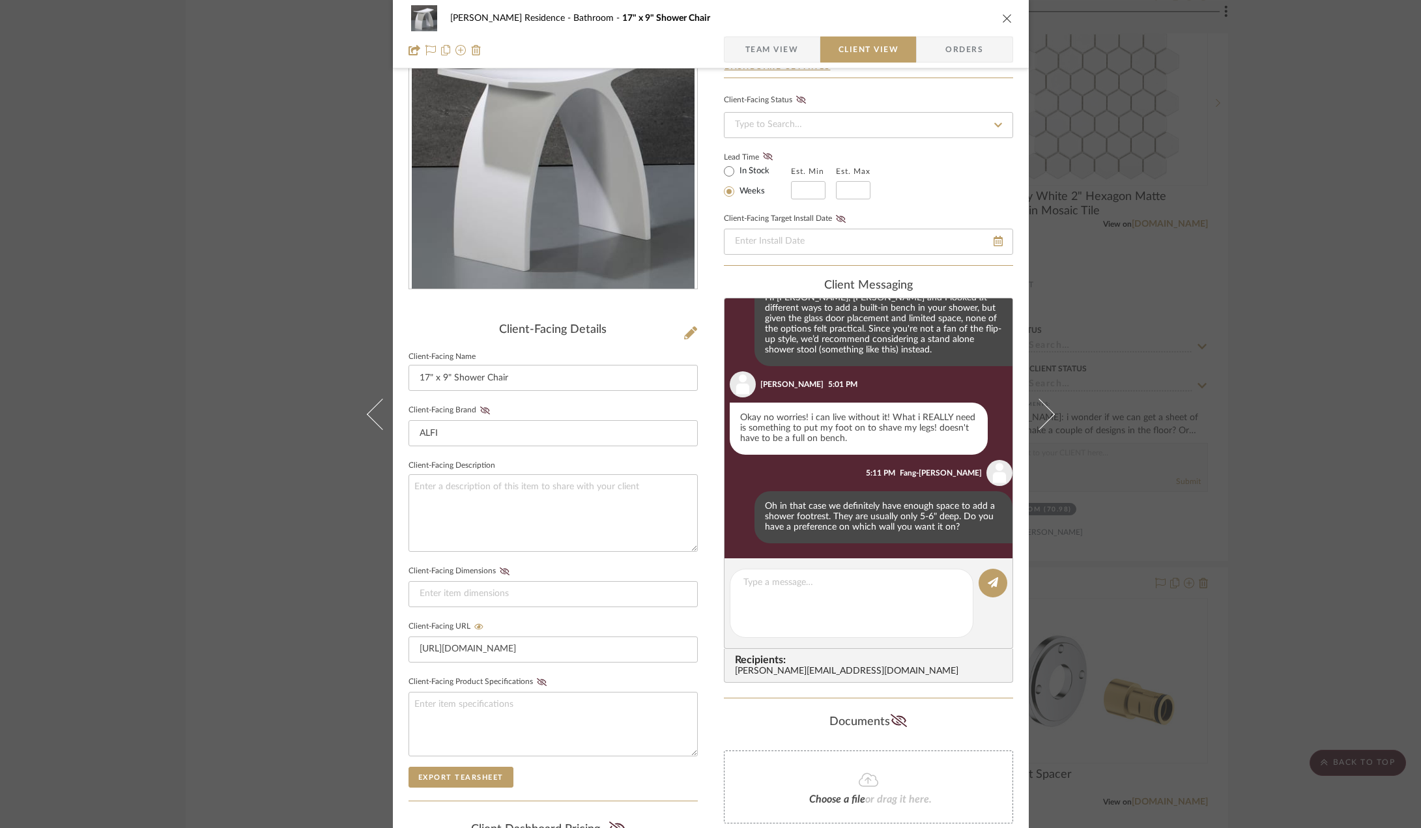
click at [1314, 538] on div "Kauffman Residence Bathroom 17" x 9" Shower Chair Team View Client View Orders …" at bounding box center [710, 414] width 1421 height 828
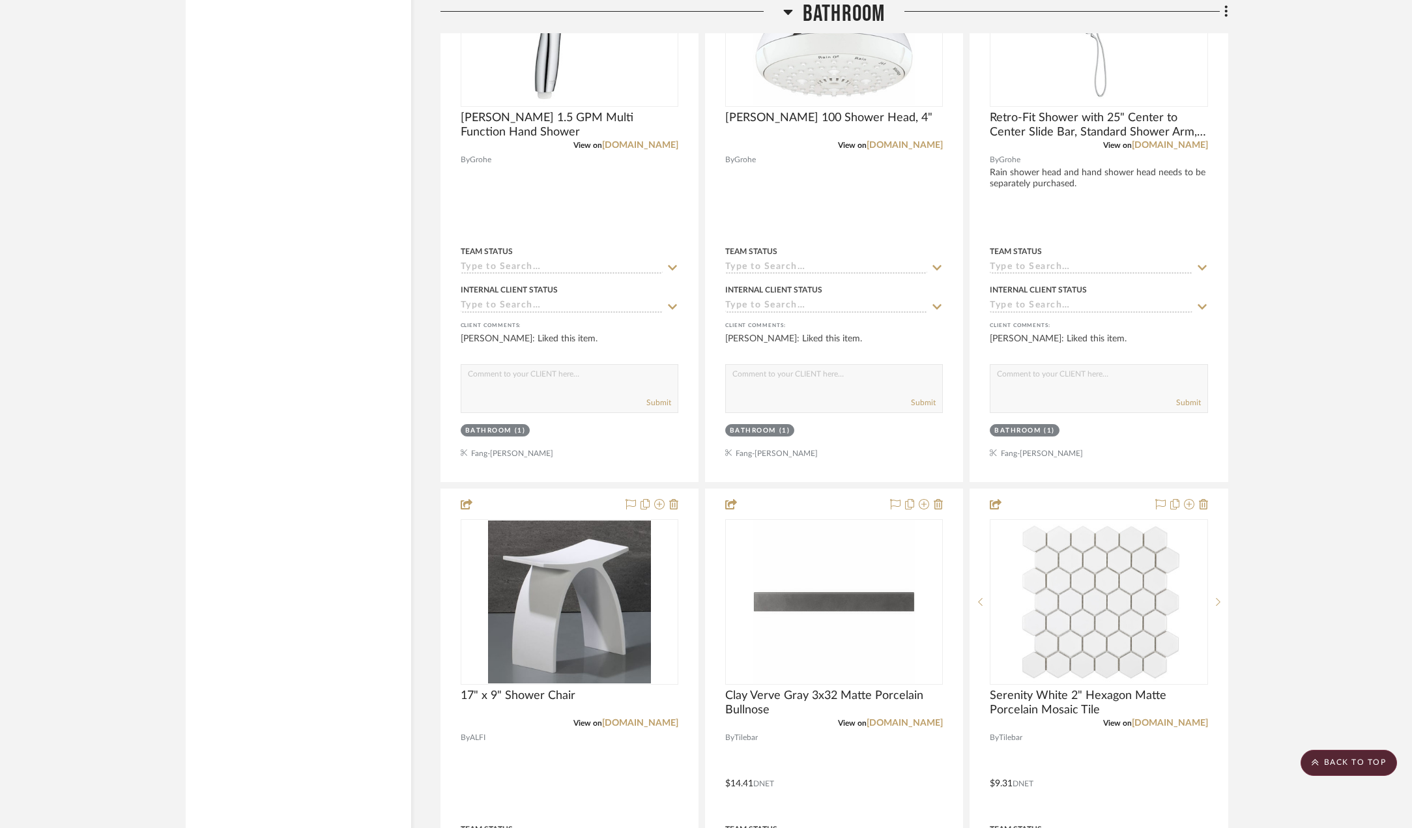
scroll to position [2203, 0]
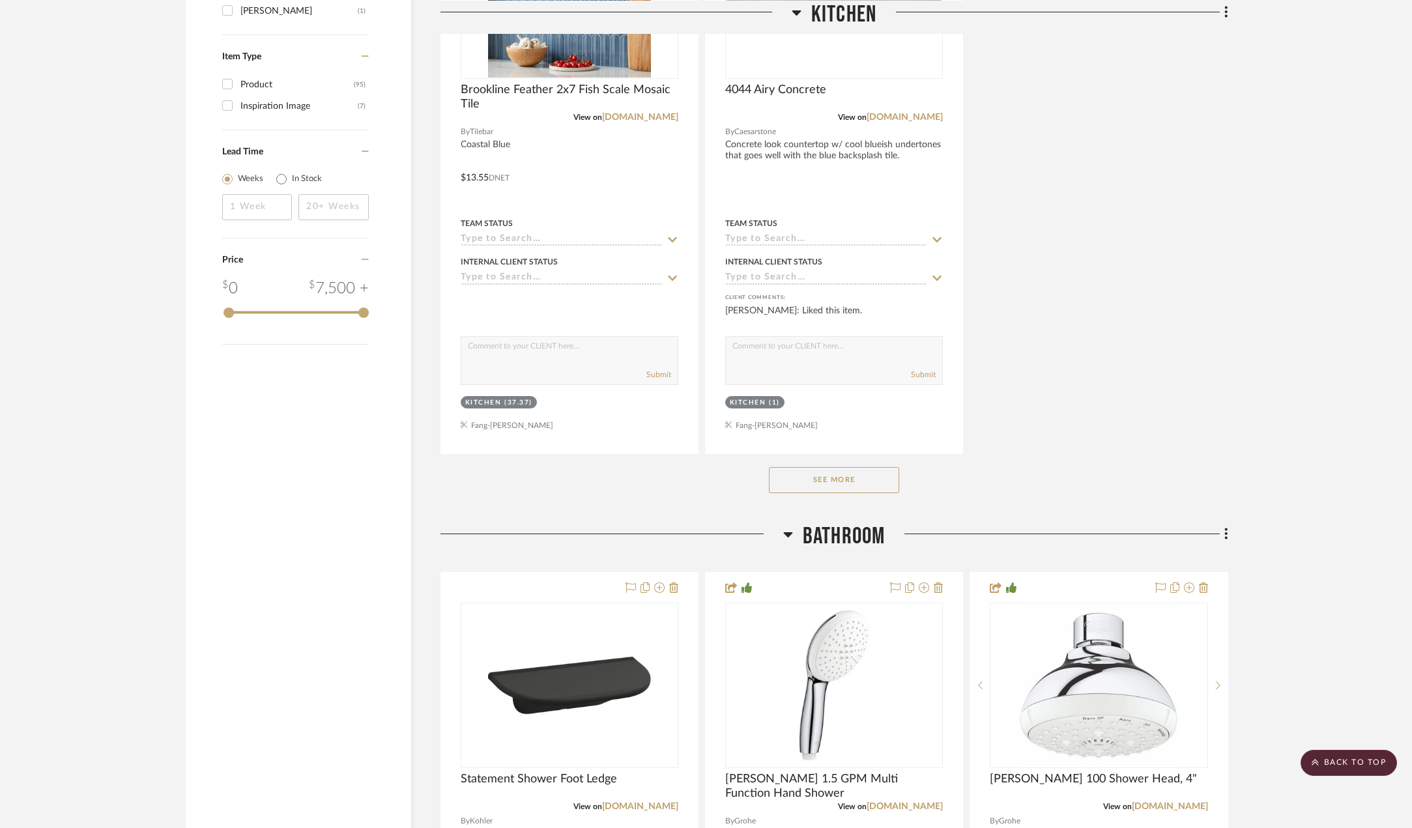
scroll to position [1890, 0]
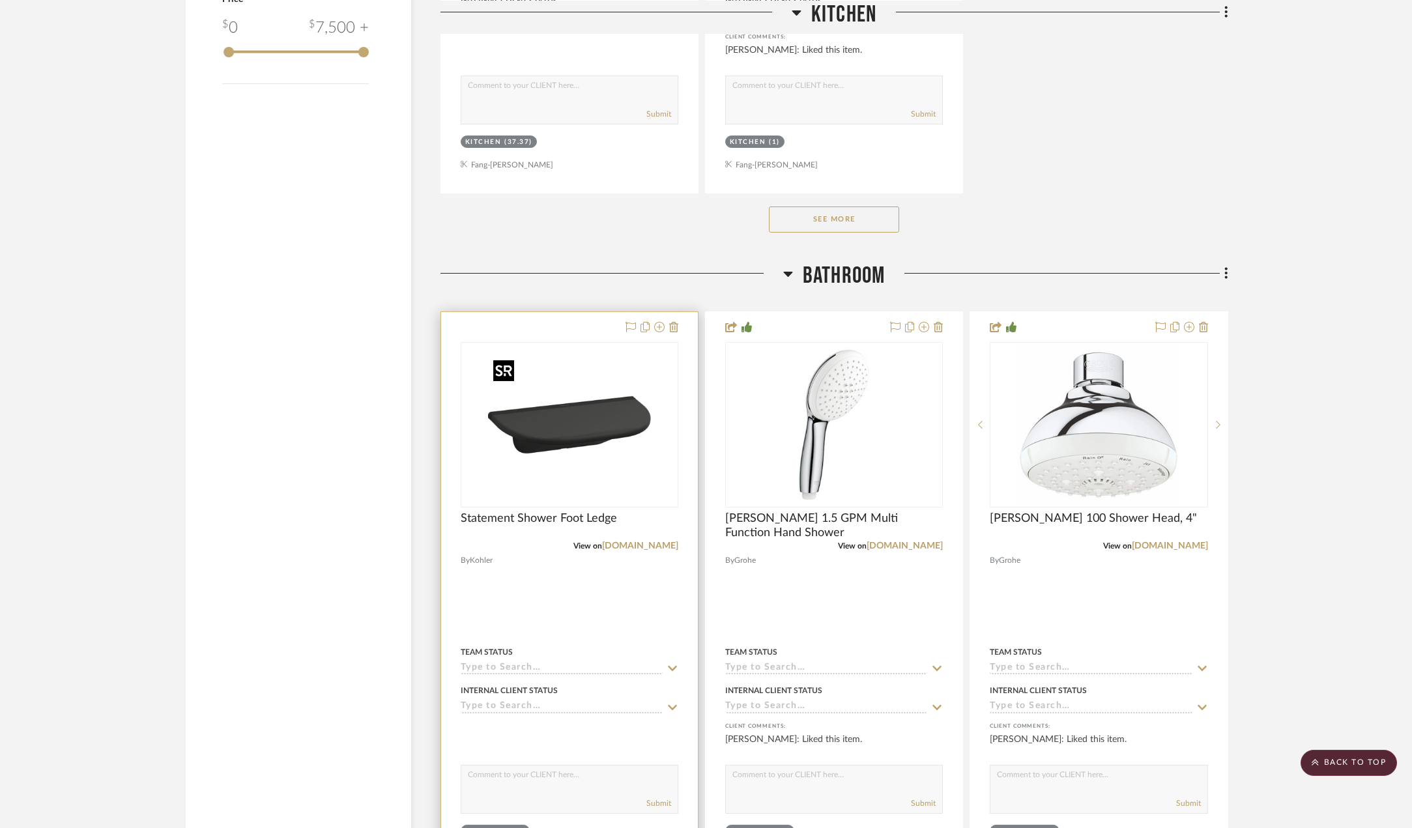
click at [0, 0] on img at bounding box center [0, 0] width 0 height 0
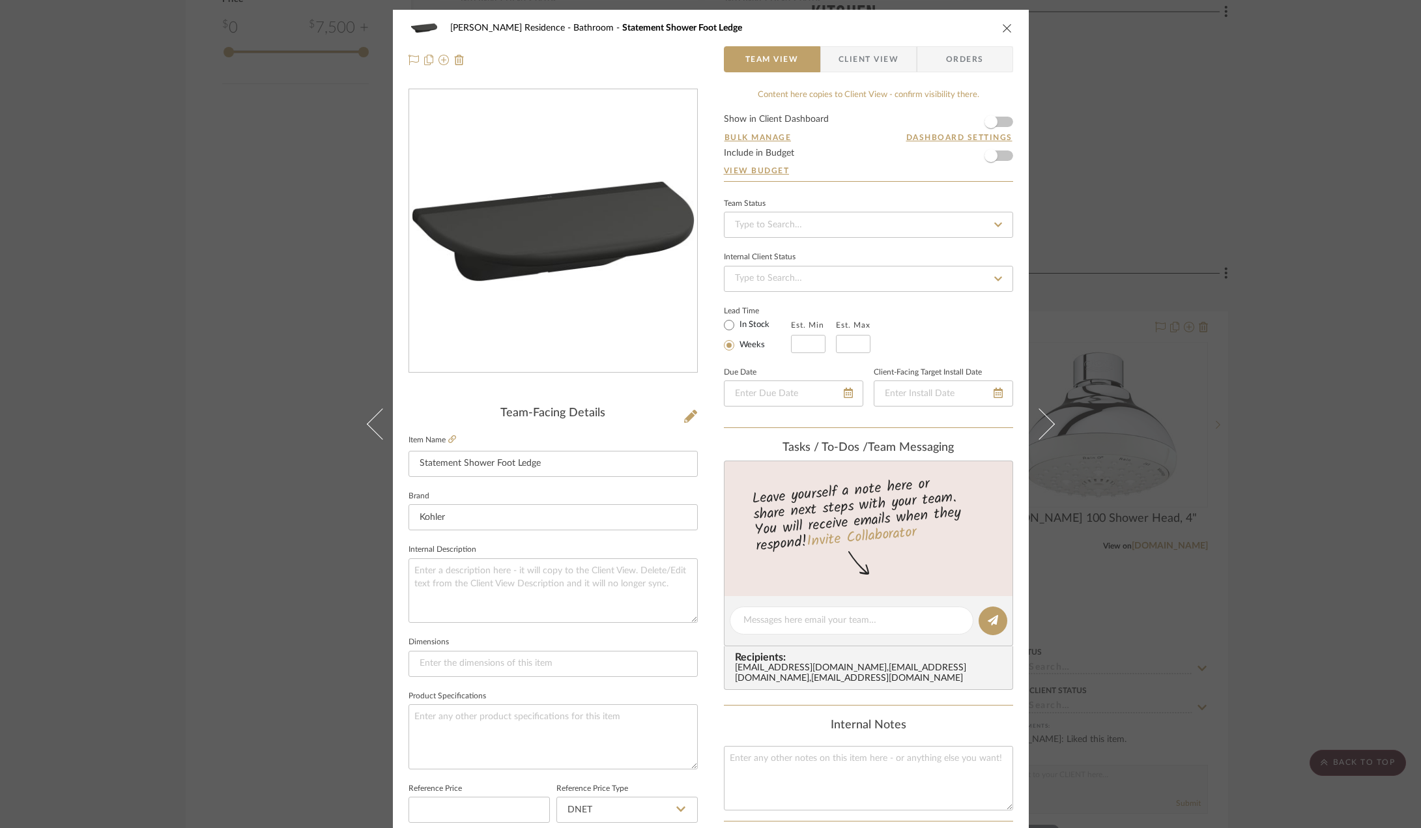
click at [846, 51] on span "Client View" at bounding box center [869, 59] width 60 height 26
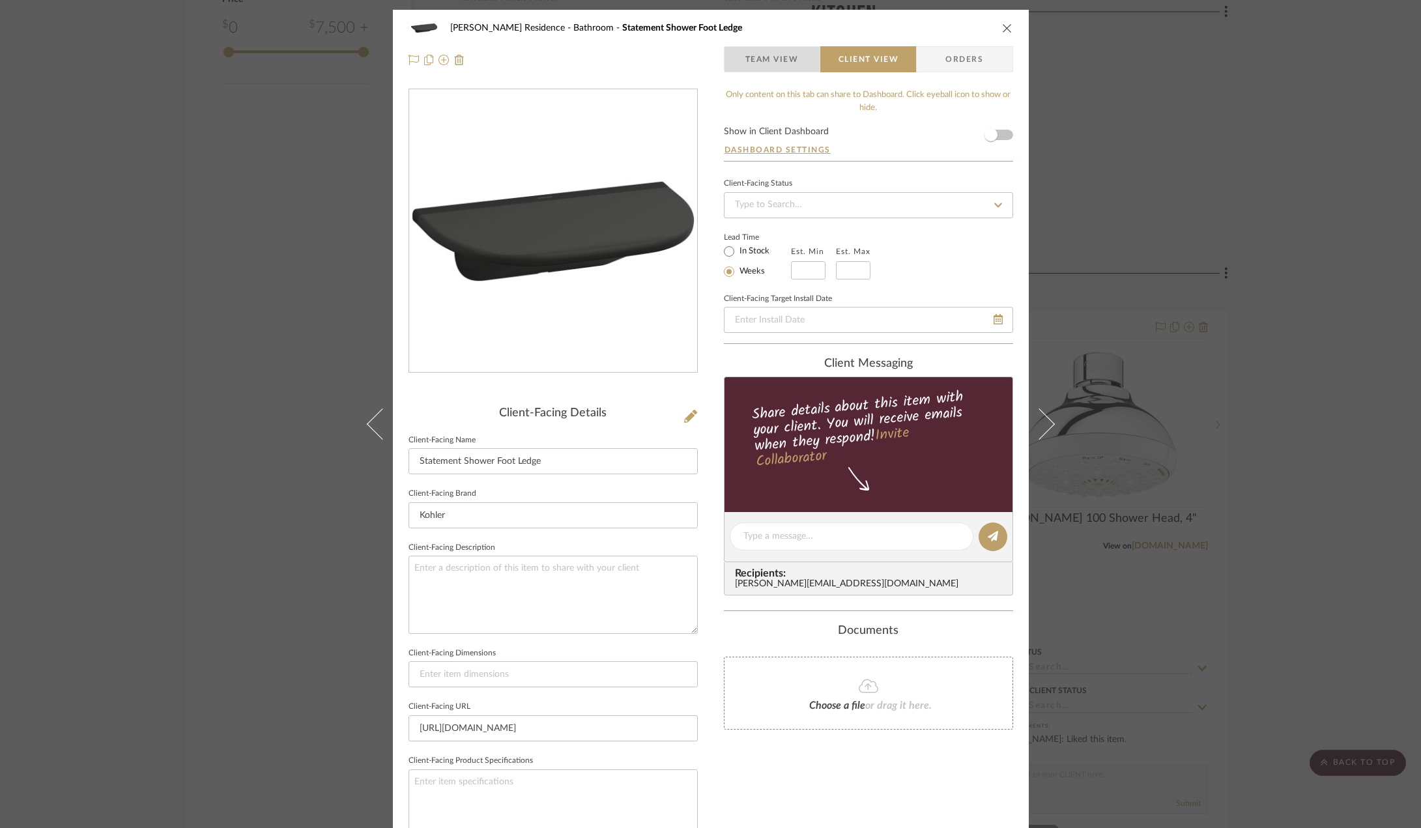
click at [770, 55] on span "Team View" at bounding box center [772, 59] width 53 height 26
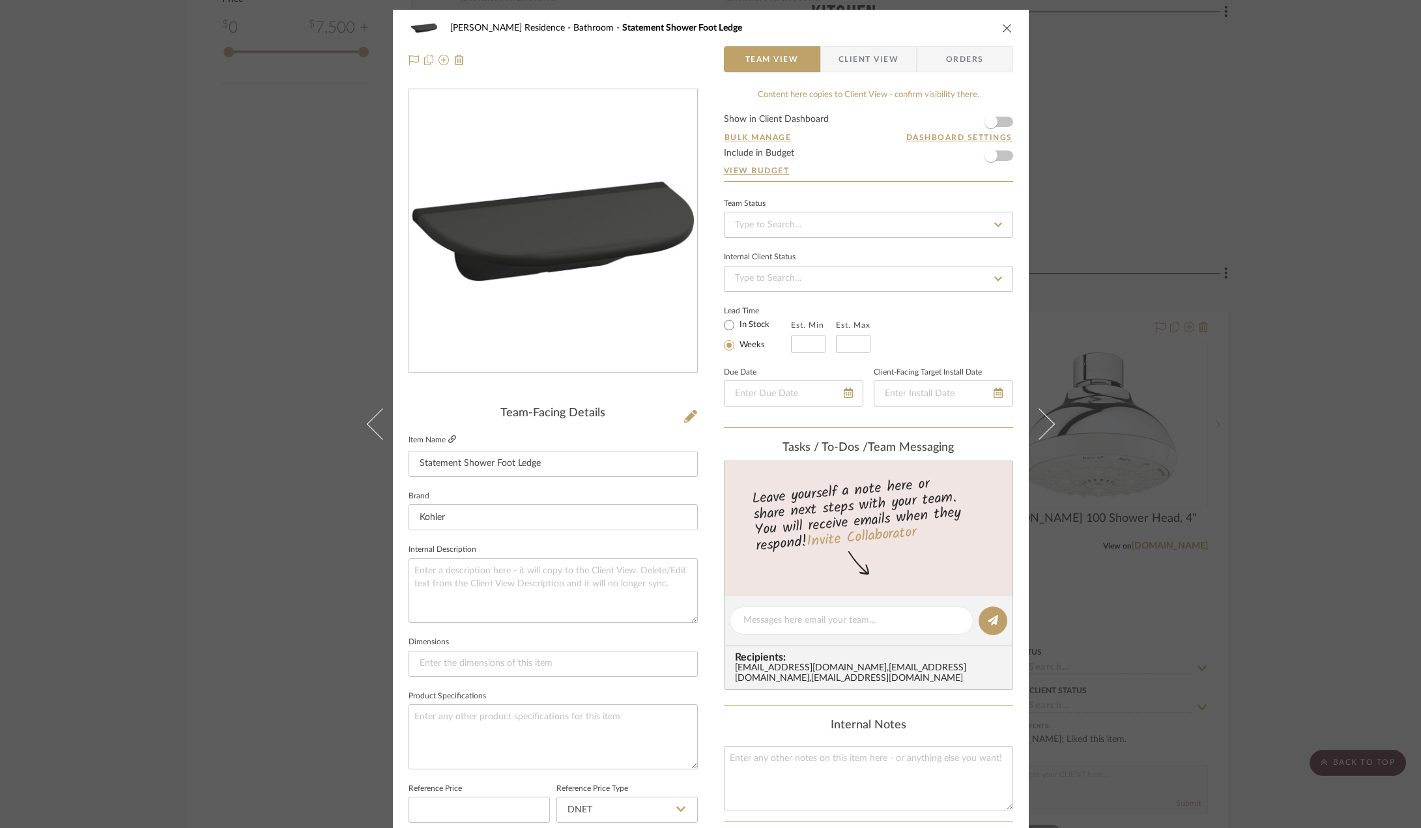
click at [448, 442] on icon at bounding box center [452, 439] width 8 height 8
click at [268, 495] on div "Kauffman Residence Bathroom Statement Shower Foot Ledge Team View Client View O…" at bounding box center [710, 414] width 1421 height 828
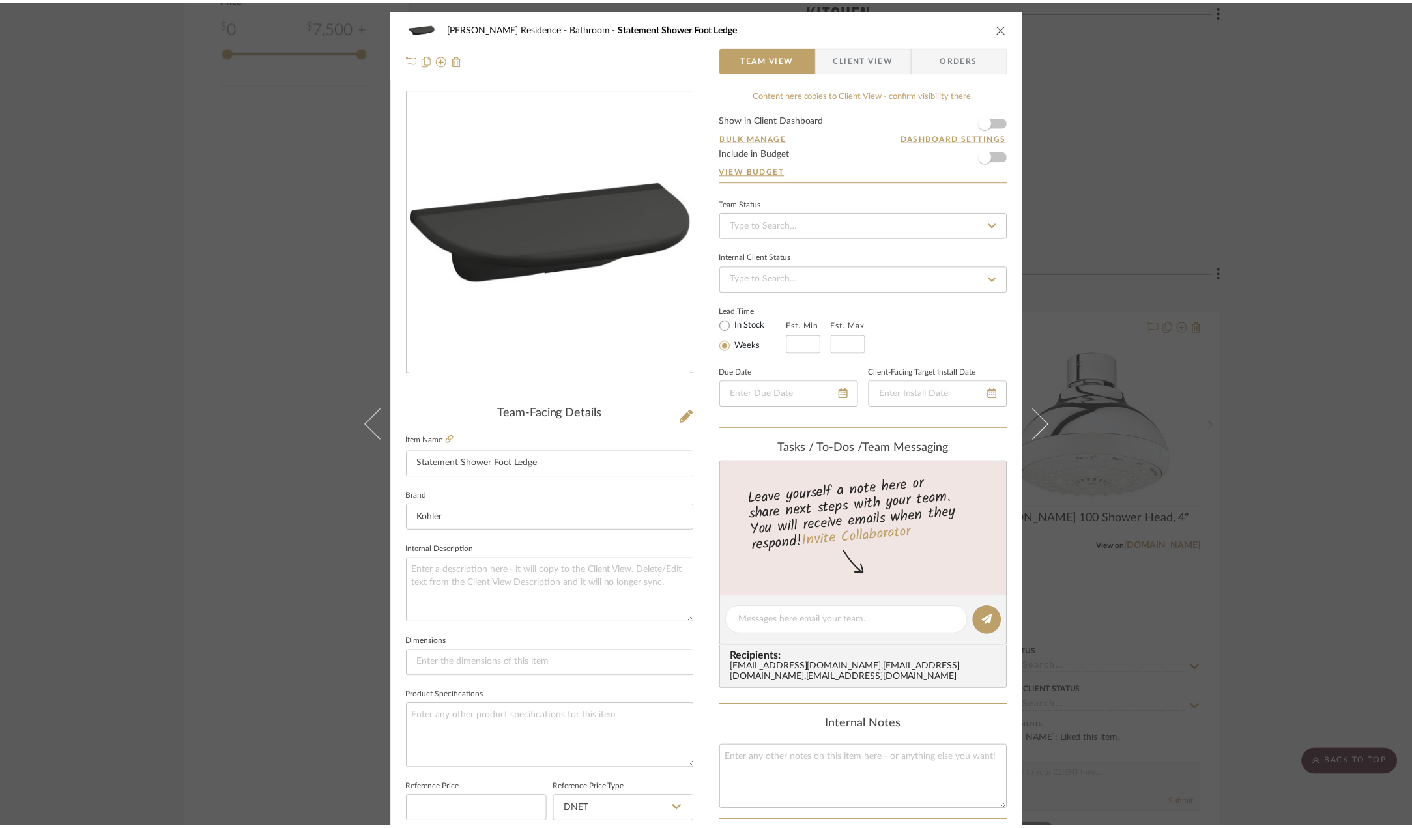
scroll to position [1890, 0]
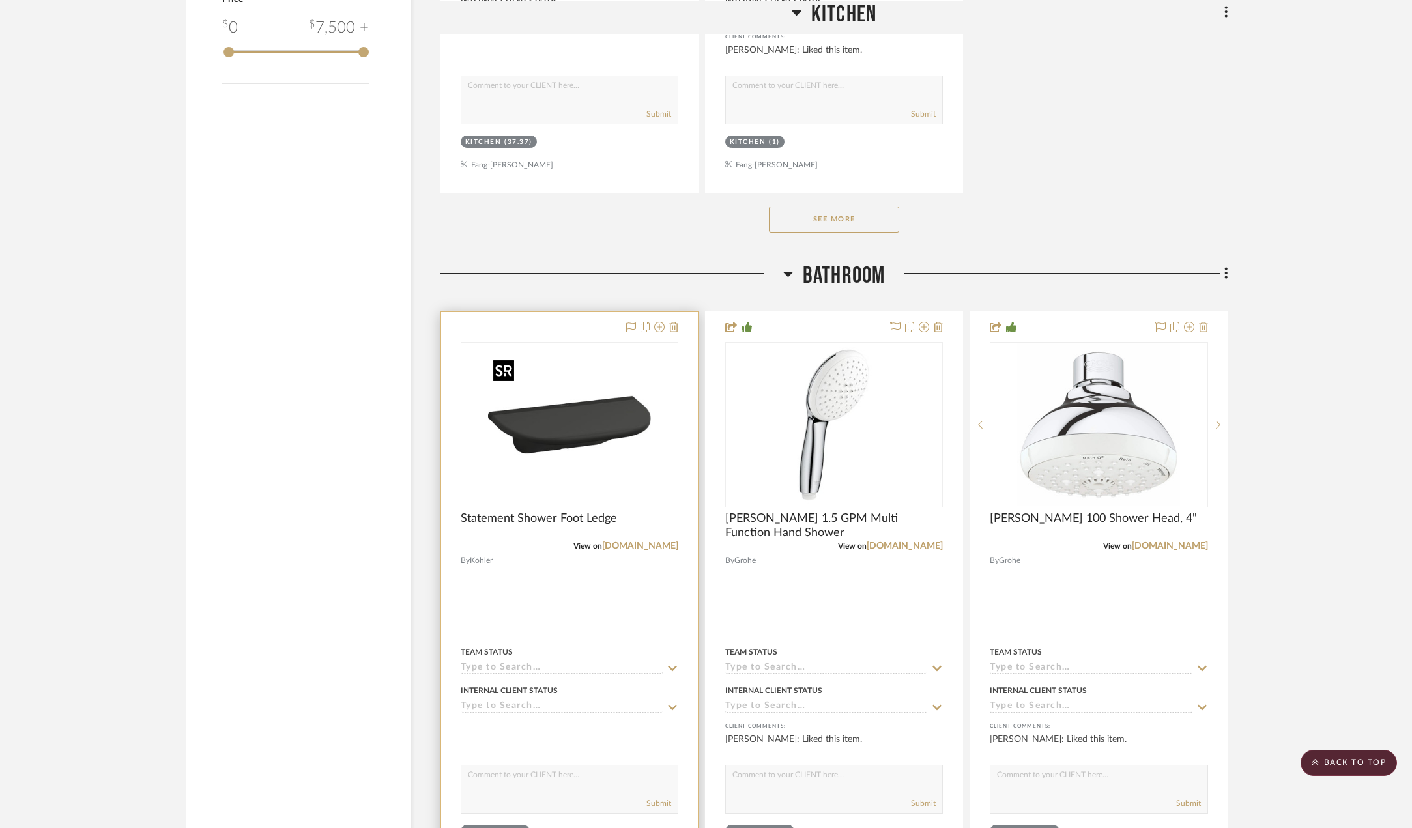
click at [542, 398] on img "0" at bounding box center [569, 424] width 163 height 163
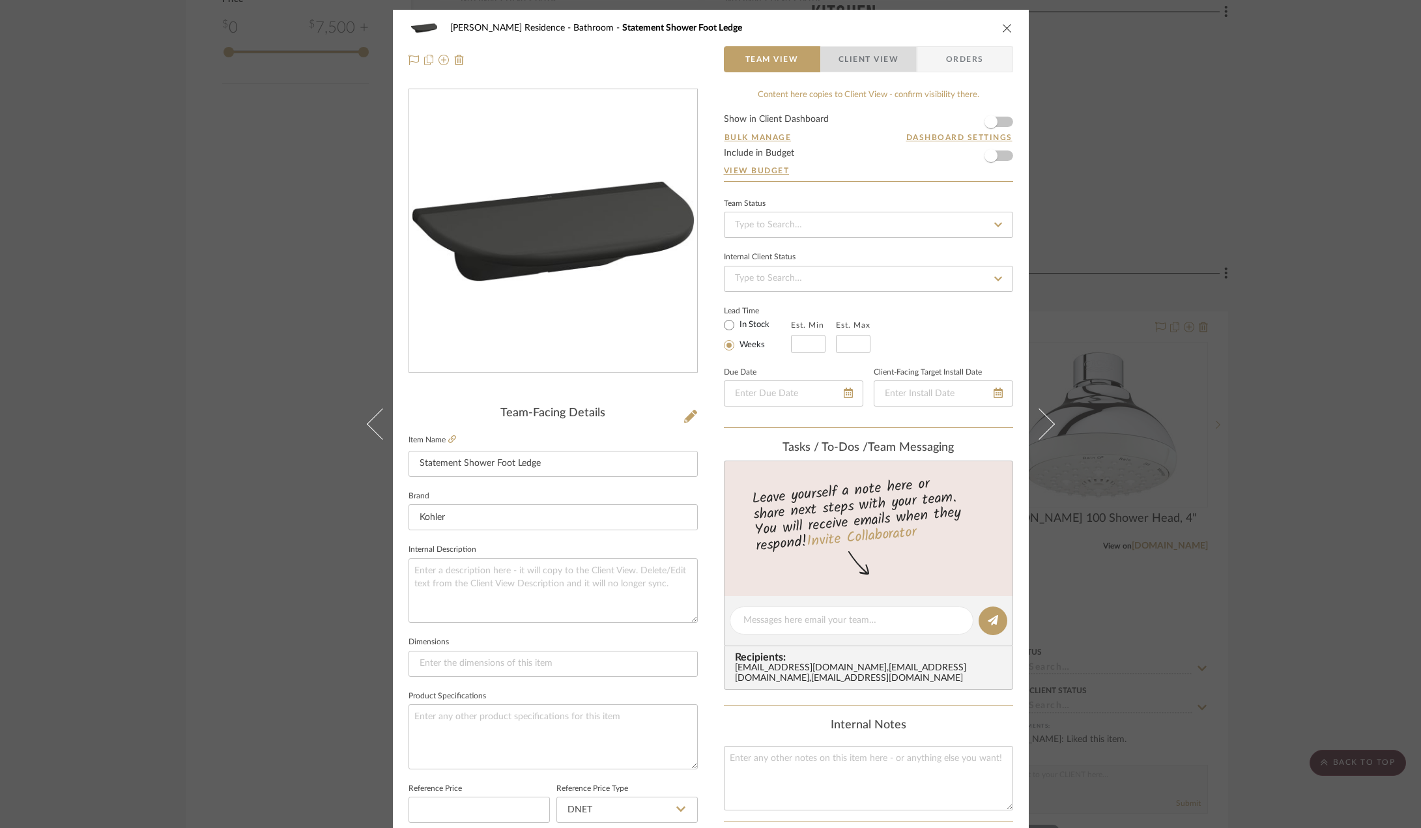
click at [870, 67] on span "Client View" at bounding box center [869, 59] width 60 height 26
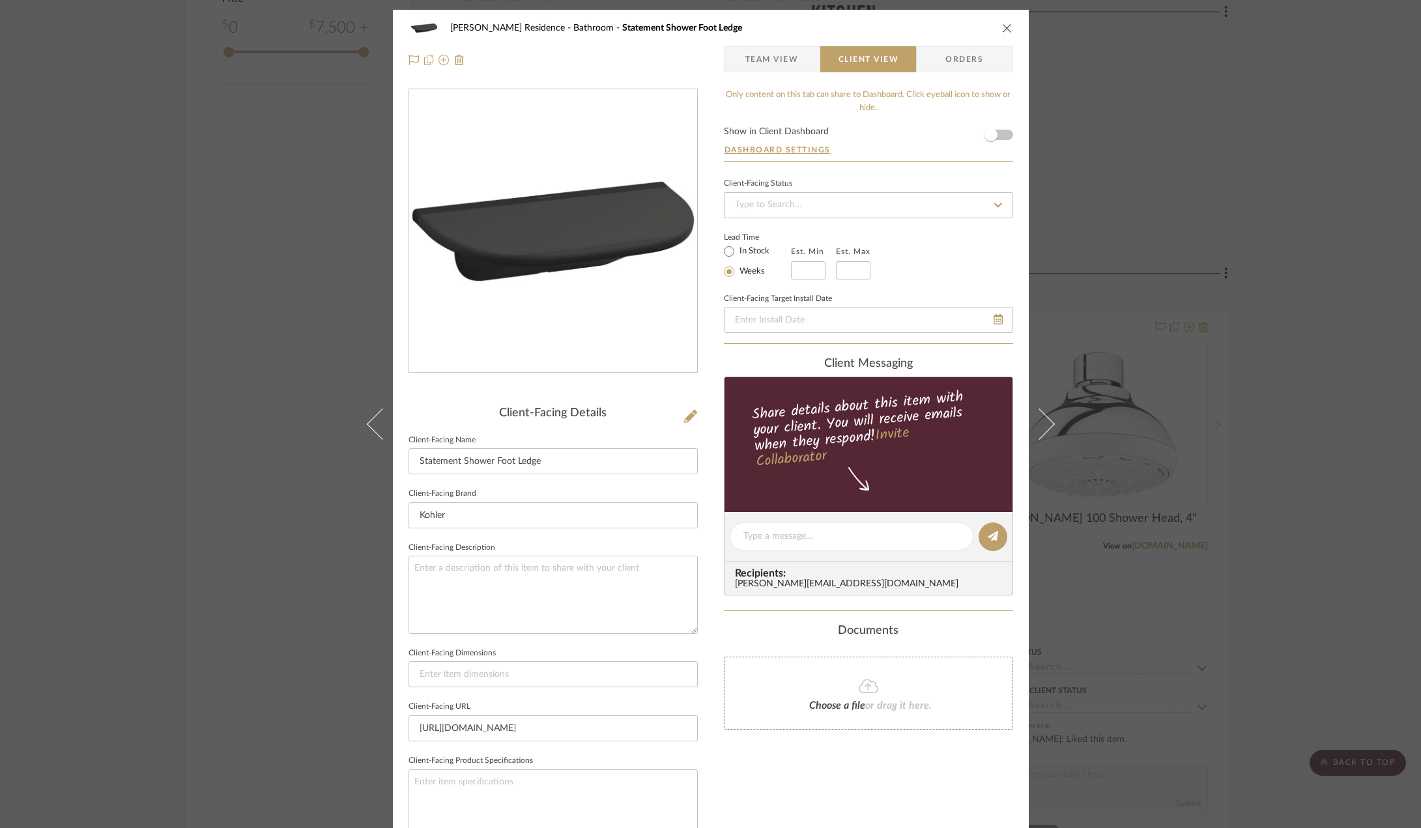
drag, startPoint x: 1274, startPoint y: 377, endPoint x: 1064, endPoint y: 59, distance: 381.4
click at [1277, 373] on div "Kauffman Residence Bathroom Statement Shower Foot Ledge Team View Client View O…" at bounding box center [710, 414] width 1421 height 828
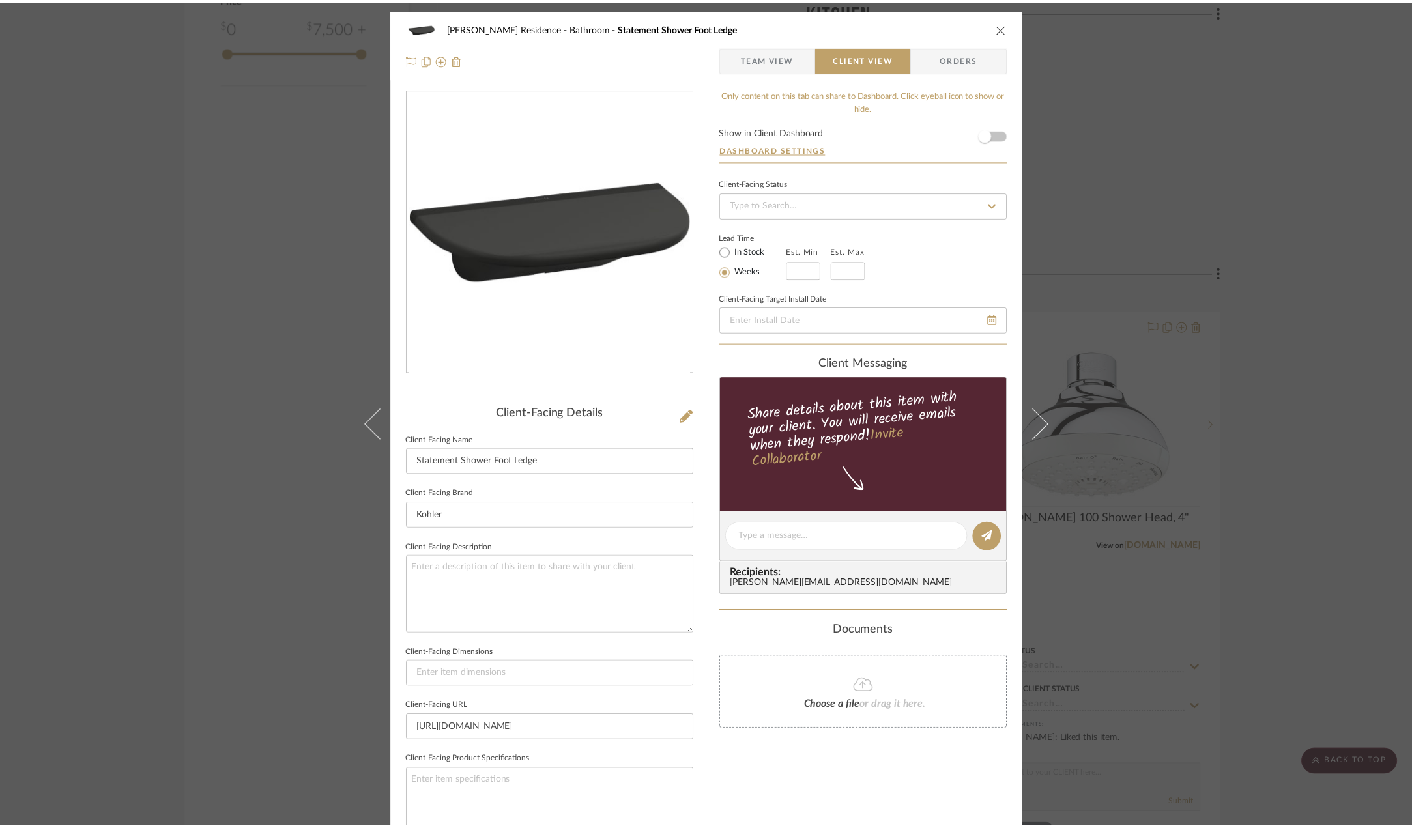
scroll to position [1890, 0]
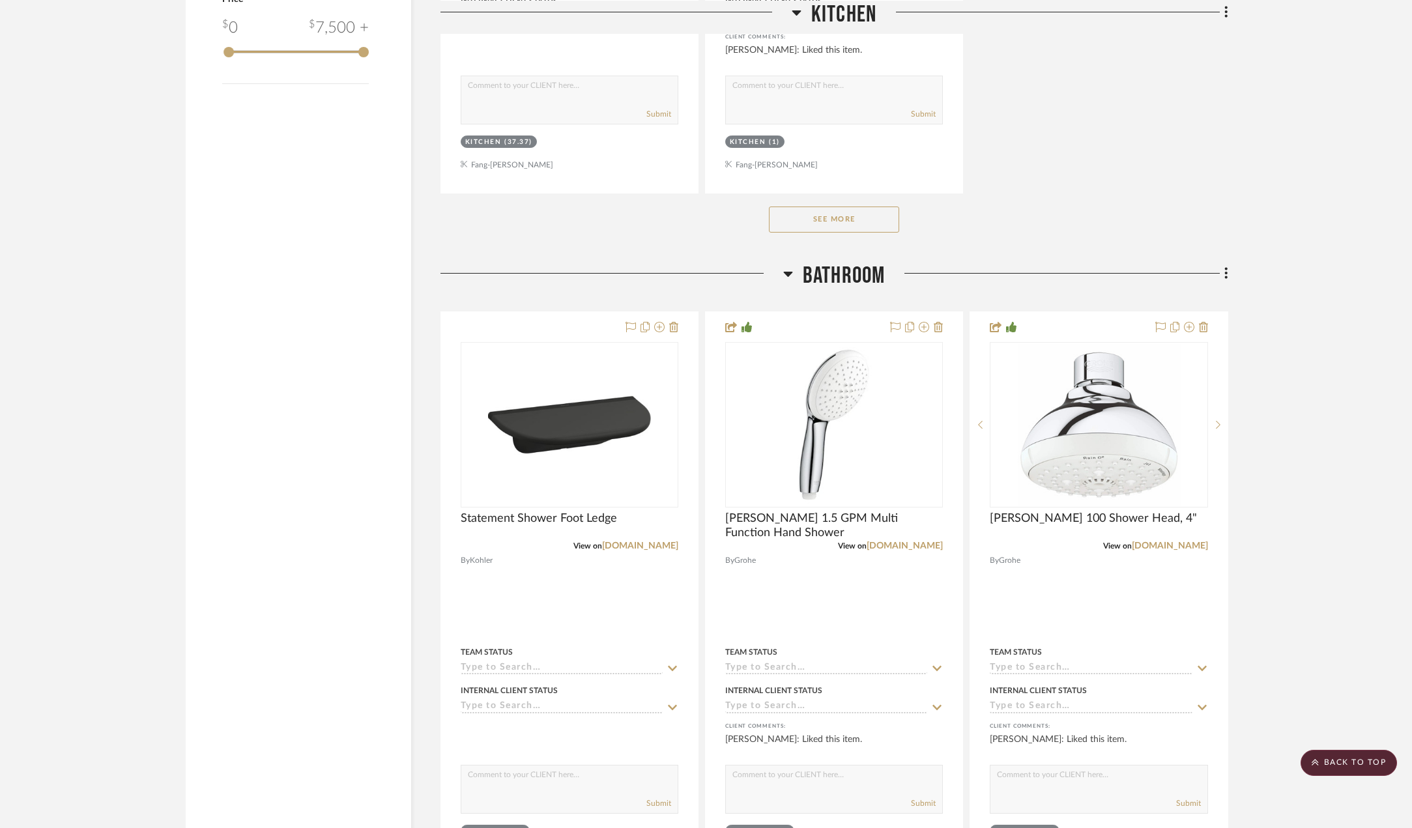
click at [566, 461] on img "0" at bounding box center [569, 424] width 163 height 163
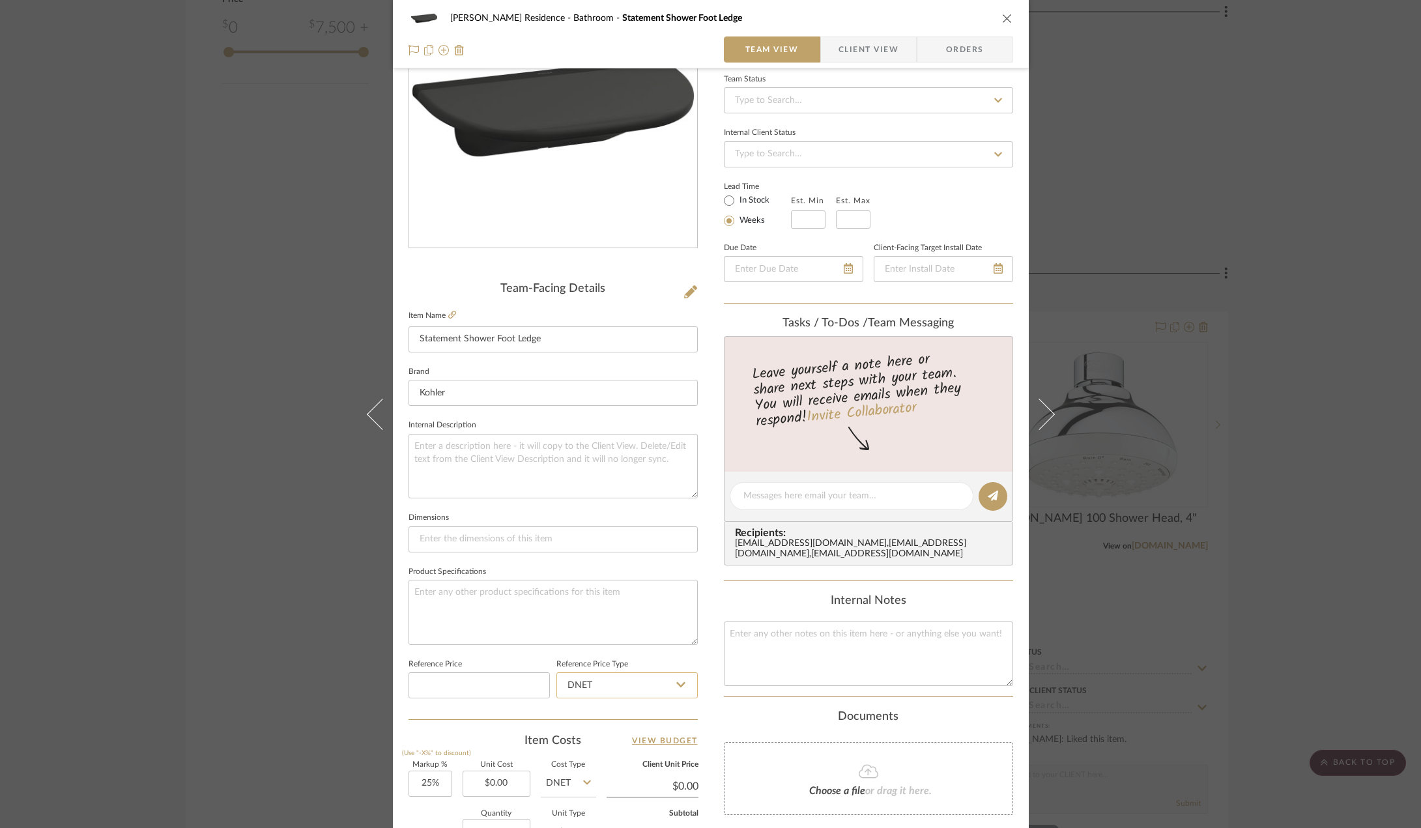
scroll to position [0, 0]
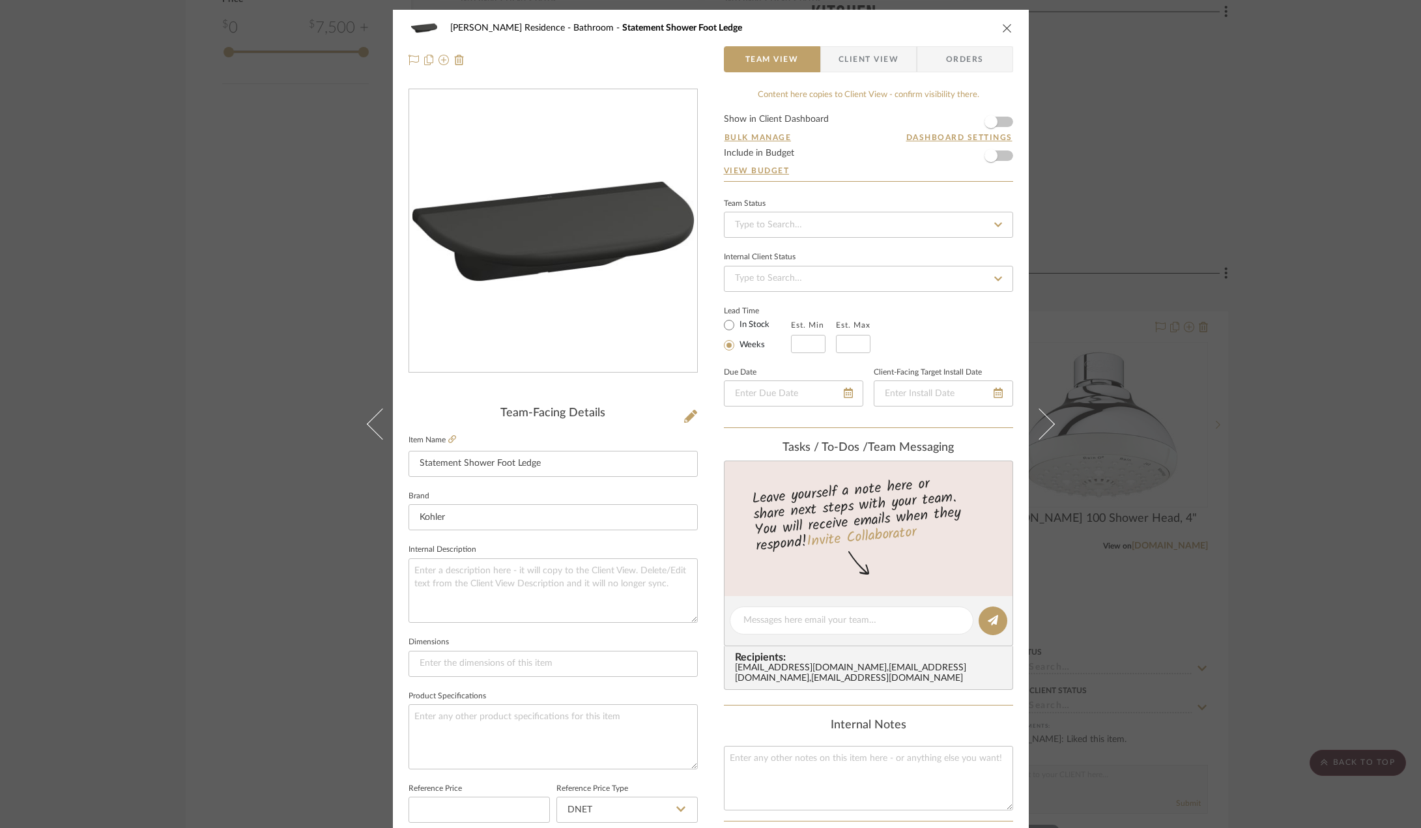
click at [229, 356] on div "Kauffman Residence Bathroom Statement Shower Foot Ledge Team View Client View O…" at bounding box center [710, 414] width 1421 height 828
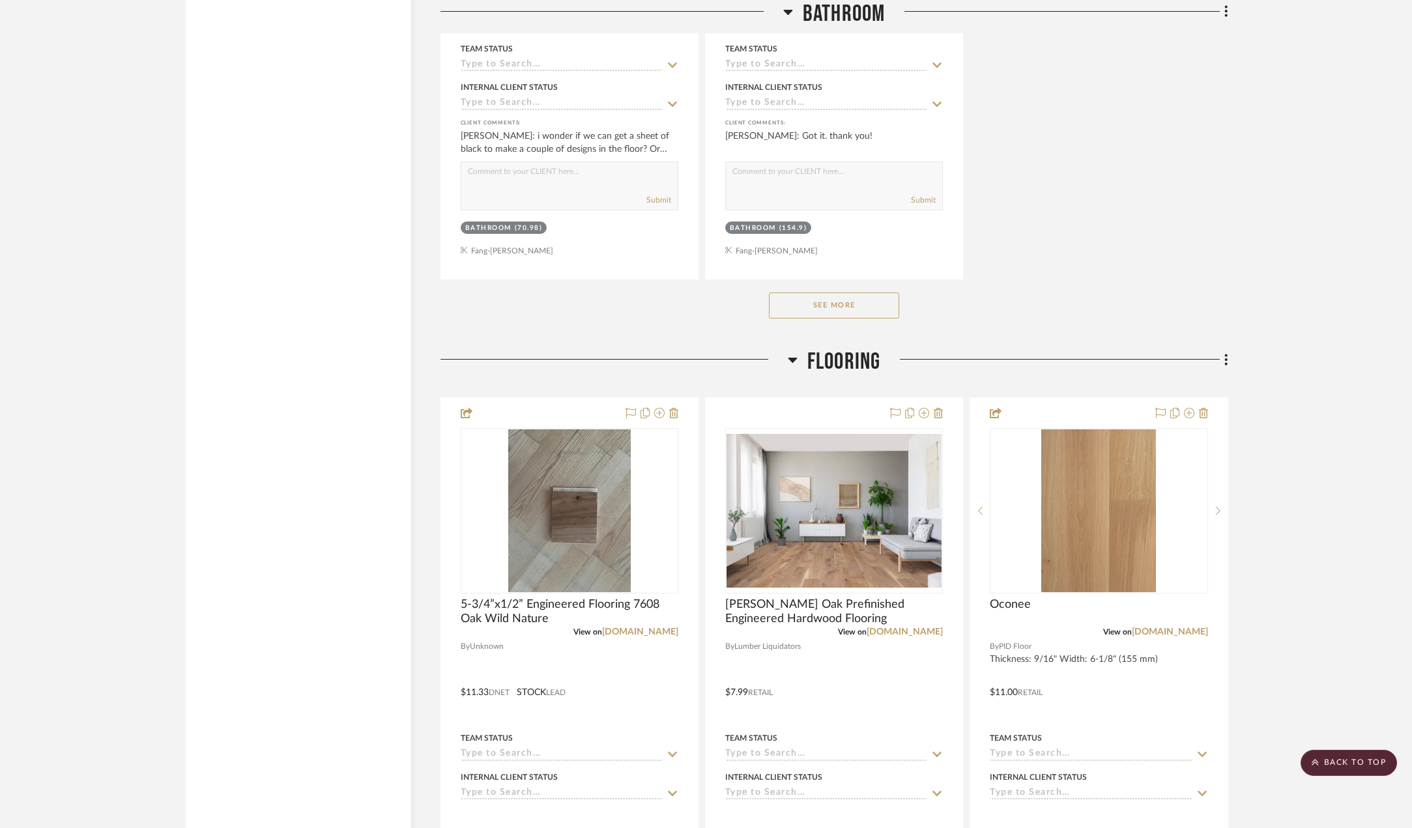
scroll to position [3258, 0]
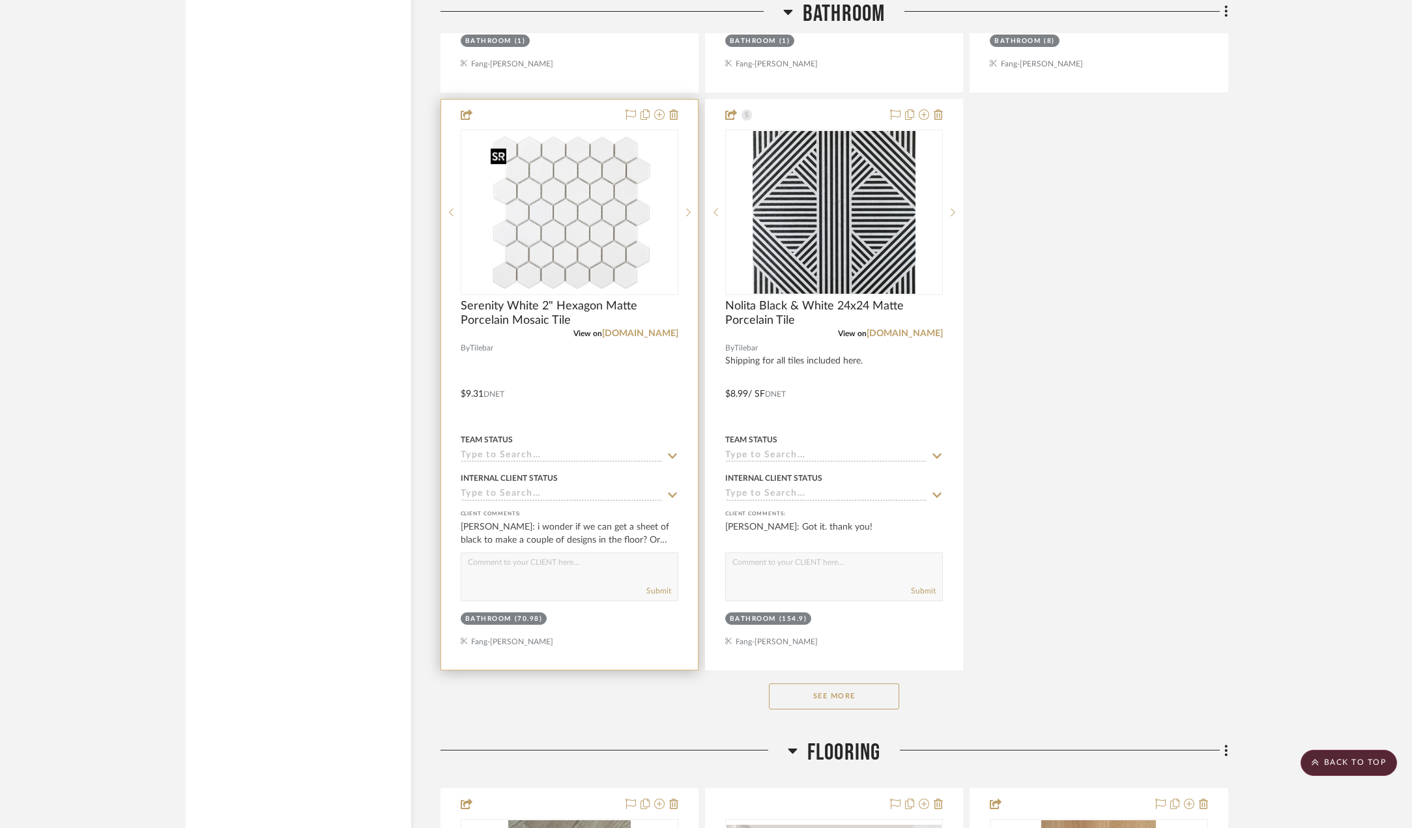
click at [0, 0] on img at bounding box center [0, 0] width 0 height 0
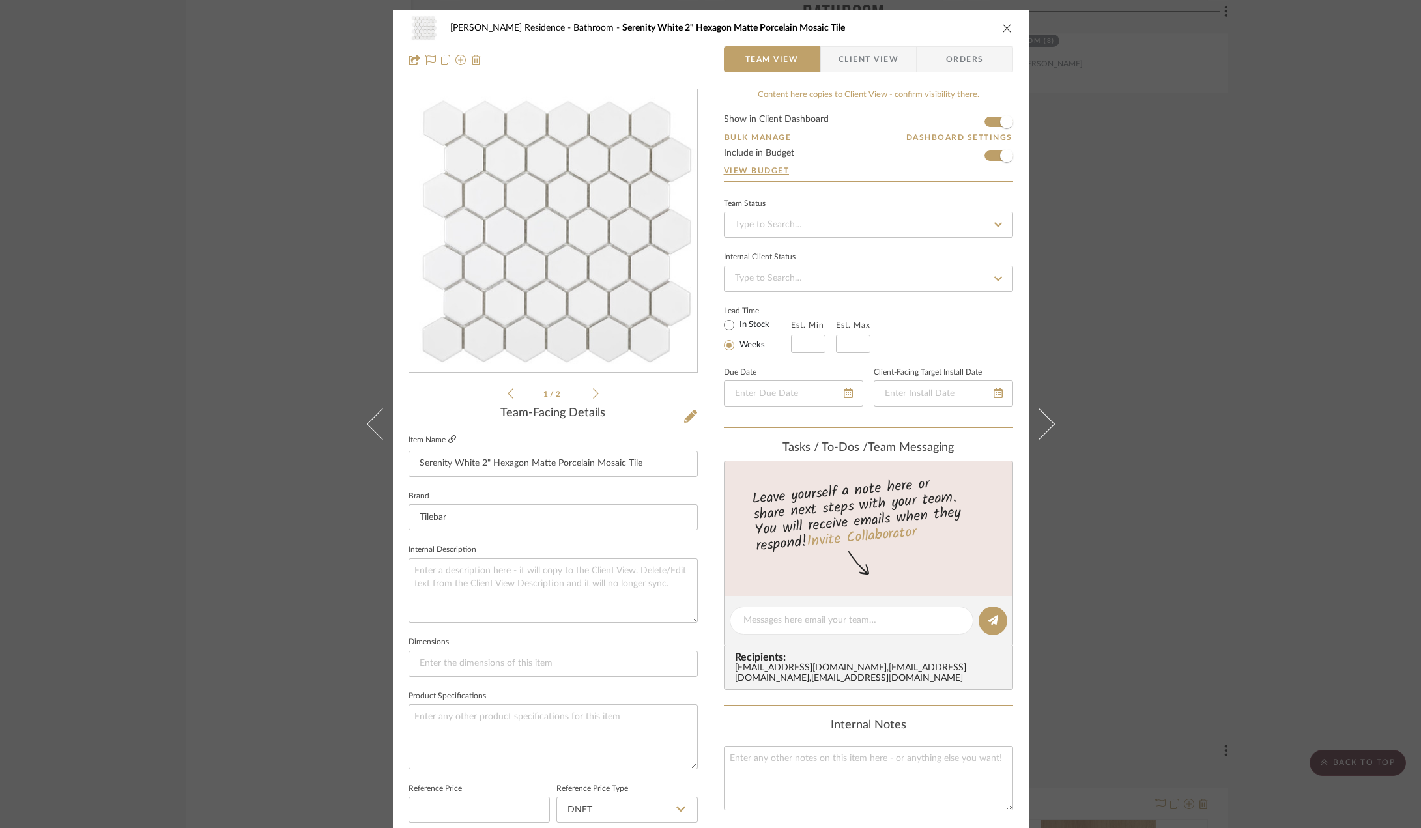
click at [448, 437] on icon at bounding box center [452, 439] width 8 height 8
click at [848, 59] on span "Client View" at bounding box center [869, 59] width 60 height 26
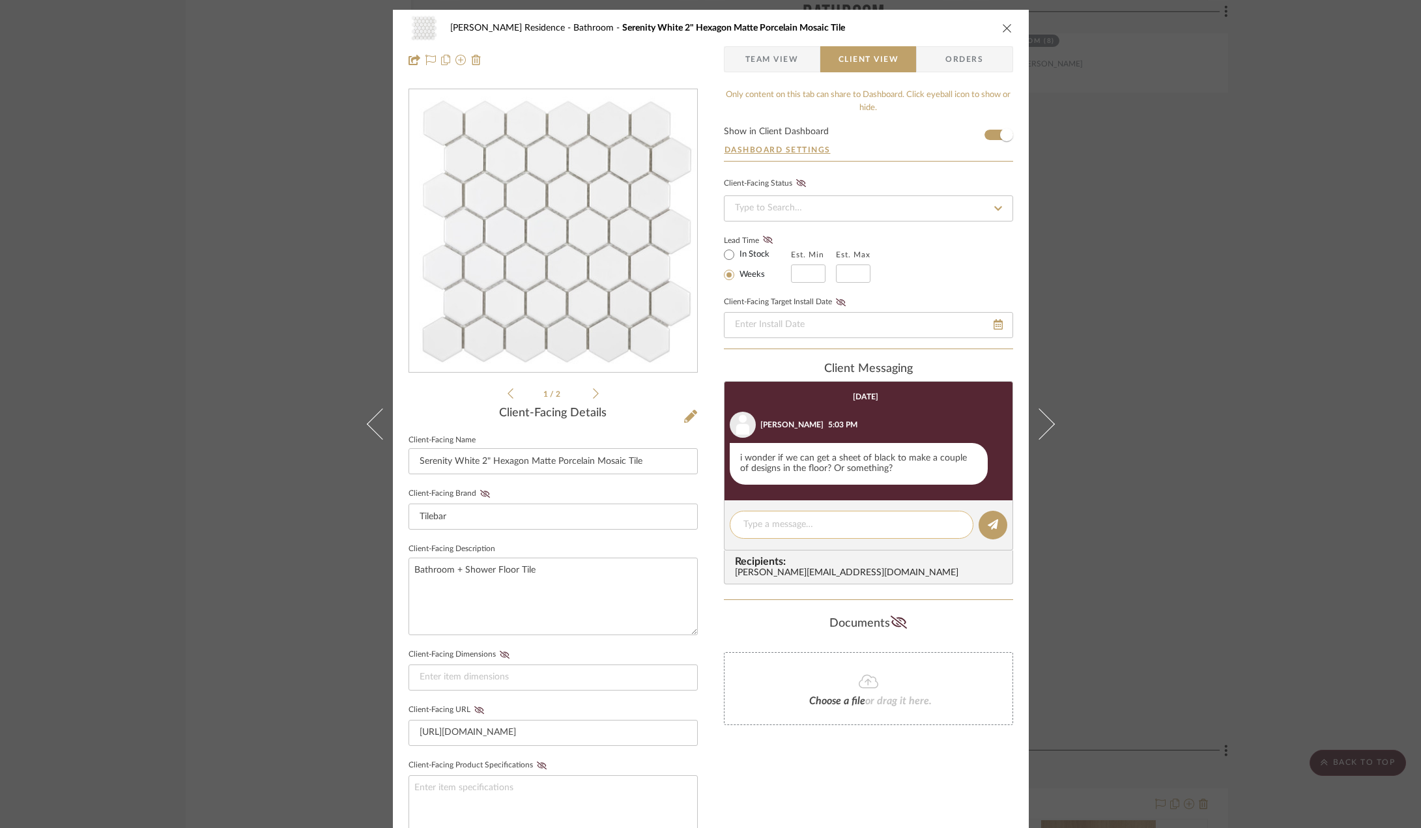
drag, startPoint x: 814, startPoint y: 525, endPoint x: 813, endPoint y: 512, distance: 13.0
click at [813, 525] on textarea at bounding box center [852, 525] width 216 height 14
paste textarea "That’s an interesting idea! The challenge is that a sheet of black mosaics woul…"
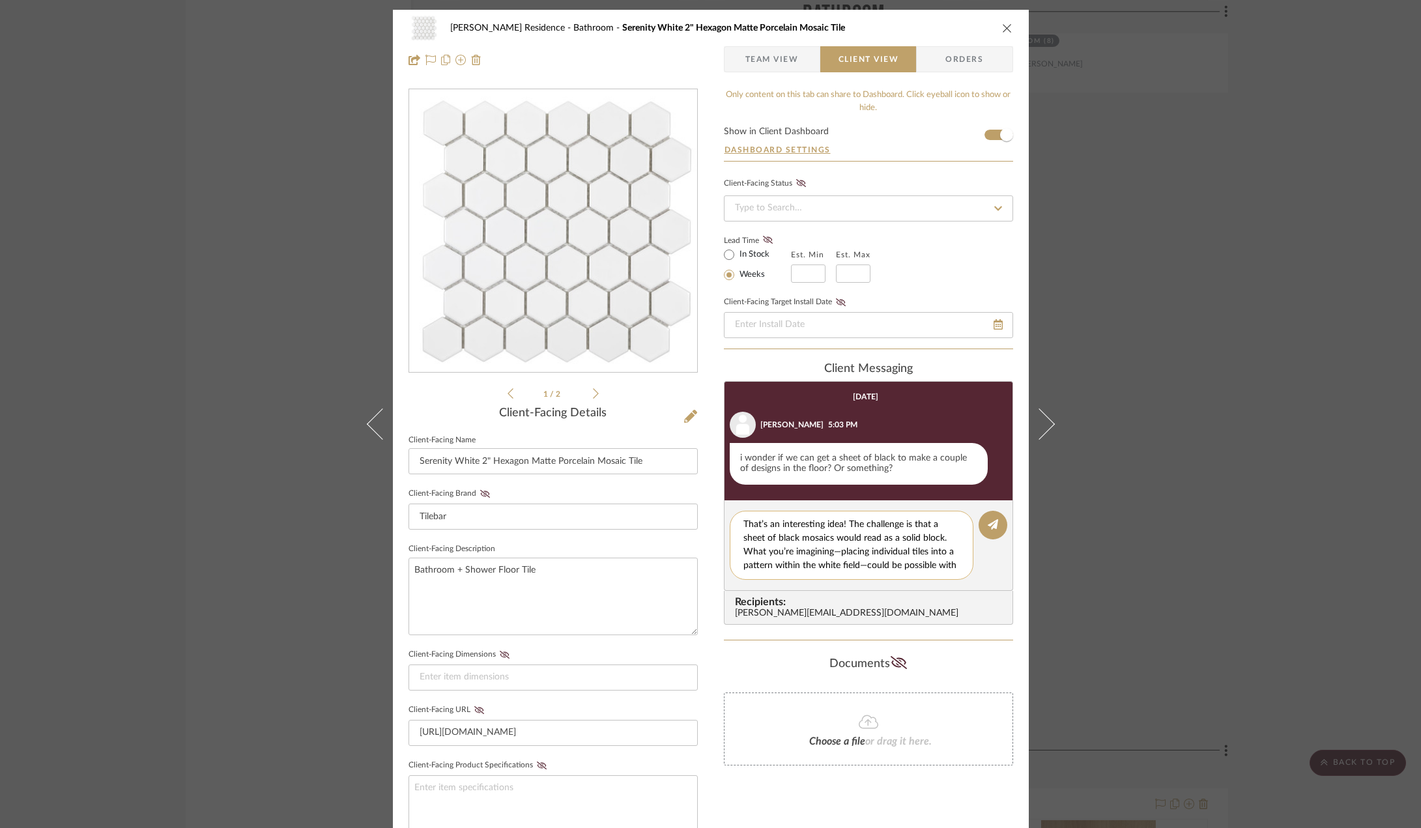
drag, startPoint x: 805, startPoint y: 566, endPoint x: 768, endPoint y: 511, distance: 65.8
click at [768, 511] on div "That’s an interesting idea! The challenge is that a sheet of black mosaics woul…" at bounding box center [852, 545] width 244 height 69
drag, startPoint x: 815, startPoint y: 534, endPoint x: 852, endPoint y: 527, distance: 38.0
click at [816, 534] on textarea "That’s an interesting idea! The challenge is that a sheet of black mosaics woul…" at bounding box center [857, 545] width 226 height 55
click at [852, 525] on textarea "That’s an interesting idea! The challenge is that a sheet of black mosaics woul…" at bounding box center [857, 545] width 226 height 55
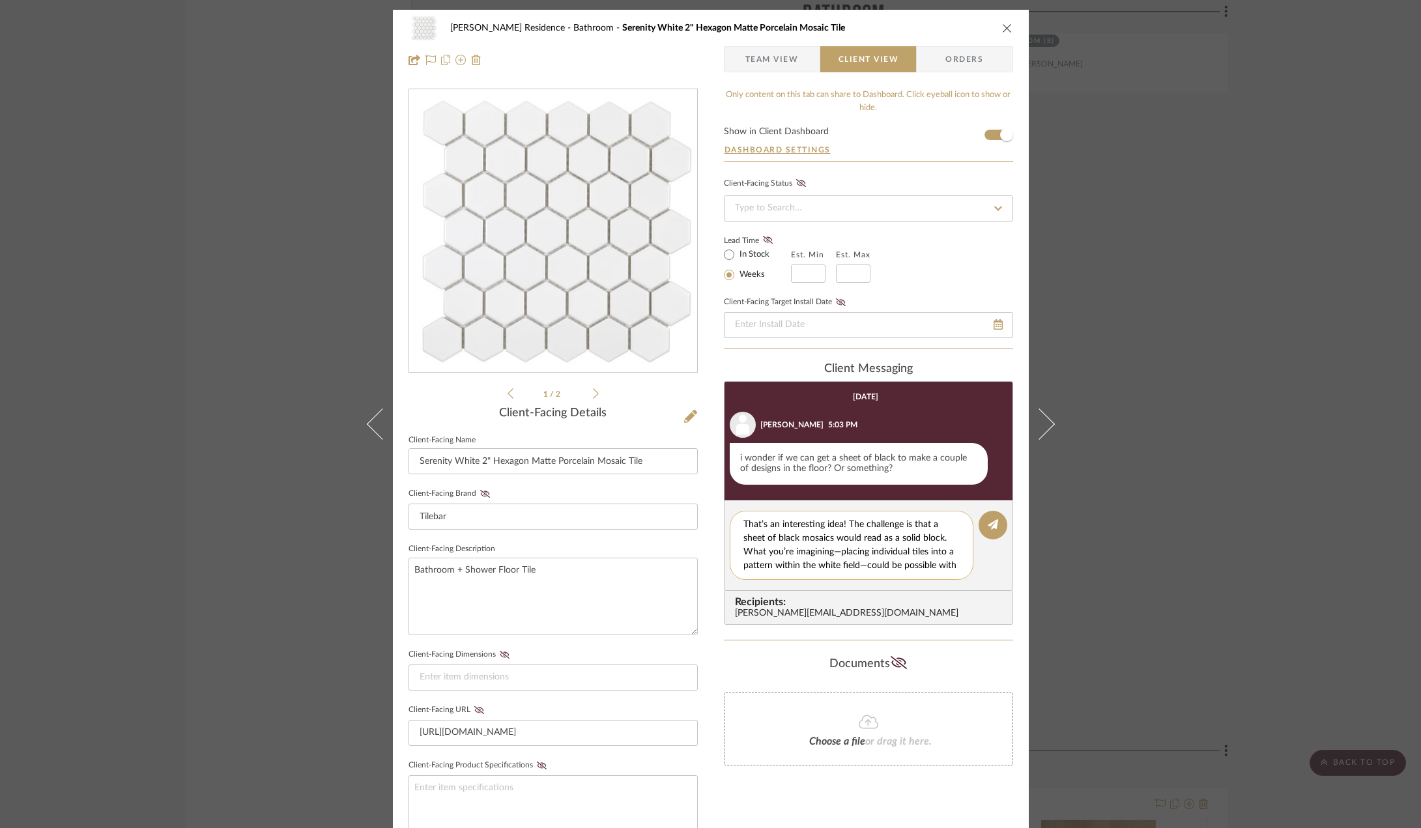
click at [844, 524] on textarea "That’s an interesting idea! The challenge is that a sheet of black mosaics woul…" at bounding box center [857, 545] width 226 height 55
click at [835, 553] on textarea "That’s an interesting idea! The challenge is that a sheet of black mosaics woul…" at bounding box center [857, 545] width 226 height 55
click at [866, 564] on textarea "That’s an interesting idea! The challenge is that a sheet of black mosaics woul…" at bounding box center [857, 545] width 226 height 55
click at [819, 570] on textarea "That’s an interesting idea! The challenge is that a sheet of black mosaics woul…" at bounding box center [857, 545] width 226 height 55
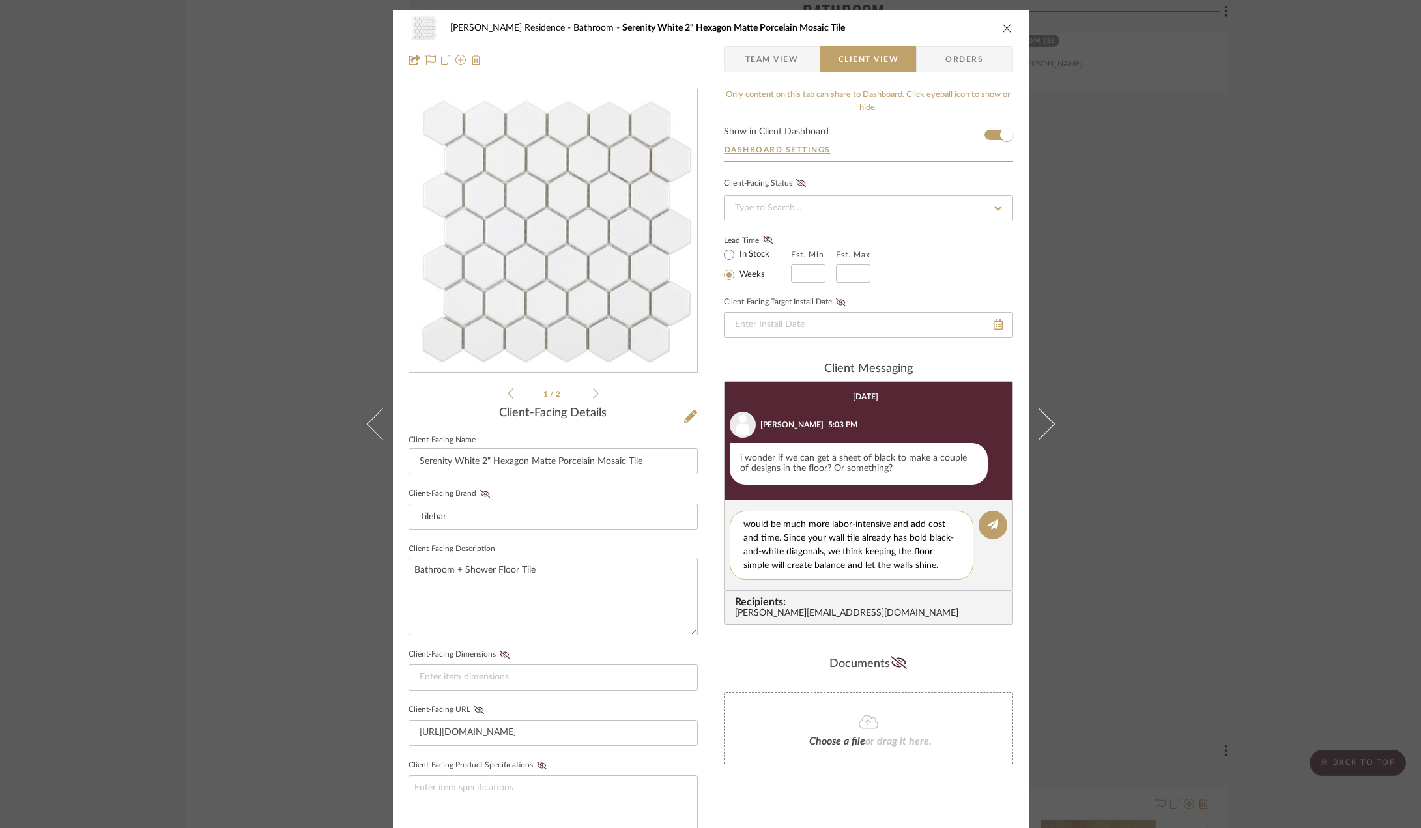
click at [828, 553] on textarea "That’s an interesting idea! The challenge is that a sheet of black mosaics woul…" at bounding box center [857, 545] width 226 height 55
click at [831, 554] on textarea "That’s an interesting idea! The challenge is that a sheet of black mosaics woul…" at bounding box center [857, 545] width 226 height 55
click at [828, 554] on textarea "That’s an interesting idea! The challenge is that a sheet of black mosaics woul…" at bounding box center [857, 545] width 226 height 55
click at [832, 553] on textarea "That’s an interesting idea! The challenge is that a sheet of black mosaics woul…" at bounding box center [857, 545] width 226 height 55
drag, startPoint x: 804, startPoint y: 553, endPoint x: 878, endPoint y: 550, distance: 75.0
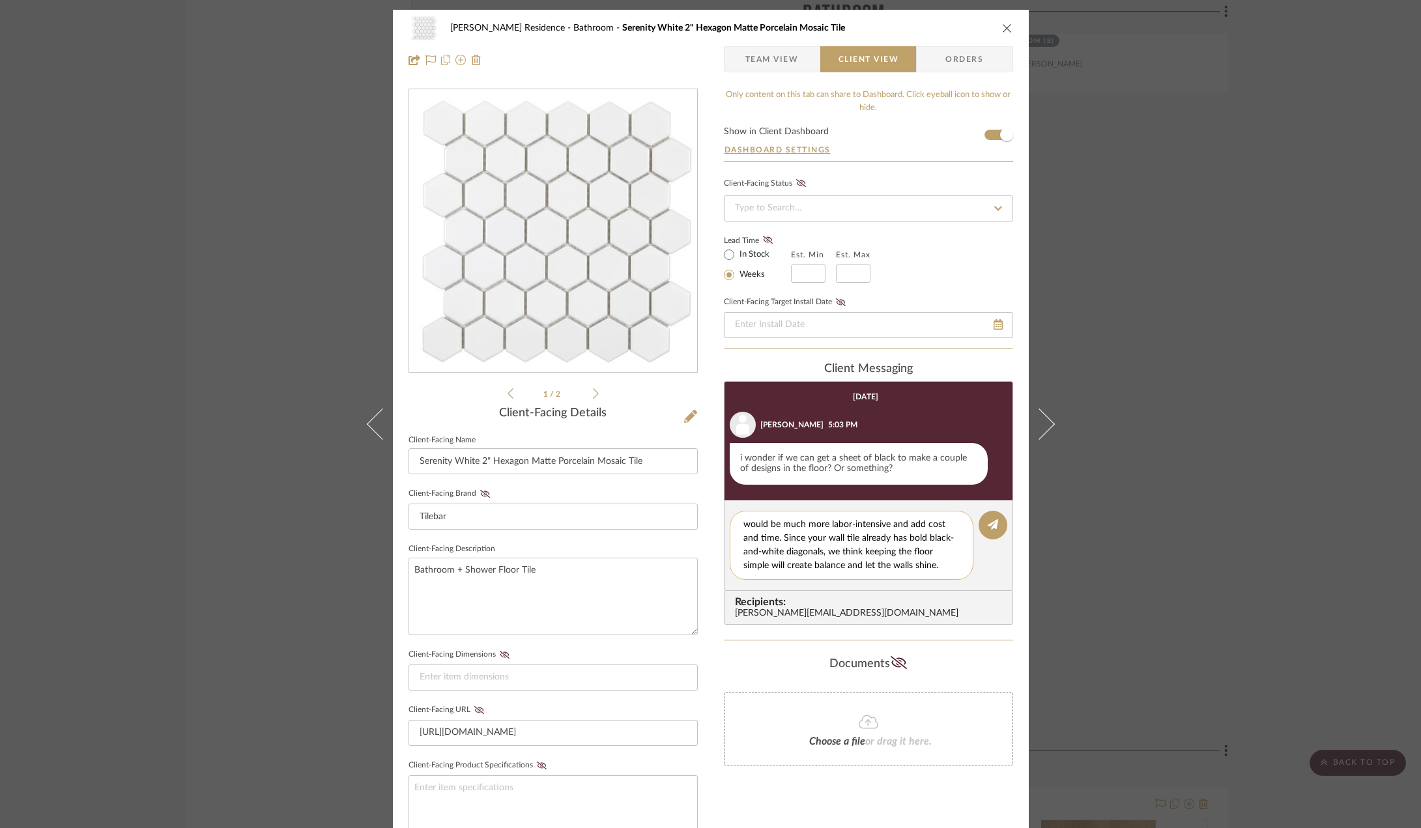
click at [878, 550] on textarea "That’s an interesting idea! The challenge is that a sheet of black mosaics woul…" at bounding box center [857, 545] width 226 height 55
click at [877, 568] on textarea "That’s an interesting idea! The challenge is that a sheet of black mosaics woul…" at bounding box center [857, 545] width 226 height 55
click at [806, 535] on textarea "That’s an interesting idea! The challenge is that a sheet of black mosaics woul…" at bounding box center [857, 545] width 226 height 55
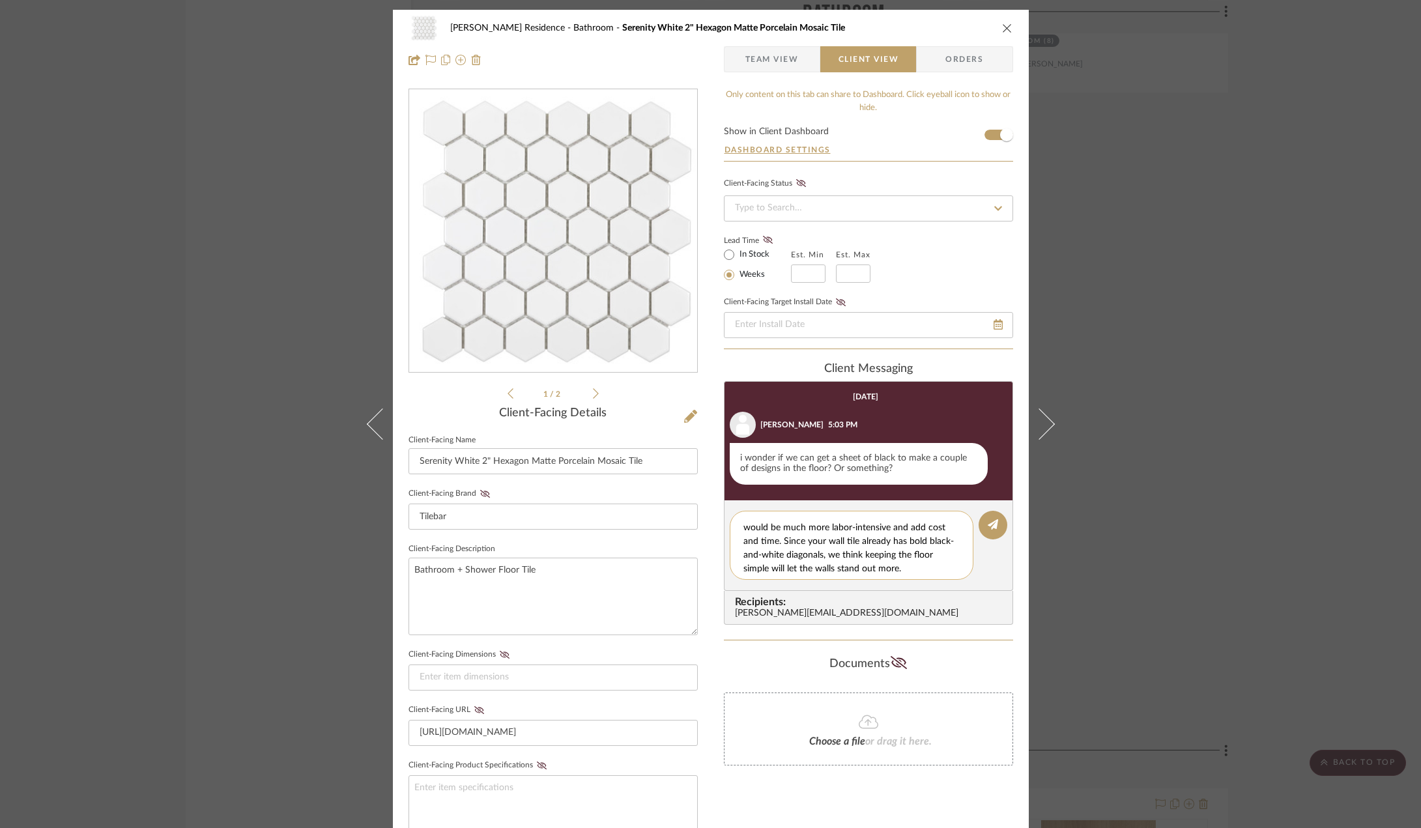
click at [848, 555] on textarea "That’s an interesting idea! The challenge is that a sheet of black mosaics woul…" at bounding box center [857, 545] width 226 height 55
click at [835, 528] on textarea "That’s an interesting idea! The challenge is that a sheet of black mosaics woul…" at bounding box center [857, 545] width 226 height 55
click at [839, 539] on textarea "That’s an interesting idea! The challenge is that a sheet of black mosaics woul…" at bounding box center [857, 545] width 226 height 55
drag, startPoint x: 767, startPoint y: 549, endPoint x: 909, endPoint y: 549, distance: 142.1
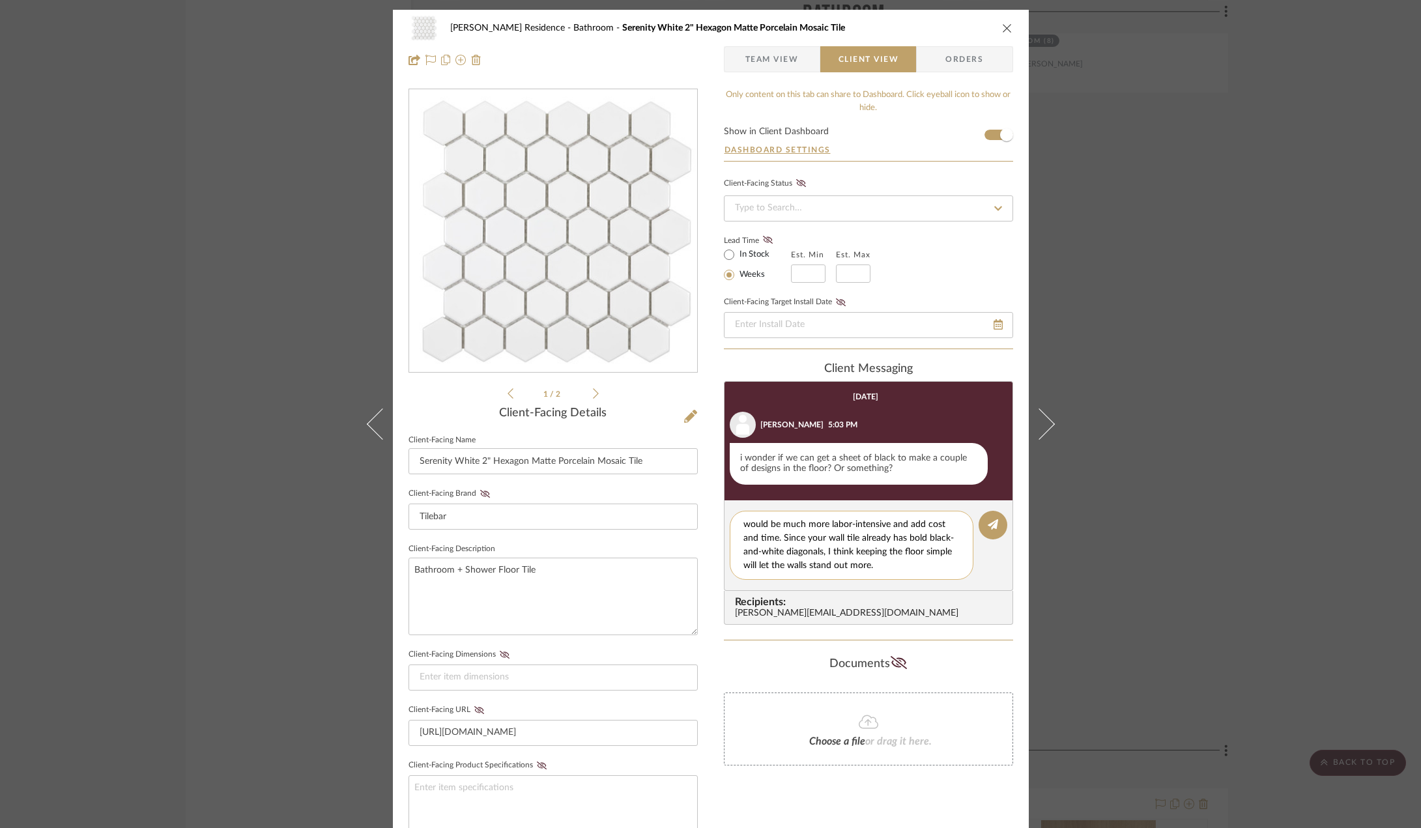
click at [909, 549] on textarea "That’s an interesting idea! The challenge is that a sheet of black mosaics woul…" at bounding box center [857, 545] width 226 height 55
drag, startPoint x: 852, startPoint y: 564, endPoint x: 773, endPoint y: 566, distance: 78.9
click at [773, 566] on textarea "That’s an interesting idea! The challenge is that a sheet of black mosaics woul…" at bounding box center [857, 545] width 226 height 55
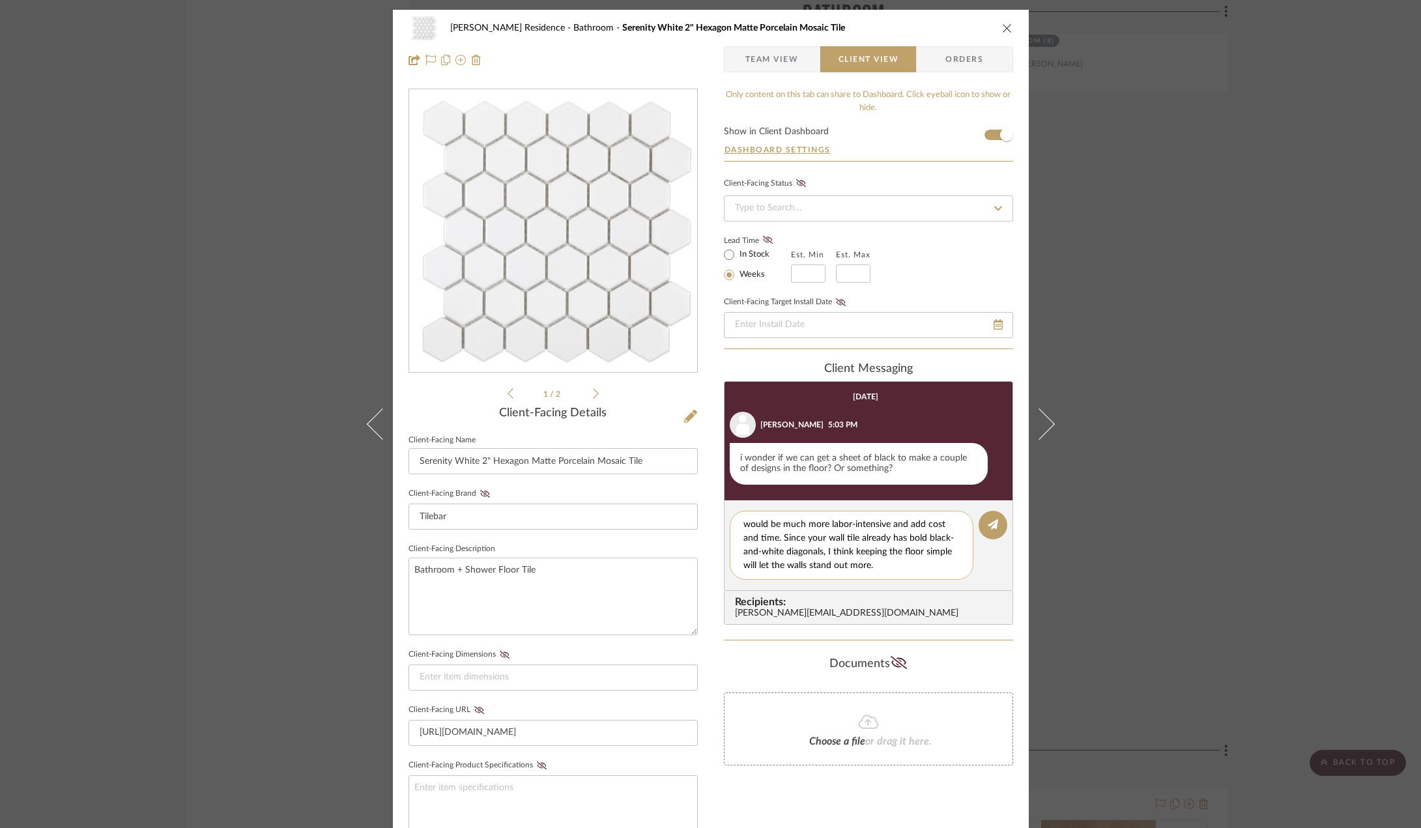
click at [910, 567] on textarea "That’s an interesting idea! The challenge is that a sheet of black mosaics woul…" at bounding box center [857, 545] width 226 height 55
click at [852, 560] on textarea "That’s an interesting idea! The challenge is that a sheet of black mosaics woul…" at bounding box center [857, 545] width 226 height 55
click at [787, 566] on textarea "That’s an interesting idea! The challenge is that a sheet of black mosaics woul…" at bounding box center [857, 545] width 226 height 55
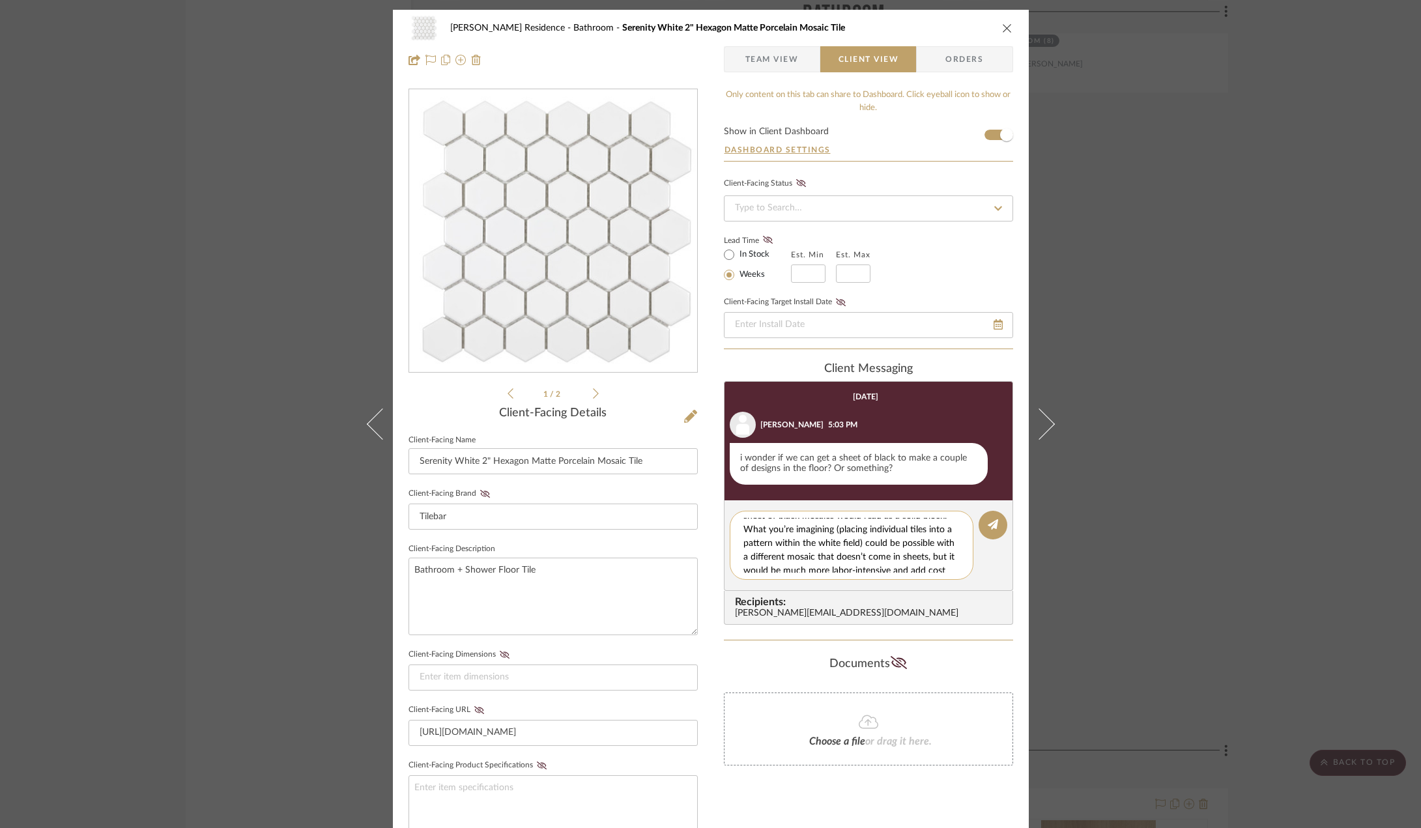
scroll to position [1, 0]
type textarea "That’s an interesting idea! The challenge is that a sheet of black mosaics woul…"
click at [991, 526] on icon at bounding box center [993, 524] width 10 height 10
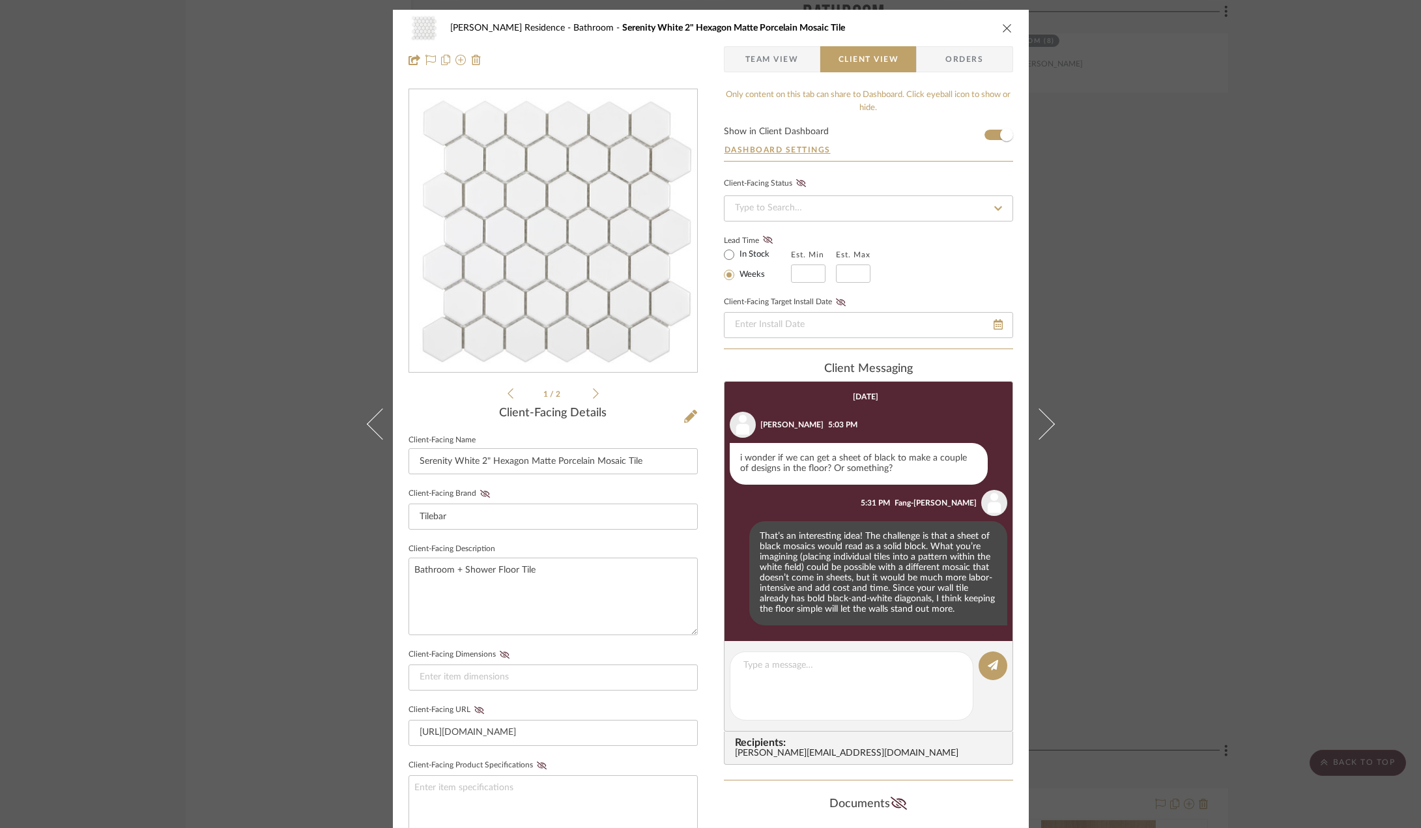
click at [283, 482] on div "Kauffman Residence Bathroom Serenity White 2" Hexagon Matte Porcelain Mosaic Ti…" at bounding box center [710, 414] width 1421 height 828
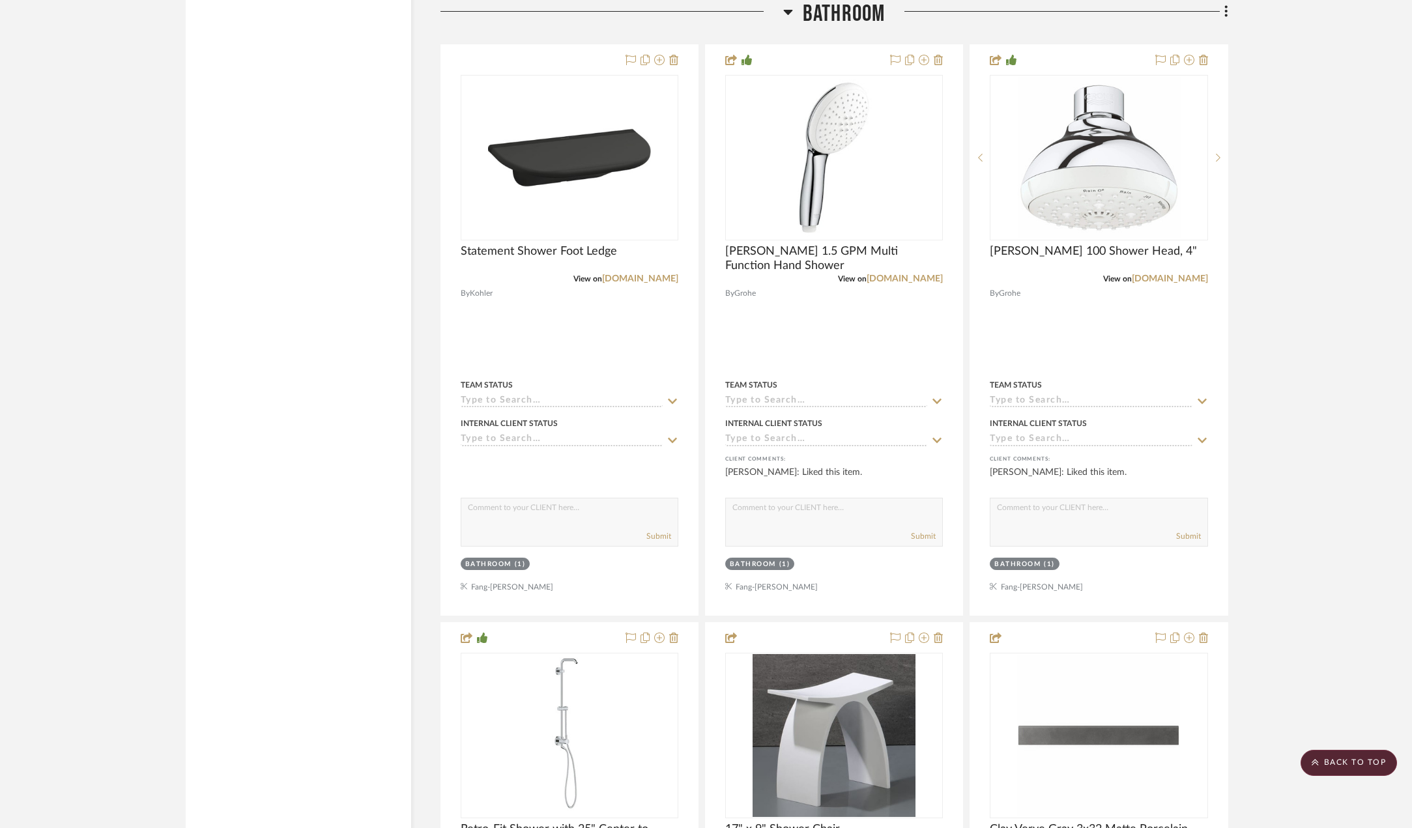
scroll to position [2020, 0]
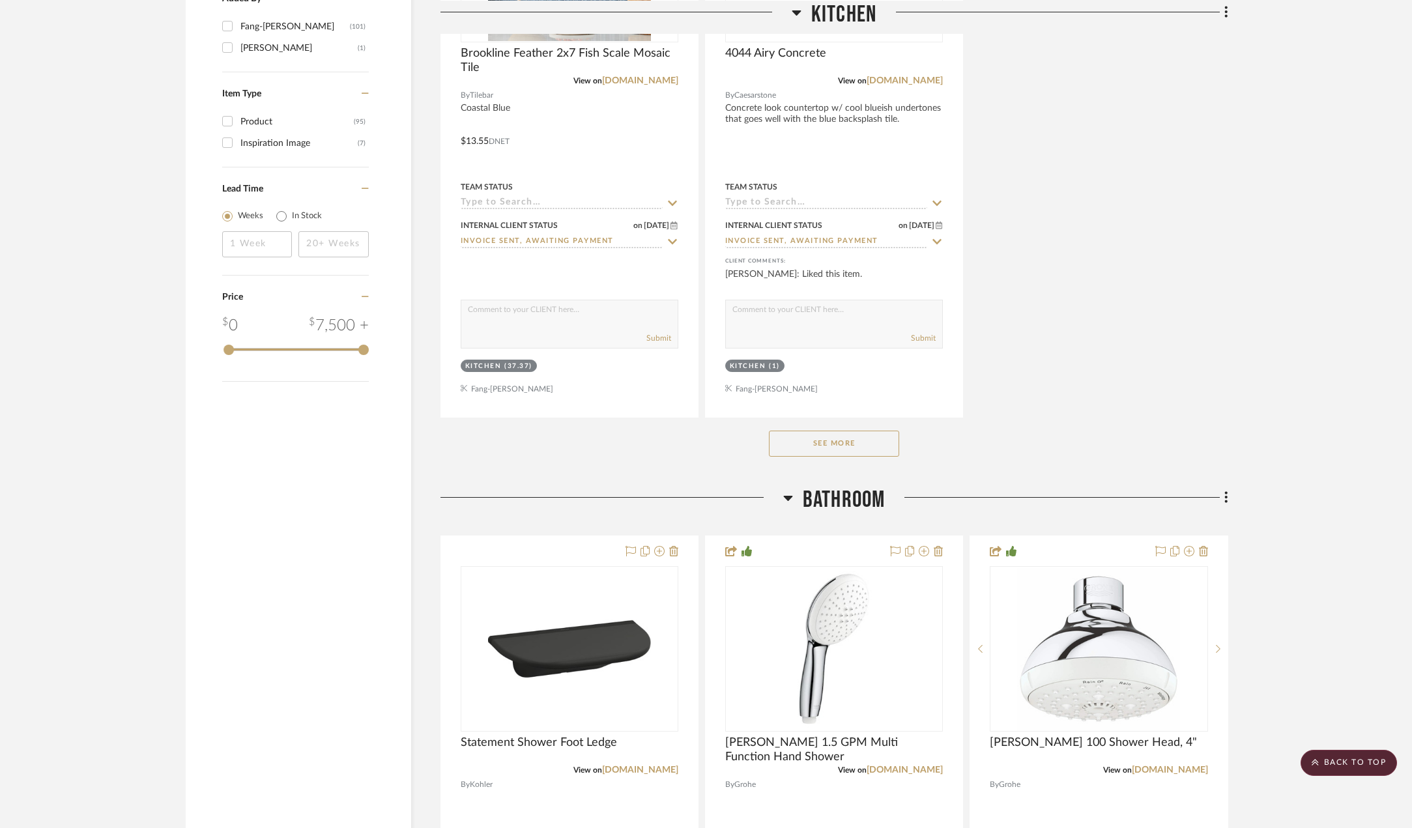
scroll to position [1825, 0]
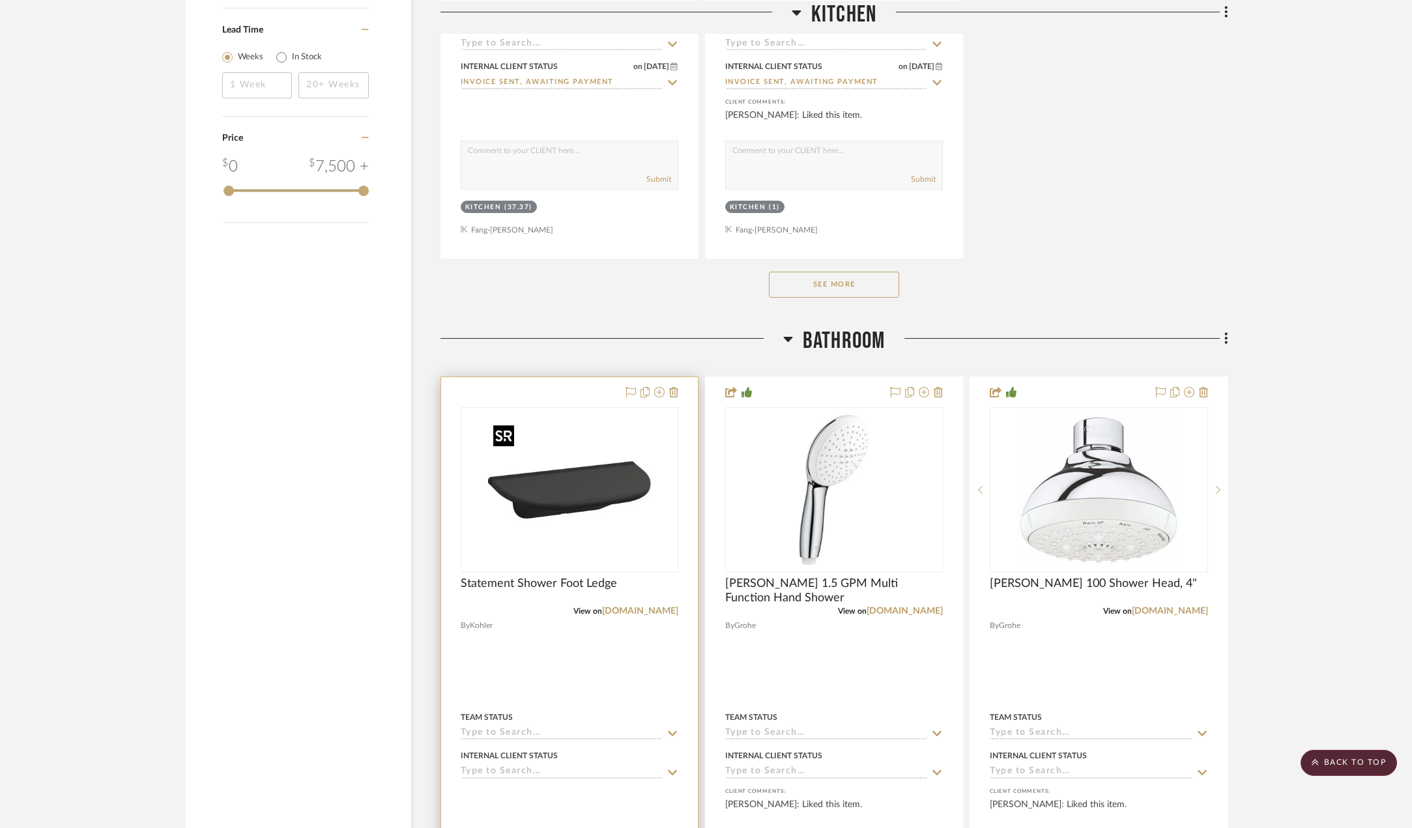
click at [0, 0] on img at bounding box center [0, 0] width 0 height 0
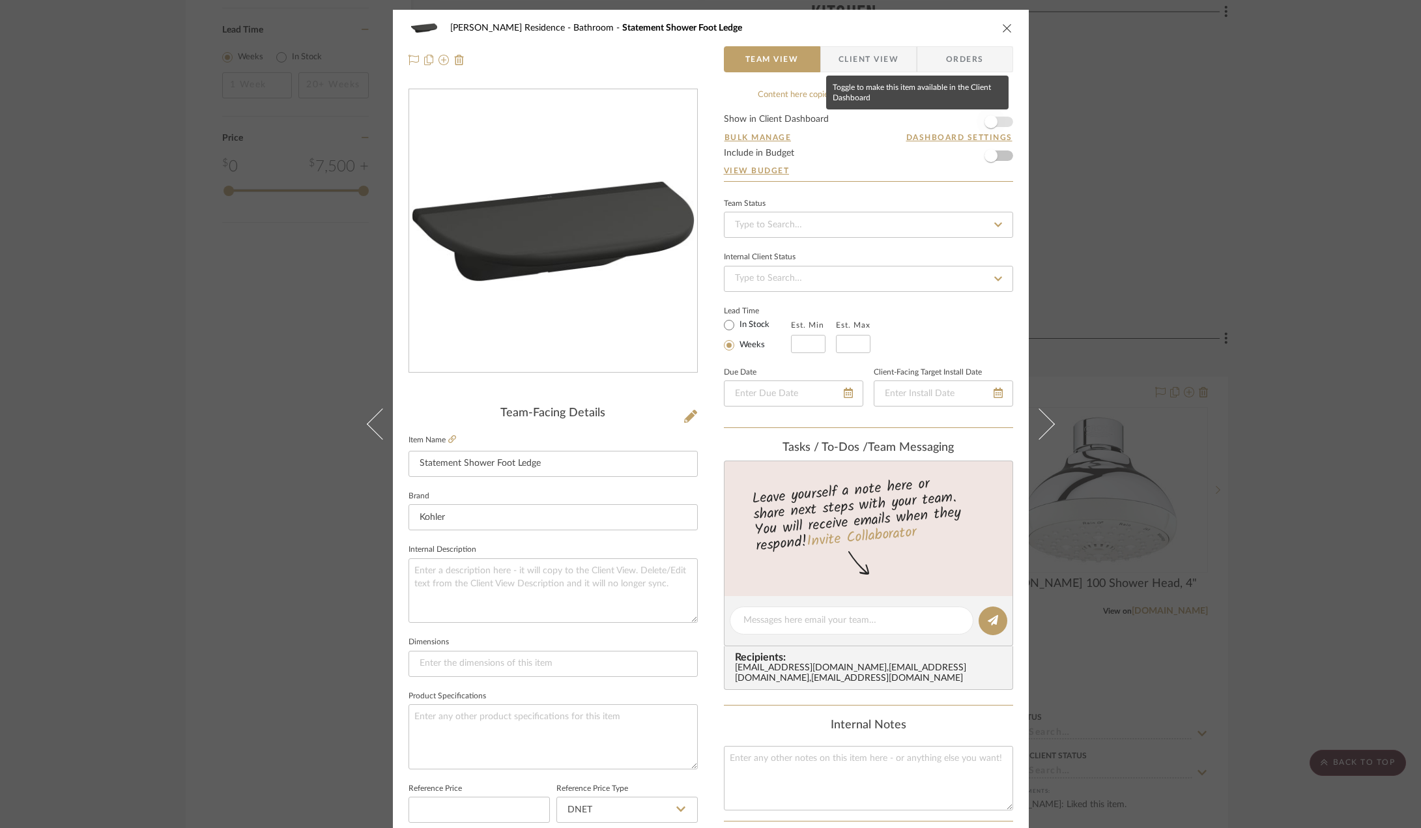
click at [994, 118] on span "button" at bounding box center [991, 122] width 29 height 29
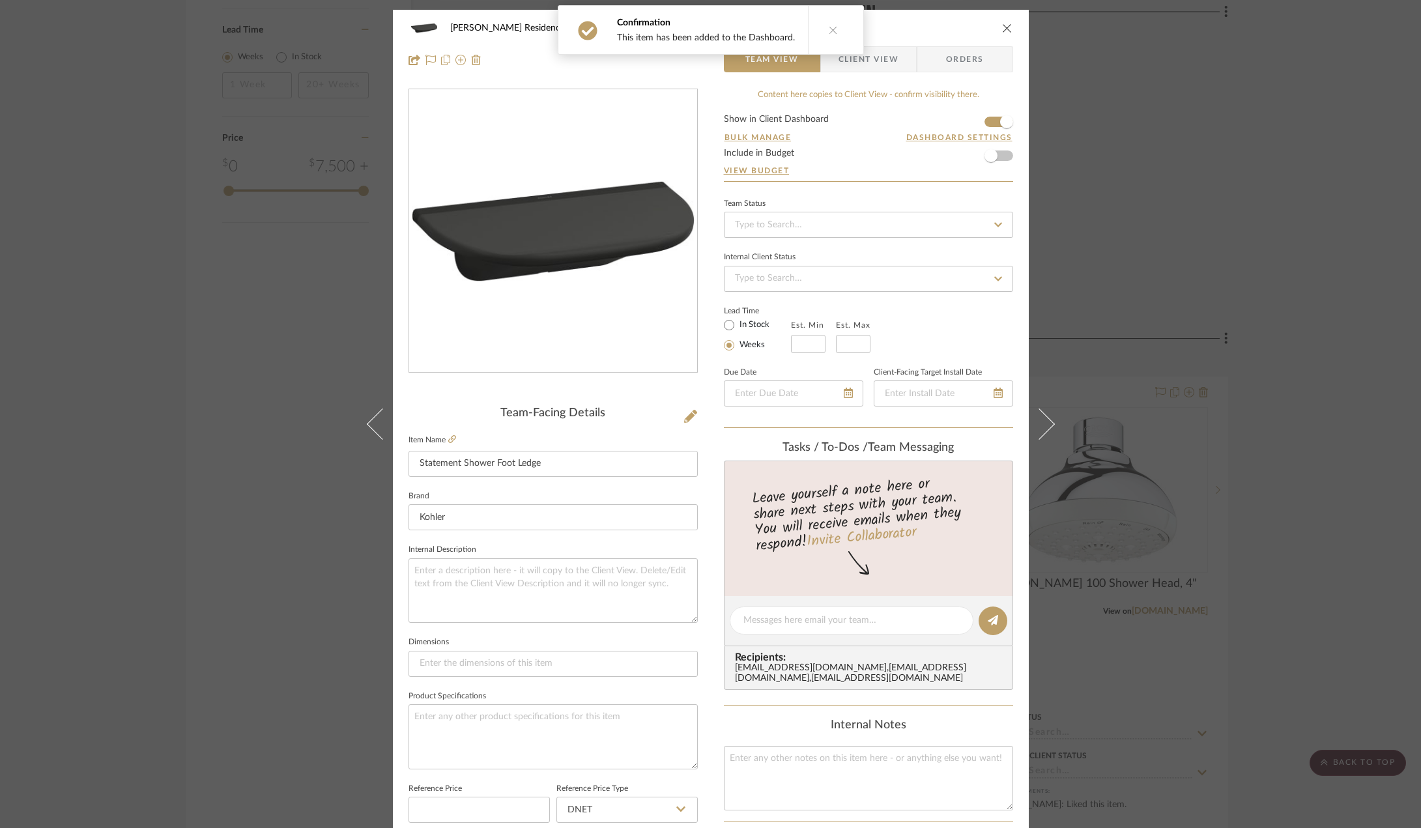
click at [850, 59] on div "Confirmation This item has been added to the Dashboard." at bounding box center [711, 30] width 317 height 60
click at [862, 59] on div "Confirmation This item has been added to the Dashboard." at bounding box center [711, 30] width 317 height 60
click at [879, 68] on span "Client View" at bounding box center [869, 59] width 60 height 26
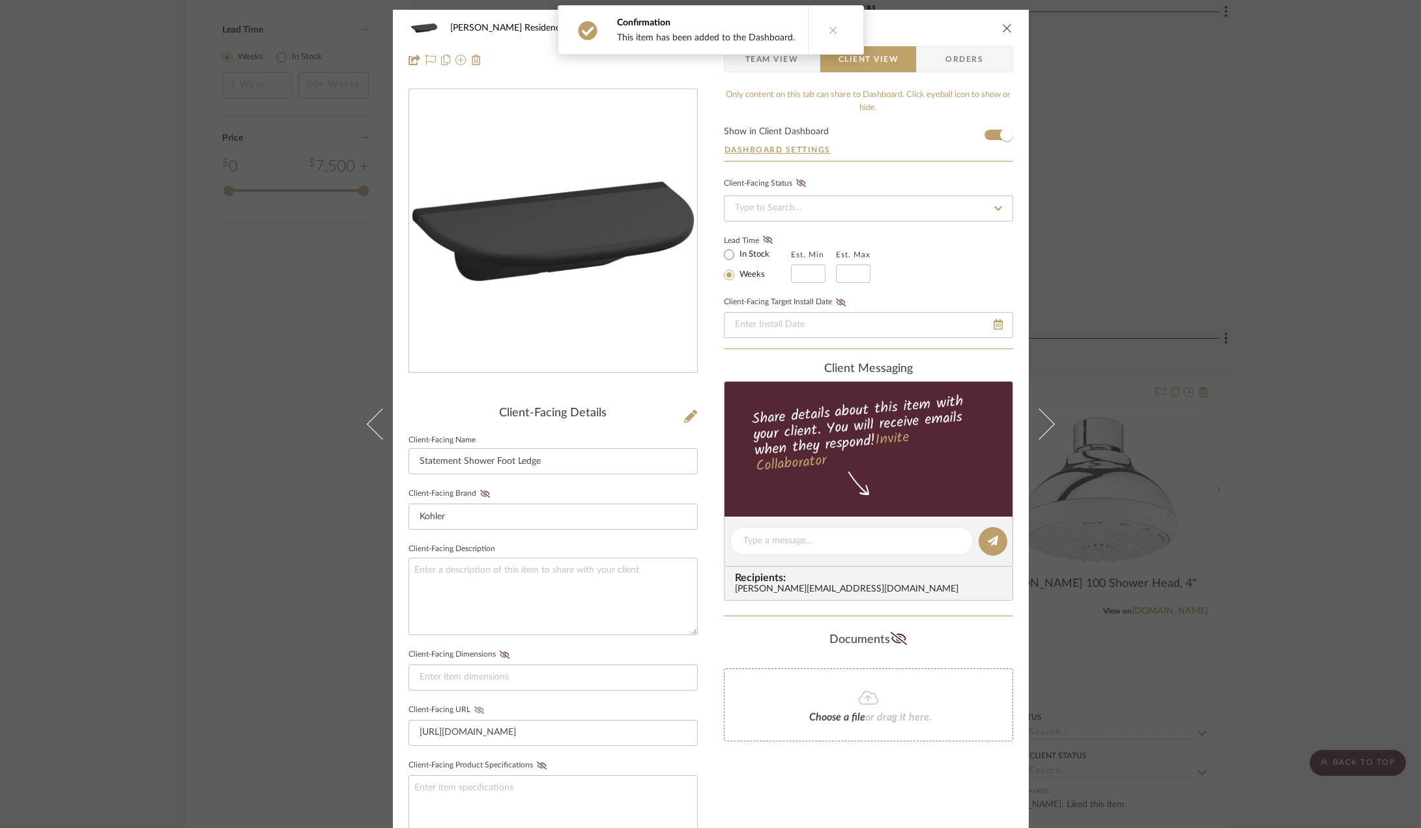
click at [475, 706] on icon at bounding box center [479, 710] width 10 height 8
click at [789, 53] on span "Team View" at bounding box center [772, 59] width 53 height 26
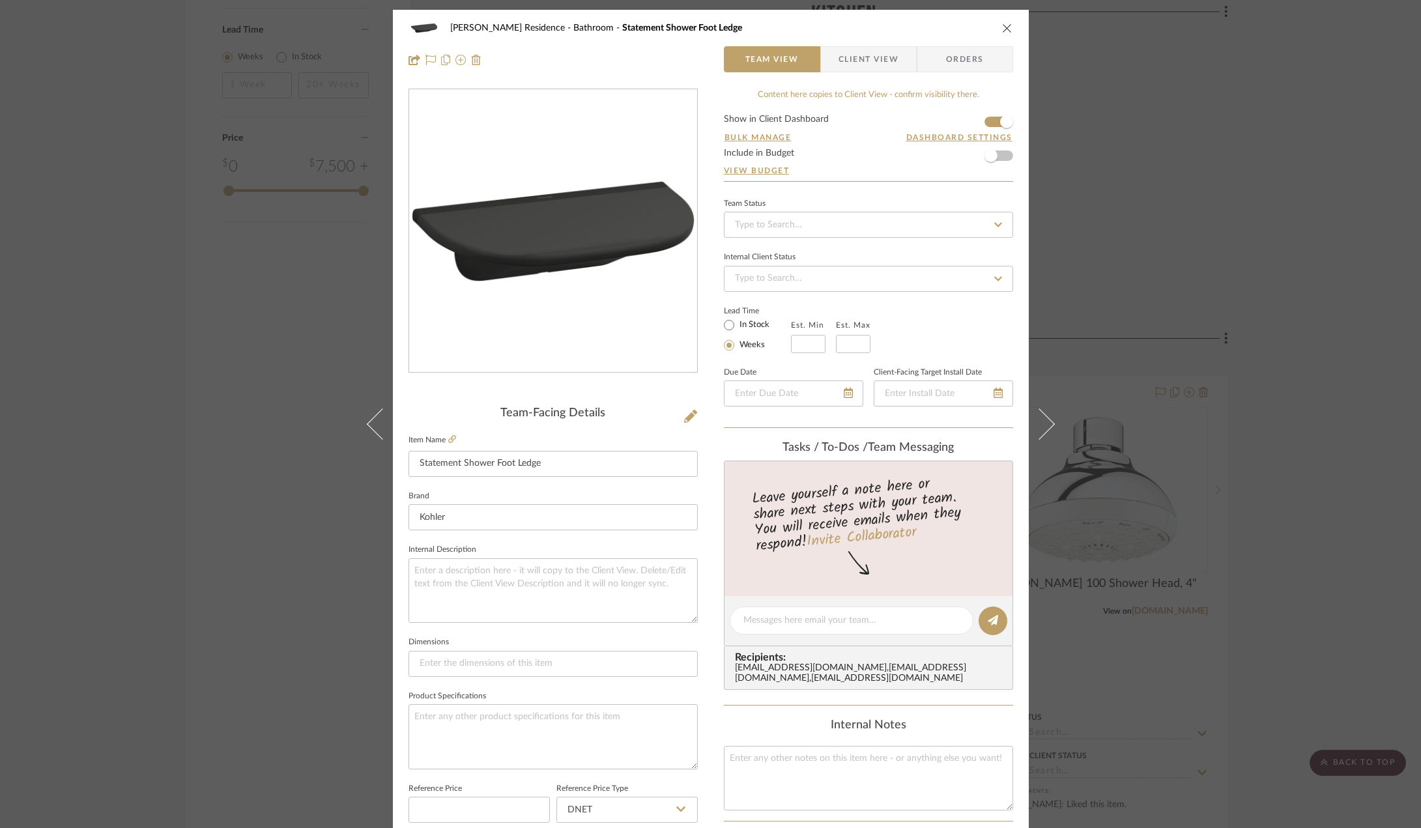
click at [863, 57] on span "Client View" at bounding box center [869, 59] width 60 height 26
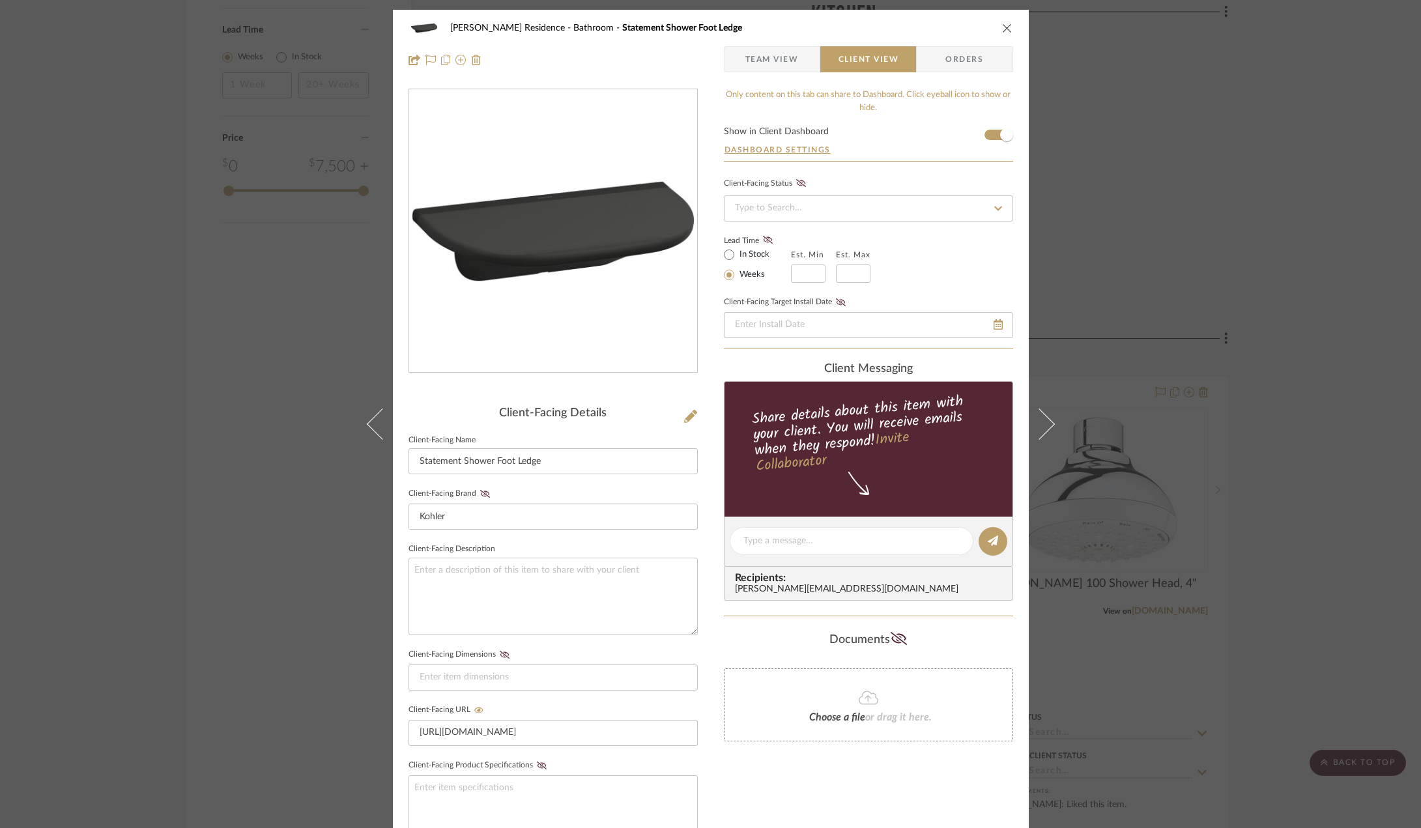
click at [220, 601] on div "[PERSON_NAME] Residence Bathroom Statement Shower Foot Ledge Team View Client V…" at bounding box center [710, 414] width 1421 height 828
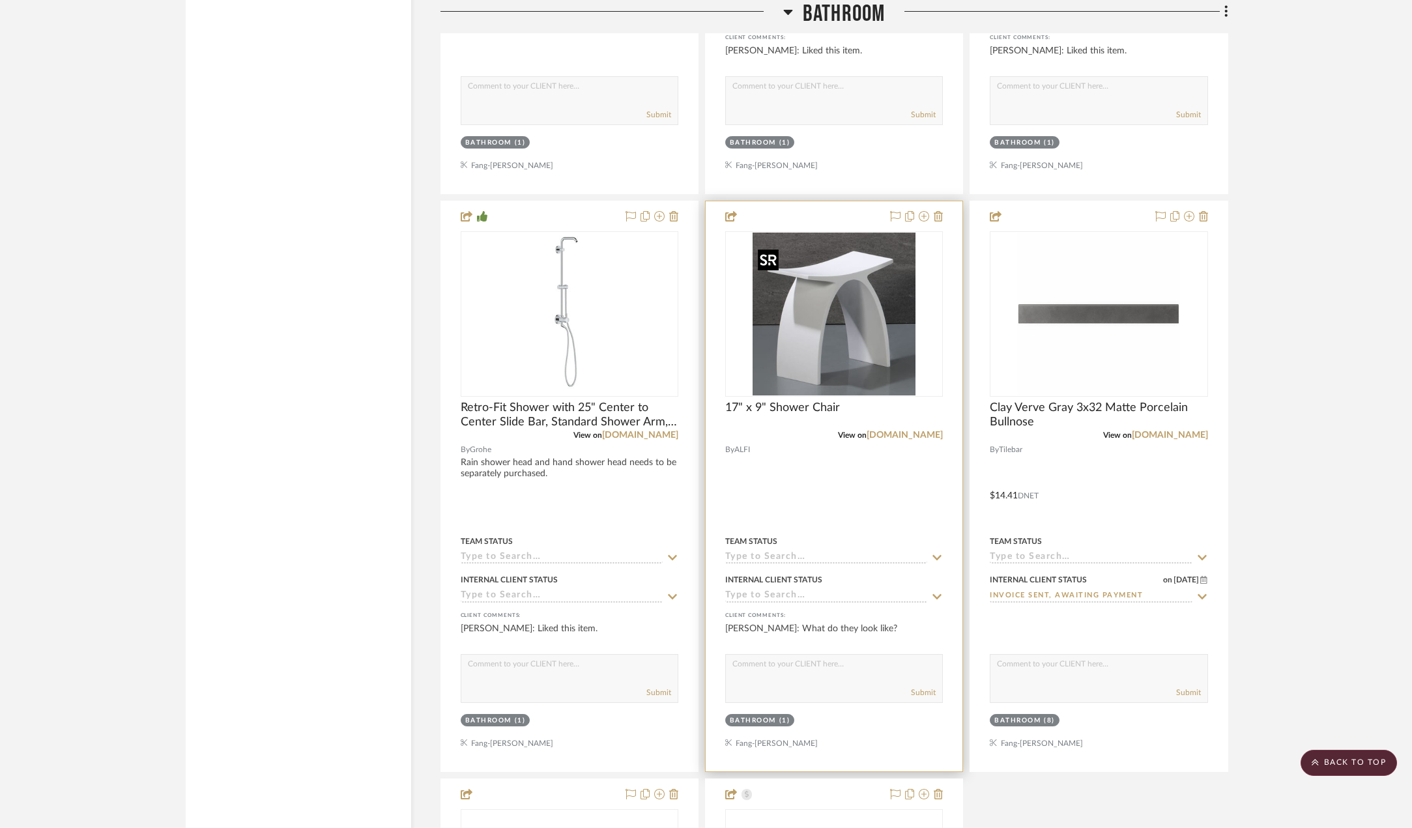
scroll to position [2672, 0]
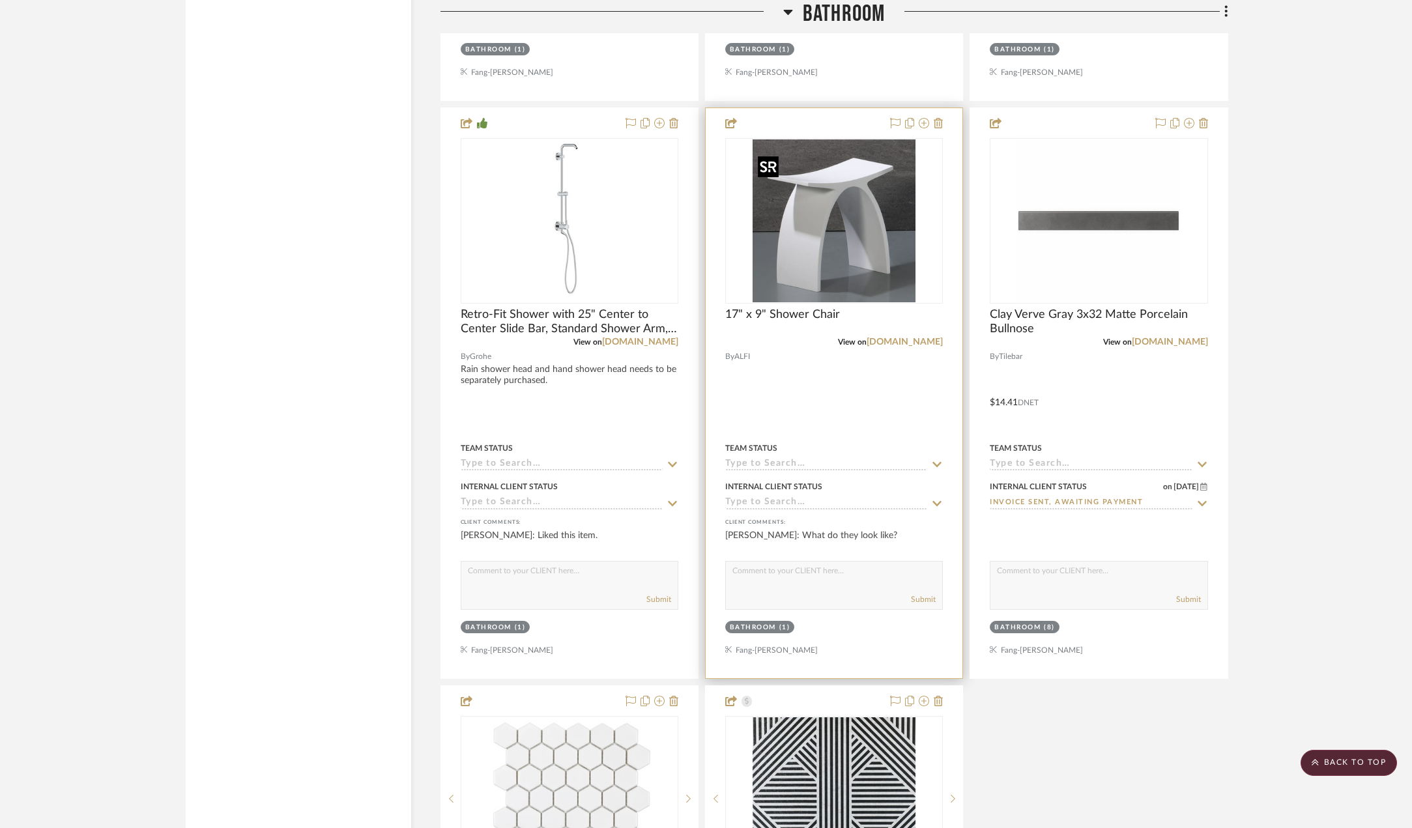
click at [827, 211] on img "0" at bounding box center [834, 220] width 163 height 163
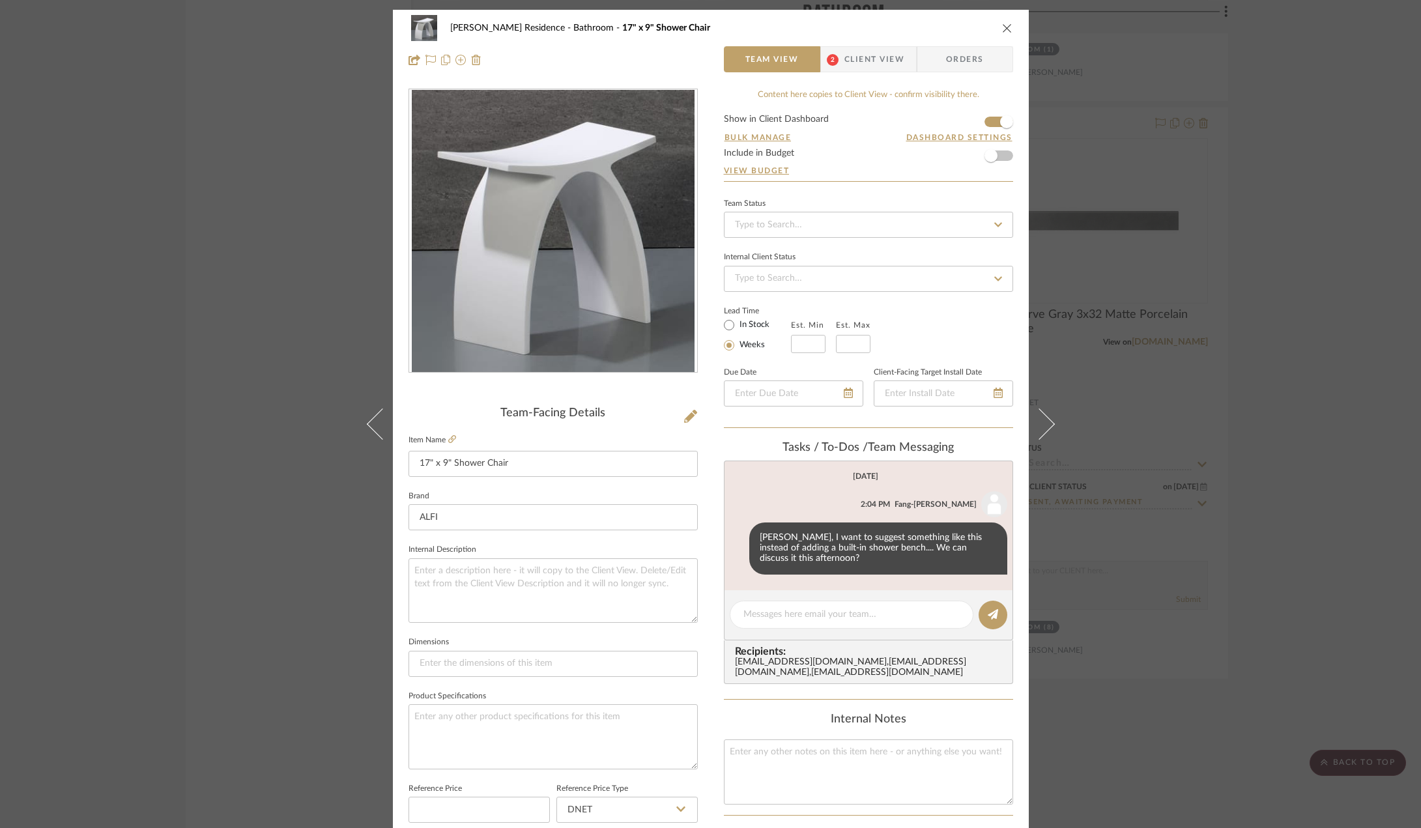
click at [866, 58] on span "Client View" at bounding box center [875, 59] width 60 height 26
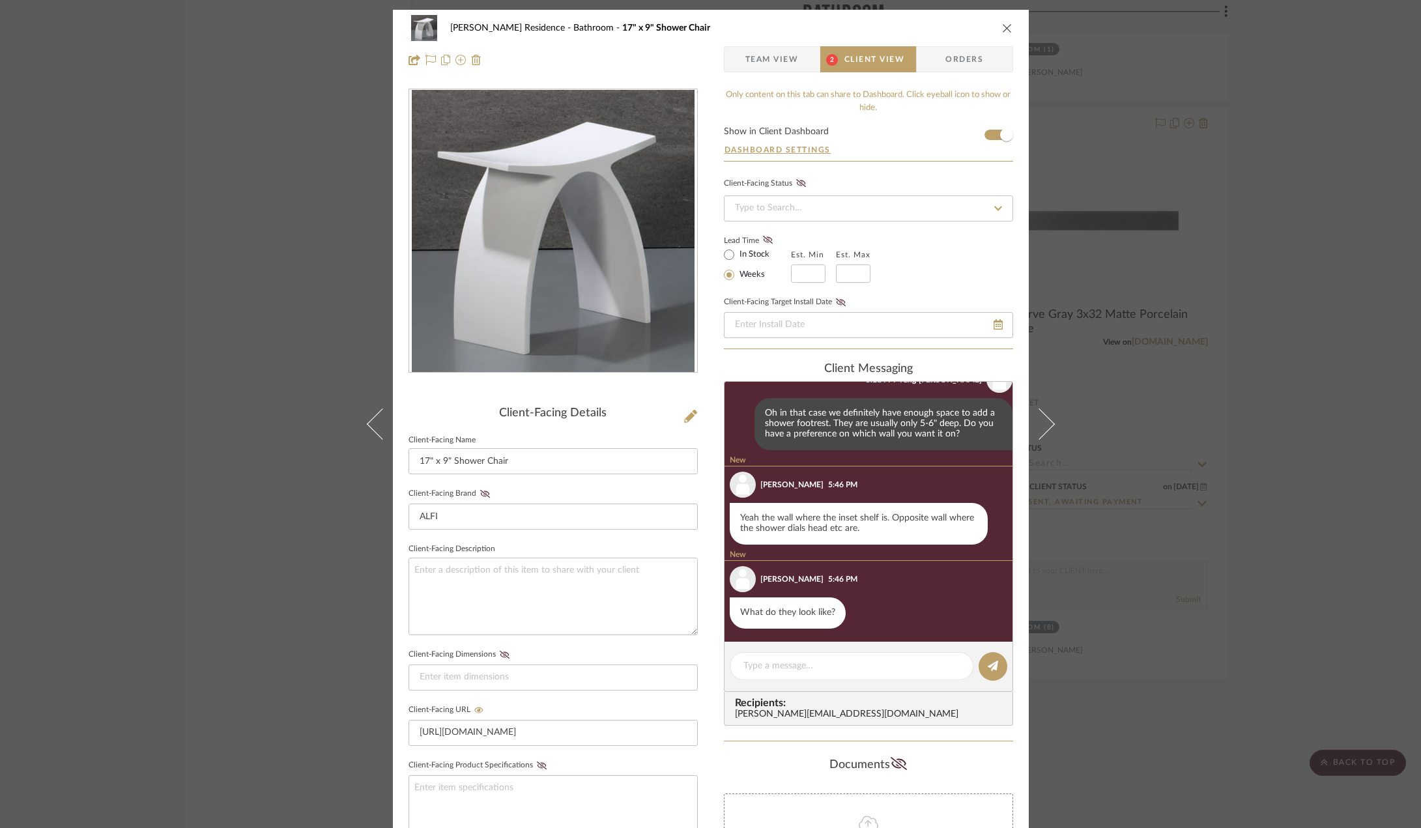
scroll to position [255, 0]
drag, startPoint x: 820, startPoint y: 530, endPoint x: 763, endPoint y: 528, distance: 56.7
click at [763, 528] on div "Yeah the wall where the inset shelf is. Opposite wall where the shower dials he…" at bounding box center [859, 522] width 258 height 42
click at [1002, 29] on icon "close" at bounding box center [1007, 28] width 10 height 10
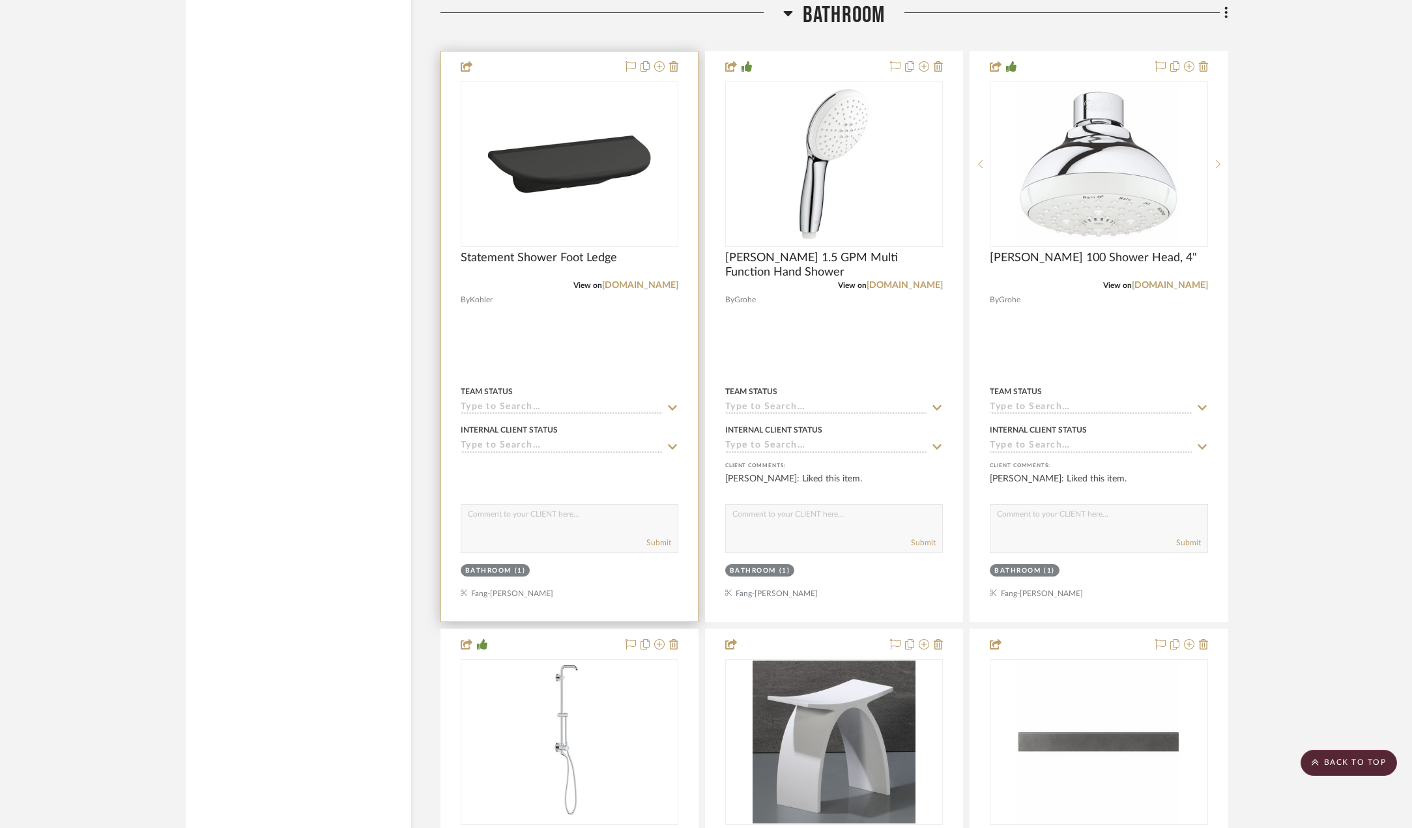
scroll to position [2020, 0]
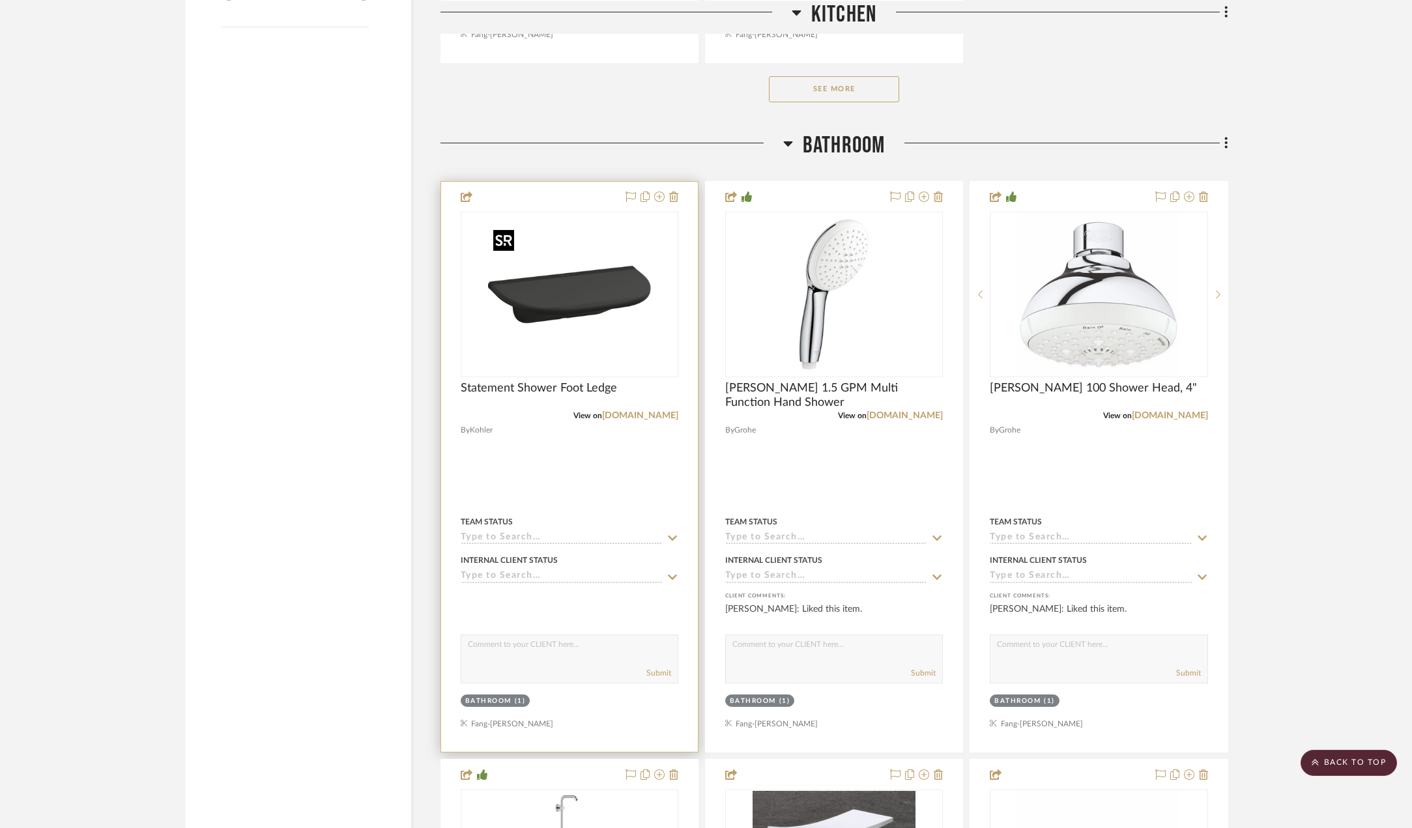
click at [574, 335] on img "0" at bounding box center [569, 294] width 163 height 163
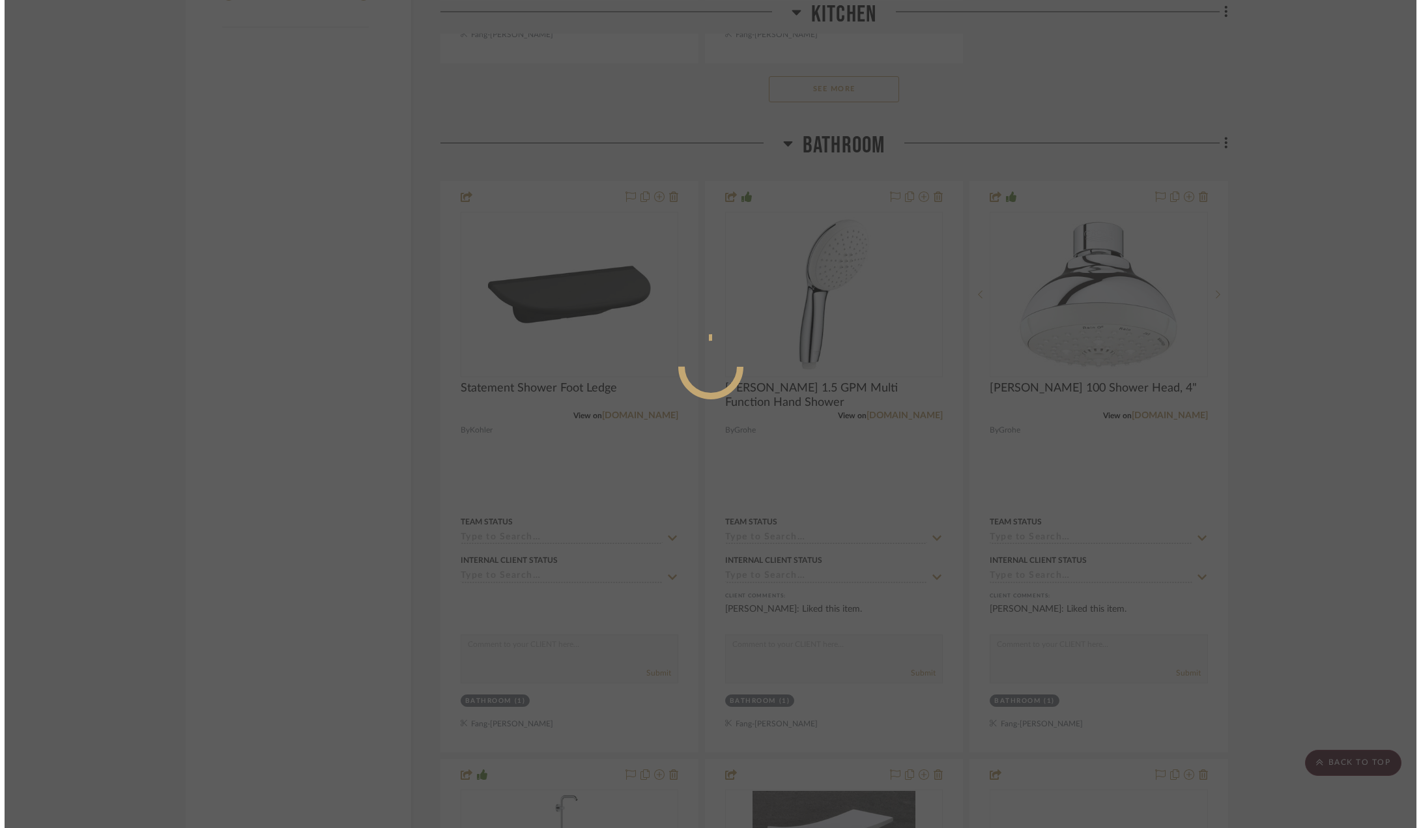
scroll to position [0, 0]
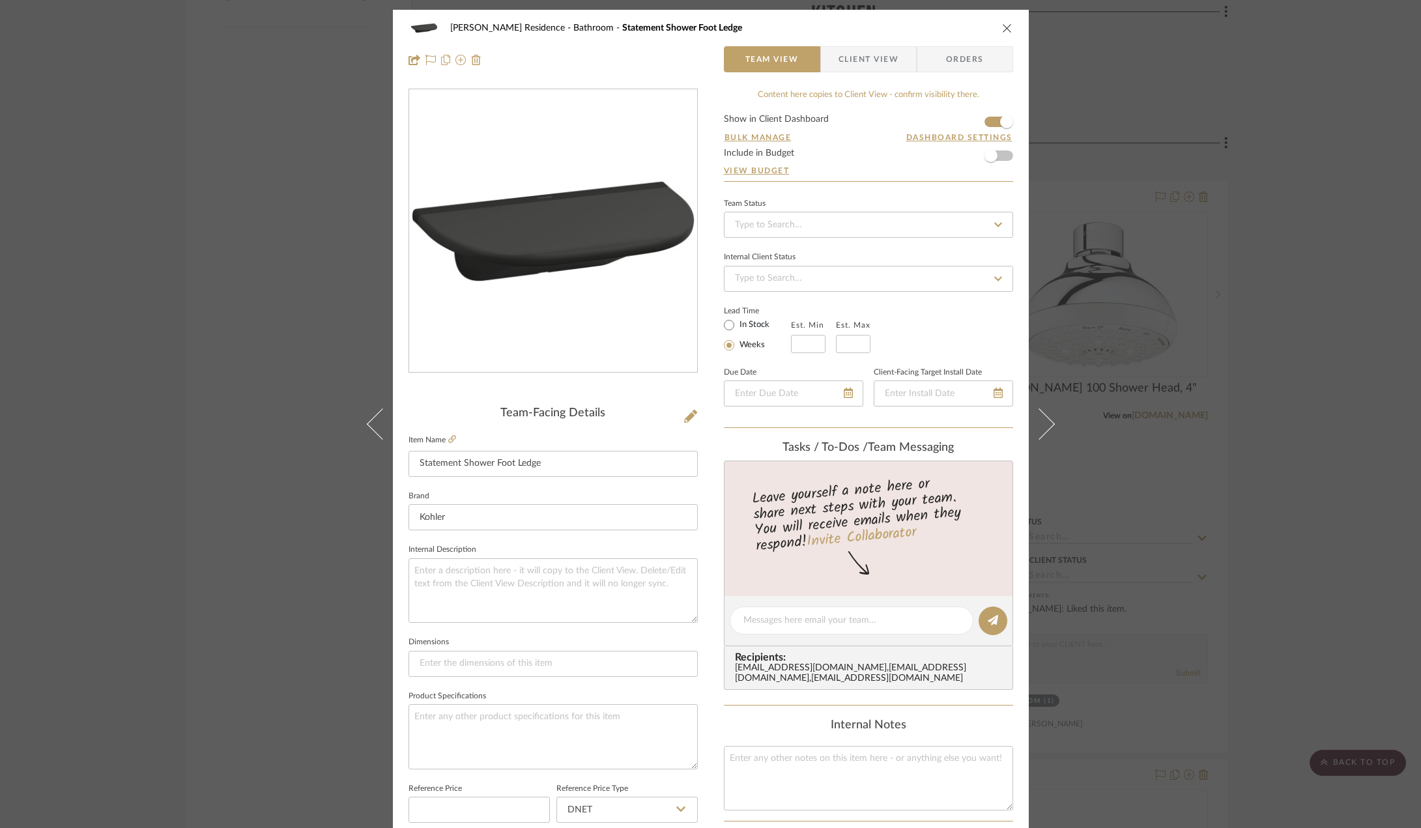
click at [863, 50] on span "Client View" at bounding box center [869, 59] width 60 height 26
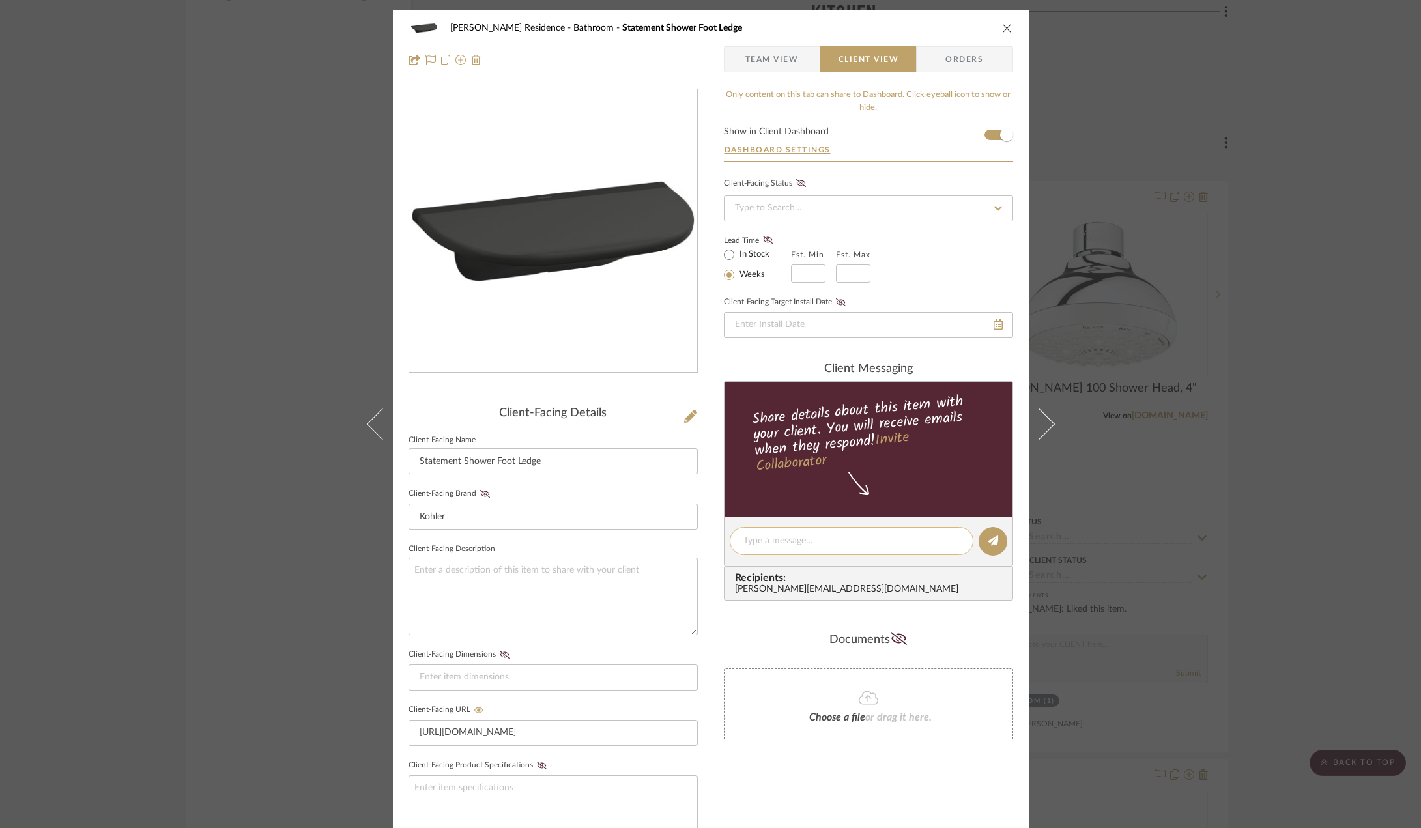
click at [839, 540] on textarea at bounding box center [852, 541] width 216 height 14
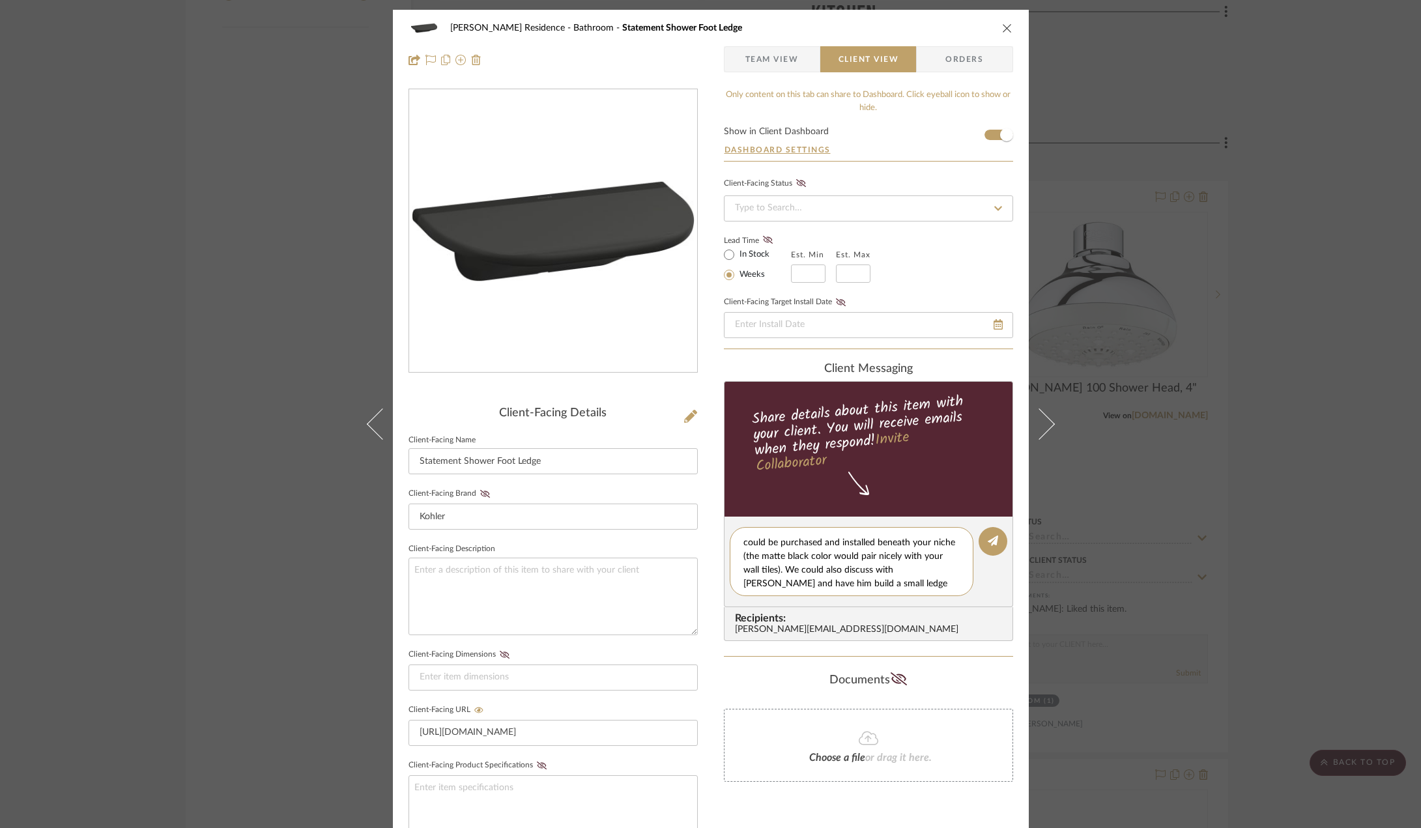
scroll to position [25, 0]
click at [798, 584] on textarea "Hi [PERSON_NAME], here's a shower footrest that could be purchased and installe…" at bounding box center [857, 561] width 226 height 55
drag, startPoint x: 900, startPoint y: 583, endPoint x: 762, endPoint y: 580, distance: 138.2
click at [762, 580] on textarea "Hi [PERSON_NAME], here's a shower footrest that could be purchased and installe…" at bounding box center [857, 561] width 226 height 55
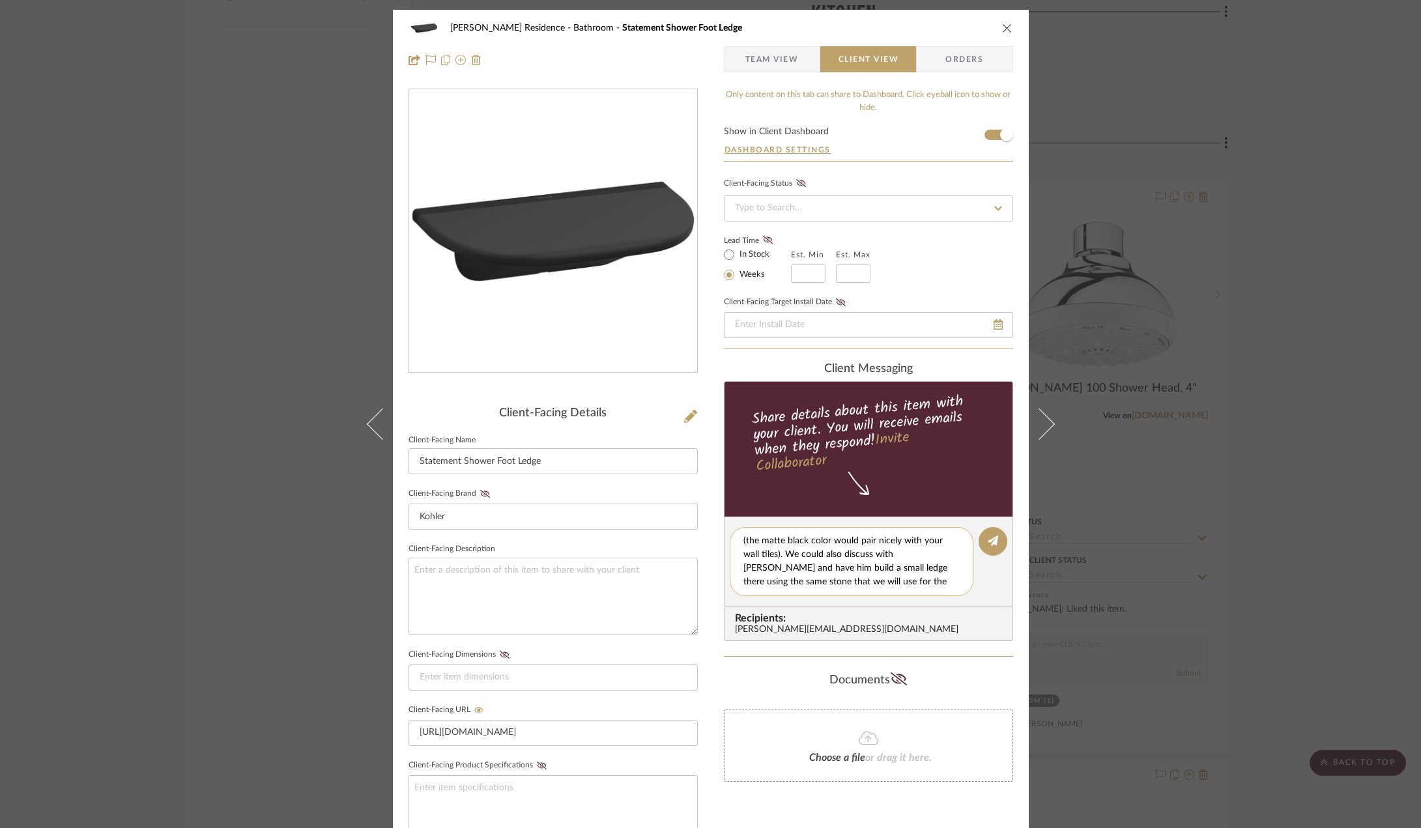
click at [762, 580] on textarea "Hi [PERSON_NAME], here's a shower footrest that could be purchased and installe…" at bounding box center [857, 561] width 226 height 55
click at [785, 580] on textarea "Hi [PERSON_NAME], here's a shower footrest that could be purchased and installe…" at bounding box center [857, 561] width 226 height 55
click at [910, 581] on textarea "Hi [PERSON_NAME], here's a shower footrest that could be purchased and installe…" at bounding box center [857, 561] width 226 height 55
type textarea "Hi [PERSON_NAME], here's a shower footrest that could be purchased and installe…"
click at [994, 543] on button at bounding box center [993, 541] width 29 height 29
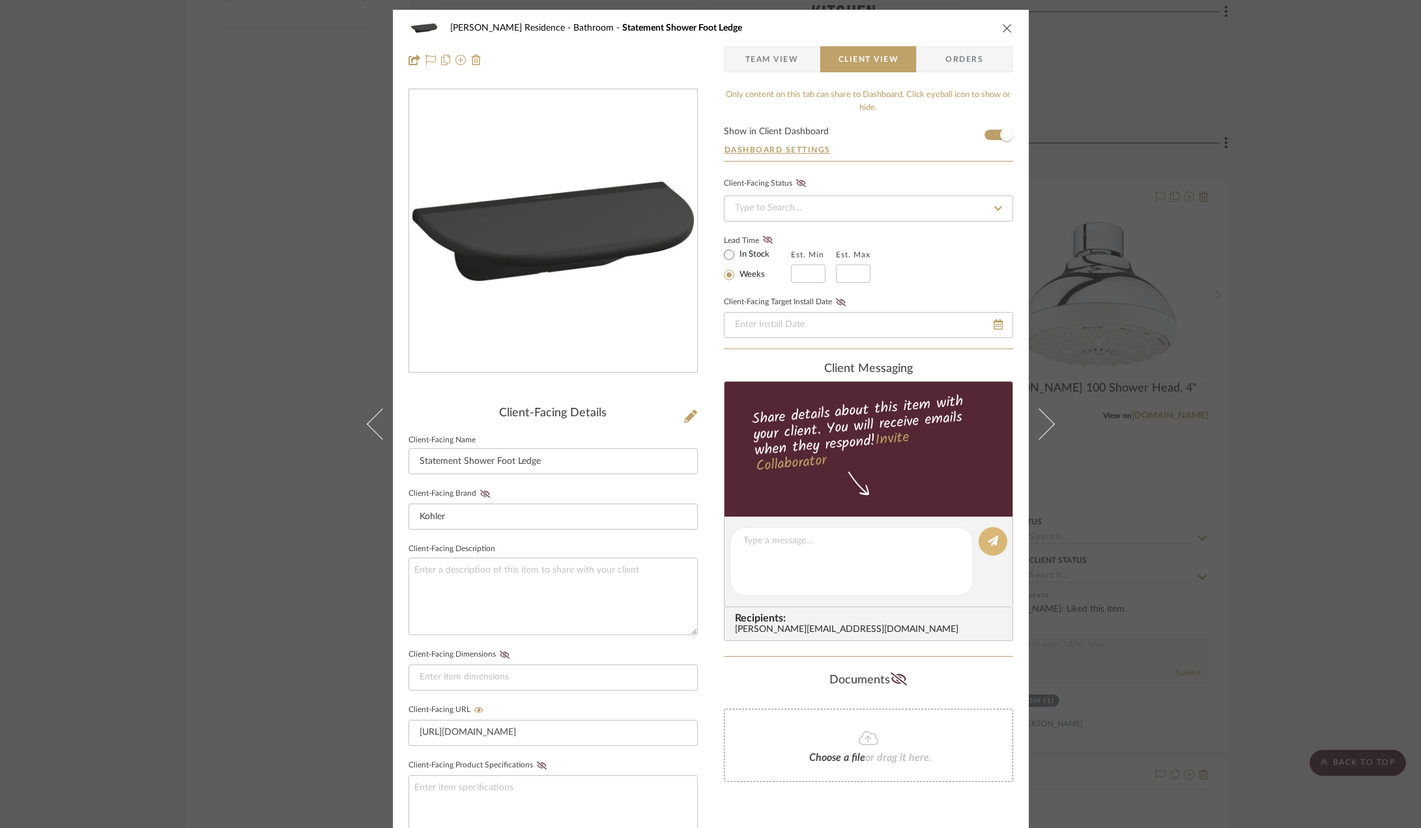
scroll to position [0, 0]
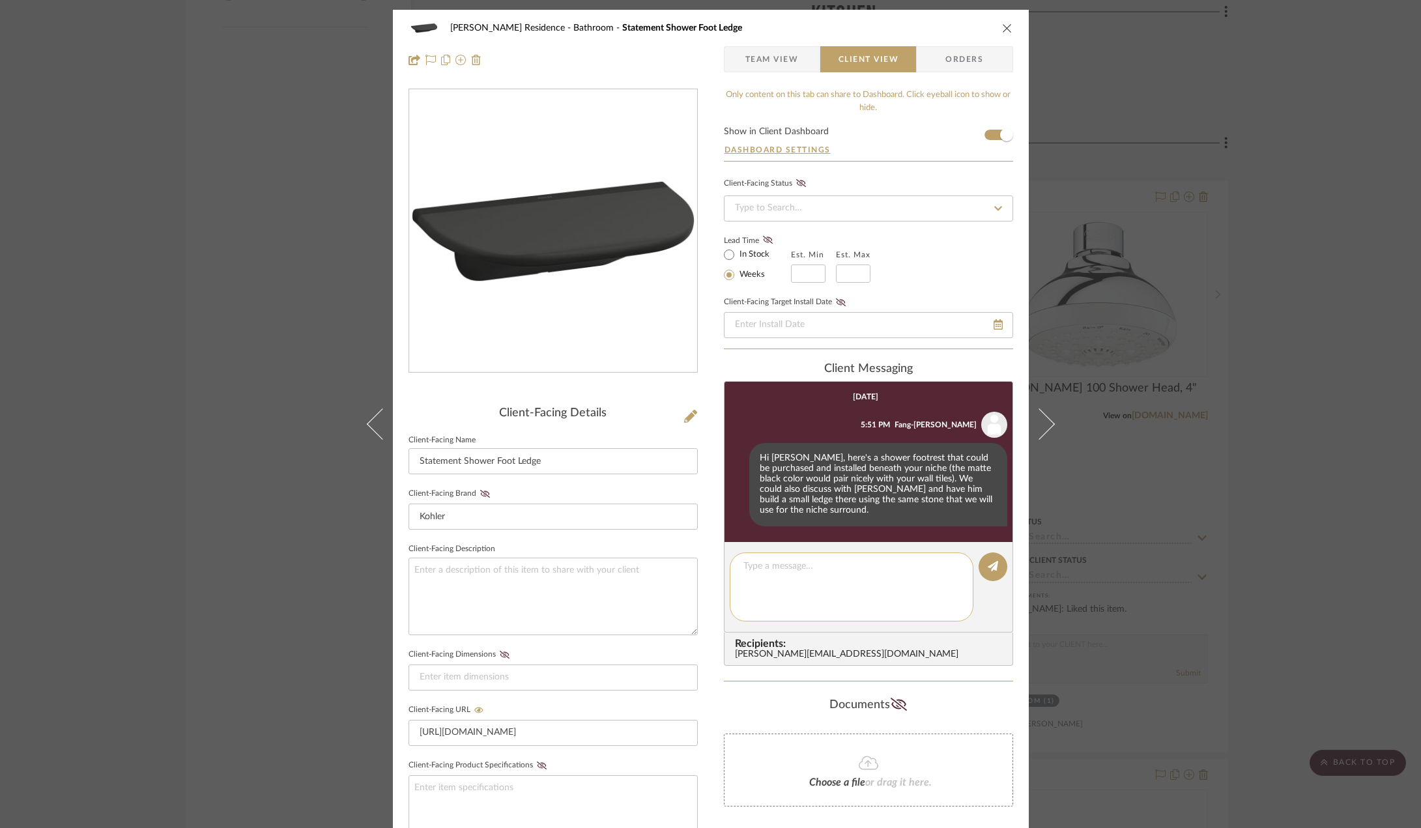
click at [851, 594] on div "client Messaging [DATE] Fang-[PERSON_NAME] 5:51 PM Hi [PERSON_NAME], here's a s…" at bounding box center [868, 514] width 289 height 304
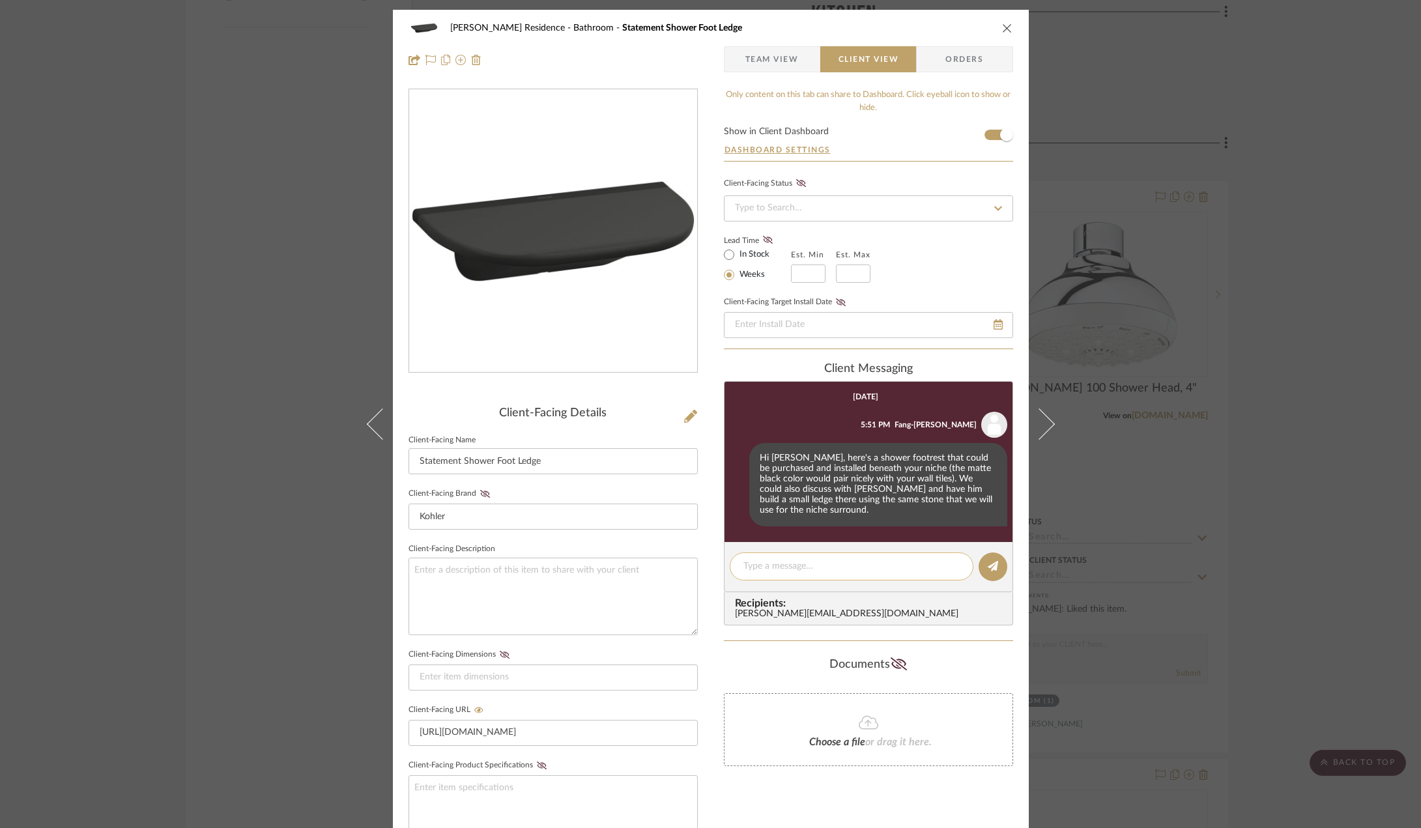
click at [833, 569] on textarea at bounding box center [852, 567] width 216 height 14
click at [1247, 480] on div "[PERSON_NAME] Residence Bathroom Statement Shower Foot Ledge Team View Client V…" at bounding box center [710, 414] width 1421 height 828
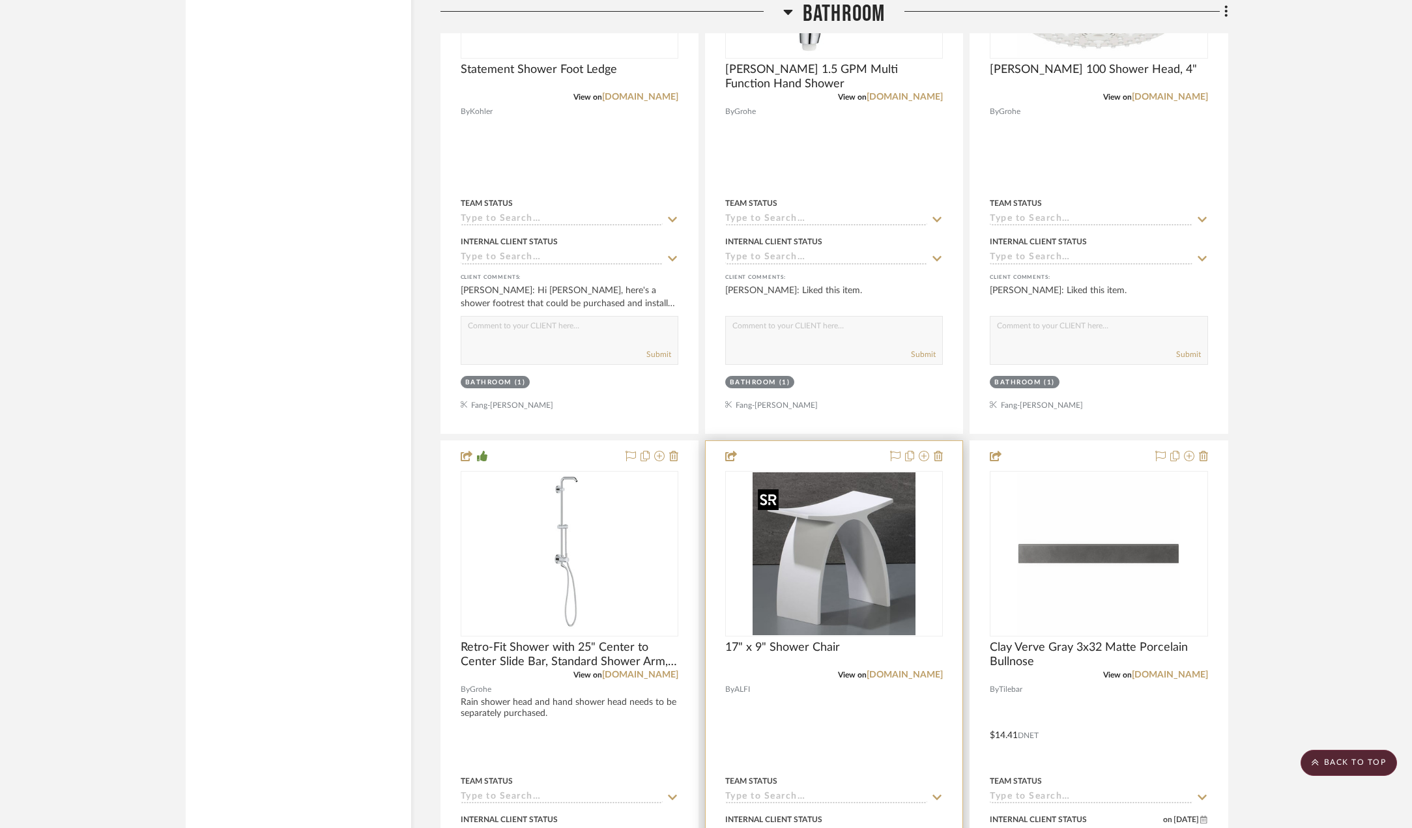
scroll to position [2411, 0]
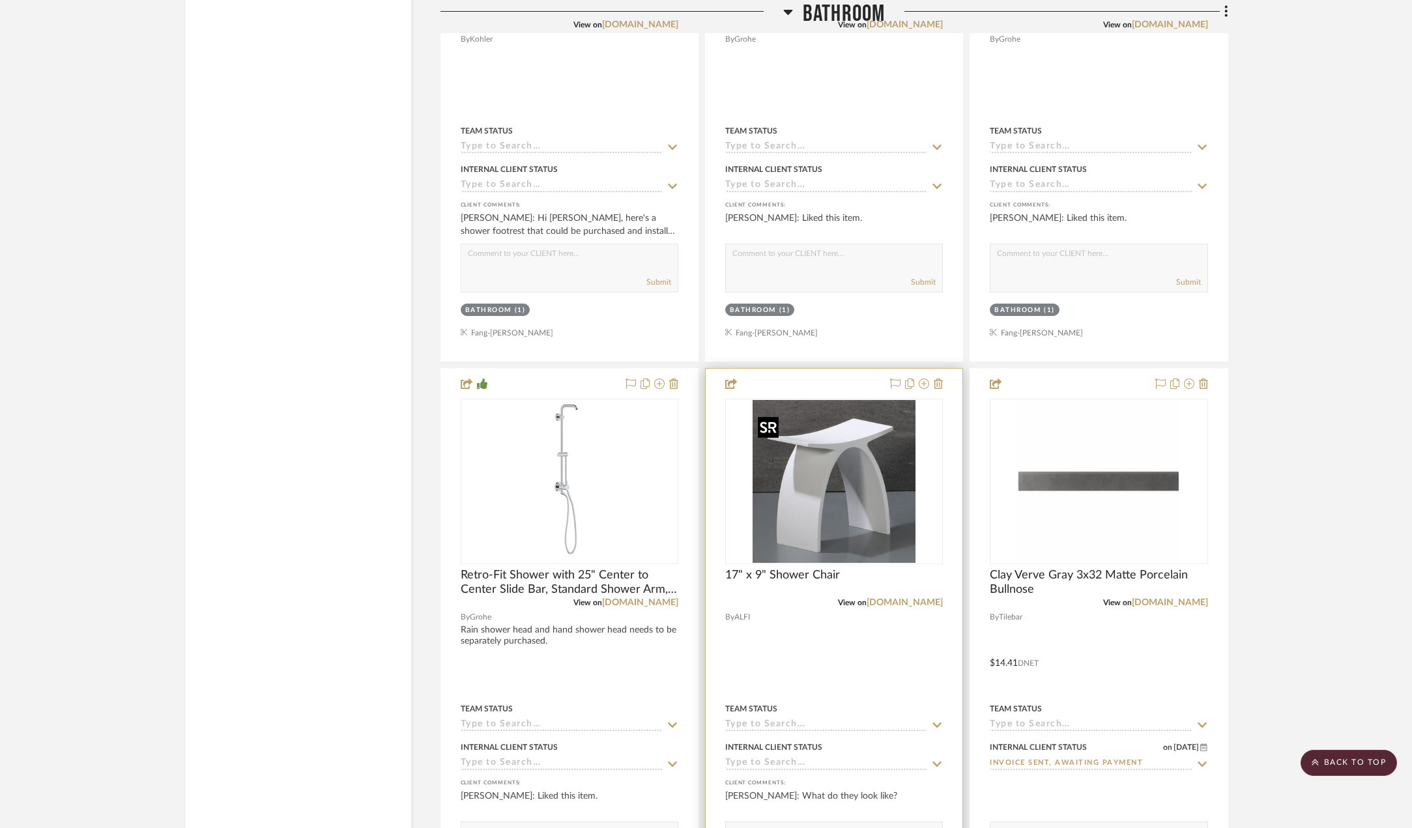
click at [783, 532] on img "0" at bounding box center [834, 481] width 163 height 163
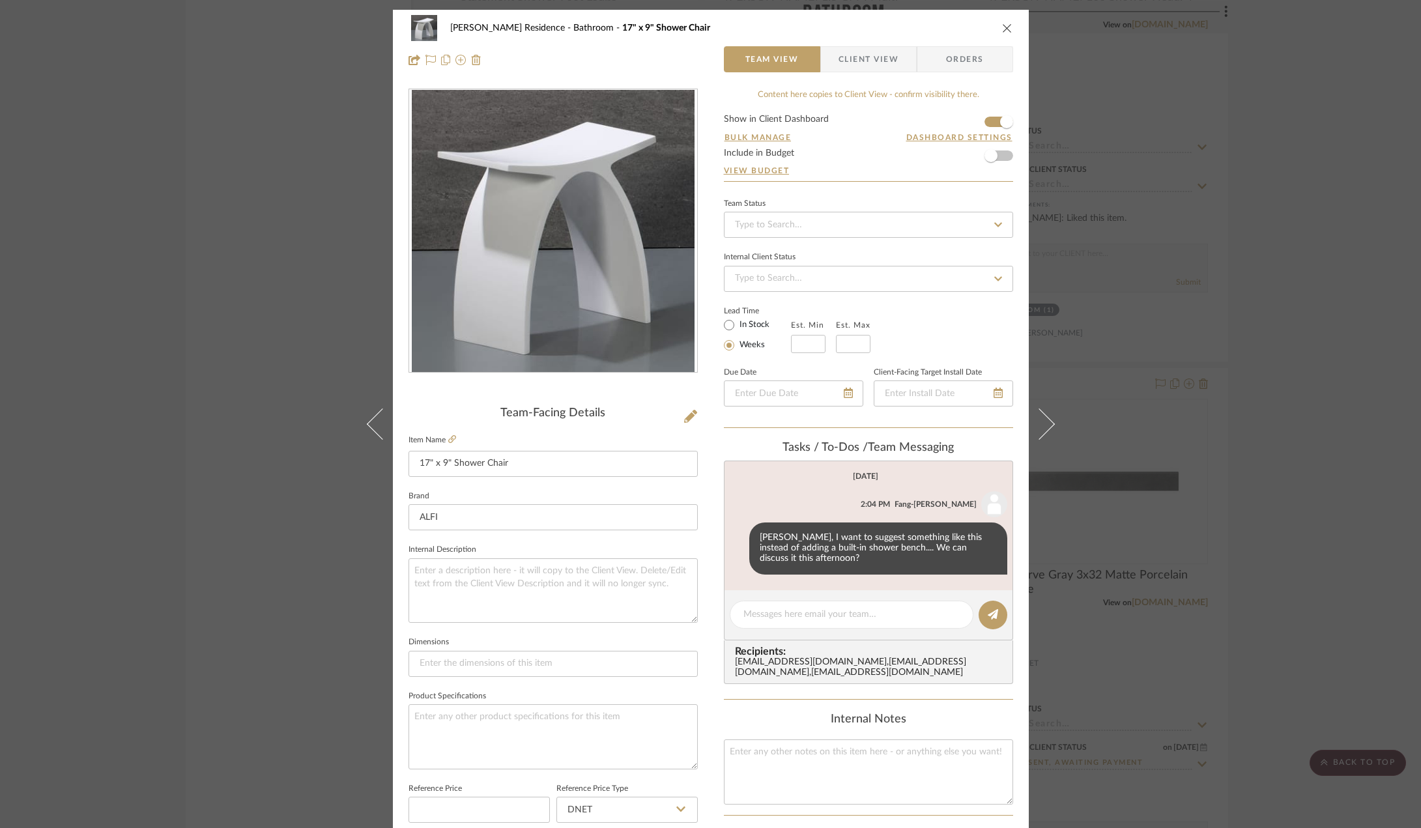
click at [863, 58] on span "Client View" at bounding box center [869, 59] width 60 height 26
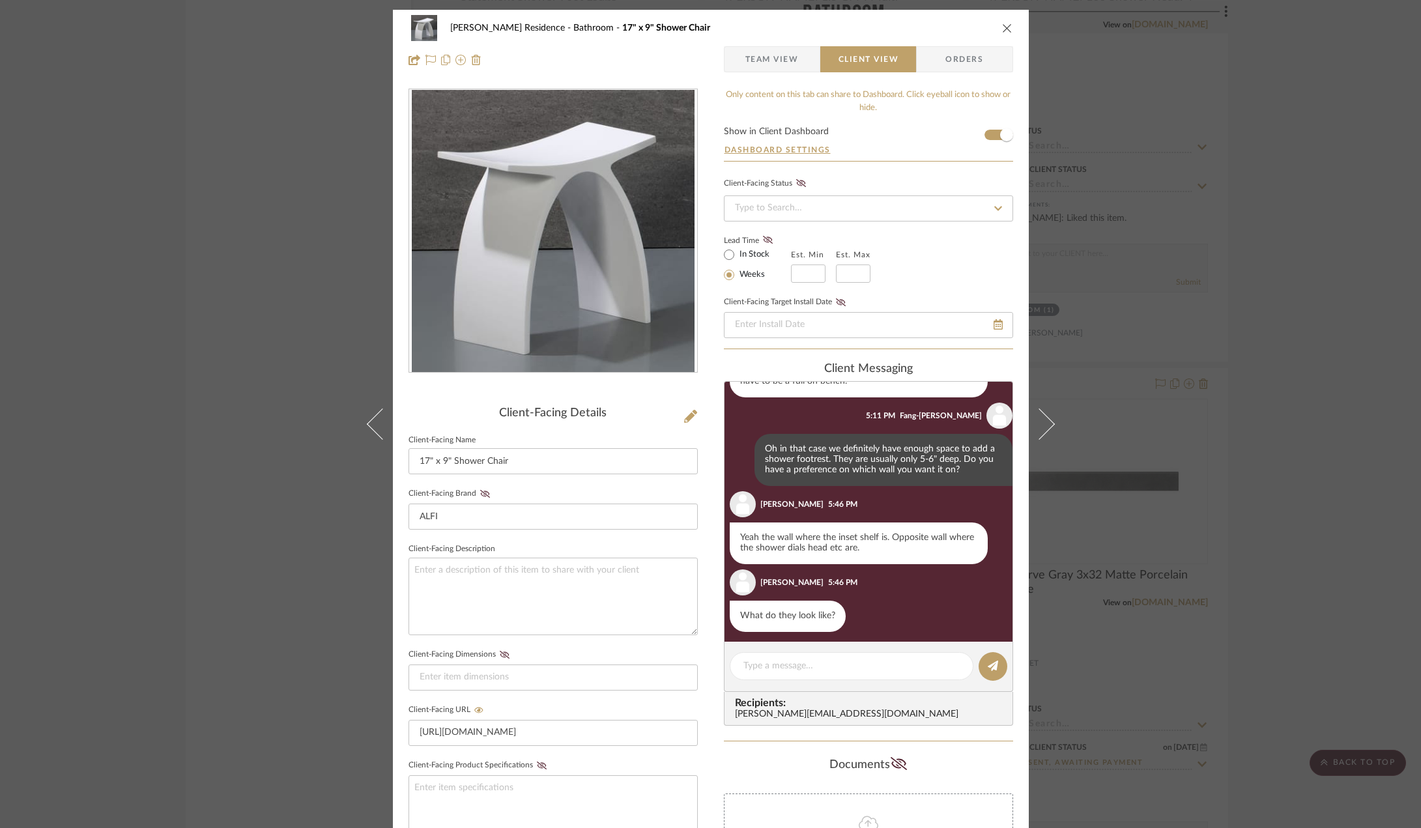
scroll to position [223, 0]
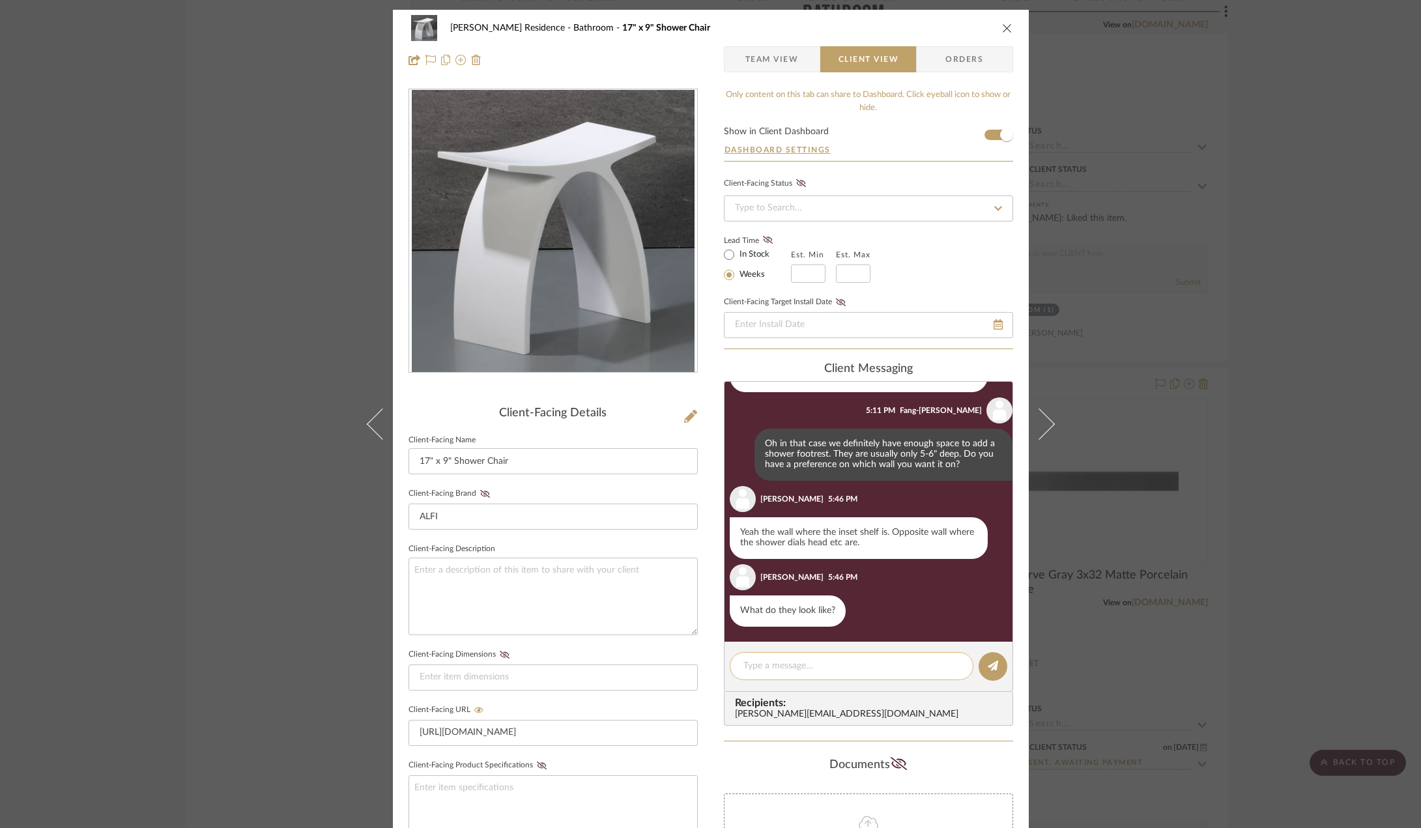
click at [757, 661] on textarea at bounding box center [852, 666] width 216 height 14
type textarea "G"
type textarea "H"
click at [143, 596] on div "[PERSON_NAME] Residence Bathroom 17" x 9" Shower Chair Team View Client View Or…" at bounding box center [710, 414] width 1421 height 828
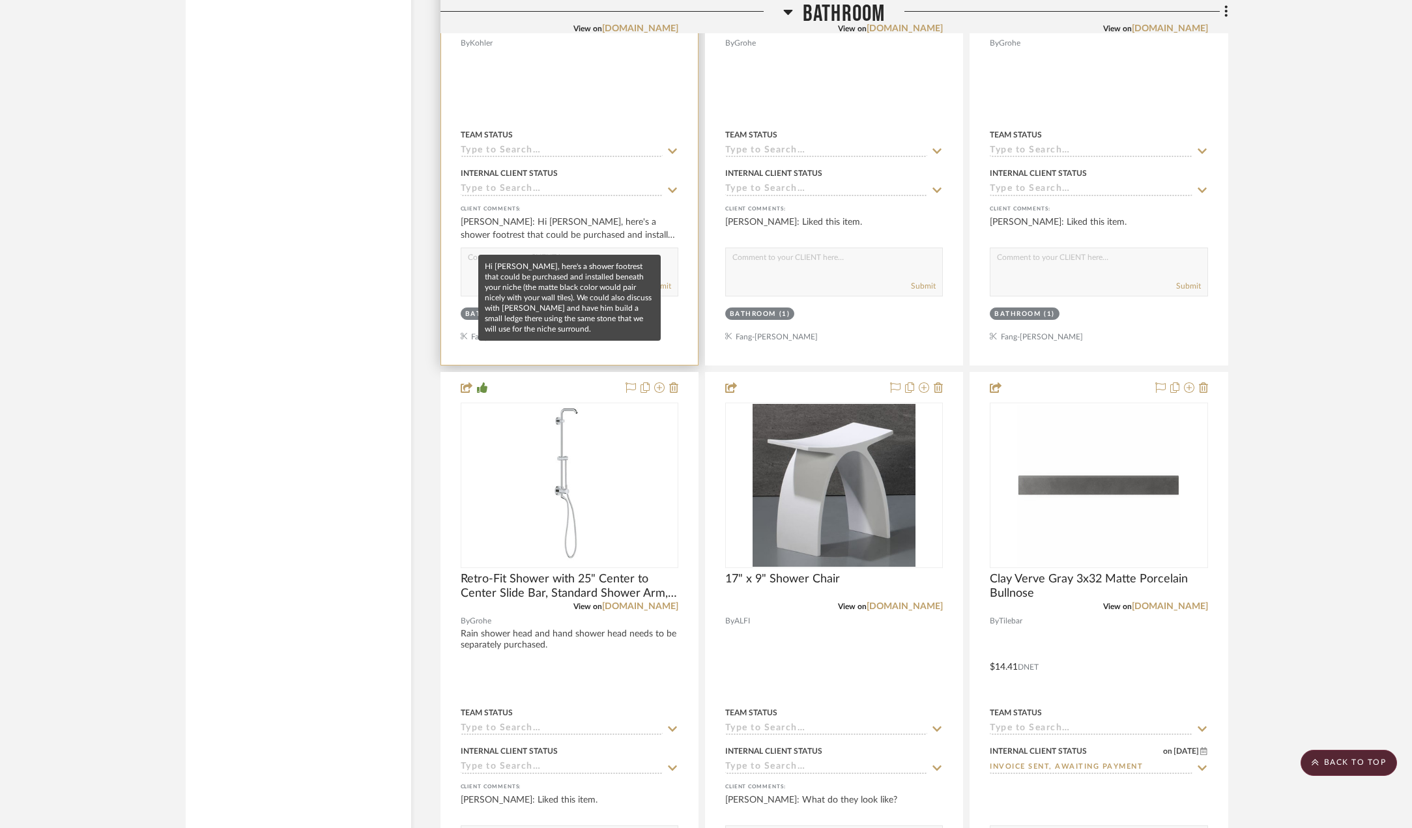
scroll to position [2216, 0]
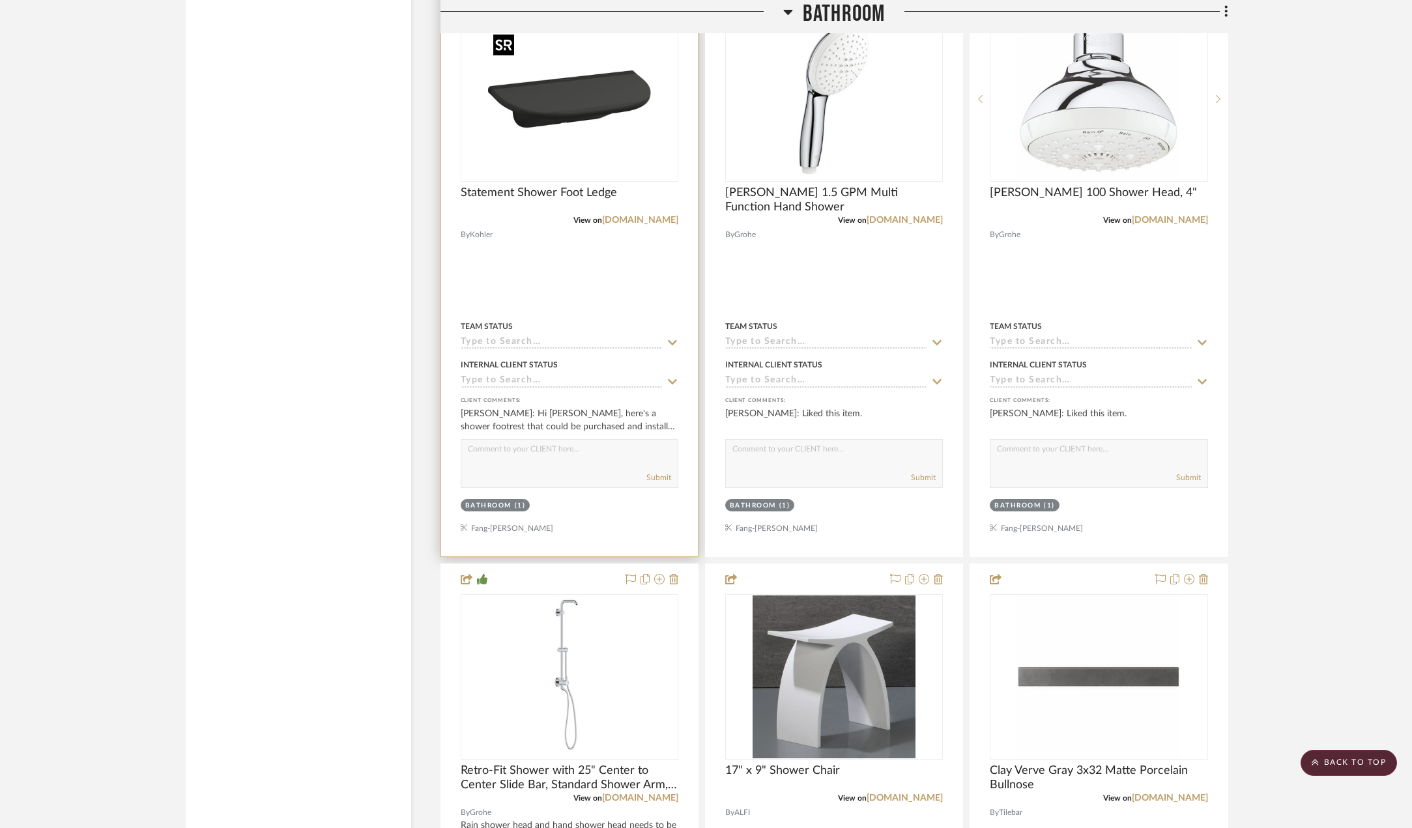
click at [591, 97] on img "0" at bounding box center [569, 99] width 163 height 163
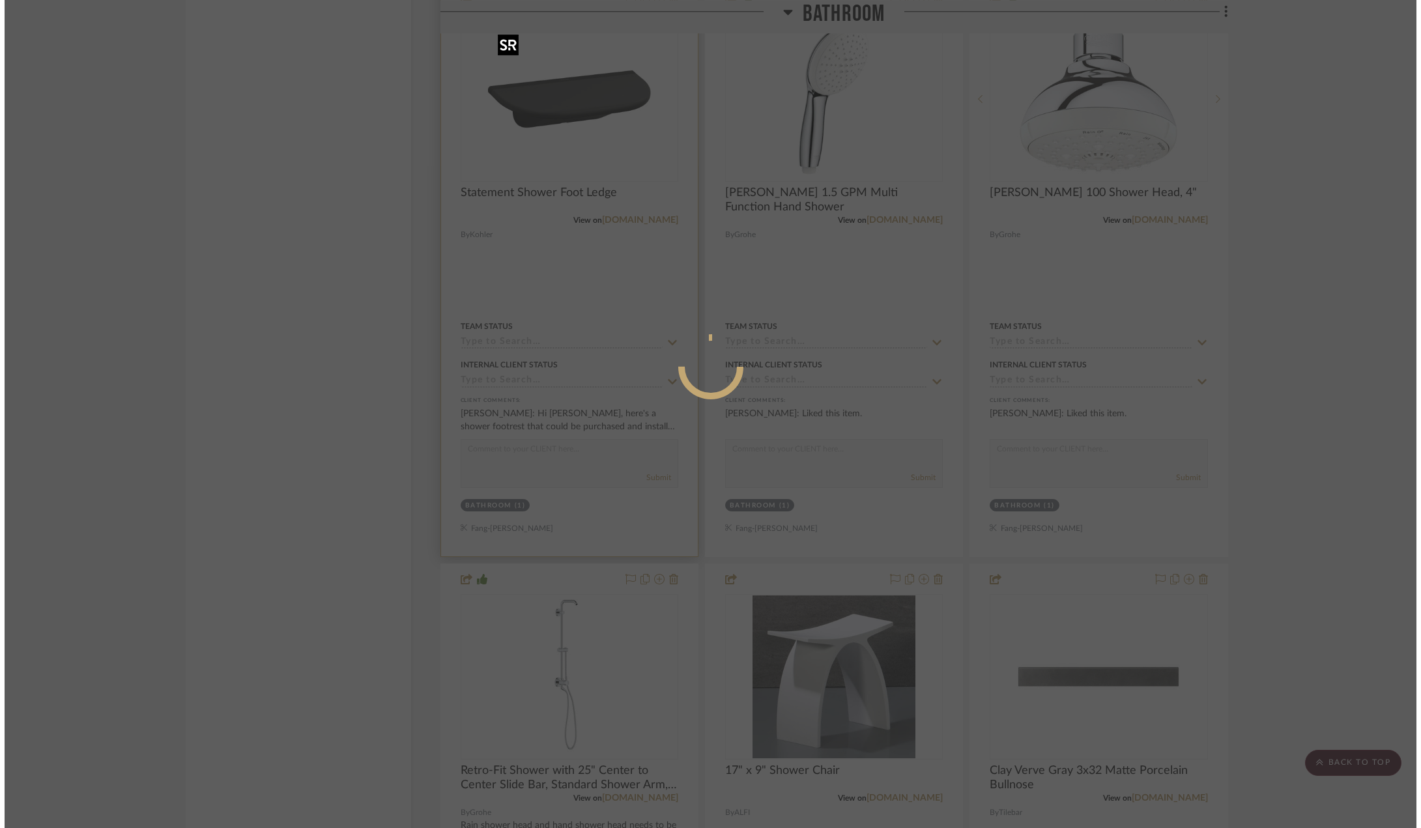
scroll to position [0, 0]
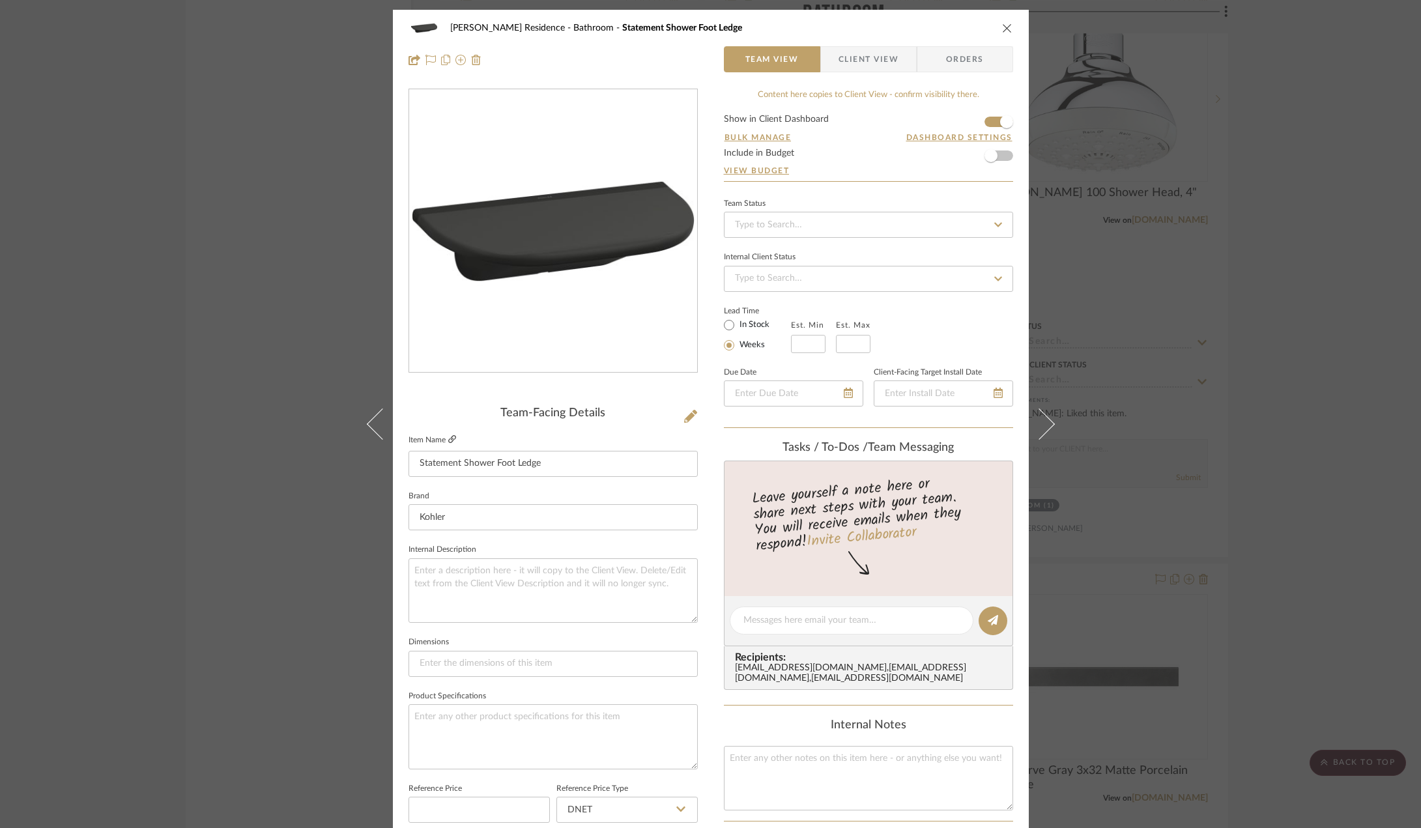
click at [450, 442] on icon at bounding box center [452, 439] width 8 height 8
click at [1008, 25] on button "close" at bounding box center [1008, 28] width 12 height 12
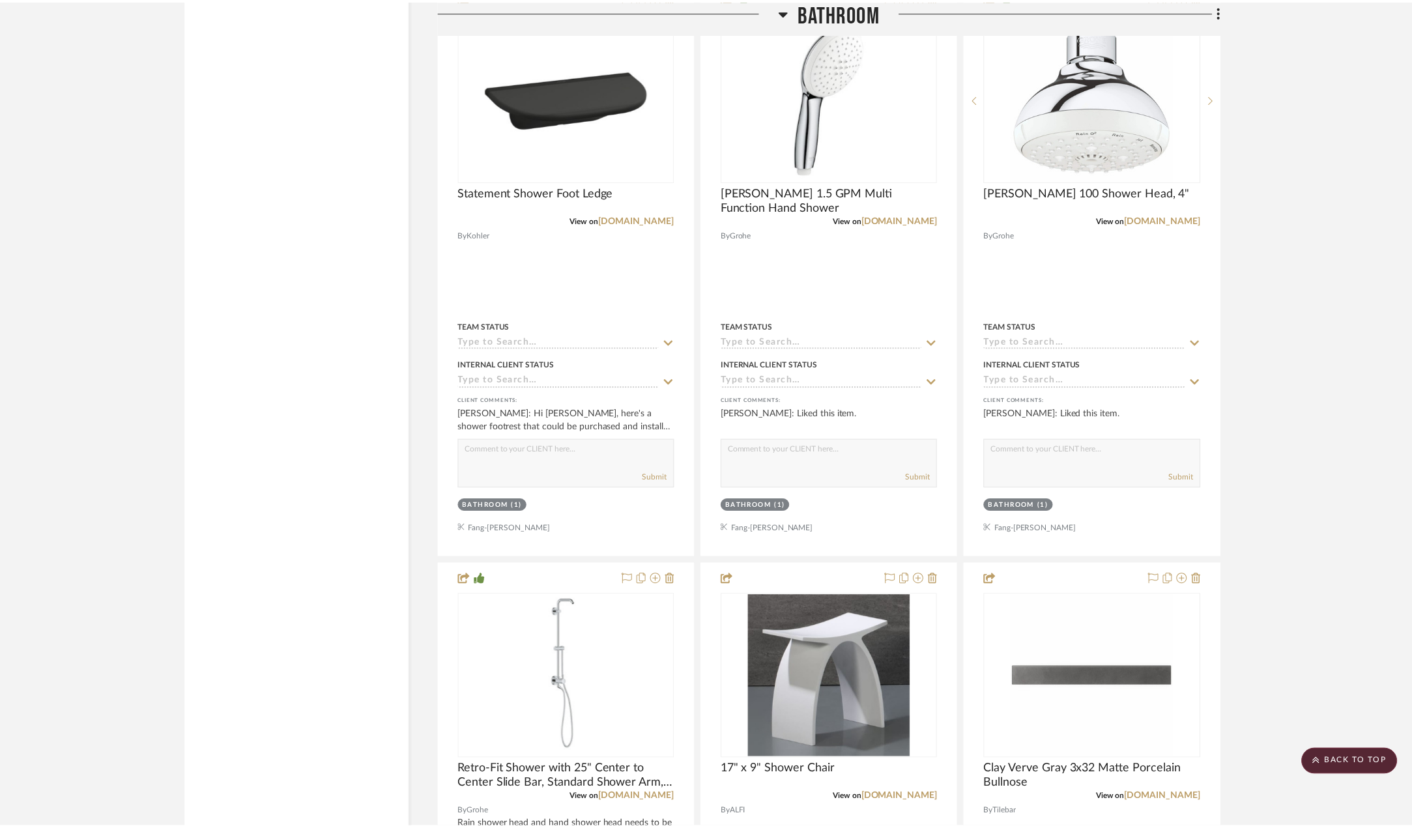
scroll to position [2216, 0]
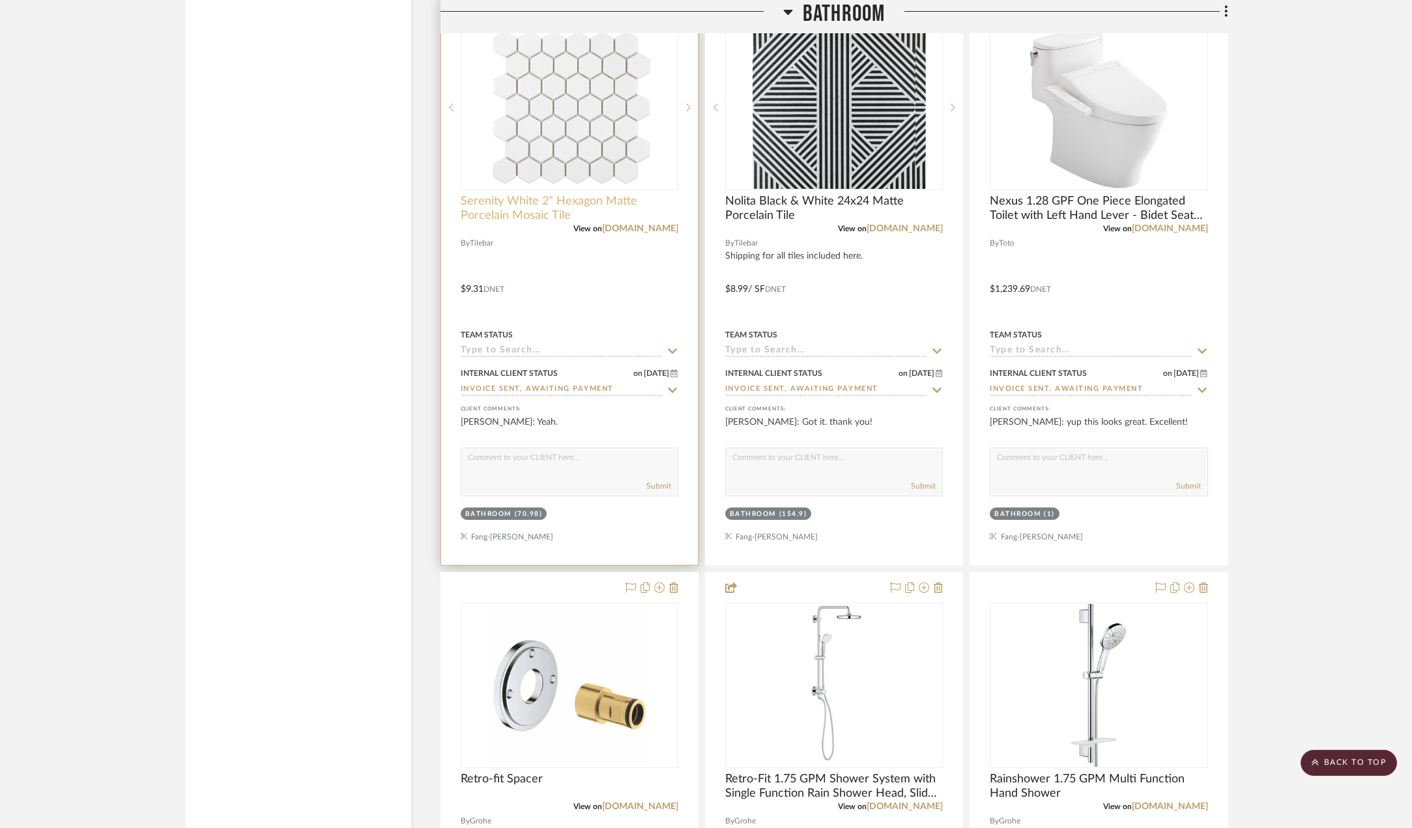
scroll to position [3368, 0]
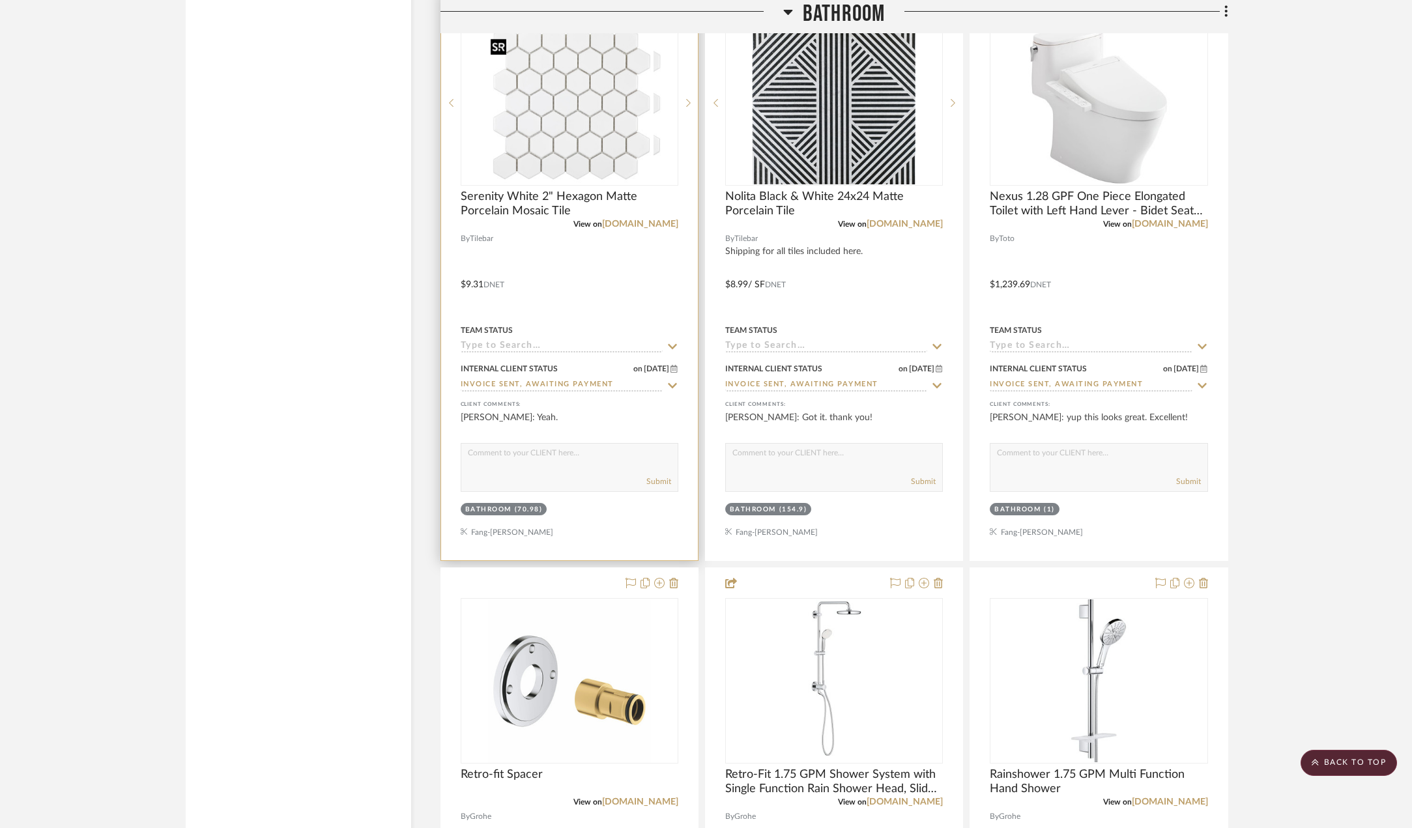
click at [591, 115] on img "0" at bounding box center [579, 103] width 168 height 163
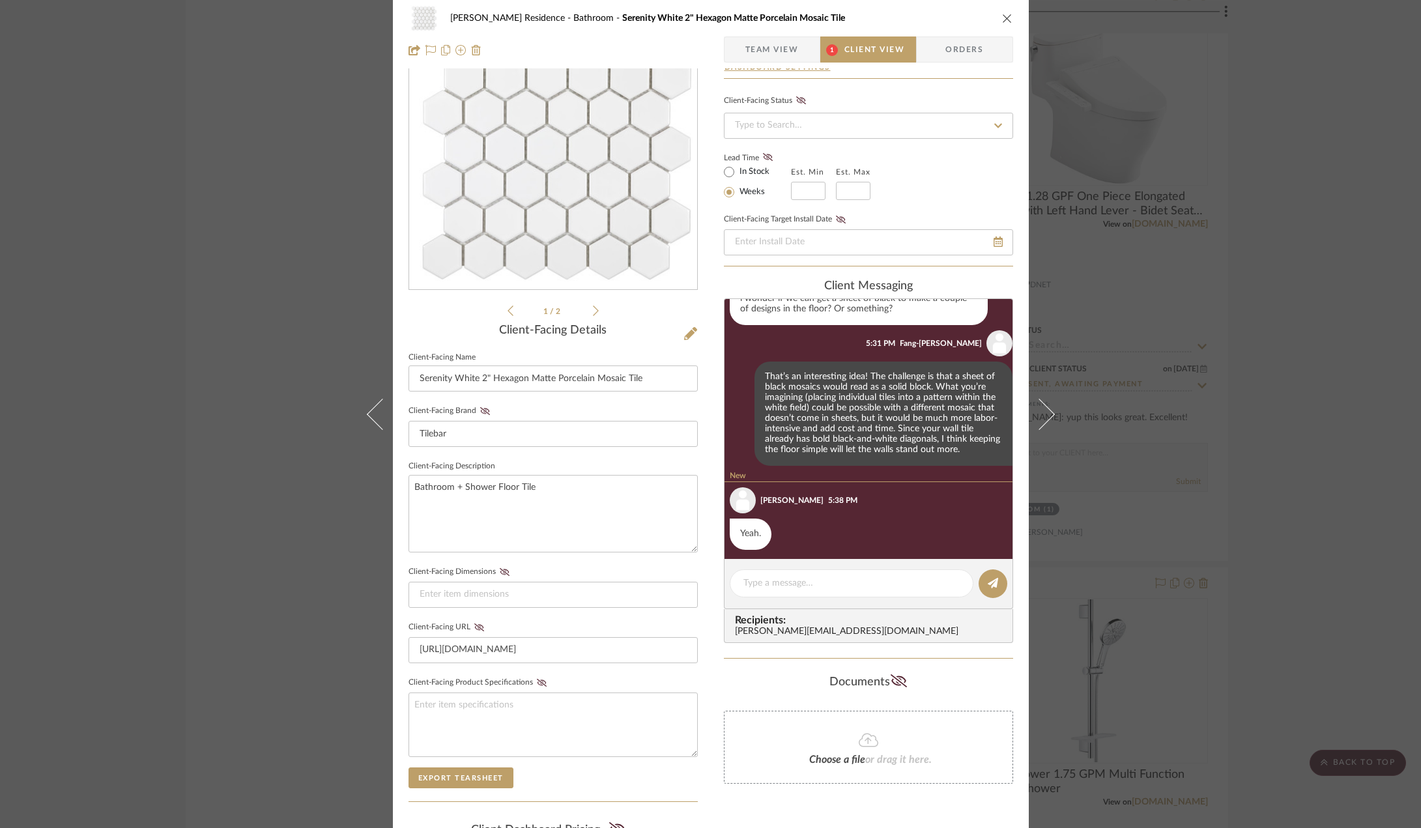
scroll to position [83, 0]
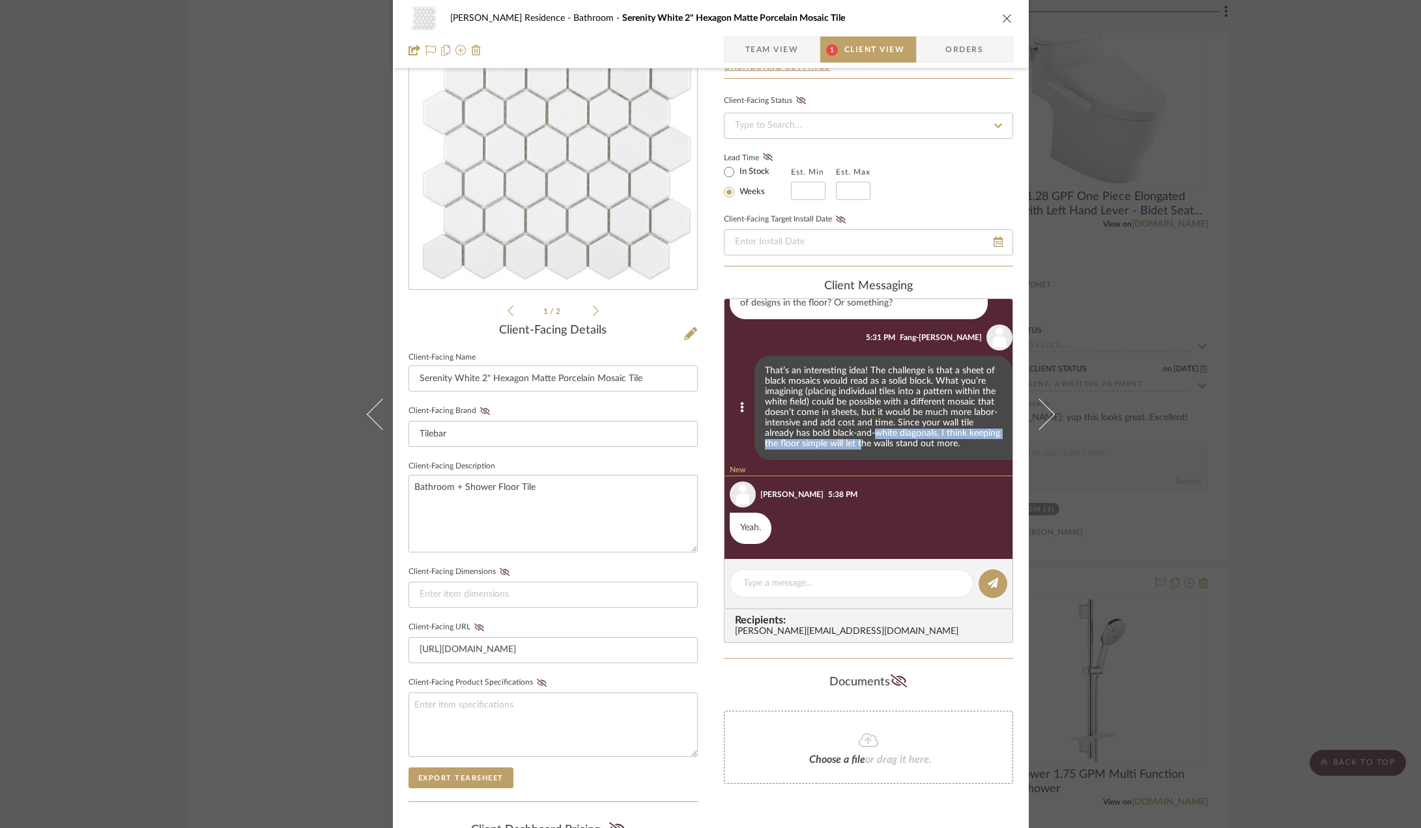
drag, startPoint x: 834, startPoint y: 438, endPoint x: 837, endPoint y: 446, distance: 8.2
click at [837, 446] on div "That’s an interesting idea! The challenge is that a sheet of black mosaics woul…" at bounding box center [884, 408] width 258 height 104
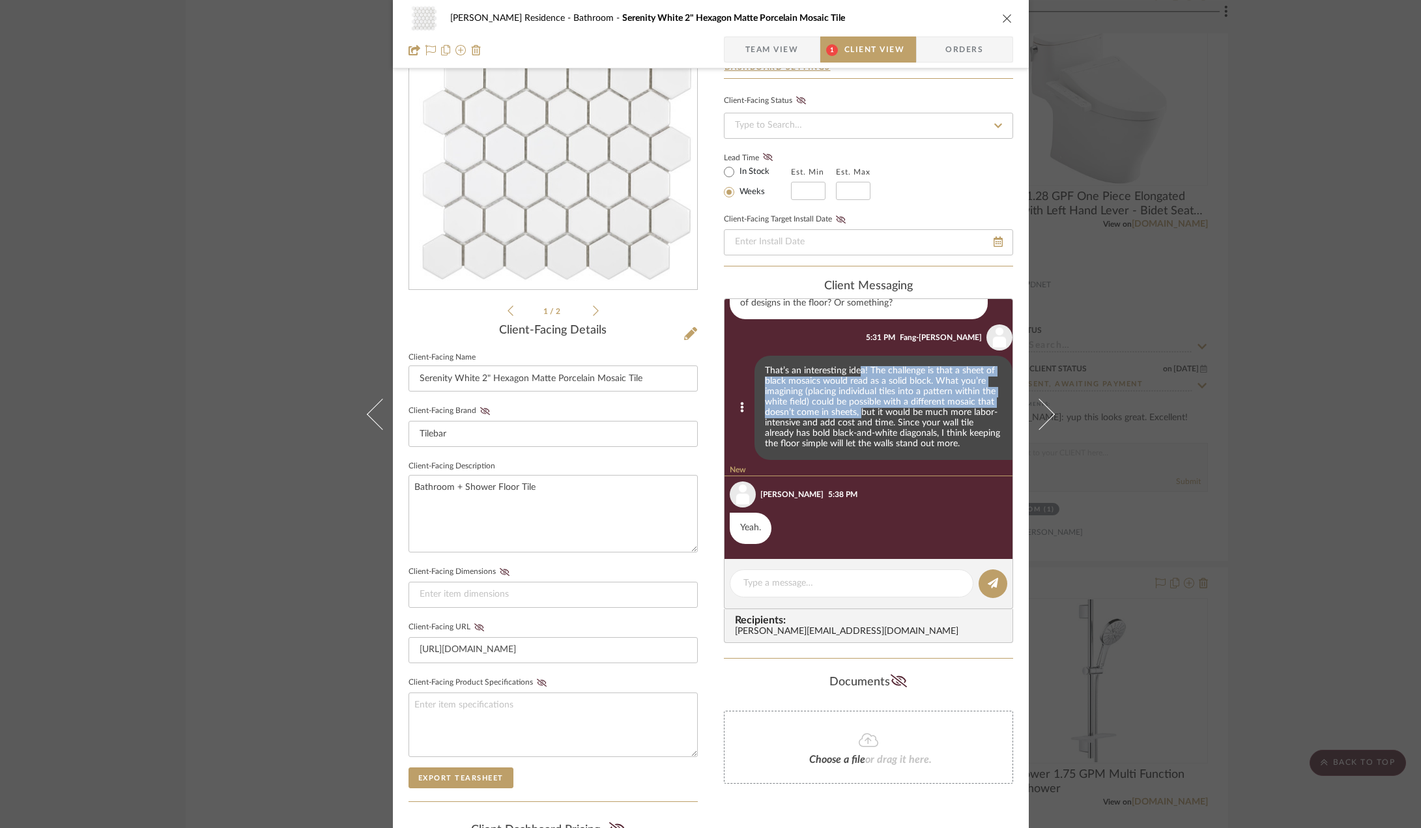
drag, startPoint x: 851, startPoint y: 366, endPoint x: 850, endPoint y: 414, distance: 47.6
click at [850, 414] on div "That’s an interesting idea! The challenge is that a sheet of black mosaics woul…" at bounding box center [884, 408] width 258 height 104
click at [852, 384] on div "That’s an interesting idea! The challenge is that a sheet of black mosaics woul…" at bounding box center [884, 408] width 258 height 104
drag, startPoint x: 854, startPoint y: 379, endPoint x: 855, endPoint y: 404, distance: 25.4
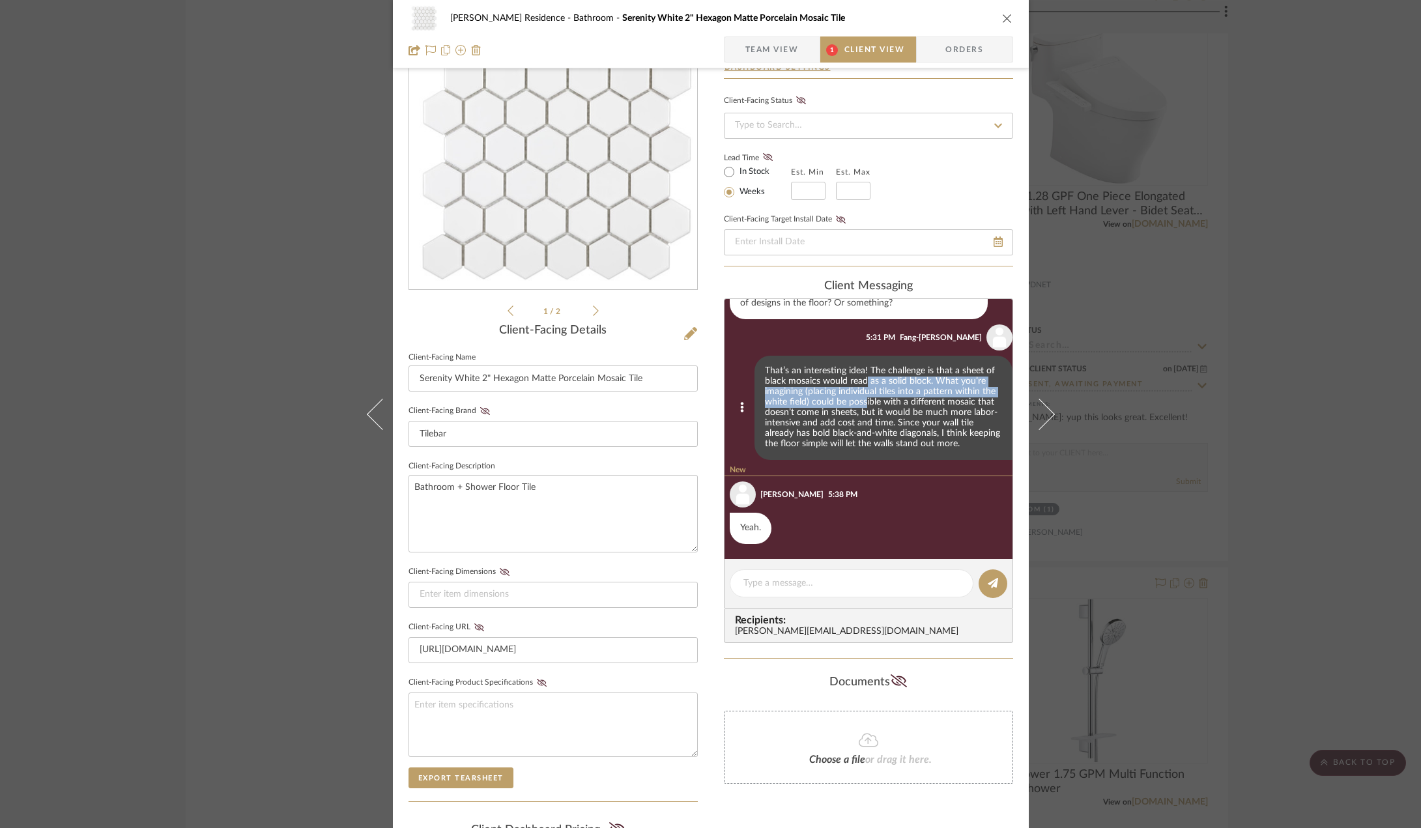
click at [855, 404] on div "That’s an interesting idea! The challenge is that a sheet of black mosaics woul…" at bounding box center [884, 408] width 258 height 104
drag, startPoint x: 785, startPoint y: 388, endPoint x: 926, endPoint y: 388, distance: 140.8
click at [926, 388] on div "That’s an interesting idea! The challenge is that a sheet of black mosaics woul…" at bounding box center [884, 408] width 258 height 104
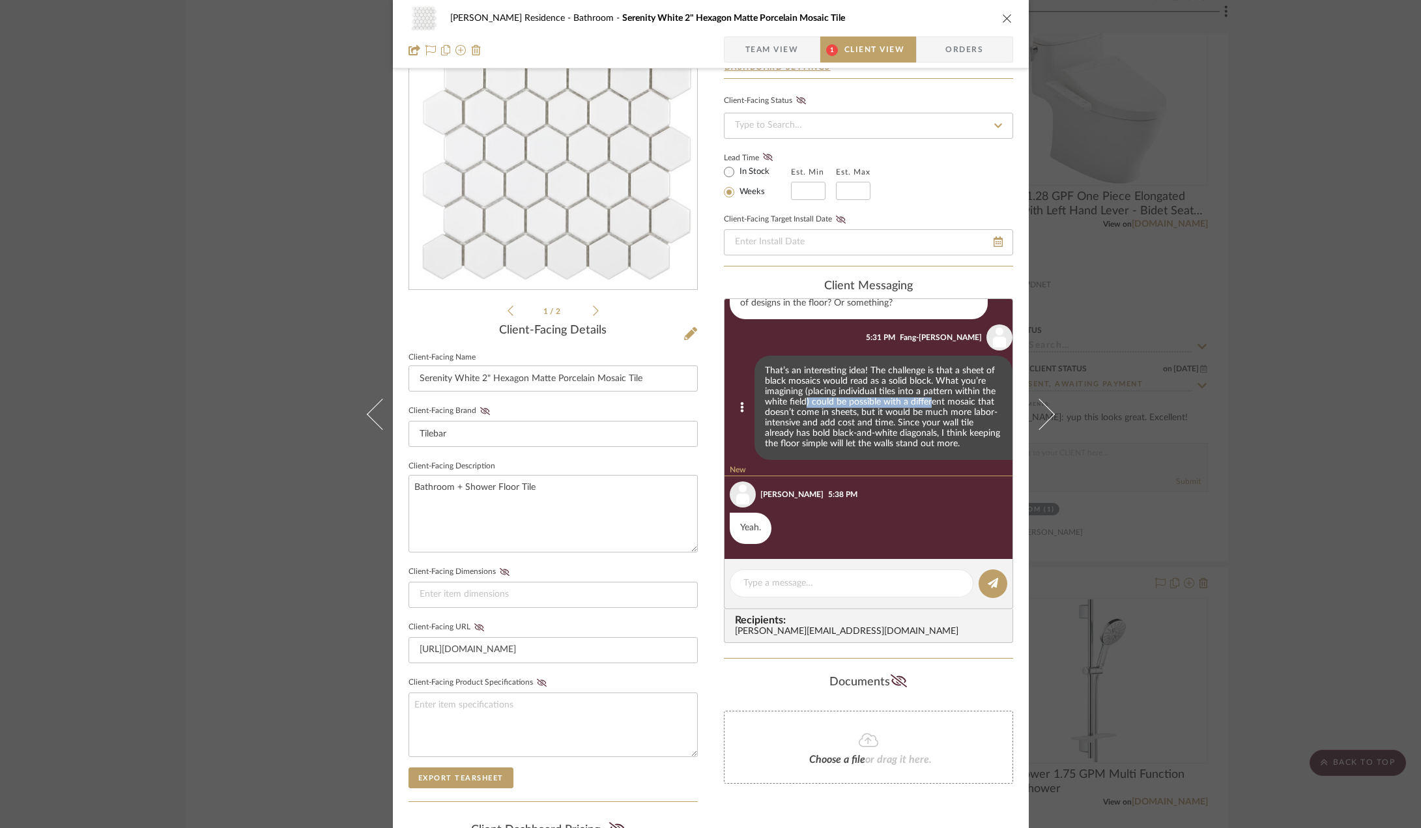
drag, startPoint x: 921, startPoint y: 405, endPoint x: 795, endPoint y: 405, distance: 125.8
click at [795, 405] on div "That’s an interesting idea! The challenge is that a sheet of black mosaics woul…" at bounding box center [884, 408] width 258 height 104
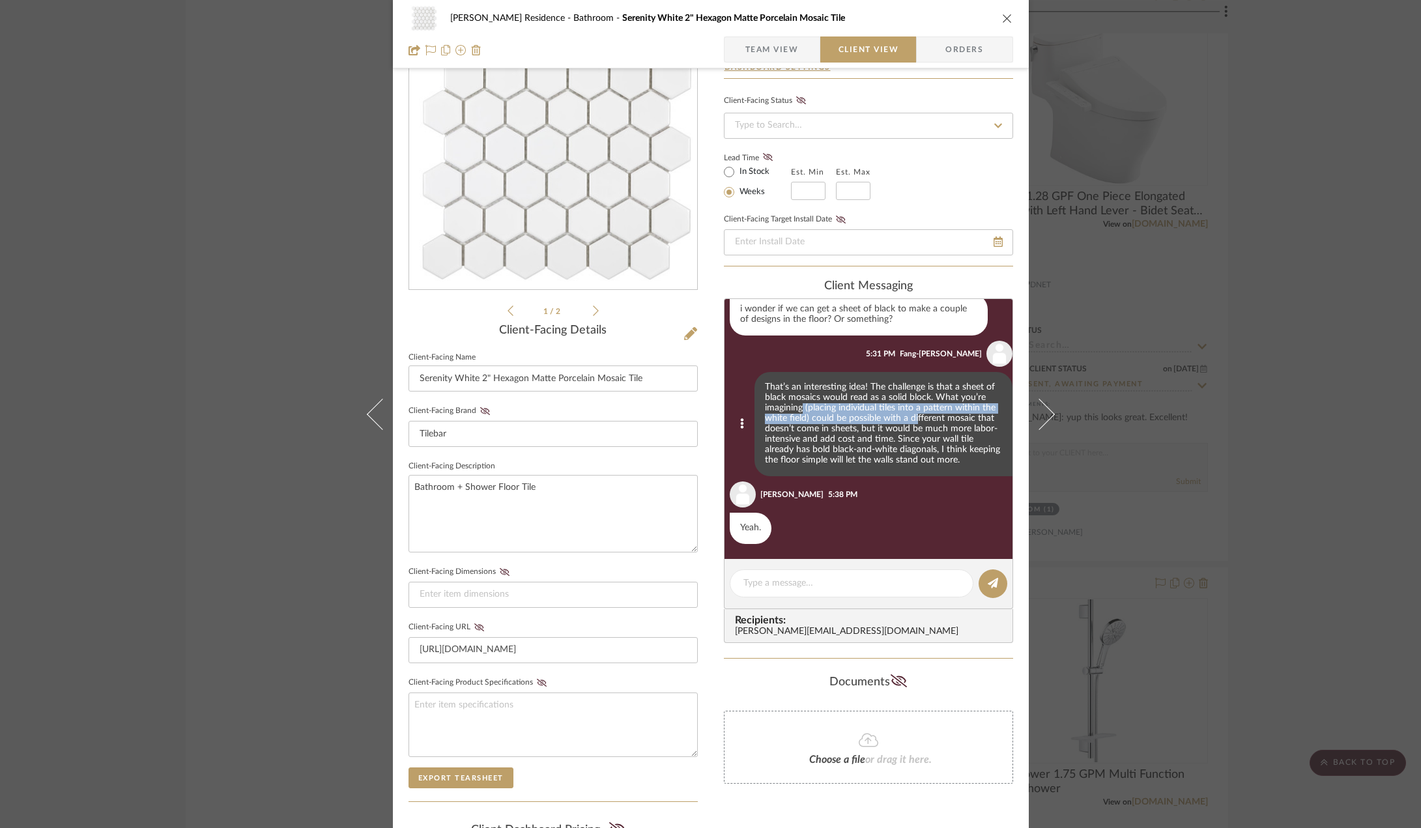
drag, startPoint x: 804, startPoint y: 411, endPoint x: 906, endPoint y: 416, distance: 103.1
click at [906, 416] on div "That’s an interesting idea! The challenge is that a sheet of black mosaics woul…" at bounding box center [884, 424] width 258 height 104
drag, startPoint x: 856, startPoint y: 427, endPoint x: 857, endPoint y: 436, distance: 9.1
click at [857, 436] on div "That’s an interesting idea! The challenge is that a sheet of black mosaics woul…" at bounding box center [884, 424] width 258 height 104
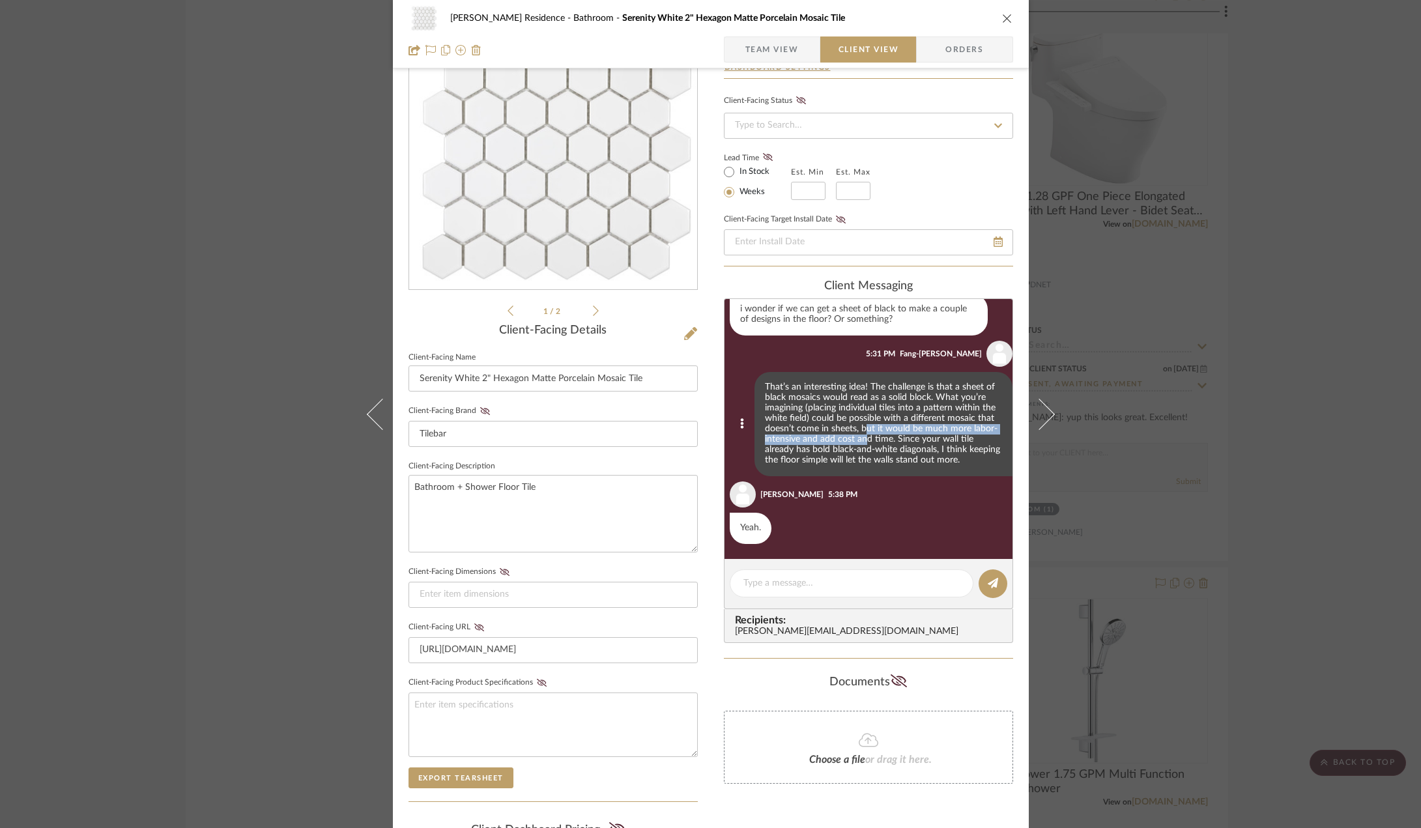
click at [857, 436] on div "That’s an interesting idea! The challenge is that a sheet of black mosaics woul…" at bounding box center [884, 424] width 258 height 104
click at [1252, 371] on div "[PERSON_NAME] Residence Bathroom Serenity White 2" Hexagon Matte Porcelain Mosa…" at bounding box center [710, 414] width 1421 height 828
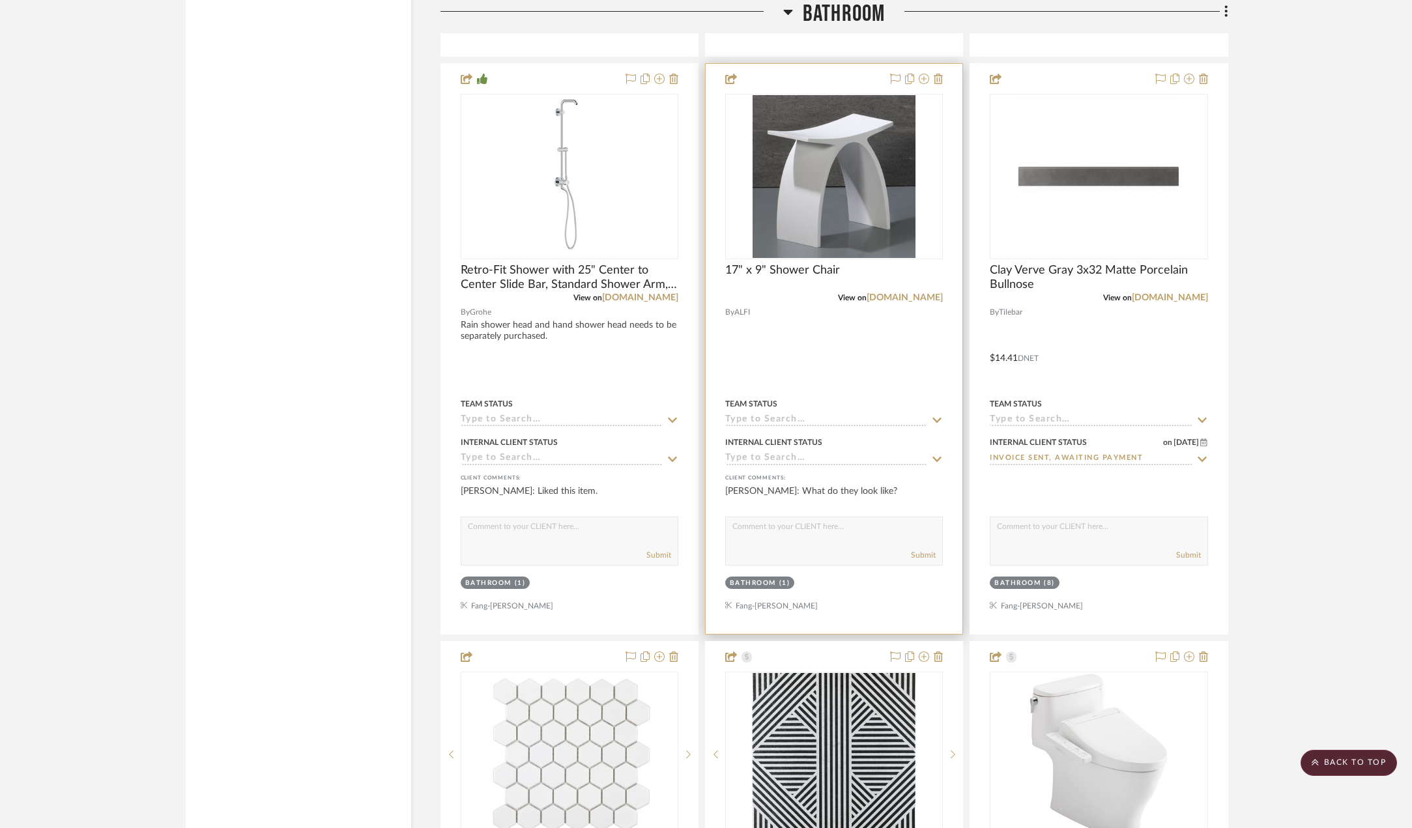
scroll to position [3107, 0]
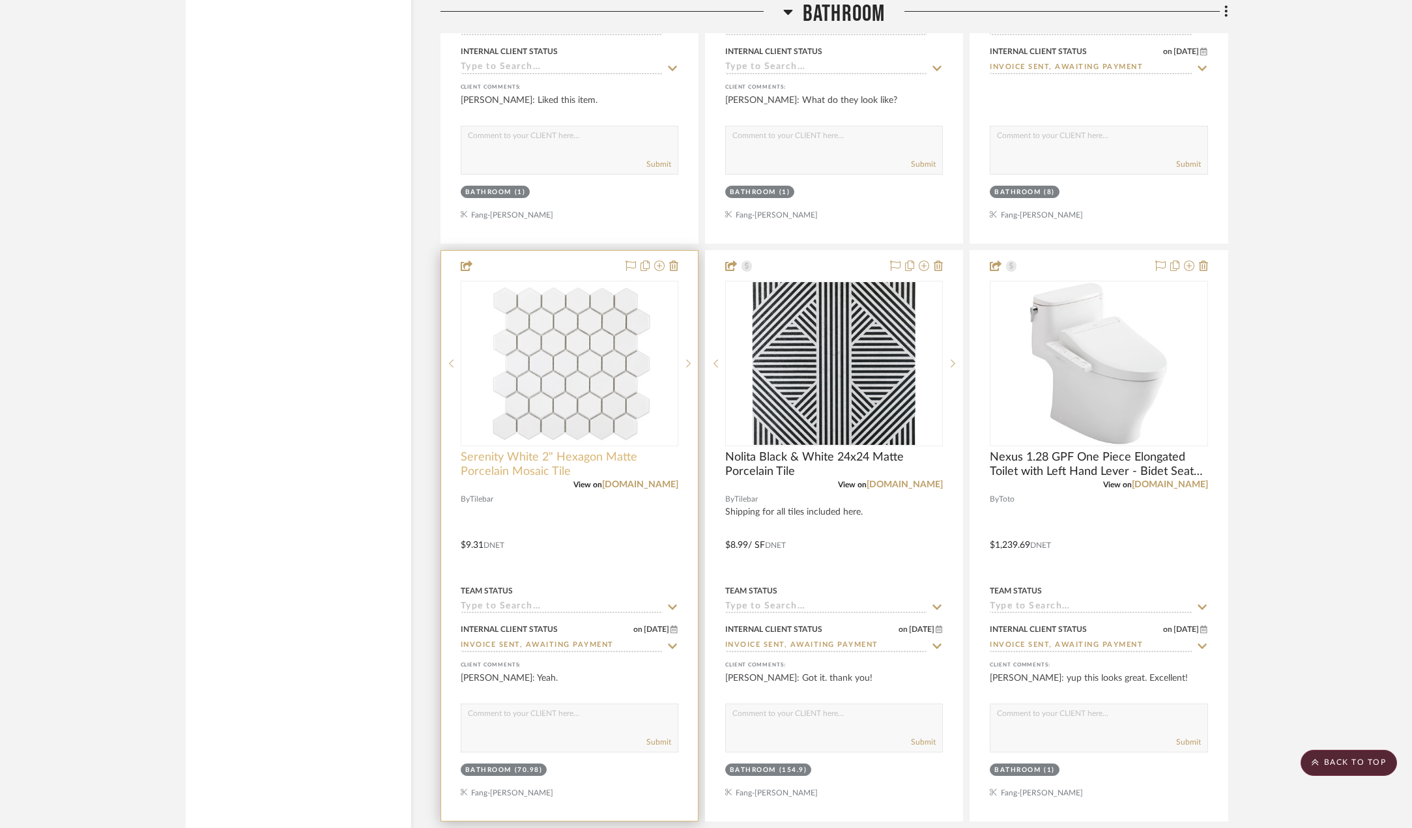
click at [515, 479] on span "Serenity White 2" Hexagon Matte Porcelain Mosaic Tile" at bounding box center [570, 464] width 218 height 29
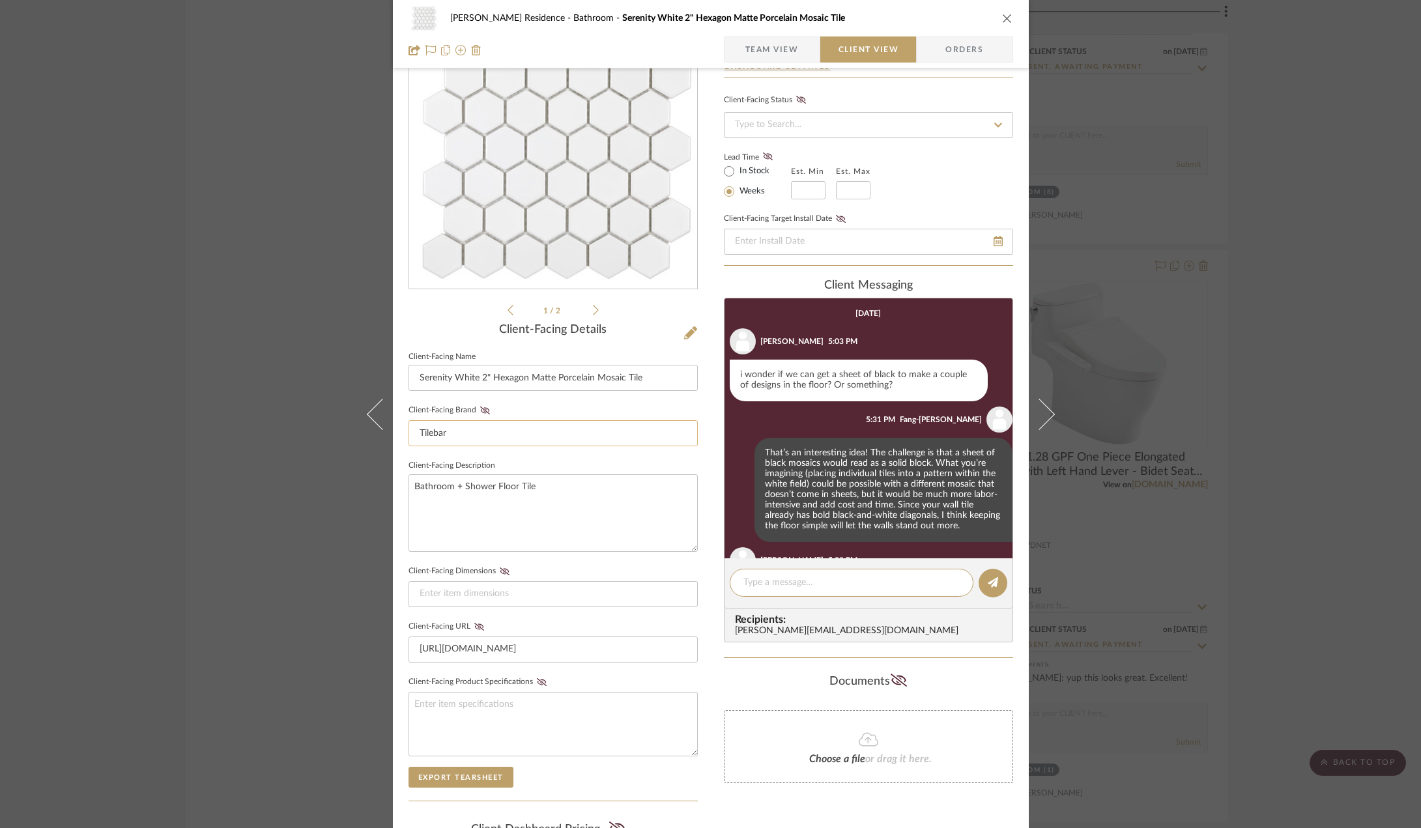
scroll to position [66, 0]
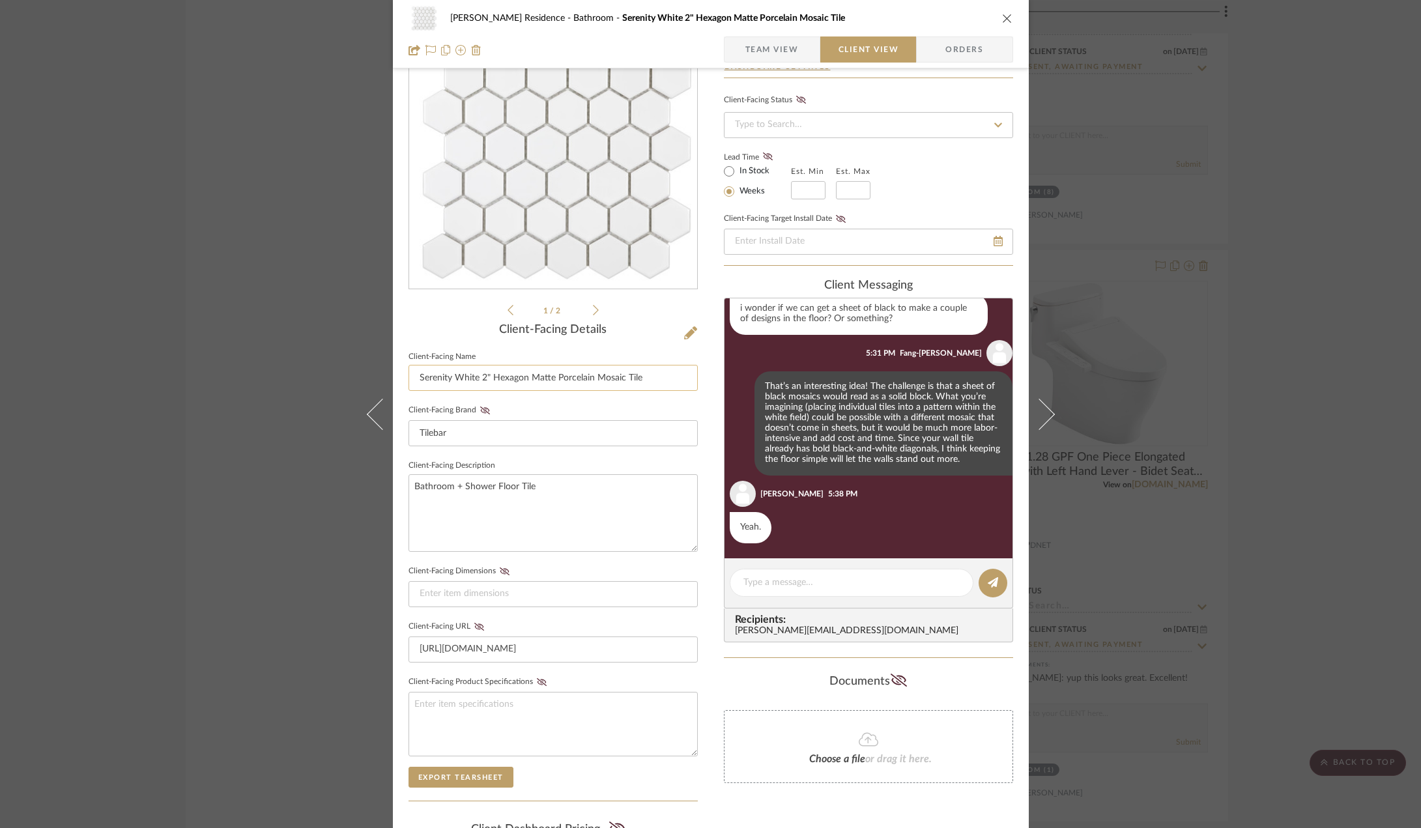
click at [500, 373] on input "Serenity White 2" Hexagon Matte Porcelain Mosaic Tile" at bounding box center [553, 378] width 289 height 26
click at [1151, 295] on div "[PERSON_NAME] Residence Bathroom Serenity White 2" Hexagon Matte Porcelain Mosa…" at bounding box center [710, 414] width 1421 height 828
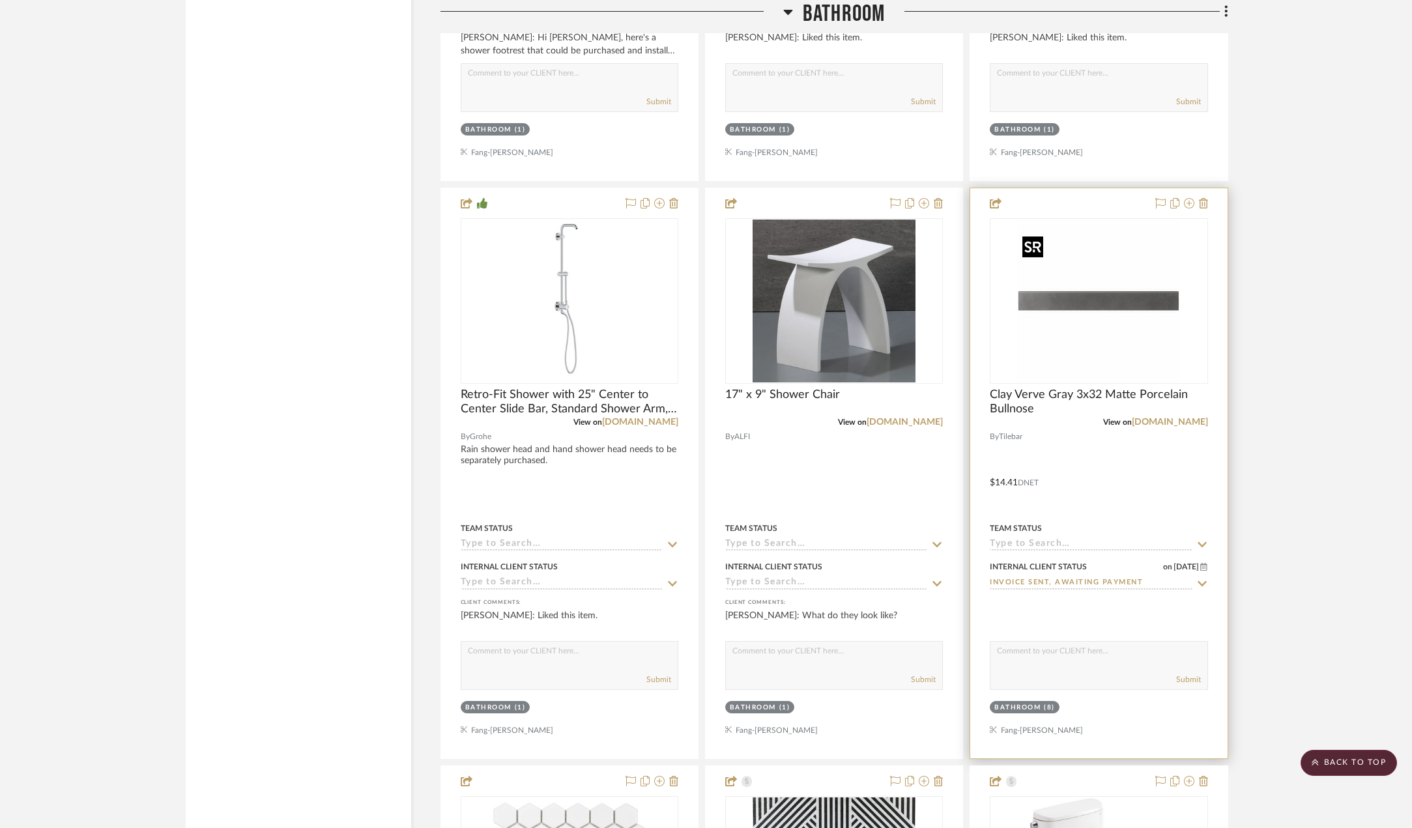
scroll to position [2586, 0]
